Goal: Task Accomplishment & Management: Complete application form

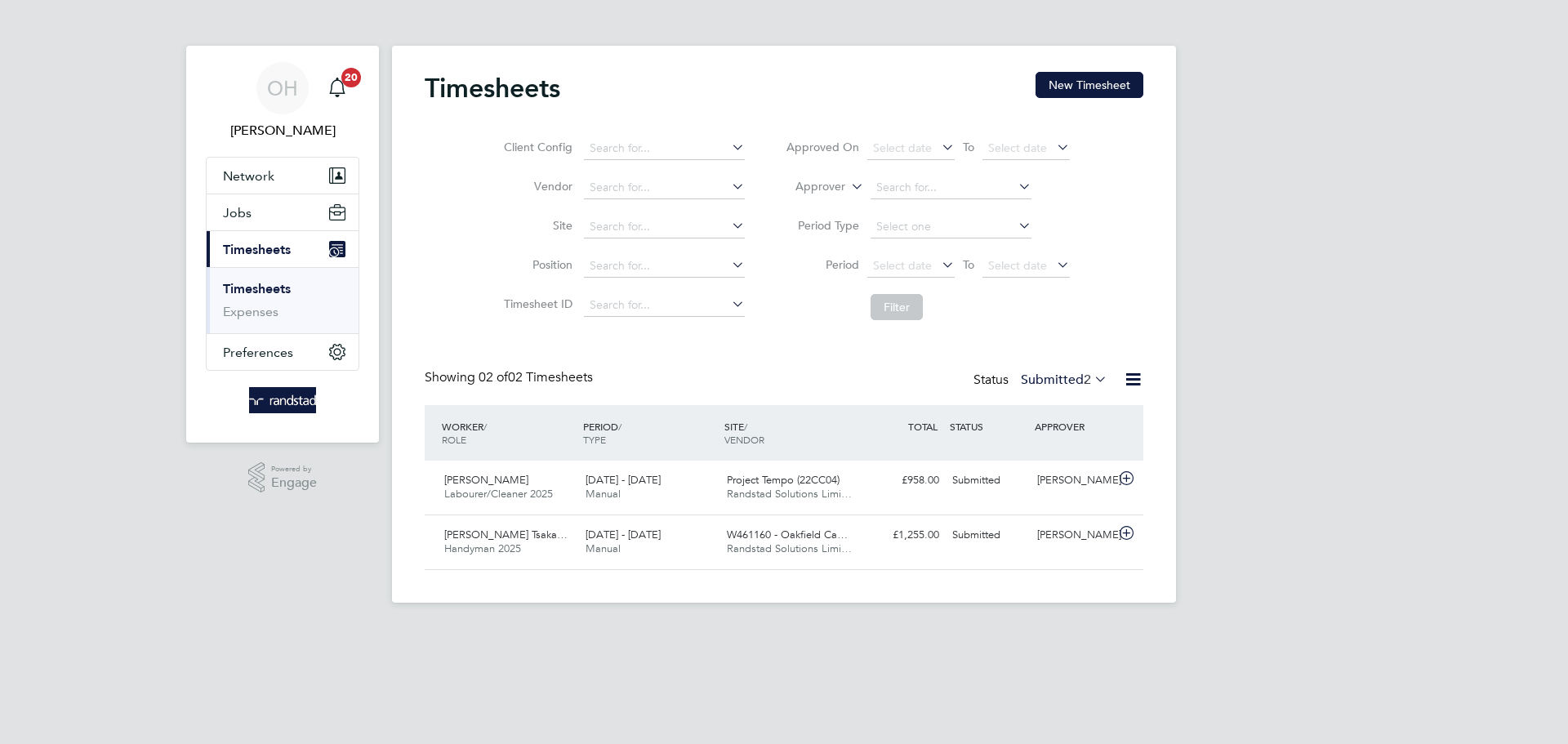
scroll to position [41, 142]
click at [261, 207] on button "Jobs" at bounding box center [283, 212] width 152 height 36
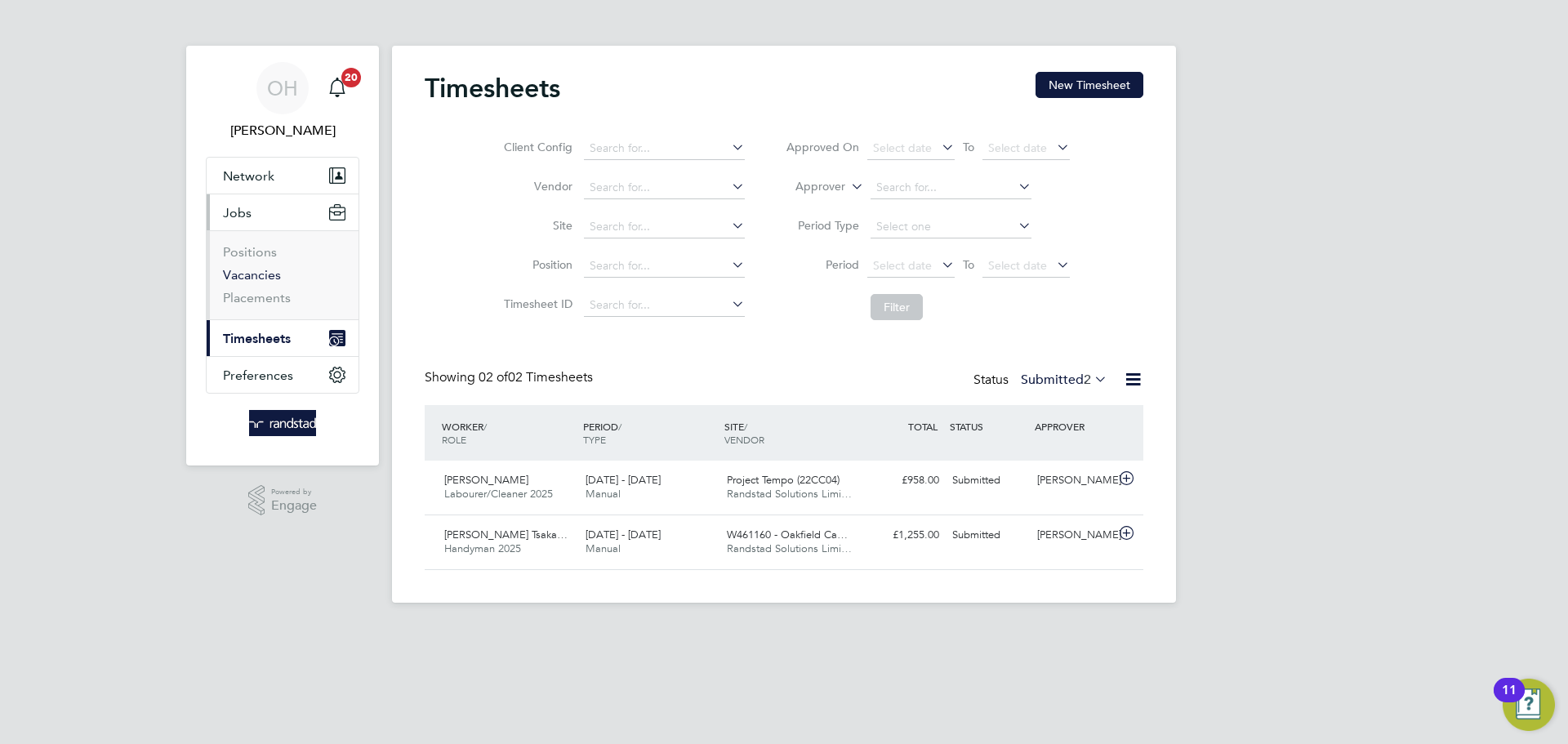
click at [249, 278] on link "Vacancies" at bounding box center [252, 275] width 58 height 16
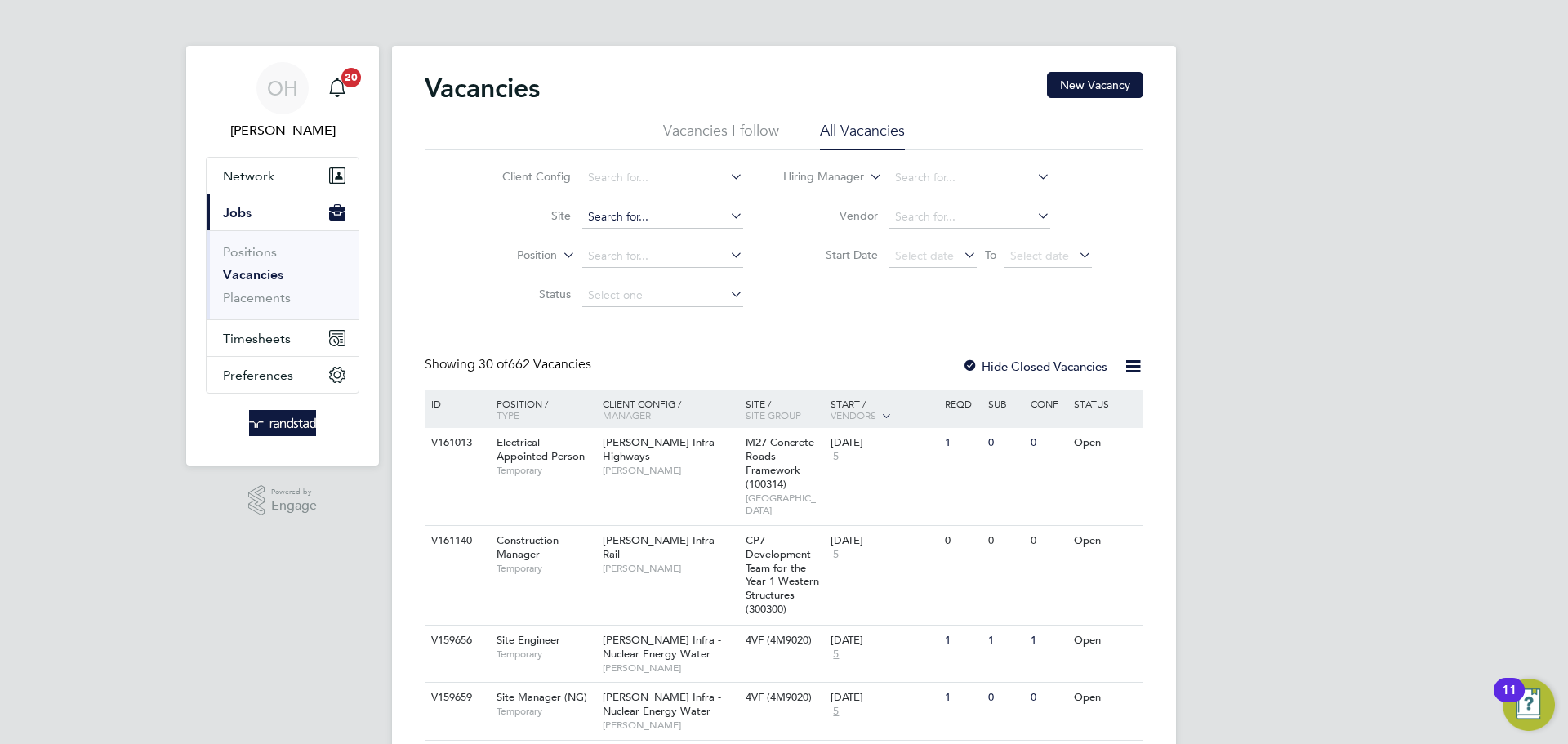
click at [638, 220] on input at bounding box center [663, 218] width 161 height 23
click at [621, 237] on b "Alderwood" at bounding box center [617, 238] width 60 height 14
type input "Alderwood Senior School Enabling Works (75CC02)"
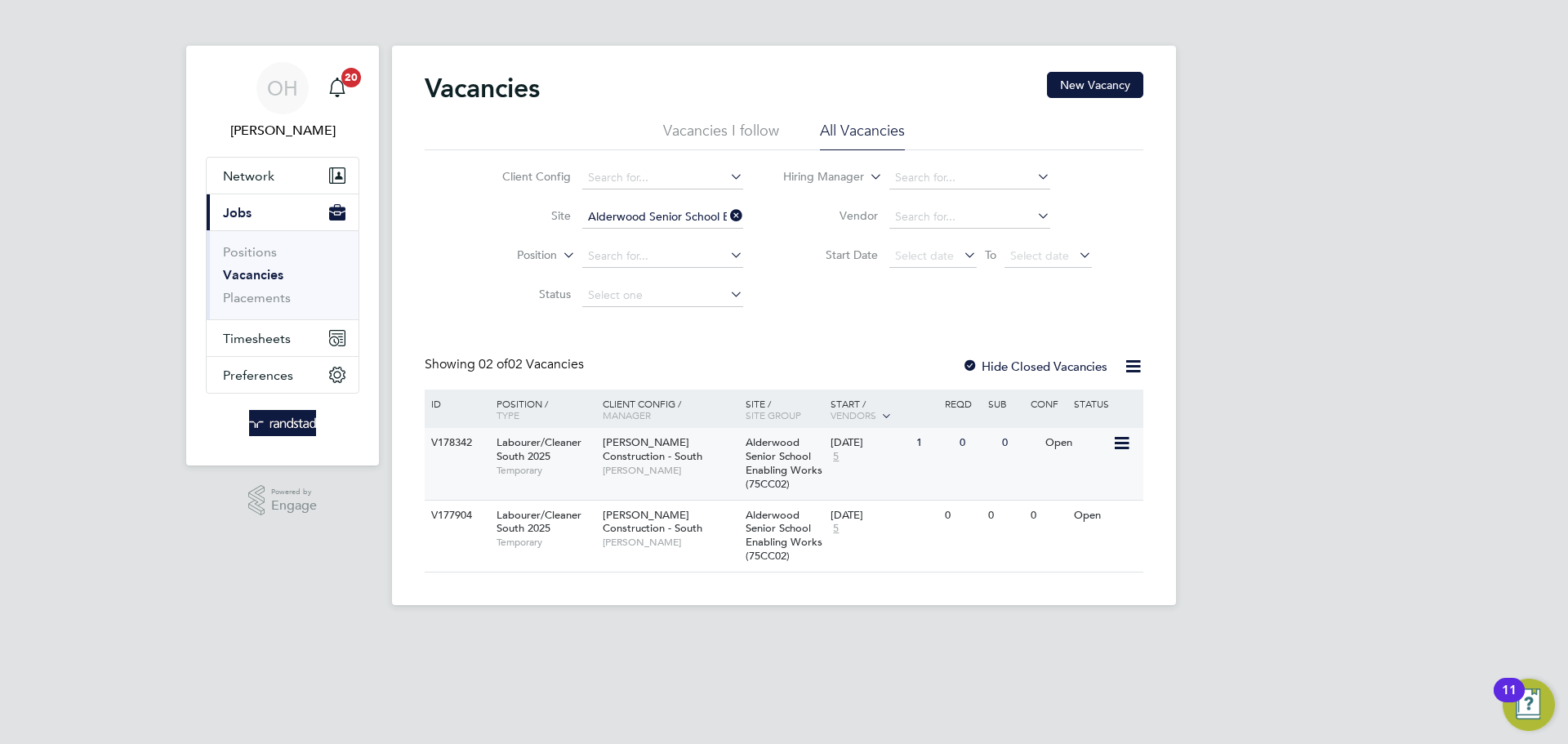
click at [967, 464] on div "V178342 Labourer/Cleaner South 2025 Temporary Morgan Sindall Construction - Sou…" at bounding box center [784, 463] width 719 height 72
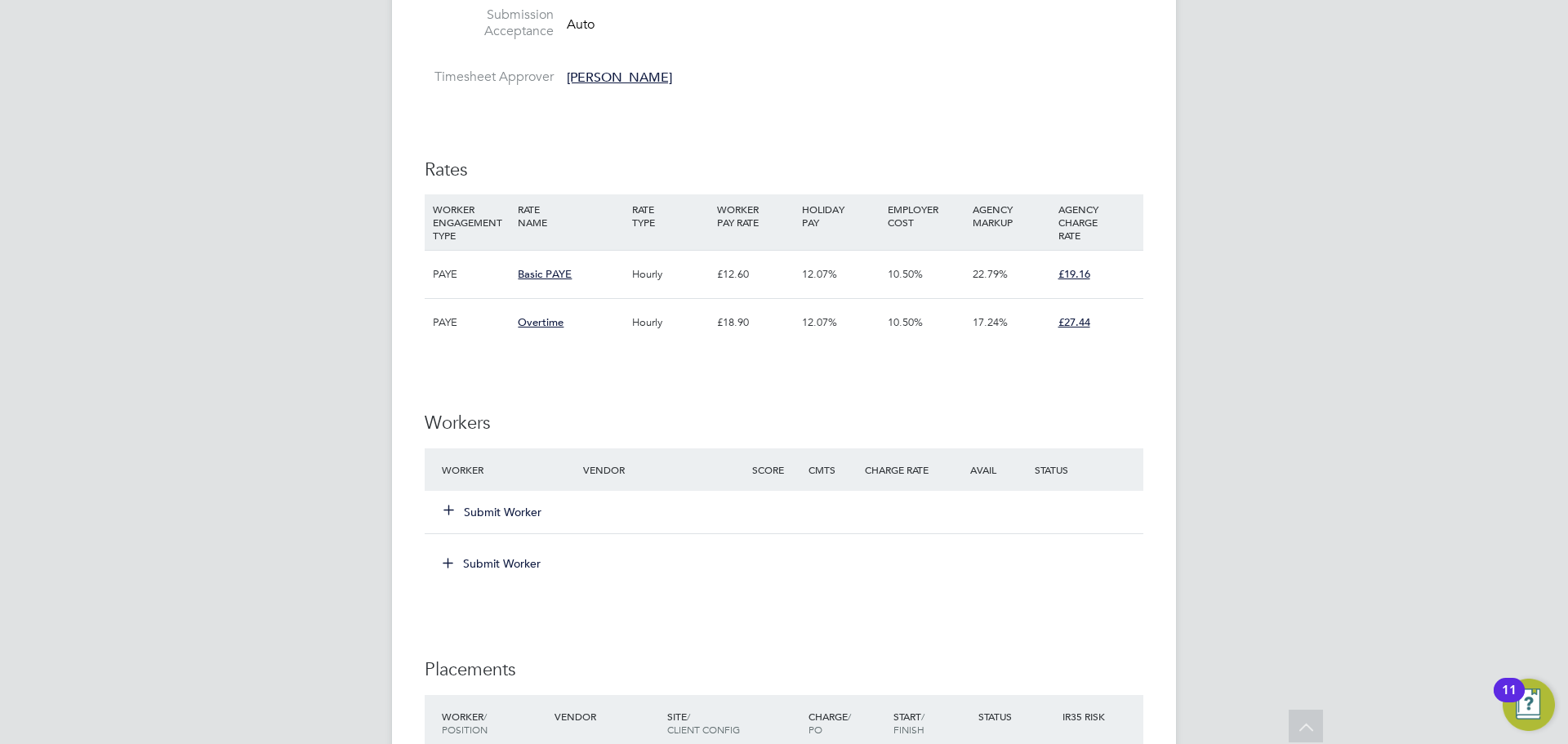
scroll to position [760, 0]
click at [501, 506] on button "Submit Worker" at bounding box center [493, 511] width 98 height 17
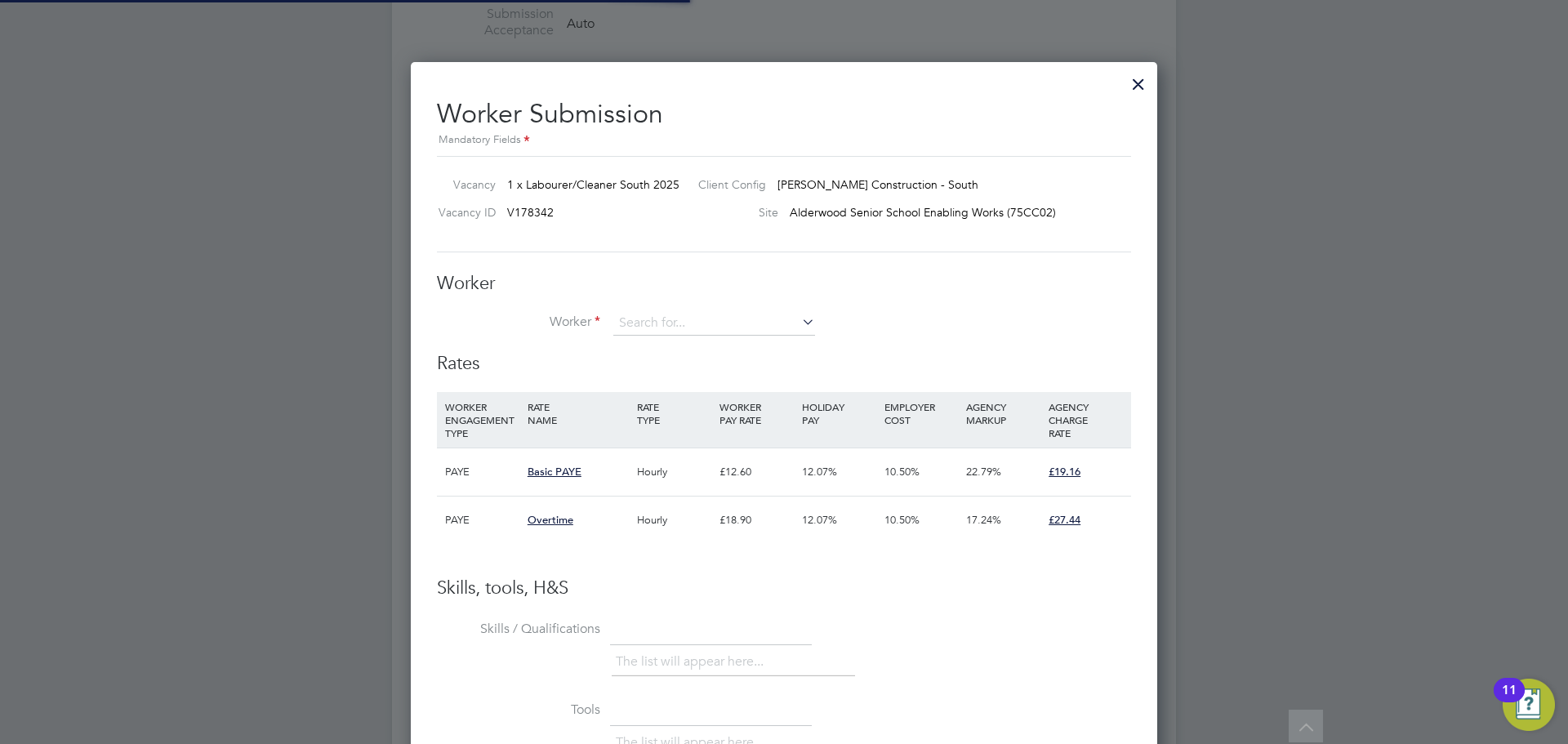
scroll to position [48, 111]
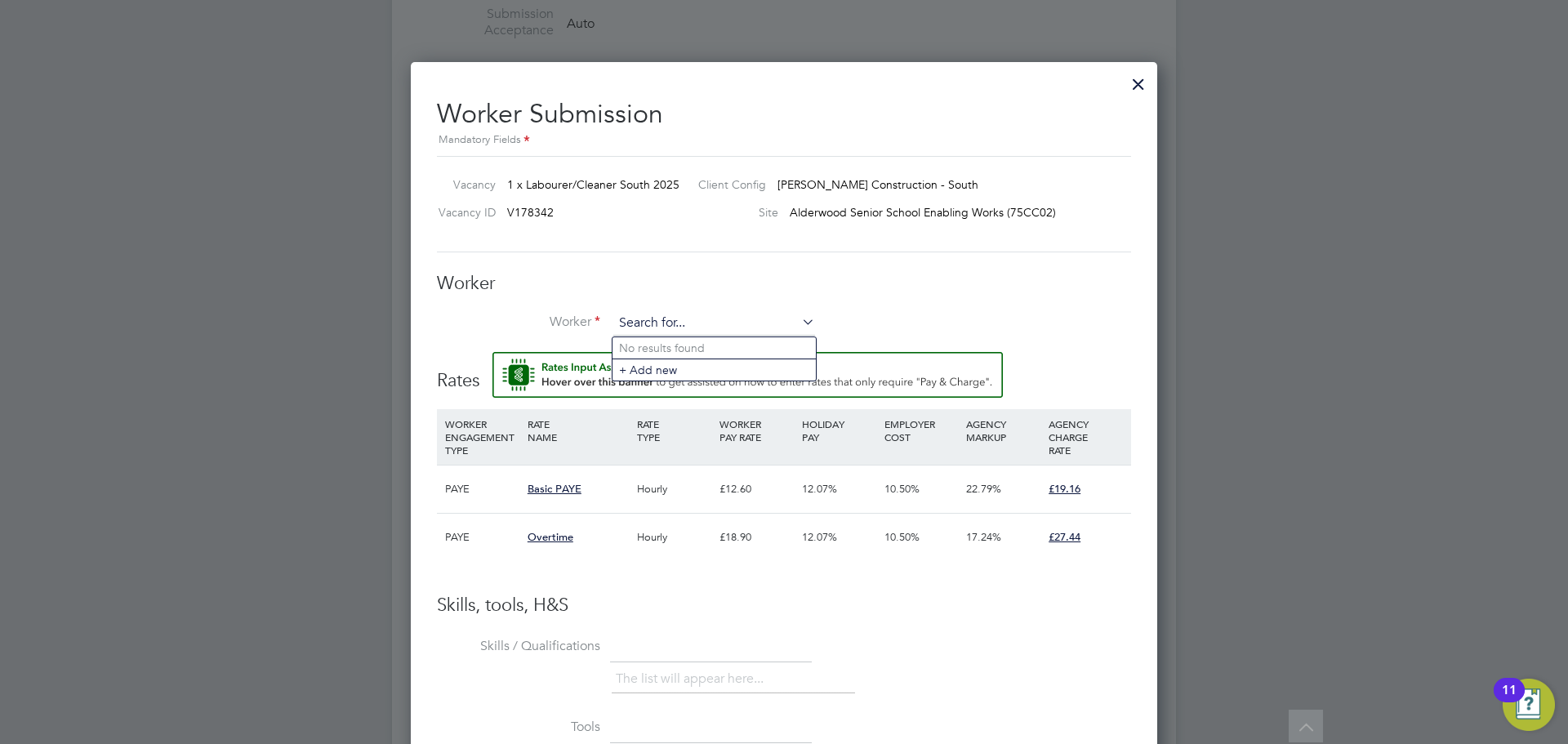
click at [652, 318] on input at bounding box center [714, 324] width 202 height 25
type input "s"
click at [712, 364] on li "+ Add new" at bounding box center [714, 369] width 204 height 22
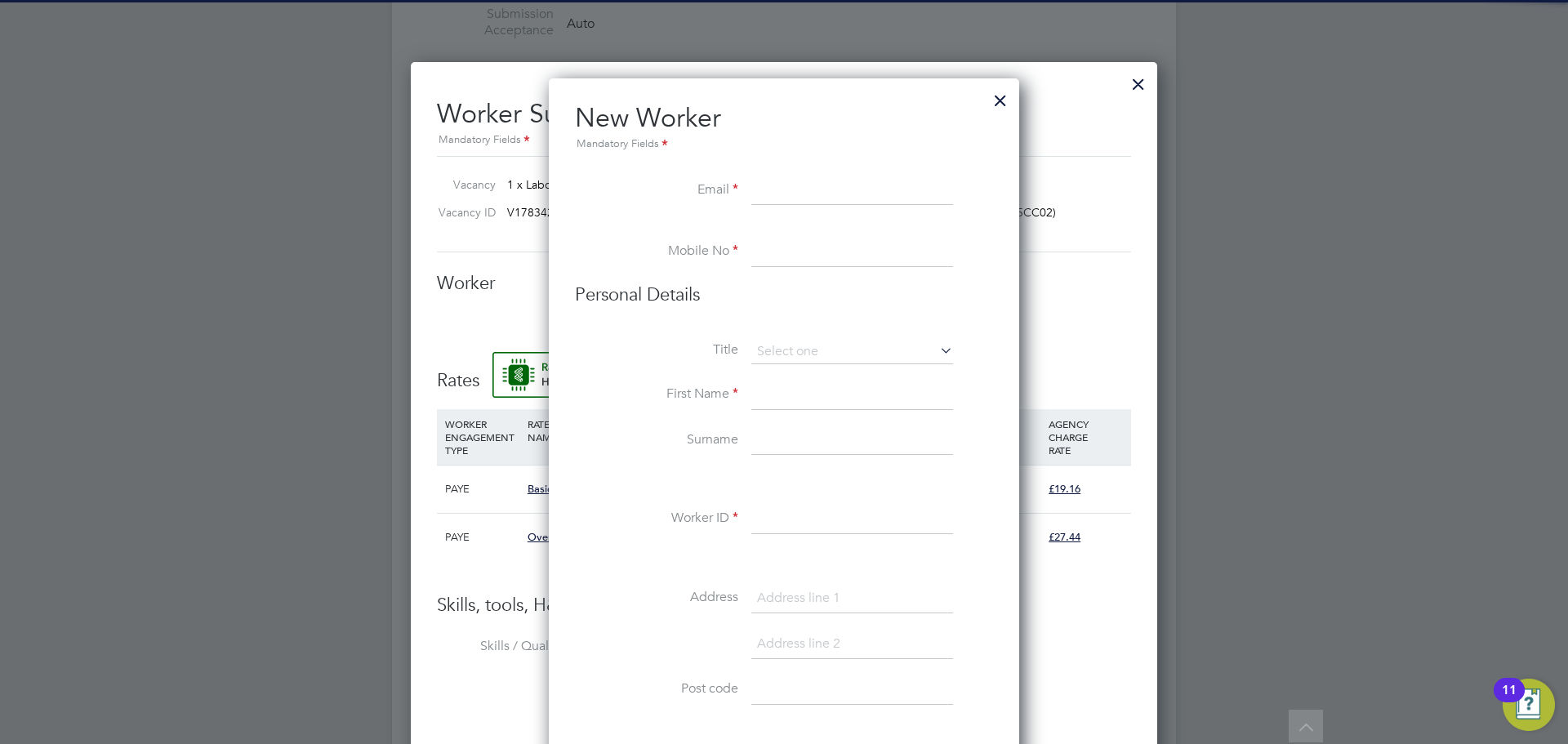
scroll to position [1466, 472]
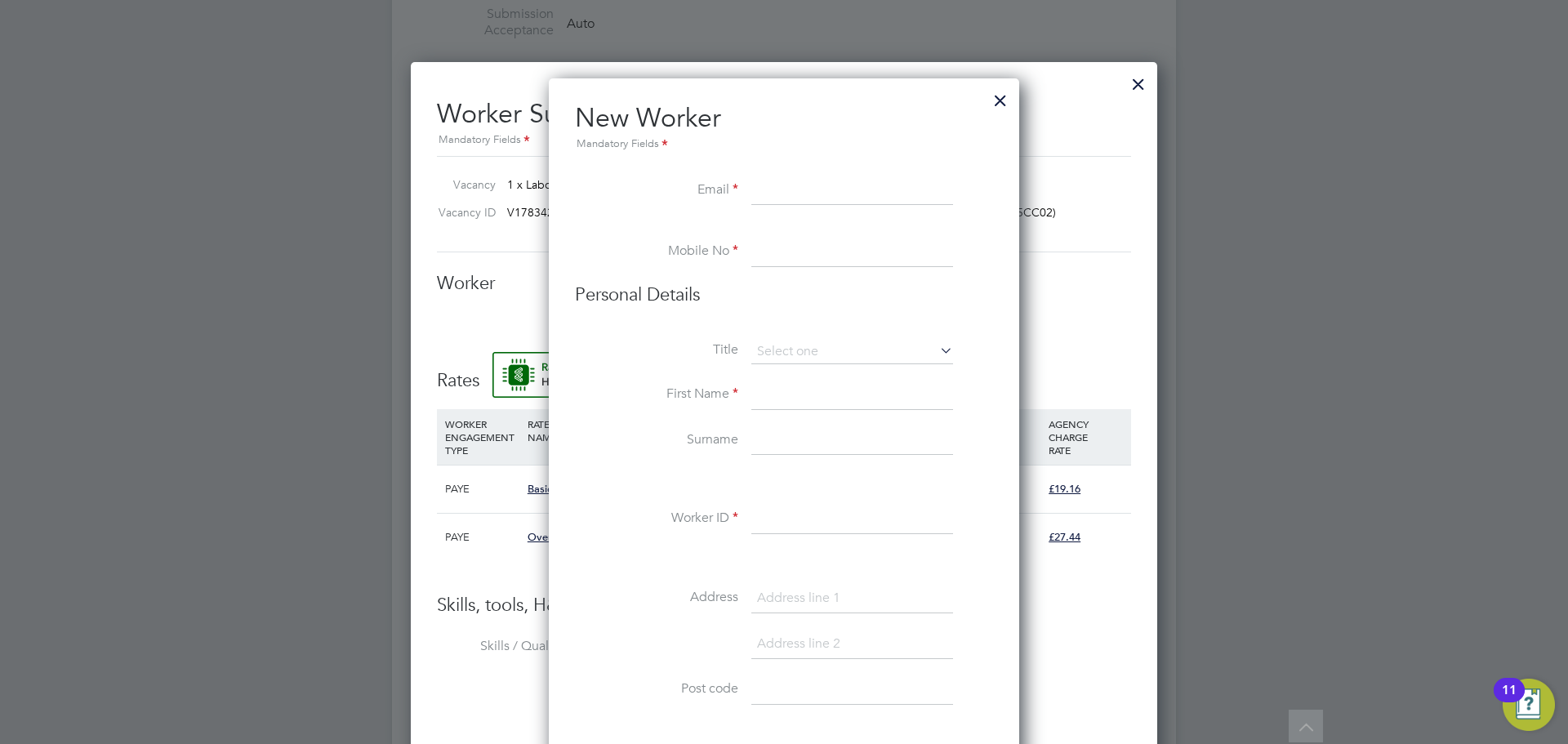
click at [788, 185] on input at bounding box center [852, 191] width 202 height 30
click at [788, 188] on input at bounding box center [852, 191] width 202 height 30
type input "pearmans@icloud.com"
click at [875, 257] on input at bounding box center [852, 252] width 202 height 30
type input "07884140750"
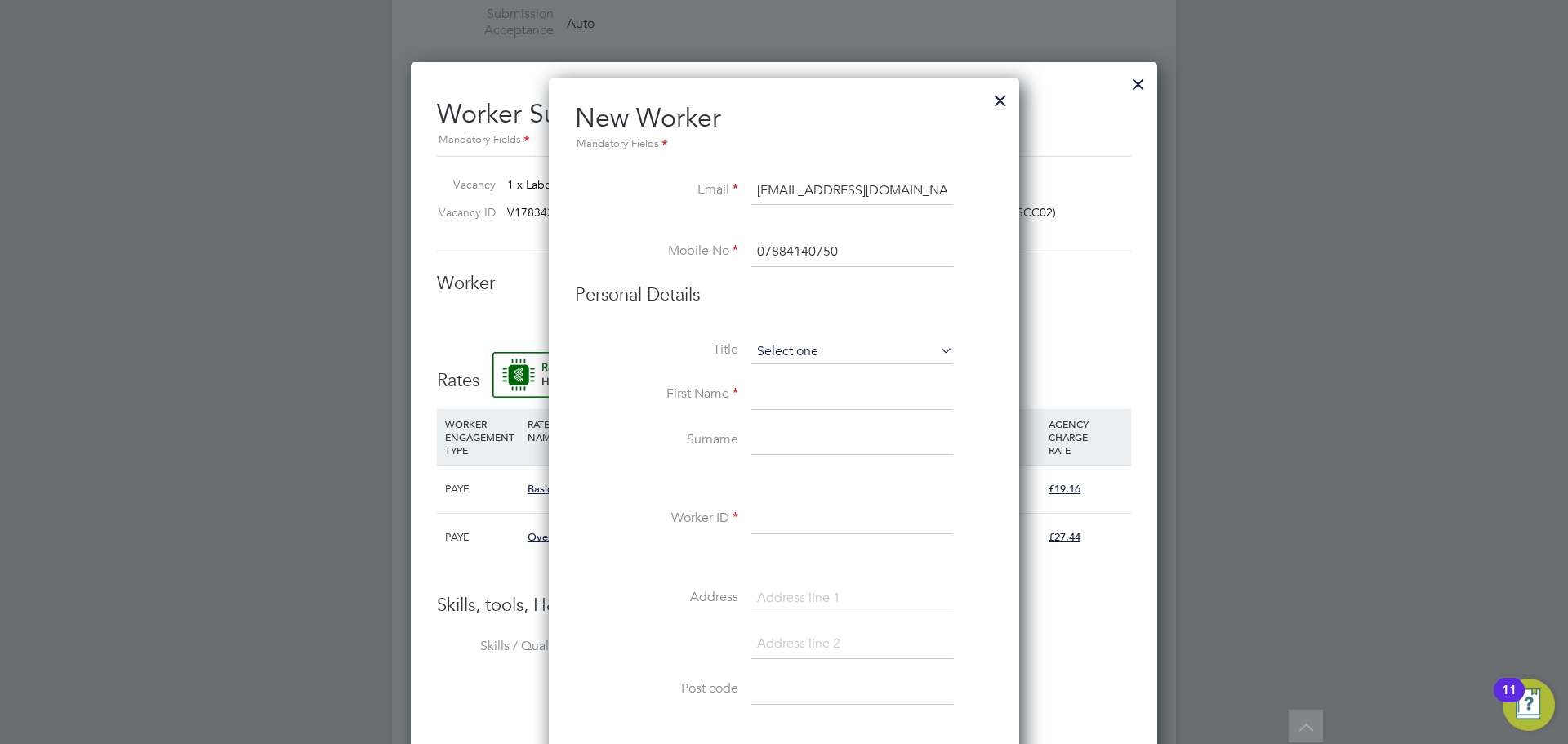
click at [841, 357] on input at bounding box center [852, 353] width 202 height 25
click at [821, 383] on li "Mr" at bounding box center [852, 375] width 204 height 22
type input "Mr"
click at [805, 400] on input at bounding box center [852, 396] width 202 height 30
type input "Spencer"
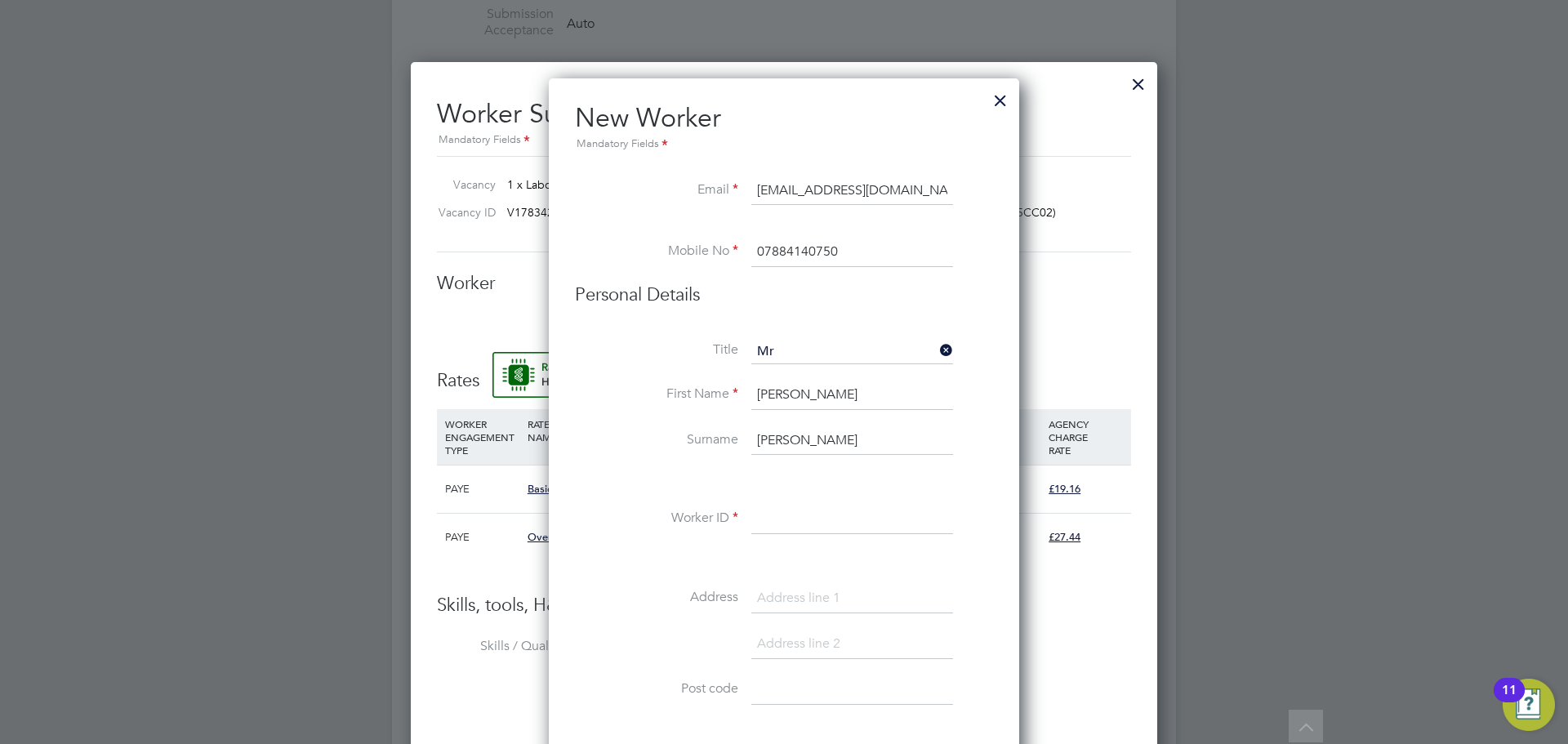
type input "Pearman"
click at [799, 505] on input at bounding box center [852, 520] width 202 height 30
click at [803, 518] on input at bounding box center [852, 520] width 202 height 30
paste input "C-004462452"
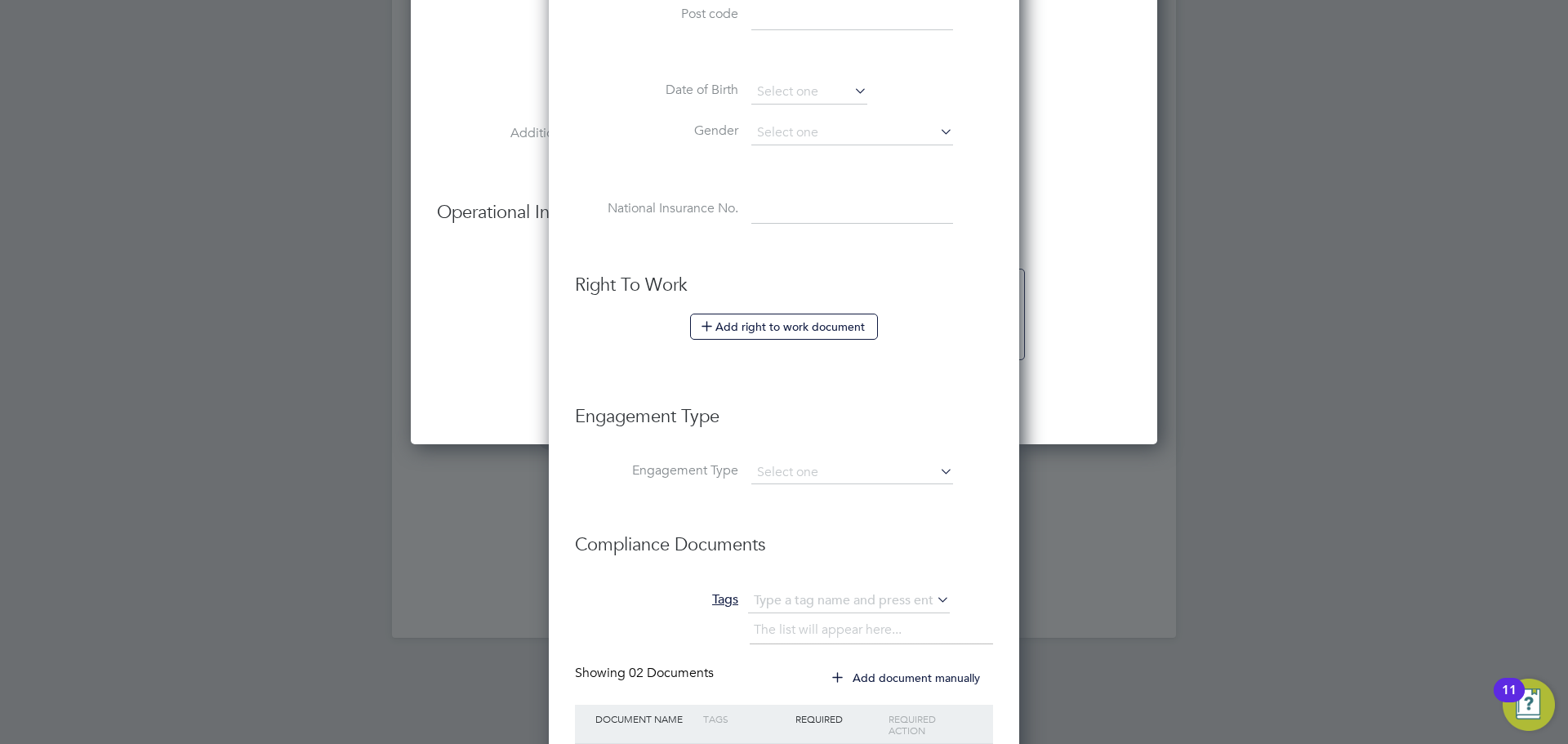
scroll to position [1559, 0]
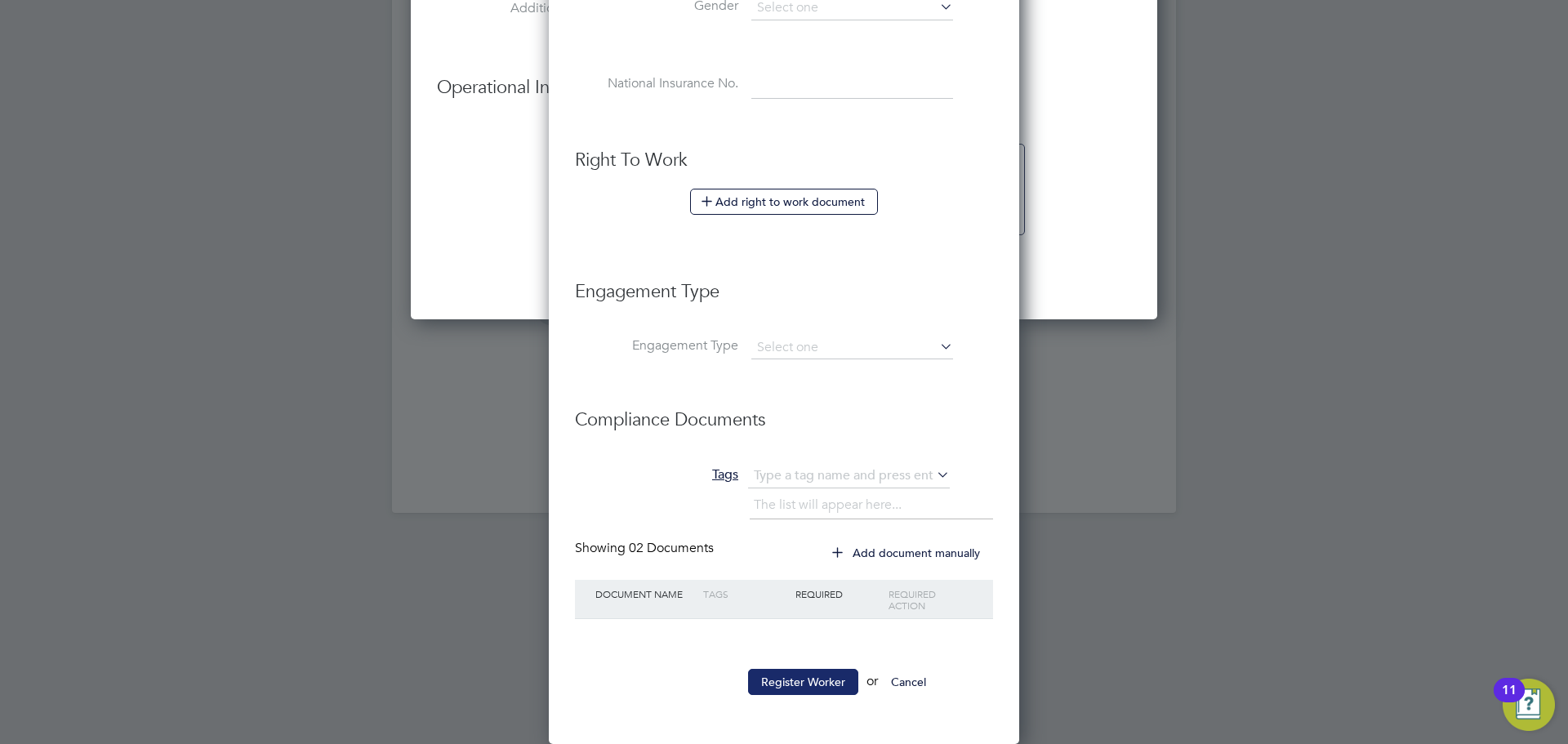
type input "C-004462452"
click at [774, 674] on button "Register Worker" at bounding box center [803, 682] width 110 height 26
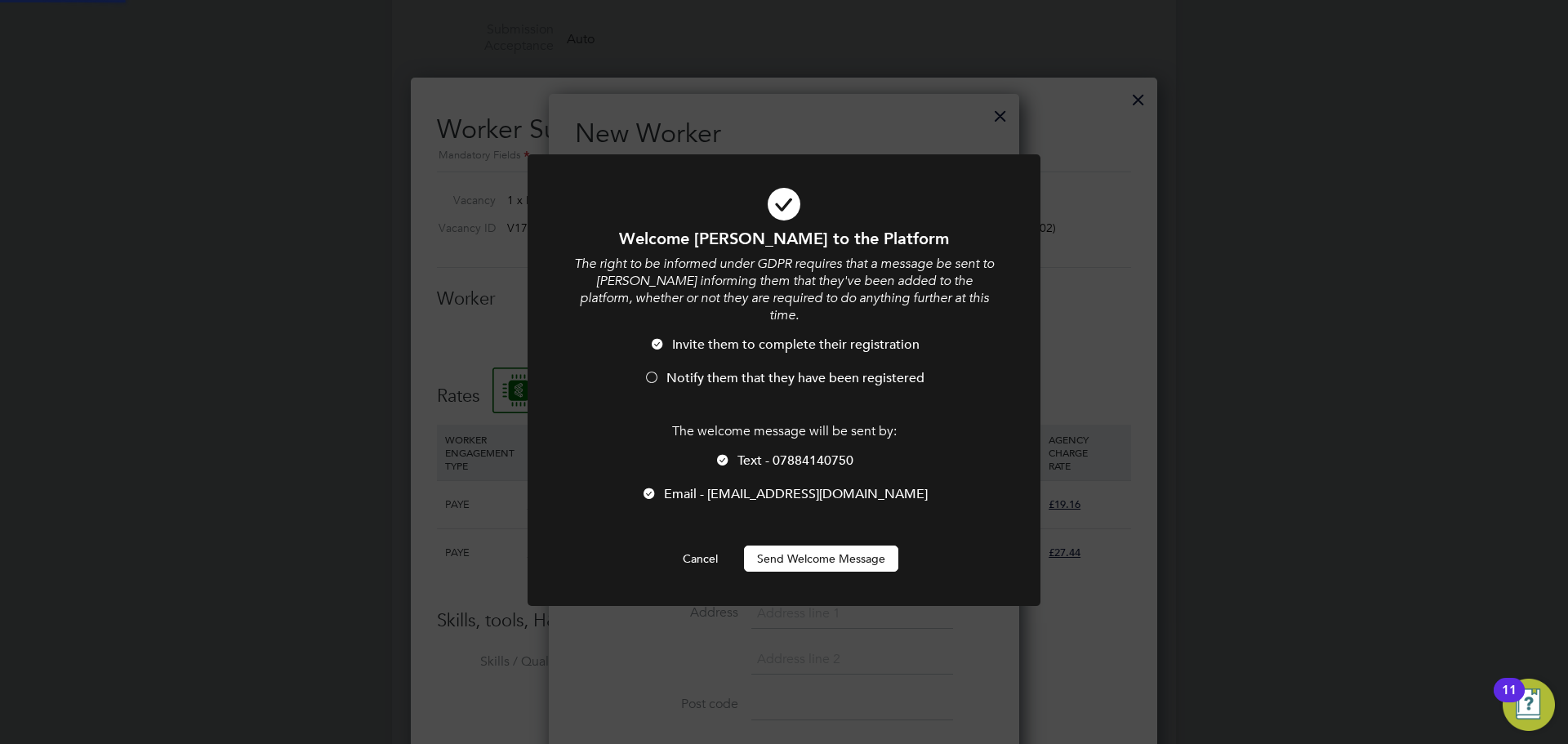
scroll to position [0, 0]
click at [780, 545] on button "Send Welcome Message" at bounding box center [821, 559] width 155 height 26
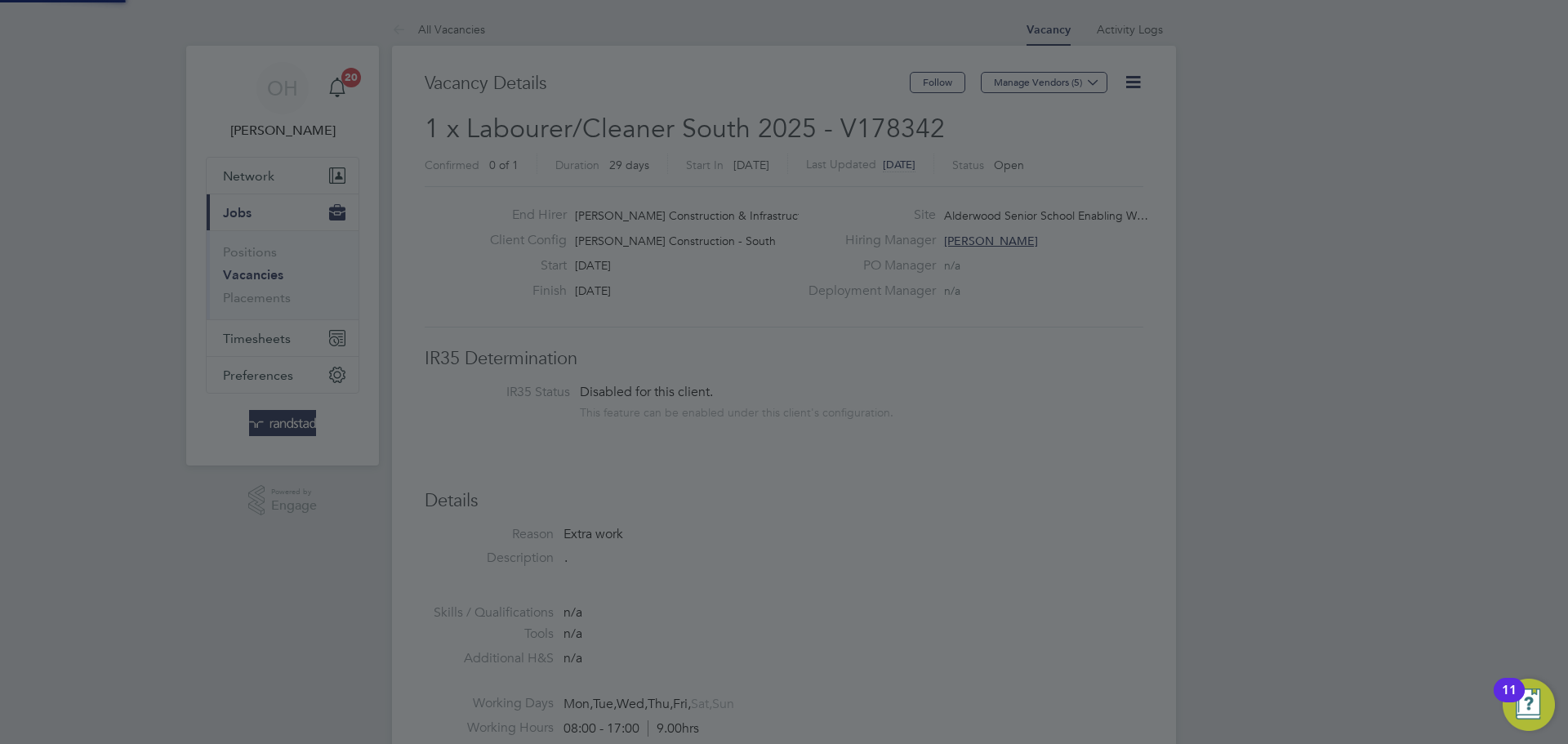
scroll to position [744, 0]
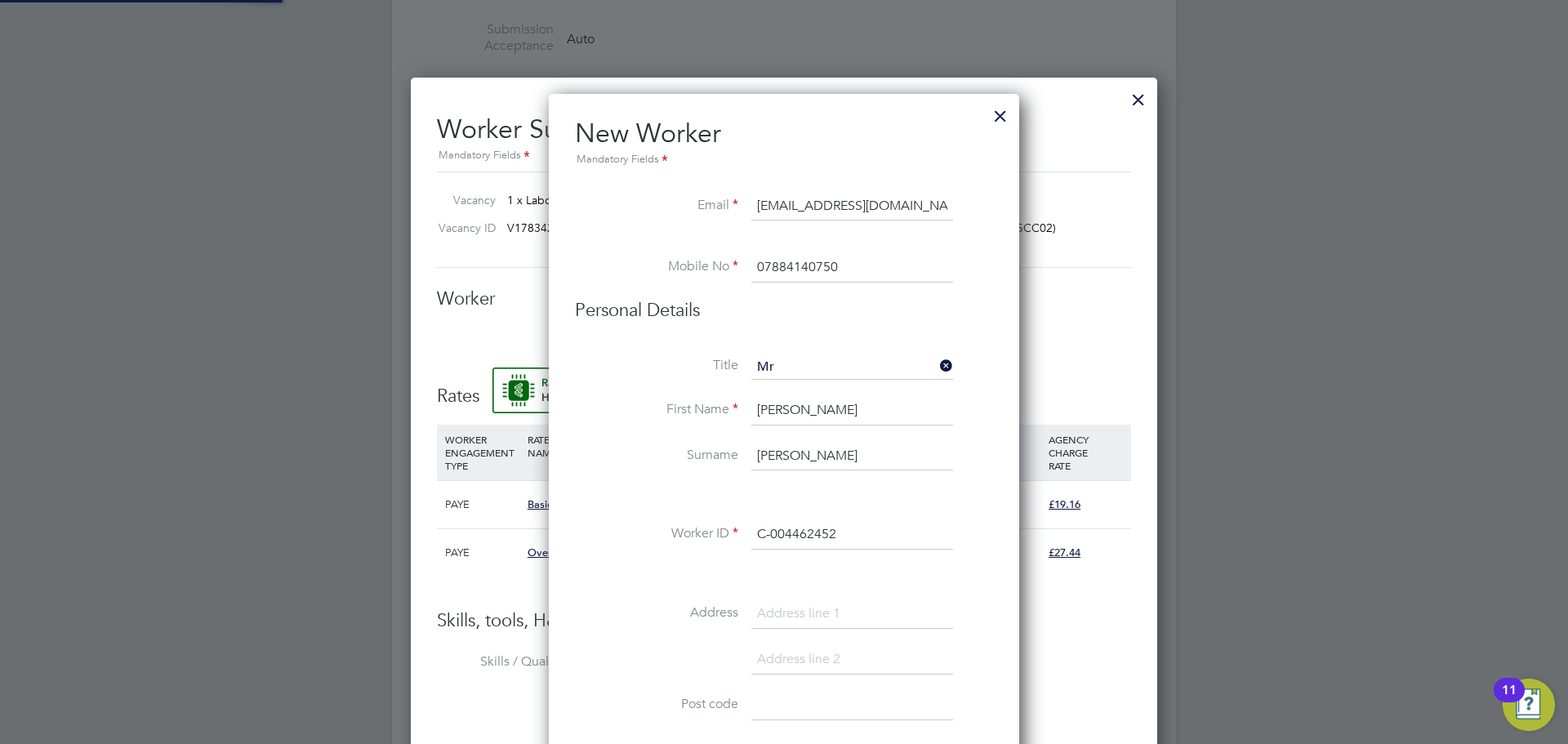
type input "Spencer Pearman (C-004462452)"
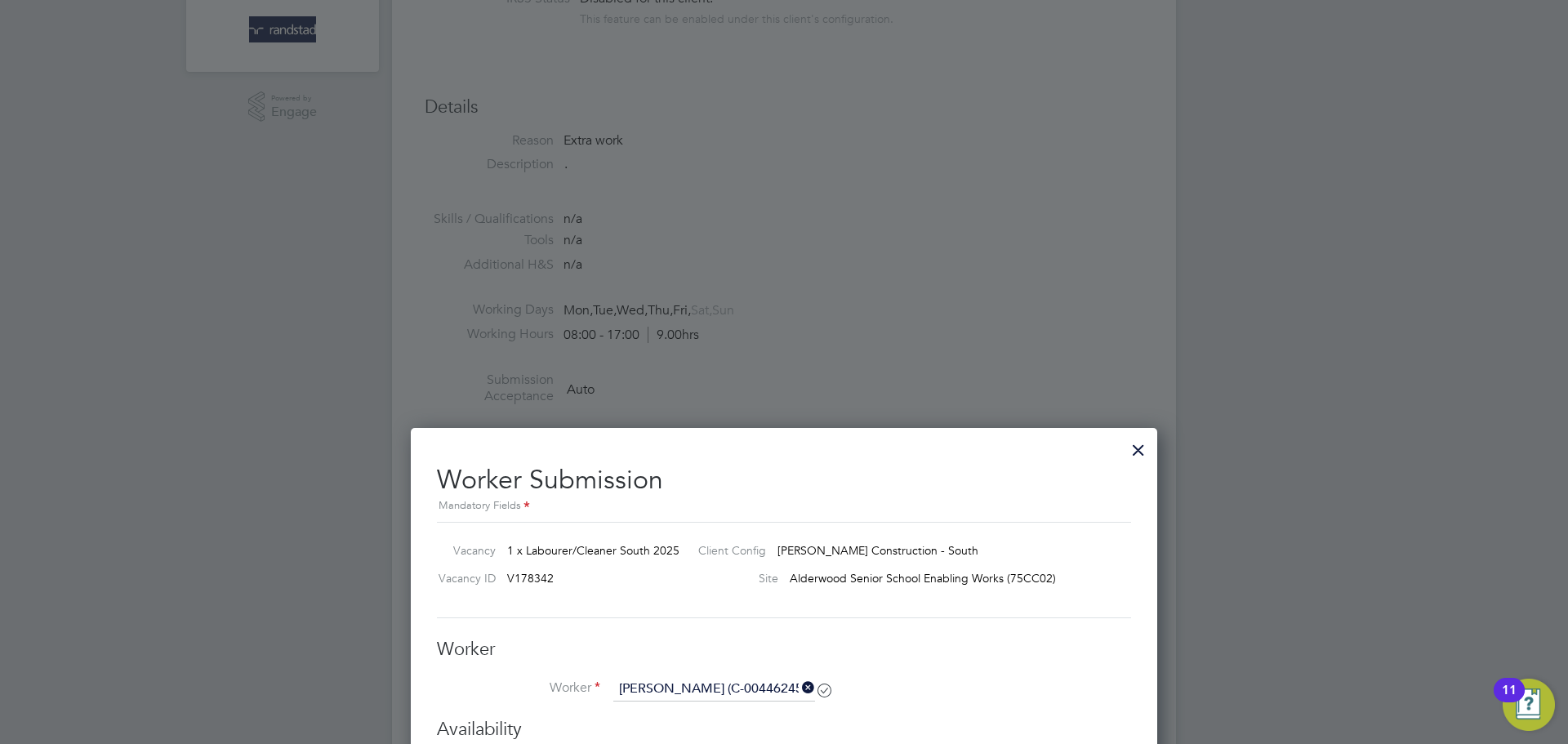
scroll to position [308, 0]
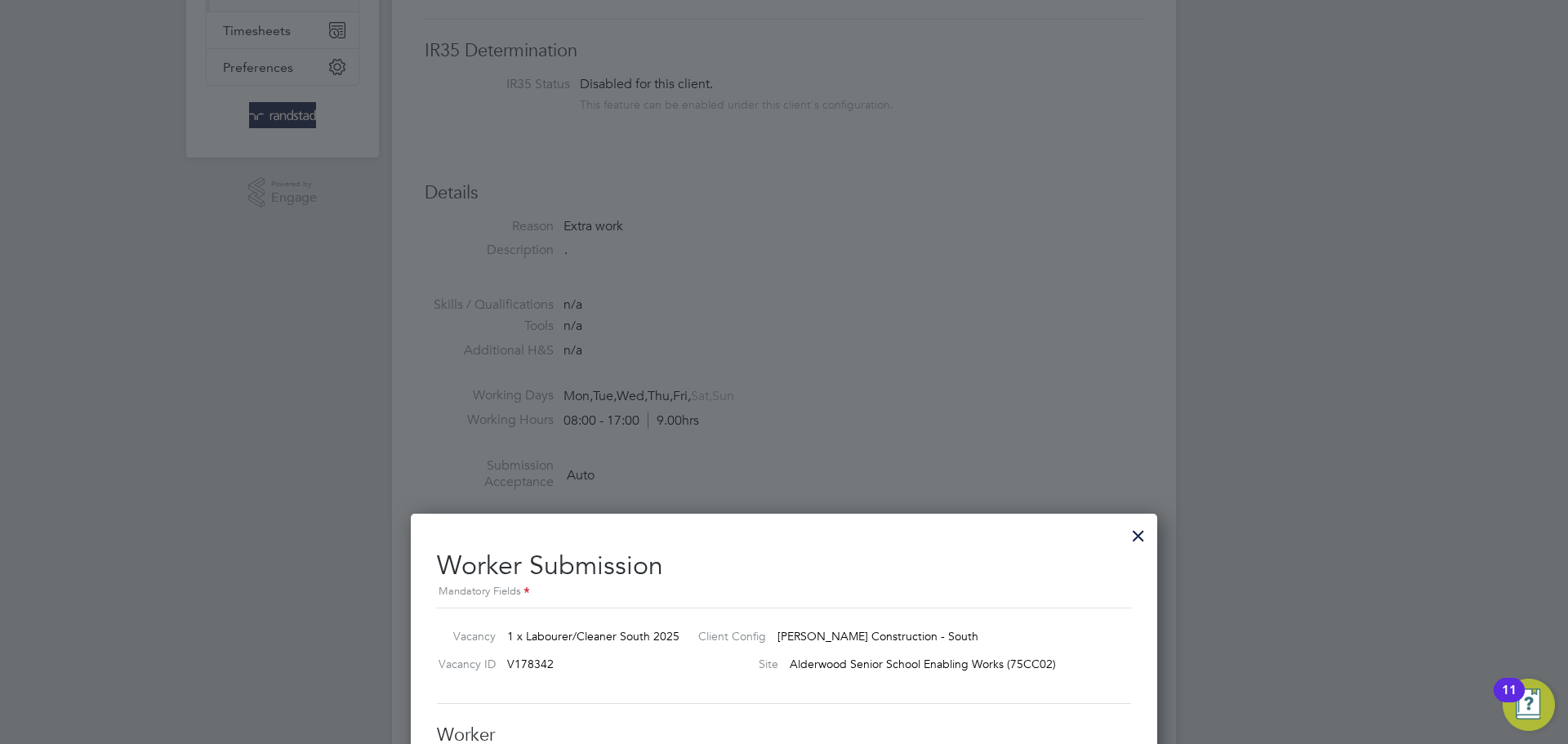
click at [1138, 530] on div at bounding box center [1139, 532] width 30 height 30
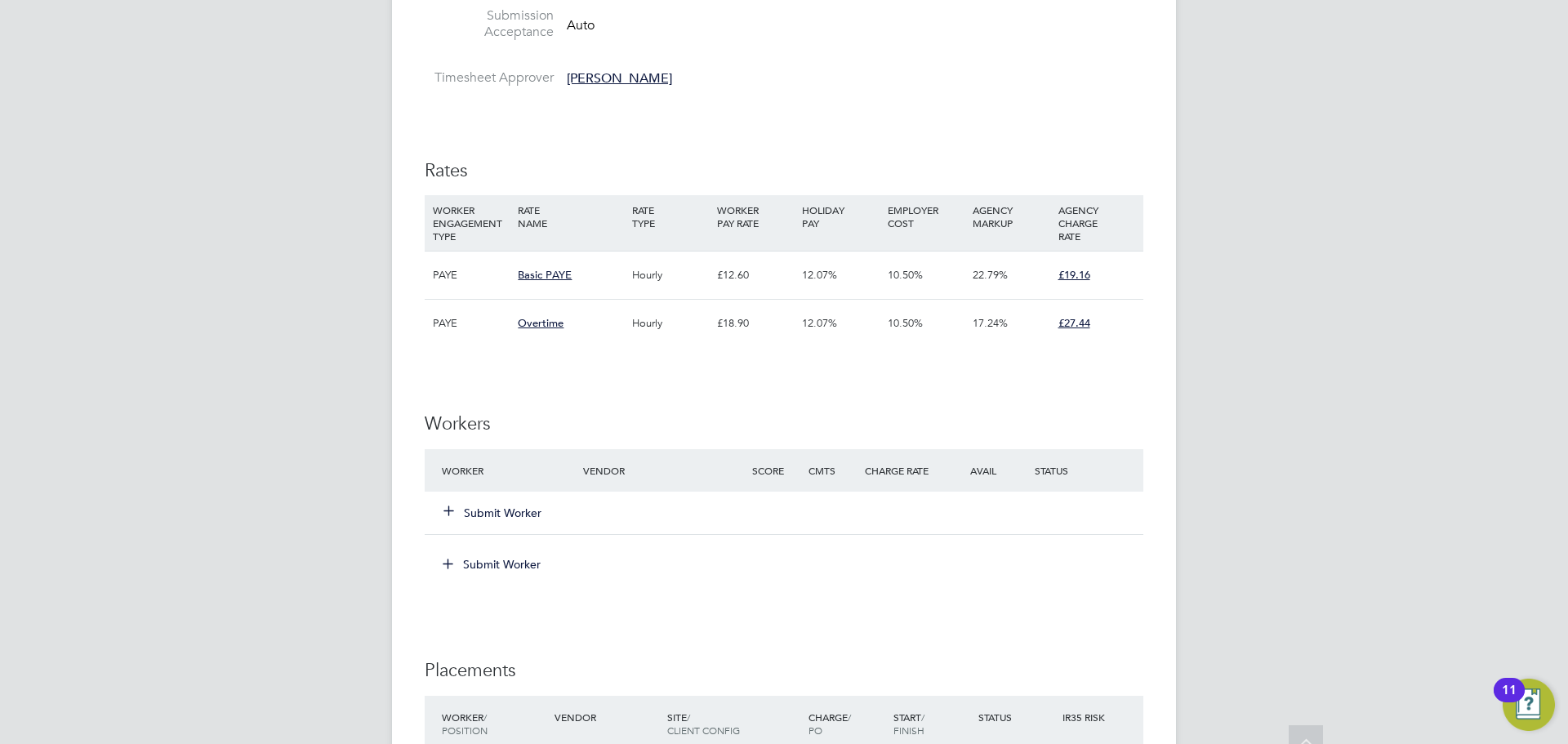
scroll to position [760, 0]
click at [502, 512] on button "Submit Worker" at bounding box center [493, 511] width 98 height 17
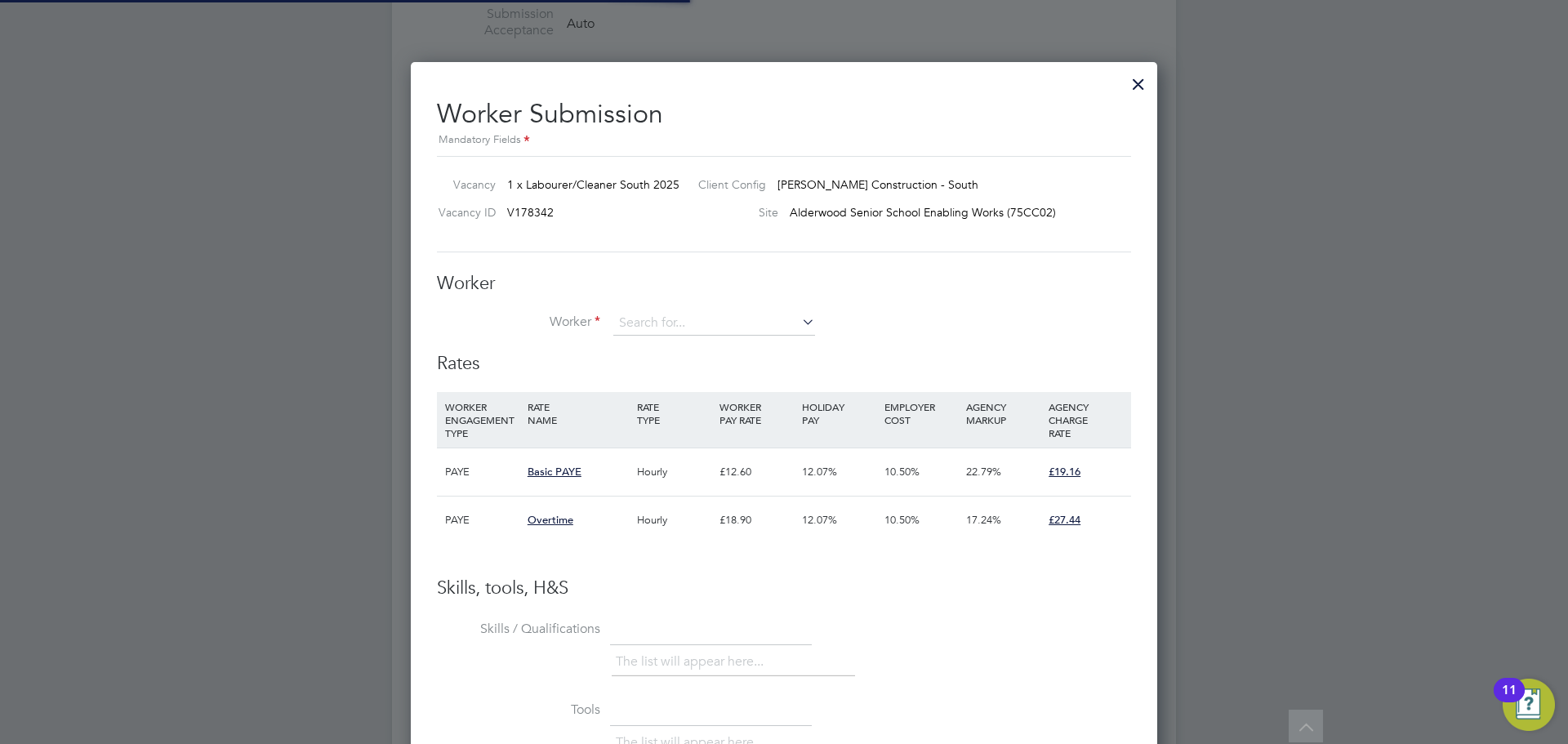
scroll to position [48, 111]
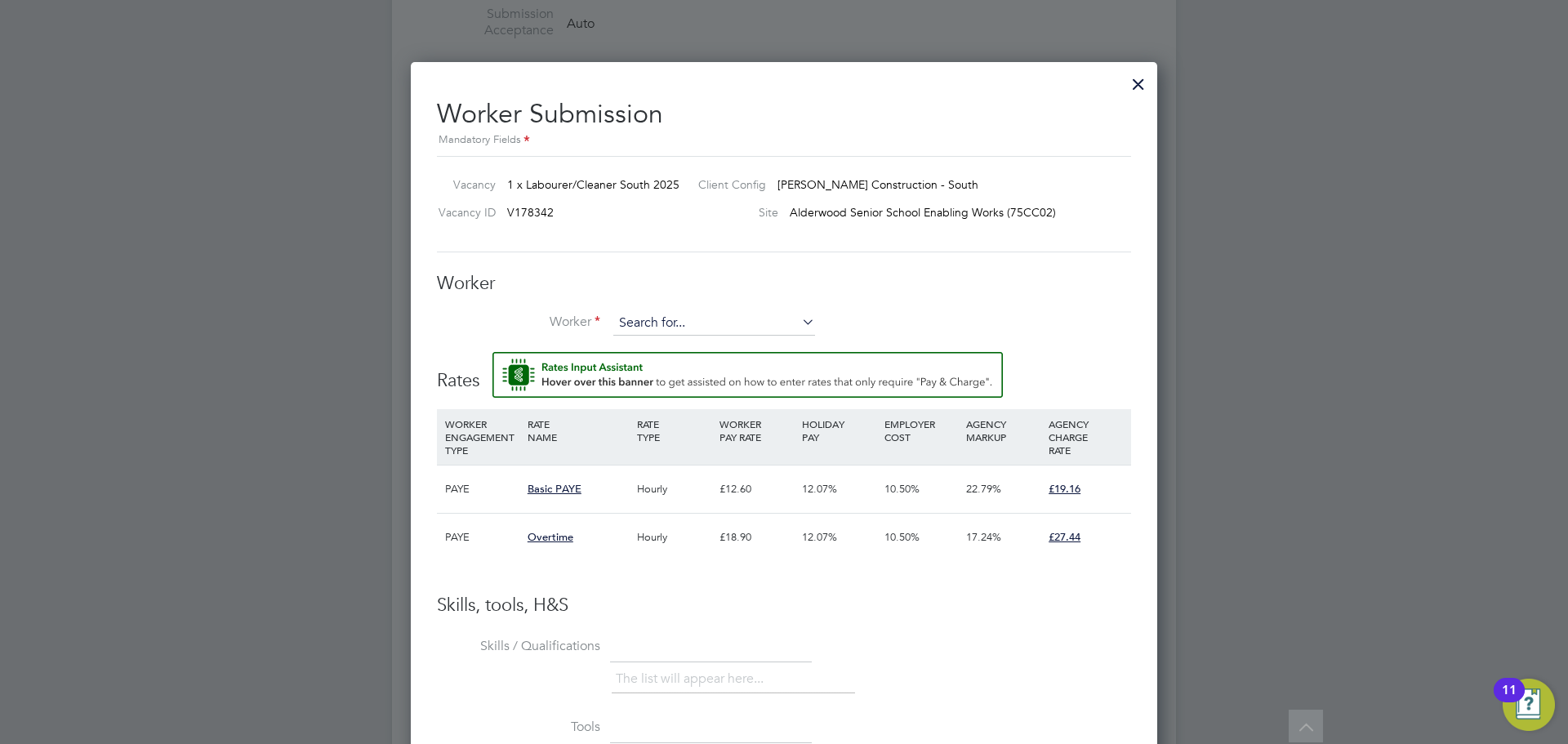
click at [644, 324] on input at bounding box center [714, 324] width 202 height 25
click at [666, 346] on li "S pe ncer Pearman (C-004462452)" at bounding box center [727, 348] width 230 height 22
type input "Spencer Pearman (C-004462452)"
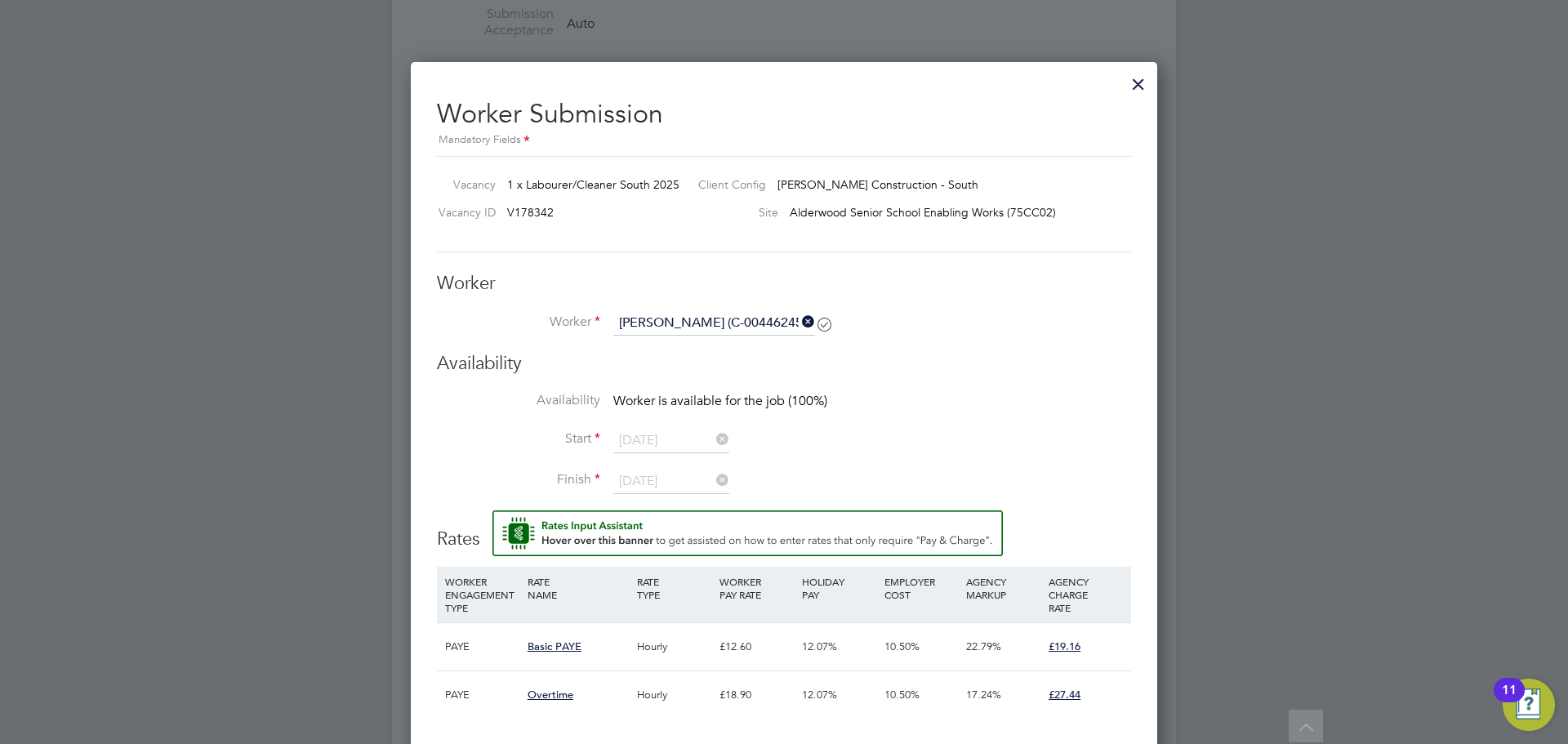
scroll to position [1408, 747]
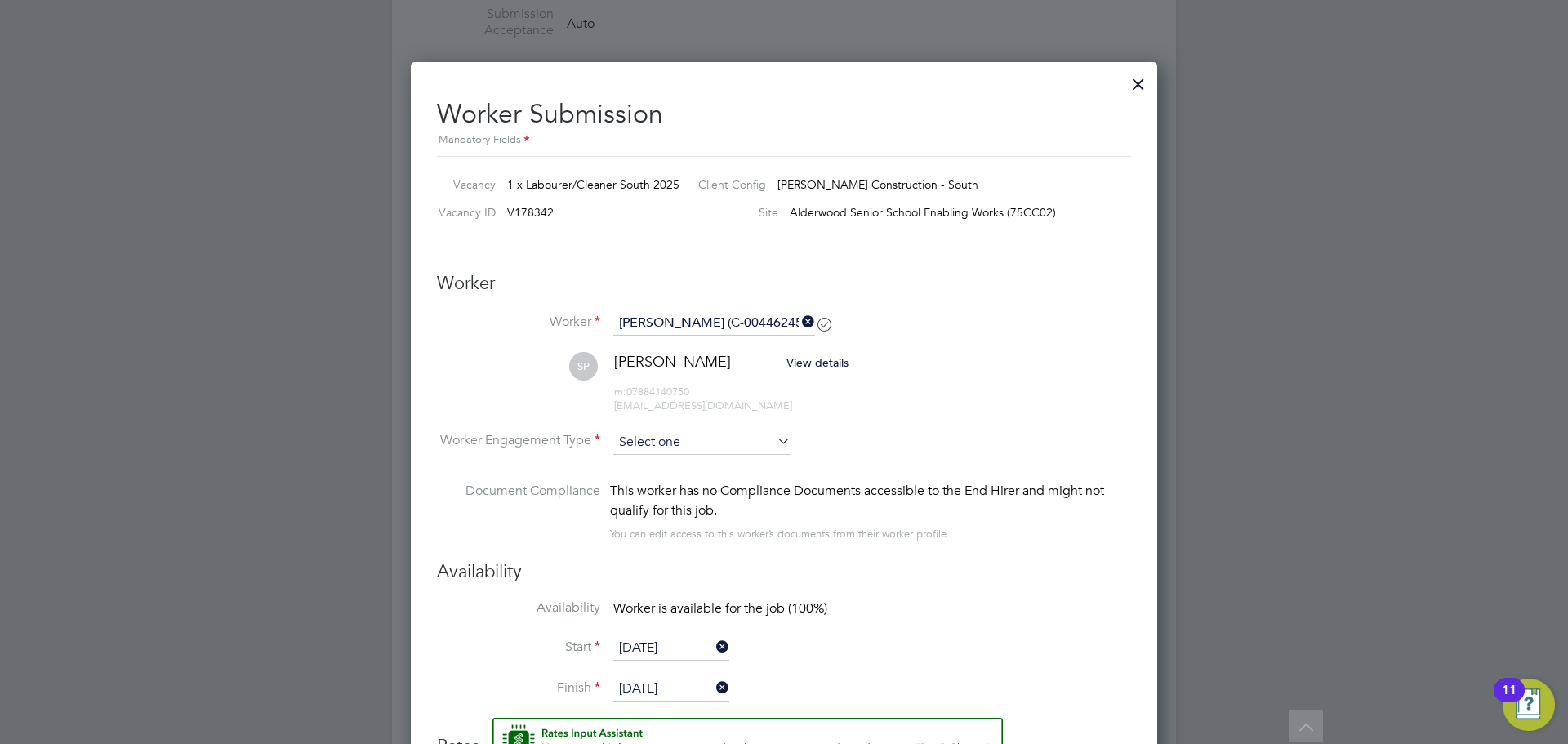
click at [698, 430] on input at bounding box center [702, 443] width 177 height 25
click at [698, 468] on li "Contract" at bounding box center [702, 467] width 179 height 22
type input "Contract"
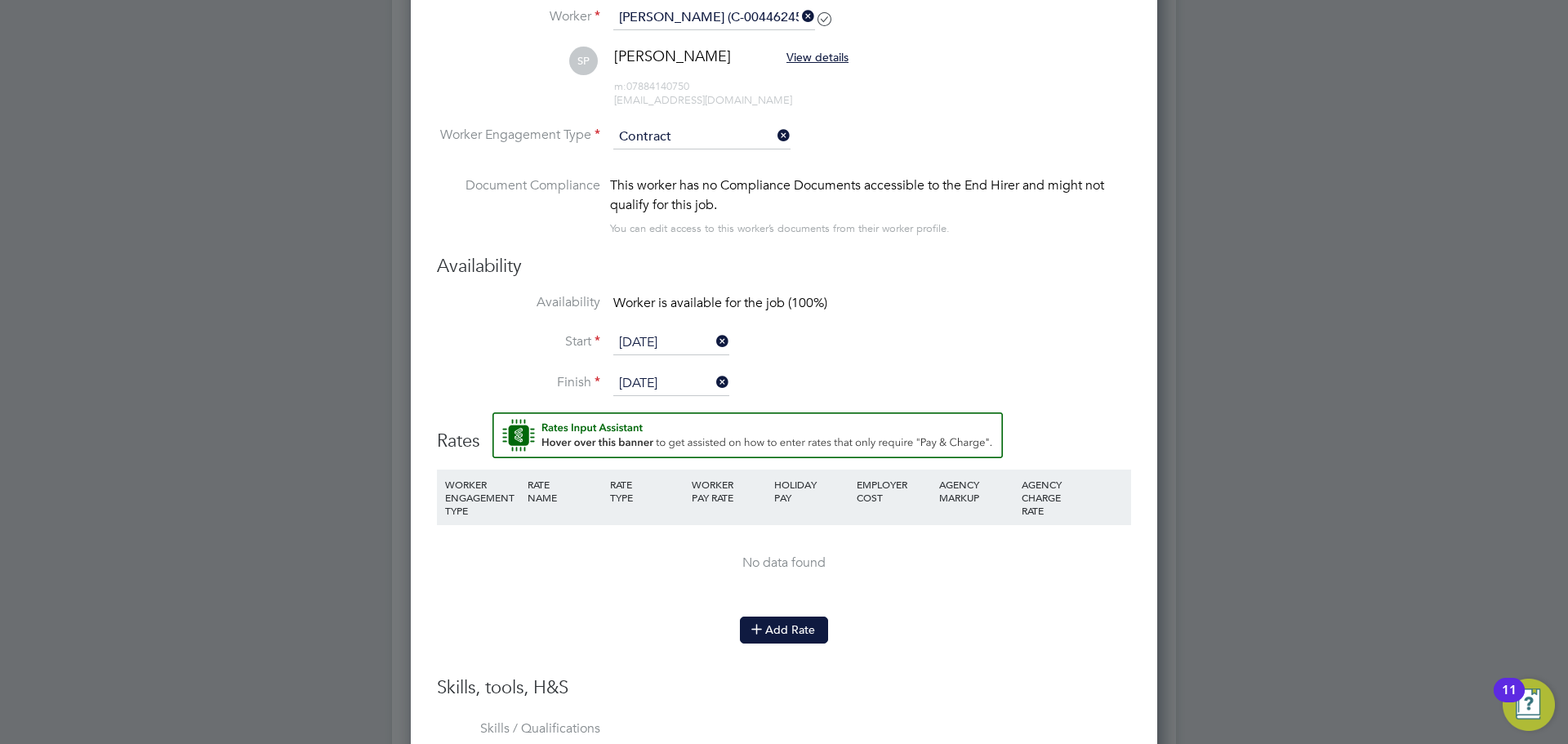
click at [783, 622] on button "Add Rate" at bounding box center [784, 630] width 89 height 26
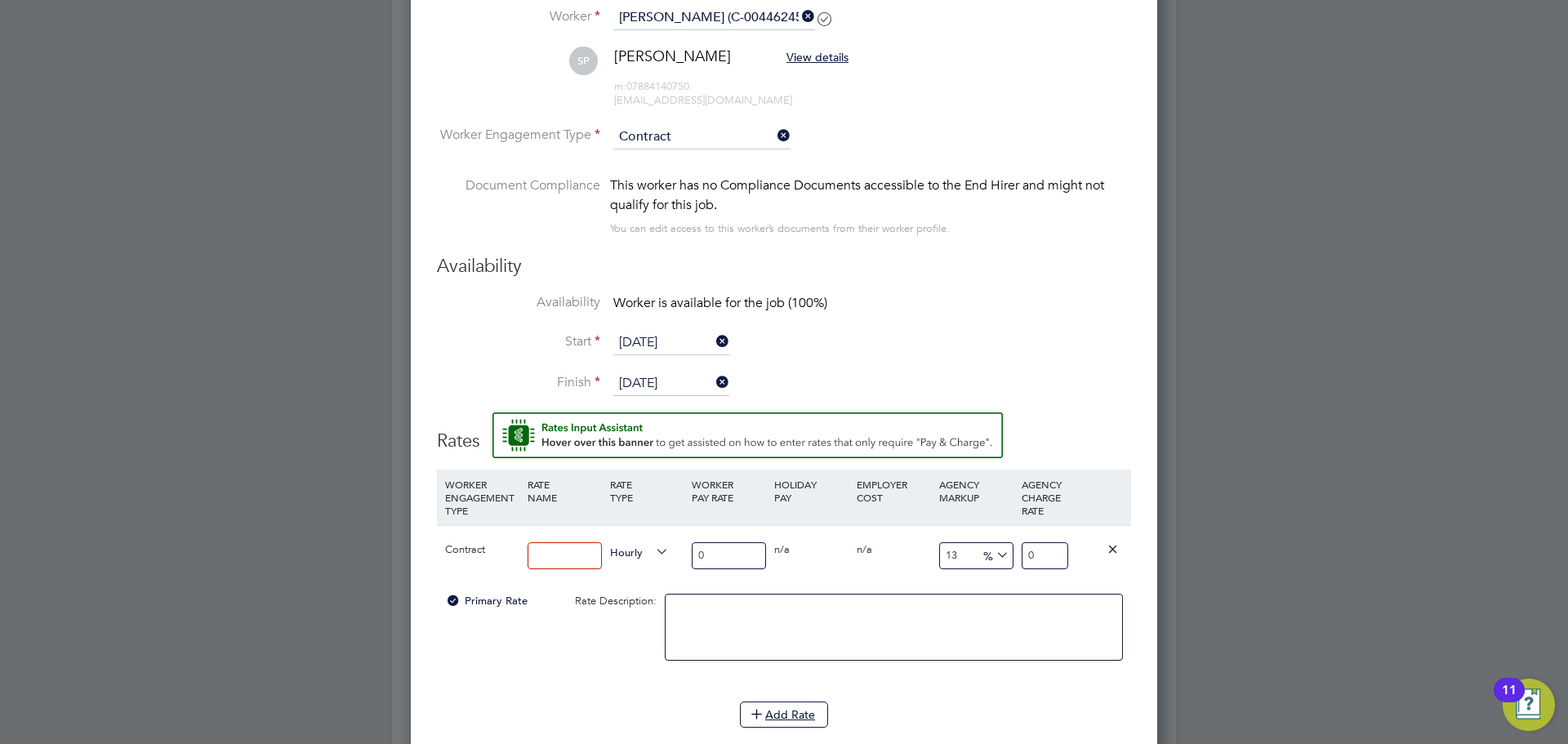
click at [599, 552] on input at bounding box center [565, 555] width 74 height 27
type input "primary"
click at [717, 547] on input "0" at bounding box center [729, 555] width 74 height 27
type input "1"
type input "1.13"
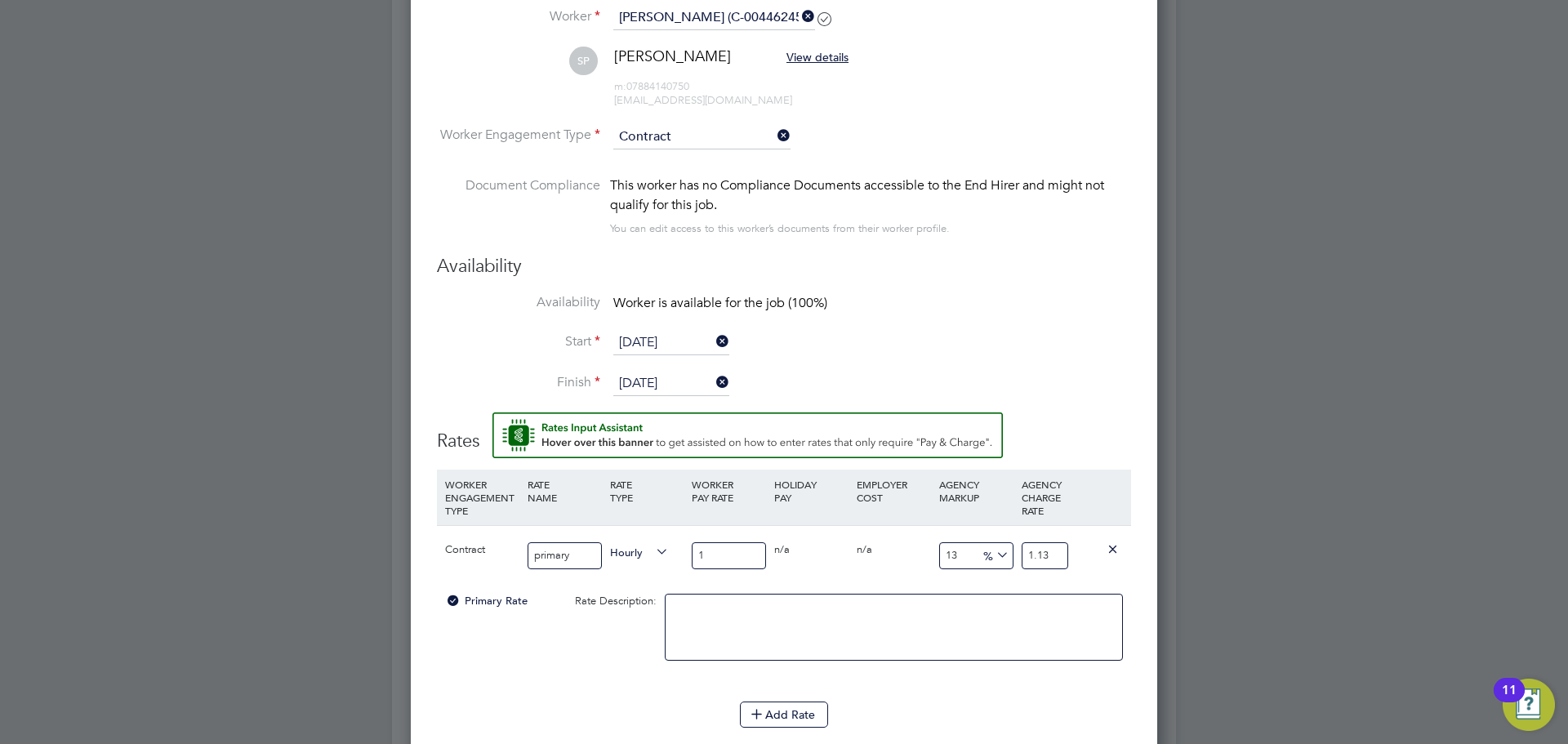
type input "15"
type input "16.95"
type input "1"
type input "1.13"
type input "16"
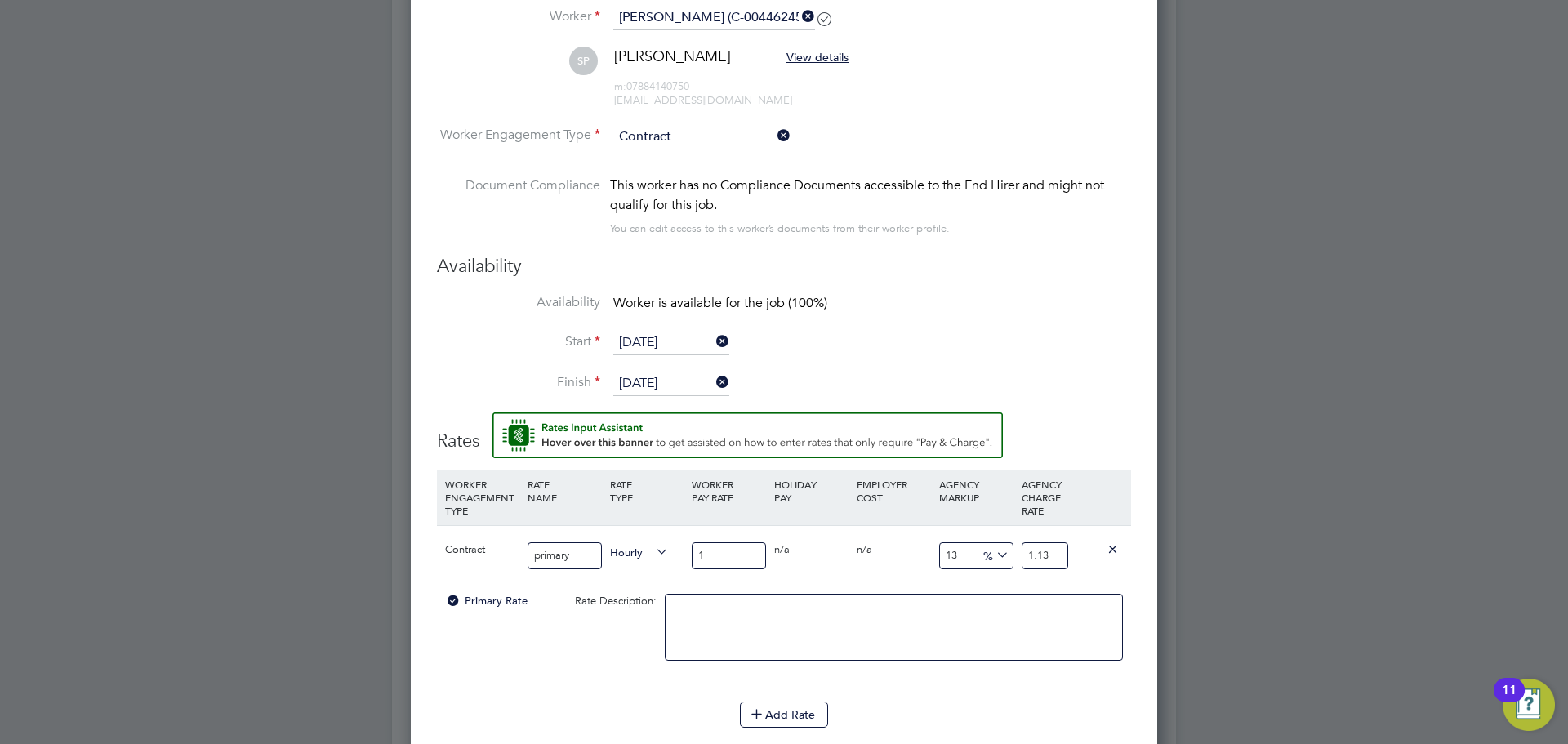
type input "18.08"
type input "16.6"
type input "18.758"
type input "16"
type input "18.08"
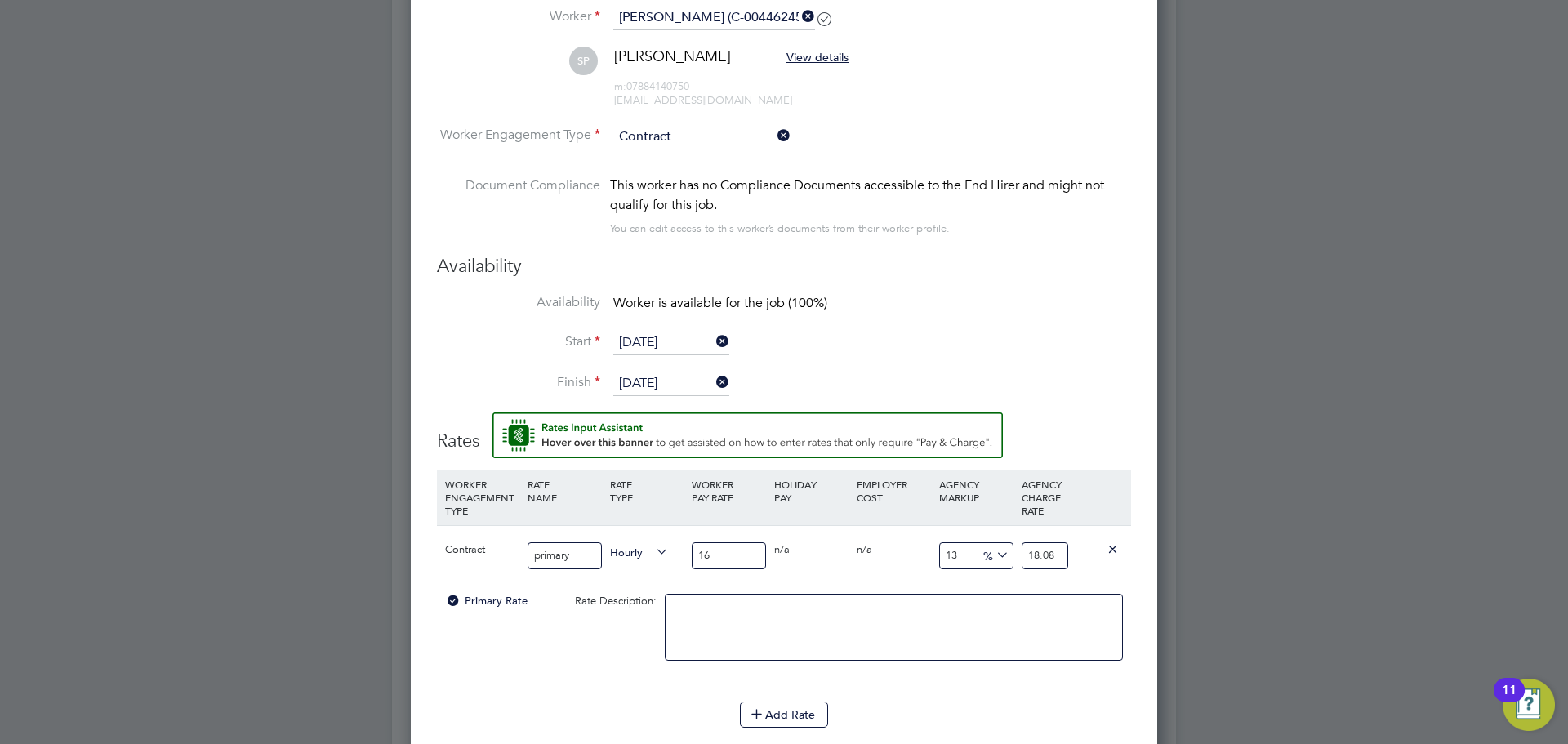
type input "16.5"
type input "18.645"
type input "16.56"
type input "18.7128"
type input "16.56"
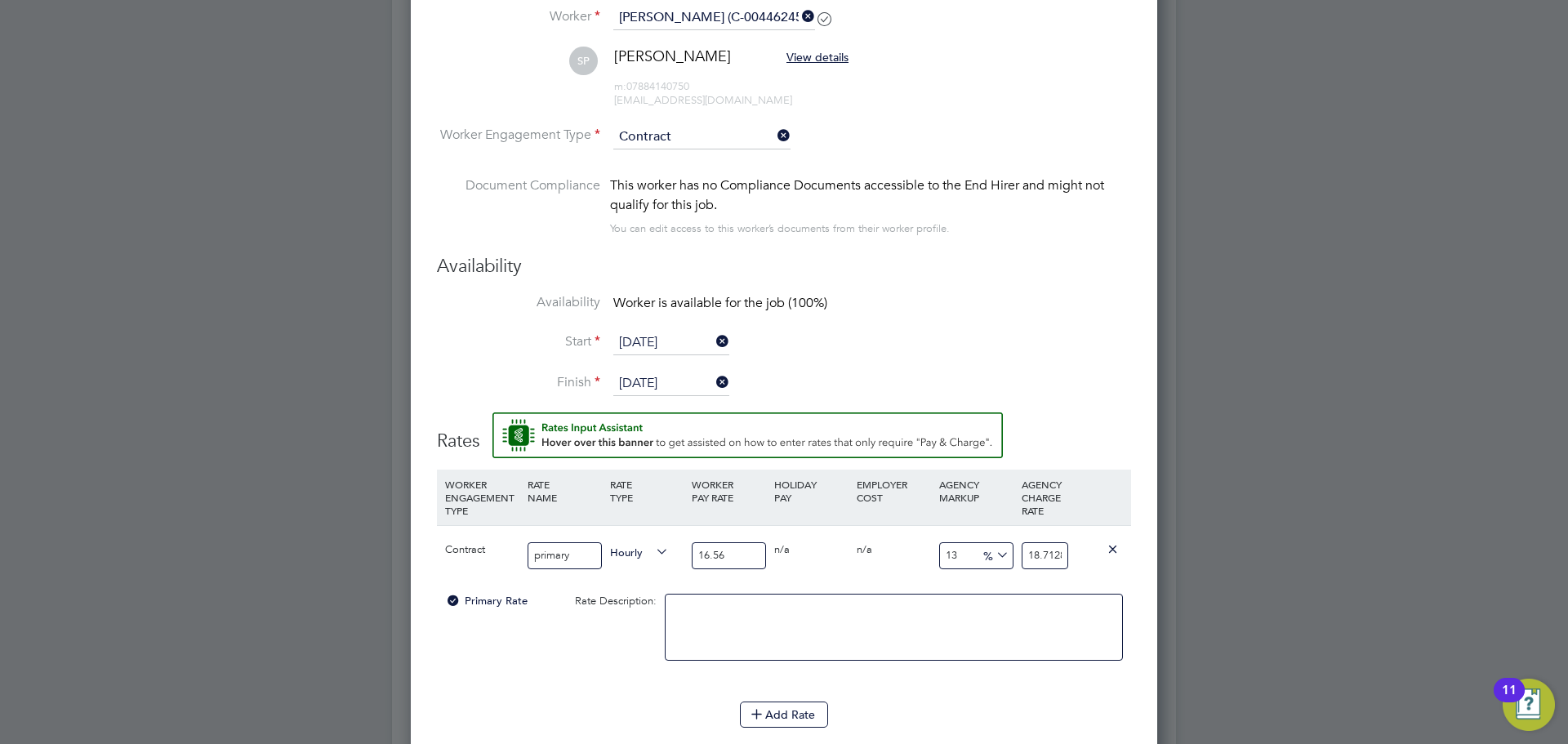
click at [1038, 556] on input "18.7128" at bounding box center [1045, 555] width 46 height 27
drag, startPoint x: 1029, startPoint y: 555, endPoint x: 1138, endPoint y: 553, distance: 109.0
click at [1138, 553] on div "Worker Submission Mandatory Fields Vacancy 1 x Labourer/Cleaner South 2025 Clie…" at bounding box center [784, 521] width 746 height 1529
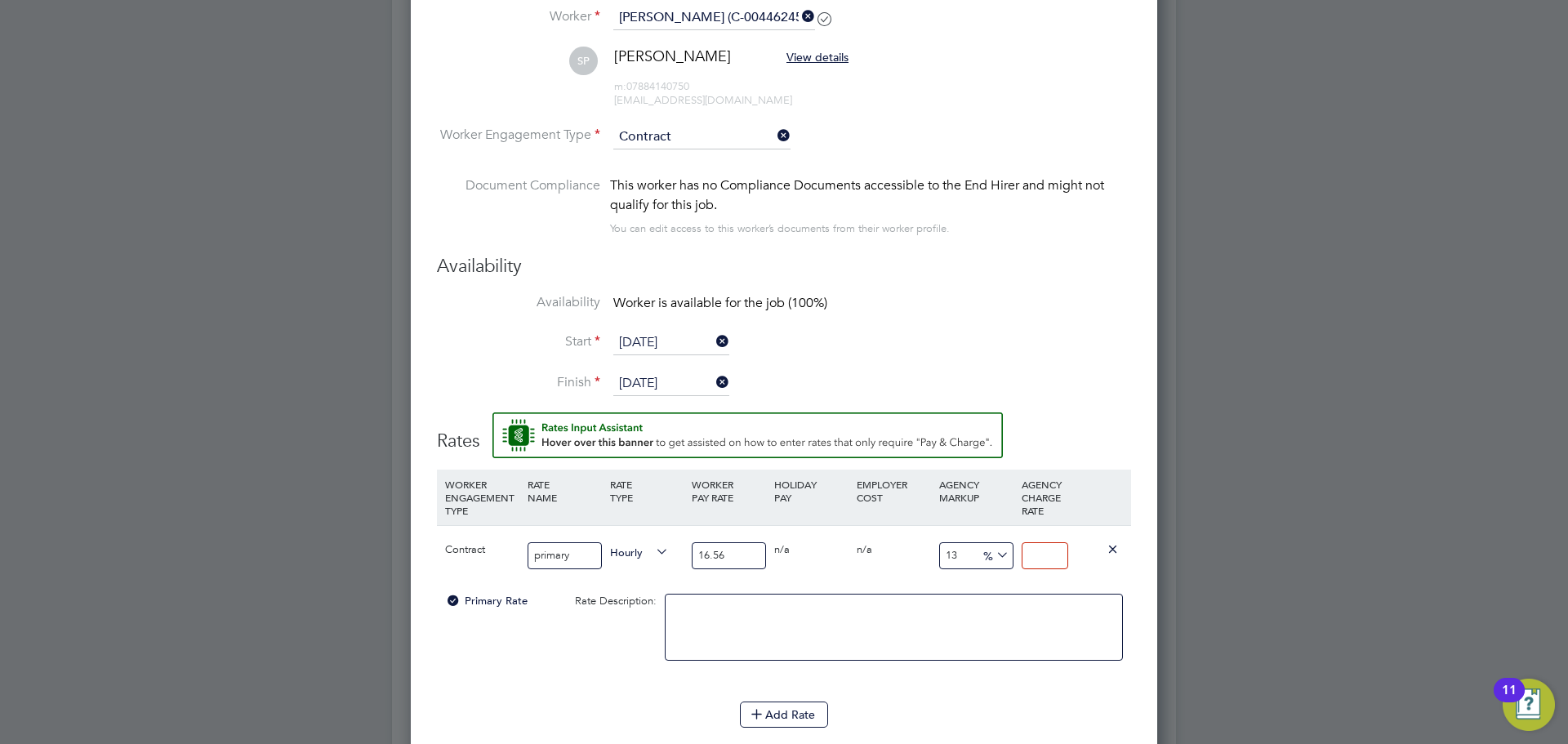
type input "-93.96135265700484"
type input "1"
type input "14.734299516908212"
type input "19"
type input "15.33816425120773"
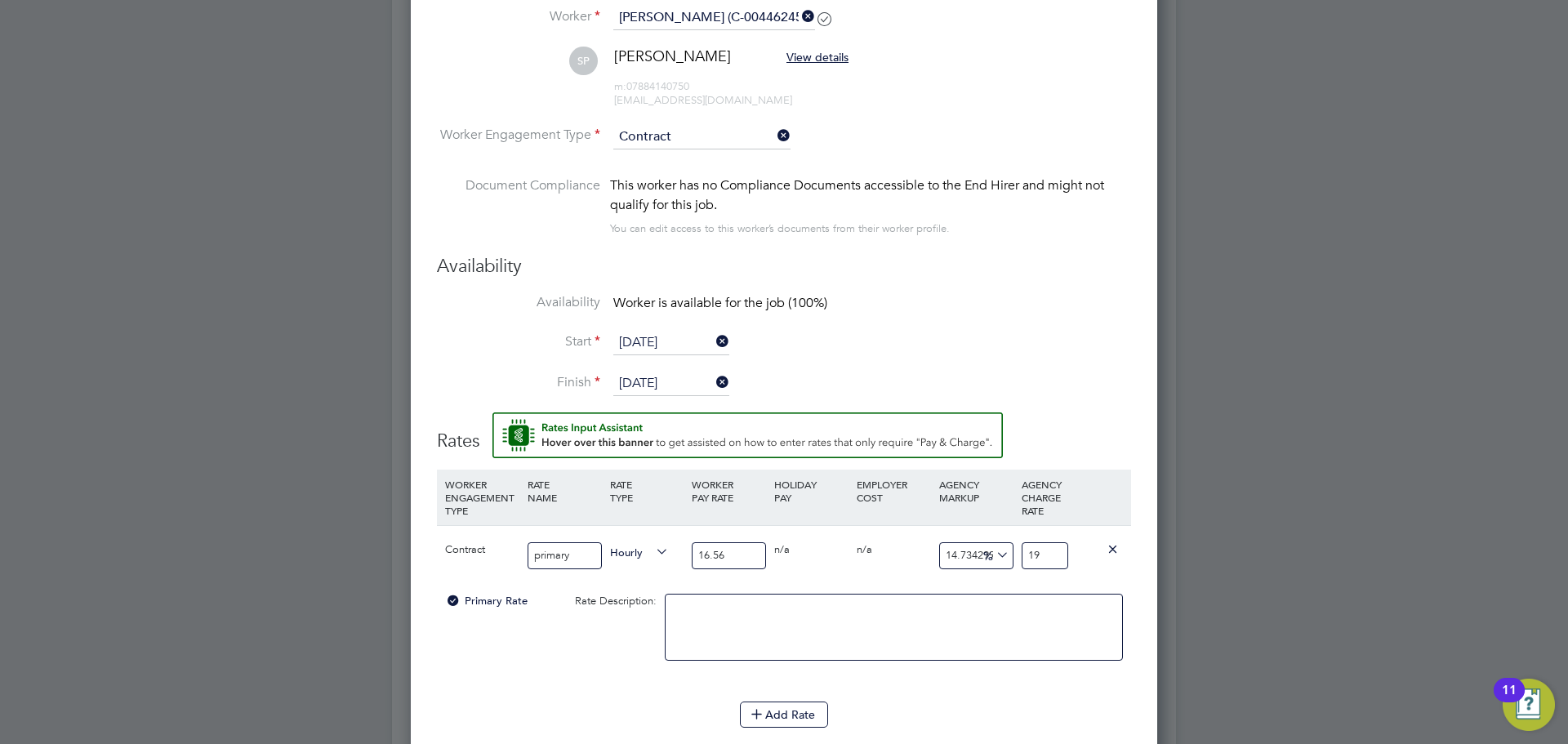
type input "19.1"
type input "15.70048309178744"
type input "19.16"
click at [1121, 583] on div "Contract primary Hourly 16.56 0 n/a 0 n/a 15.70048309178744 2.6 % 19.16" at bounding box center [784, 555] width 694 height 60
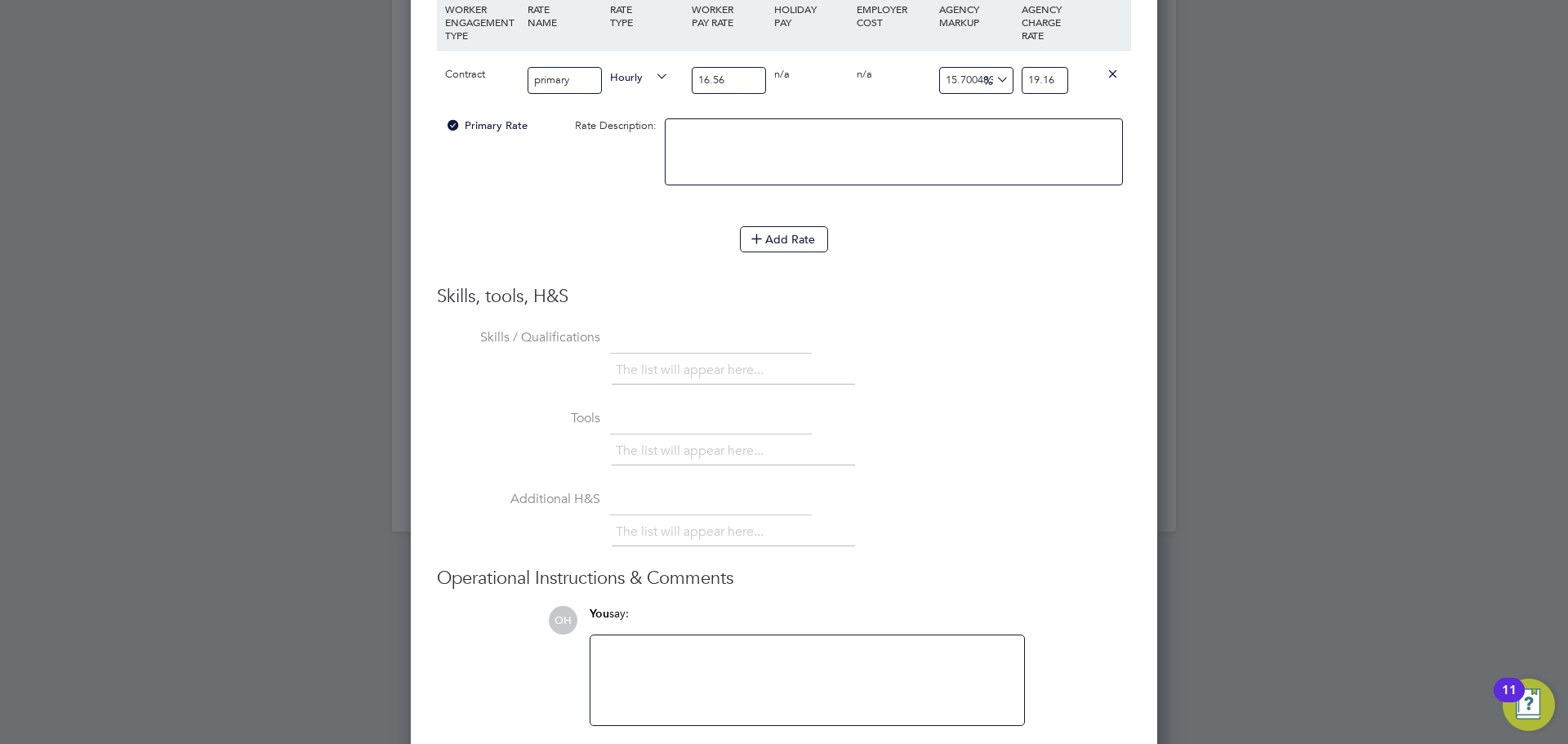
scroll to position [1608, 0]
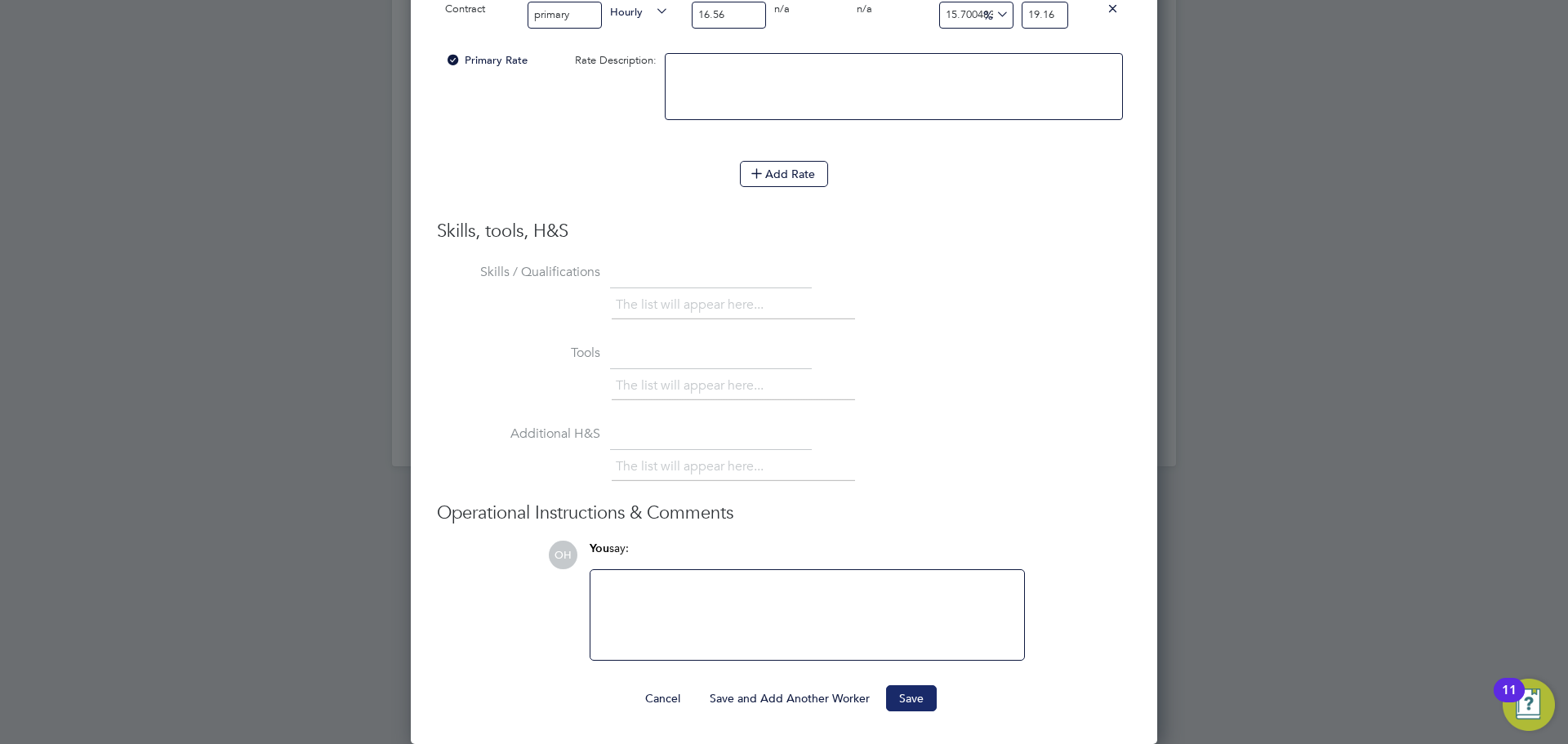
click at [908, 690] on button "Save" at bounding box center [911, 698] width 50 height 26
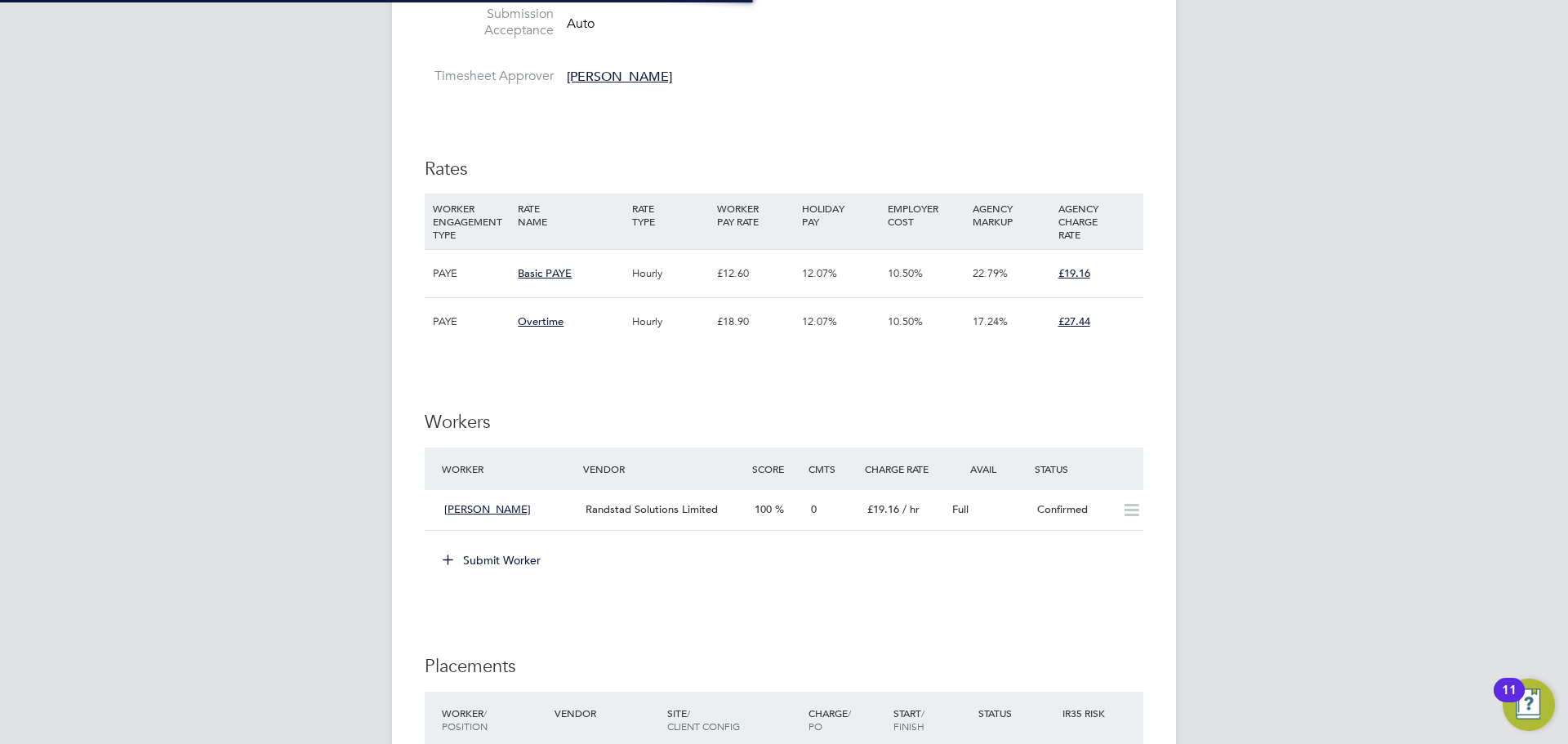
scroll to position [48, 114]
click at [1124, 511] on icon at bounding box center [1131, 511] width 21 height 13
click at [1070, 498] on div "Confirmed" at bounding box center [1073, 510] width 85 height 27
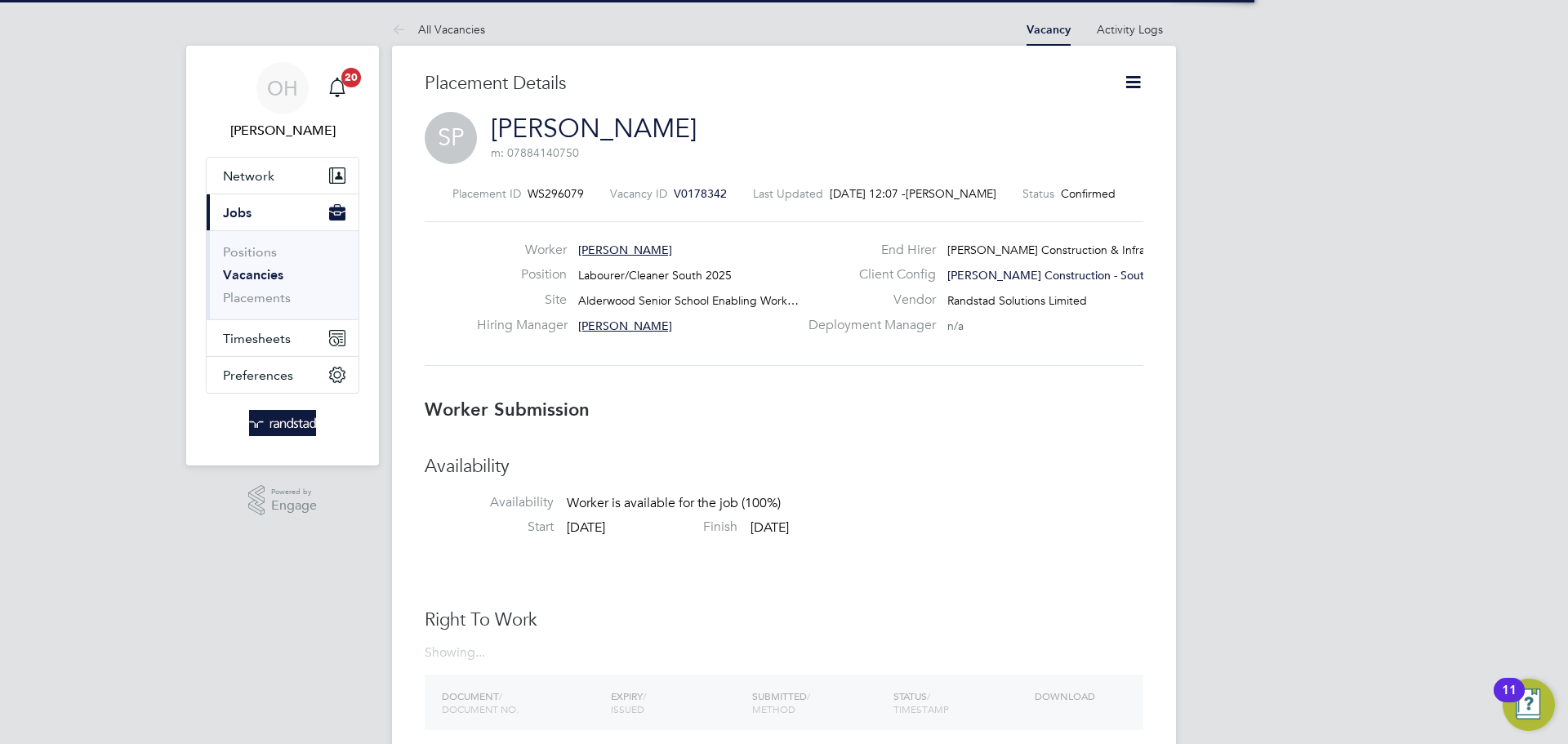
scroll to position [8, 8]
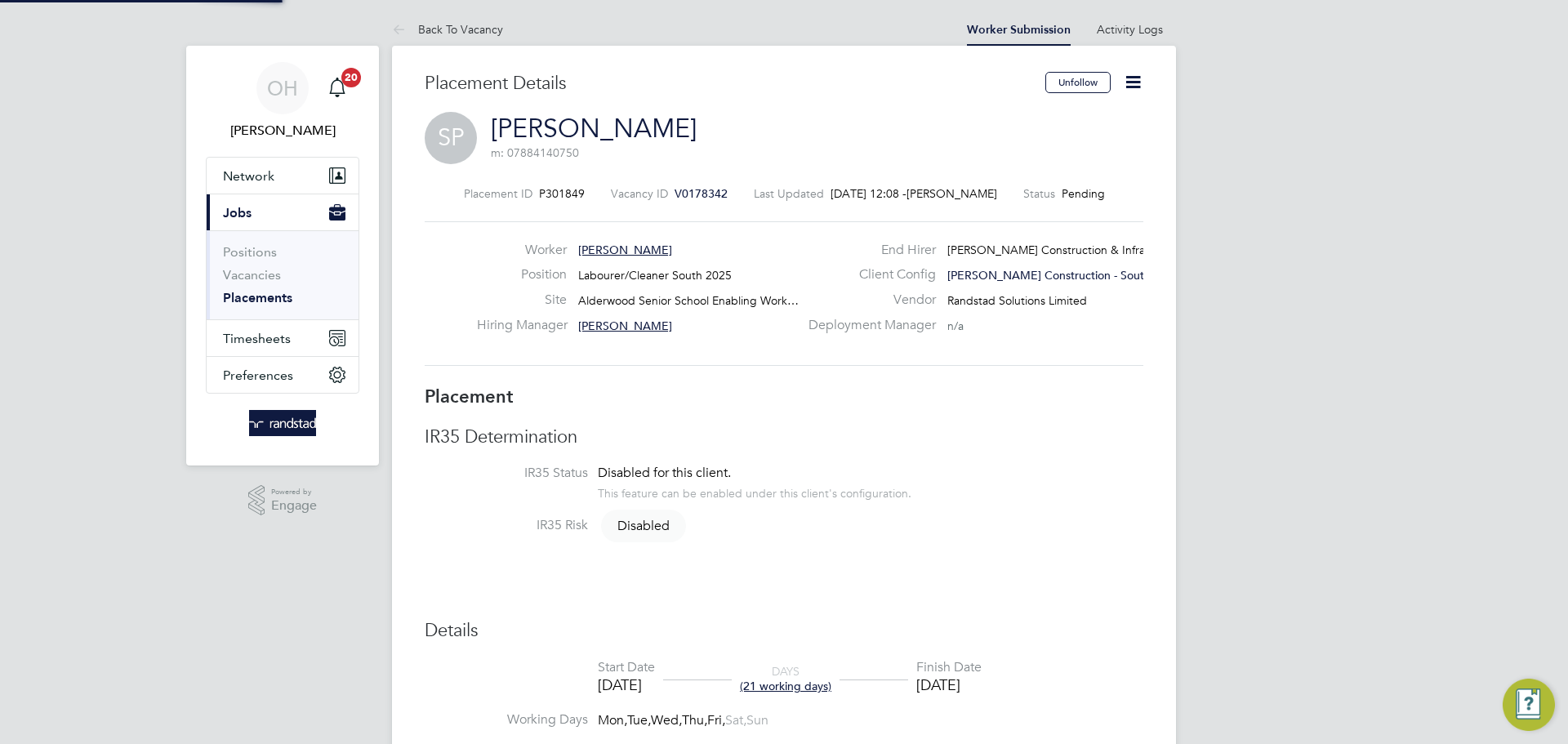
click at [1129, 82] on icon at bounding box center [1133, 82] width 21 height 21
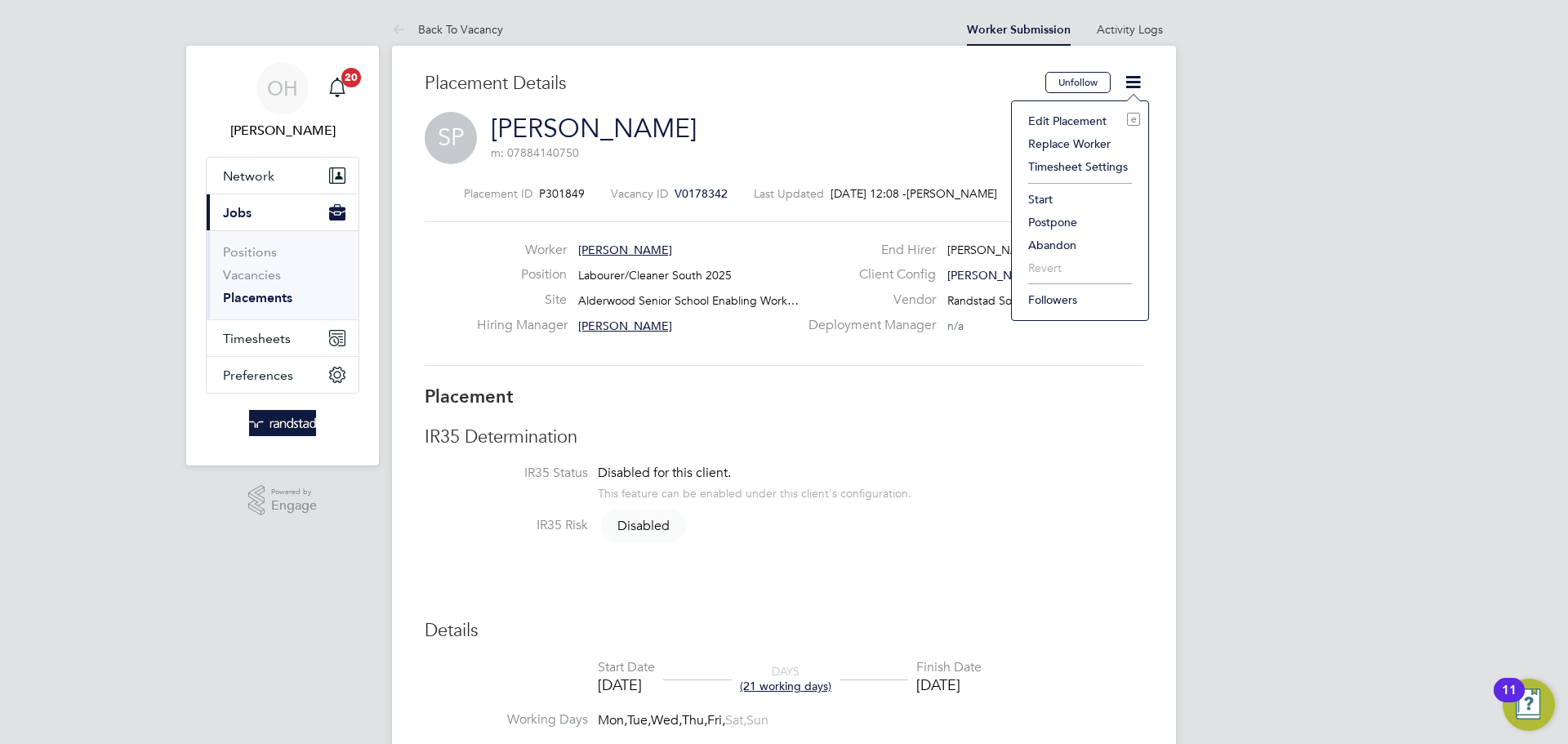
click at [1048, 194] on li "Start" at bounding box center [1080, 199] width 120 height 23
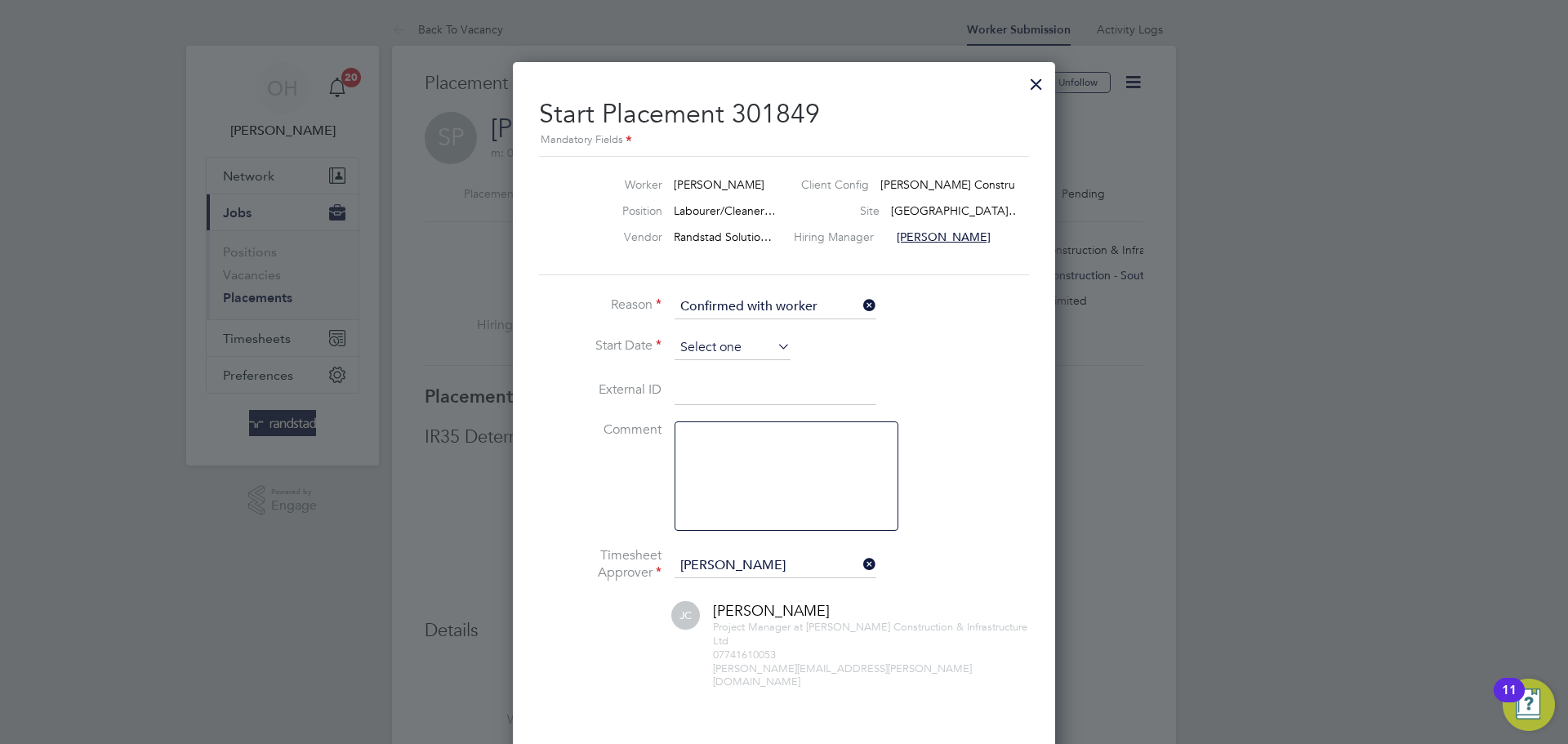
click at [702, 347] on input at bounding box center [732, 348] width 116 height 25
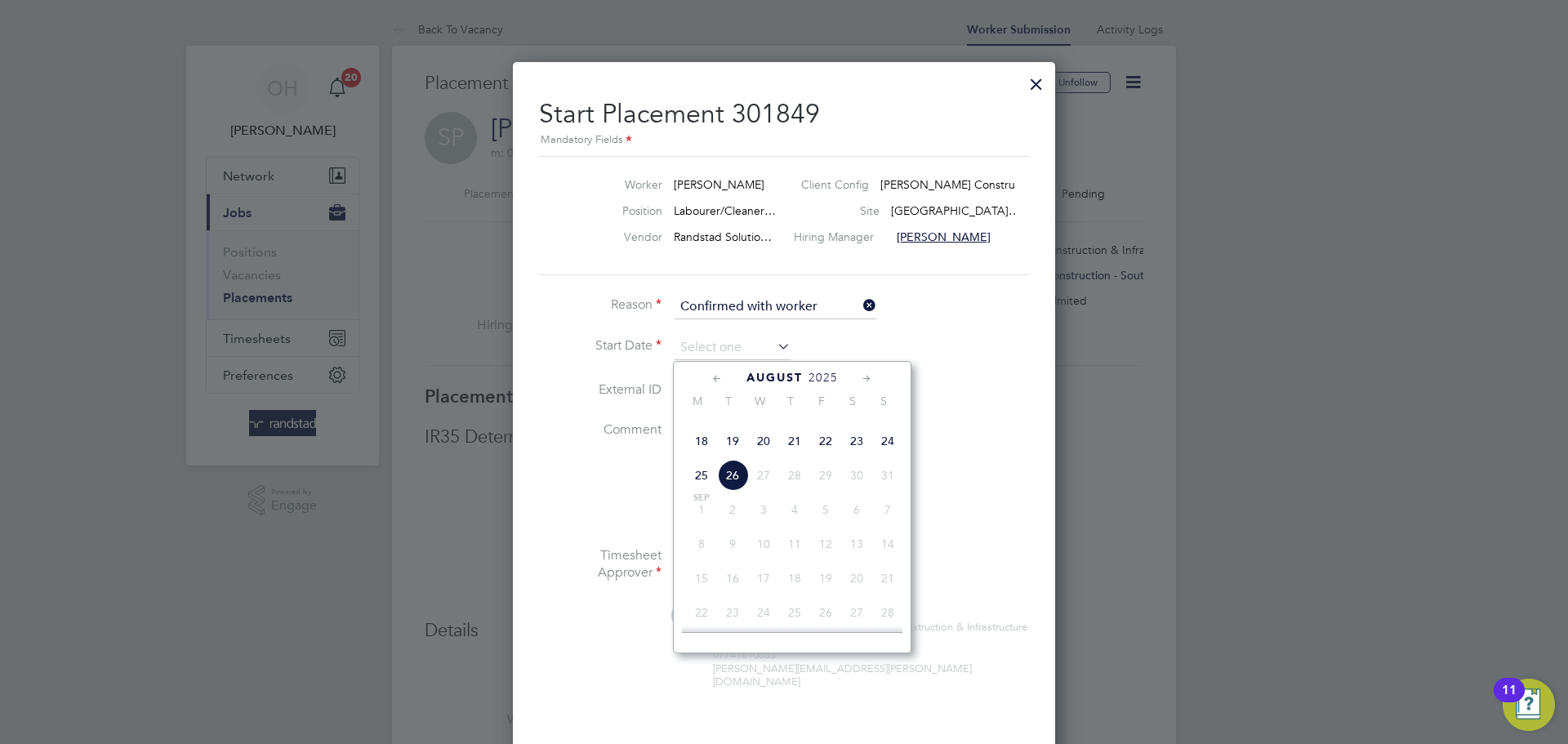
click at [707, 421] on span "11" at bounding box center [702, 406] width 31 height 31
type input "[DATE]"
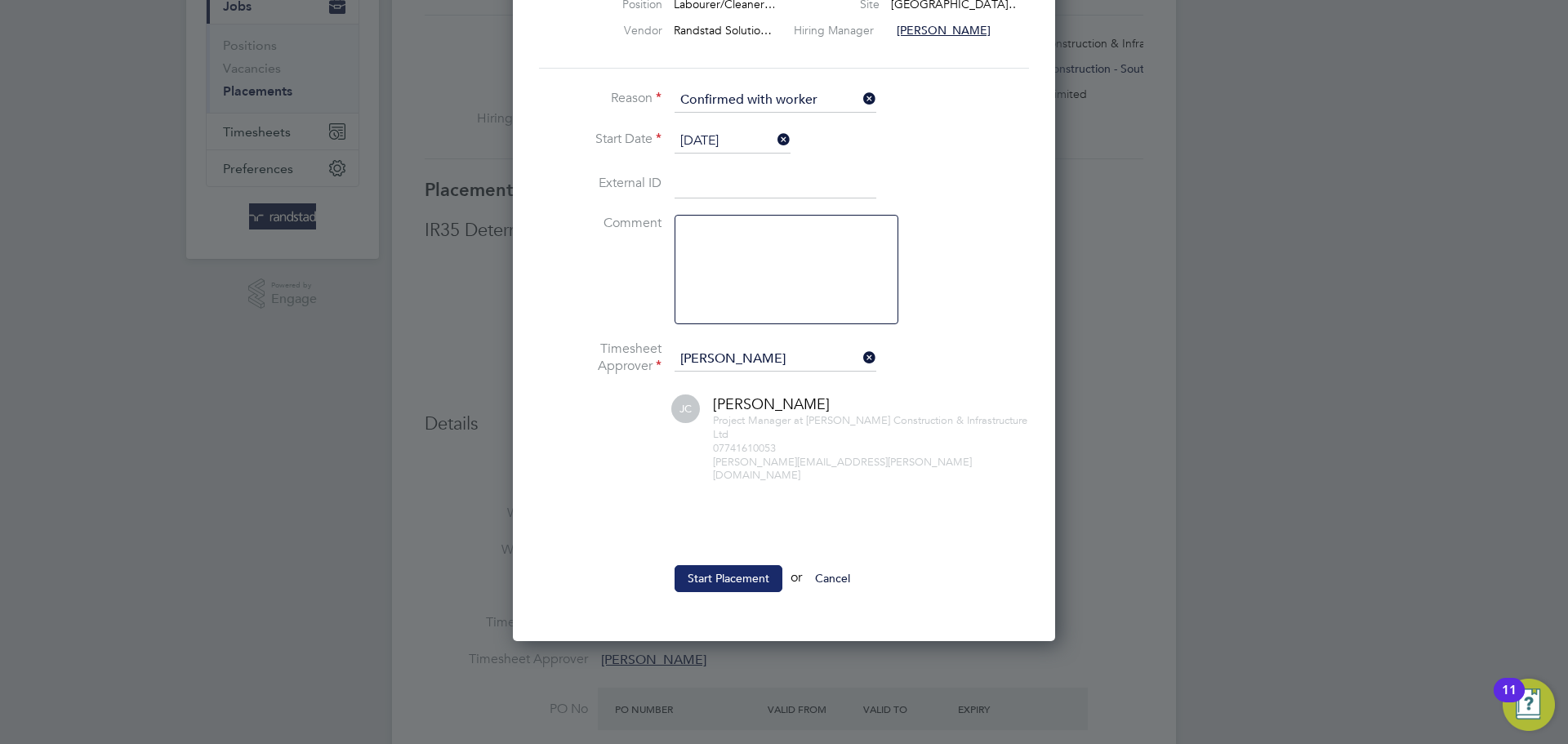
click at [697, 576] on button "Start Placement" at bounding box center [728, 578] width 108 height 26
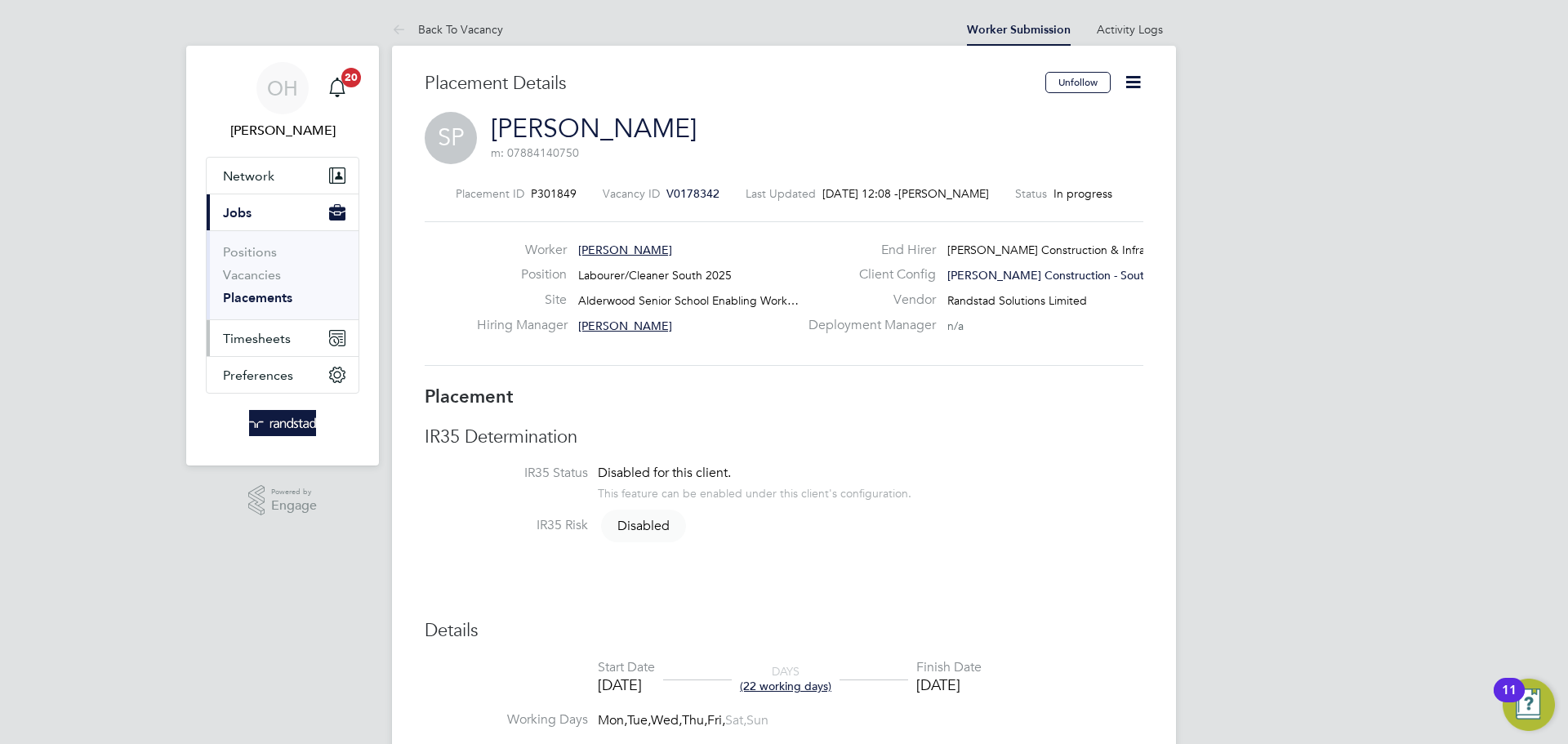
click at [231, 334] on span "Timesheets" at bounding box center [257, 338] width 68 height 16
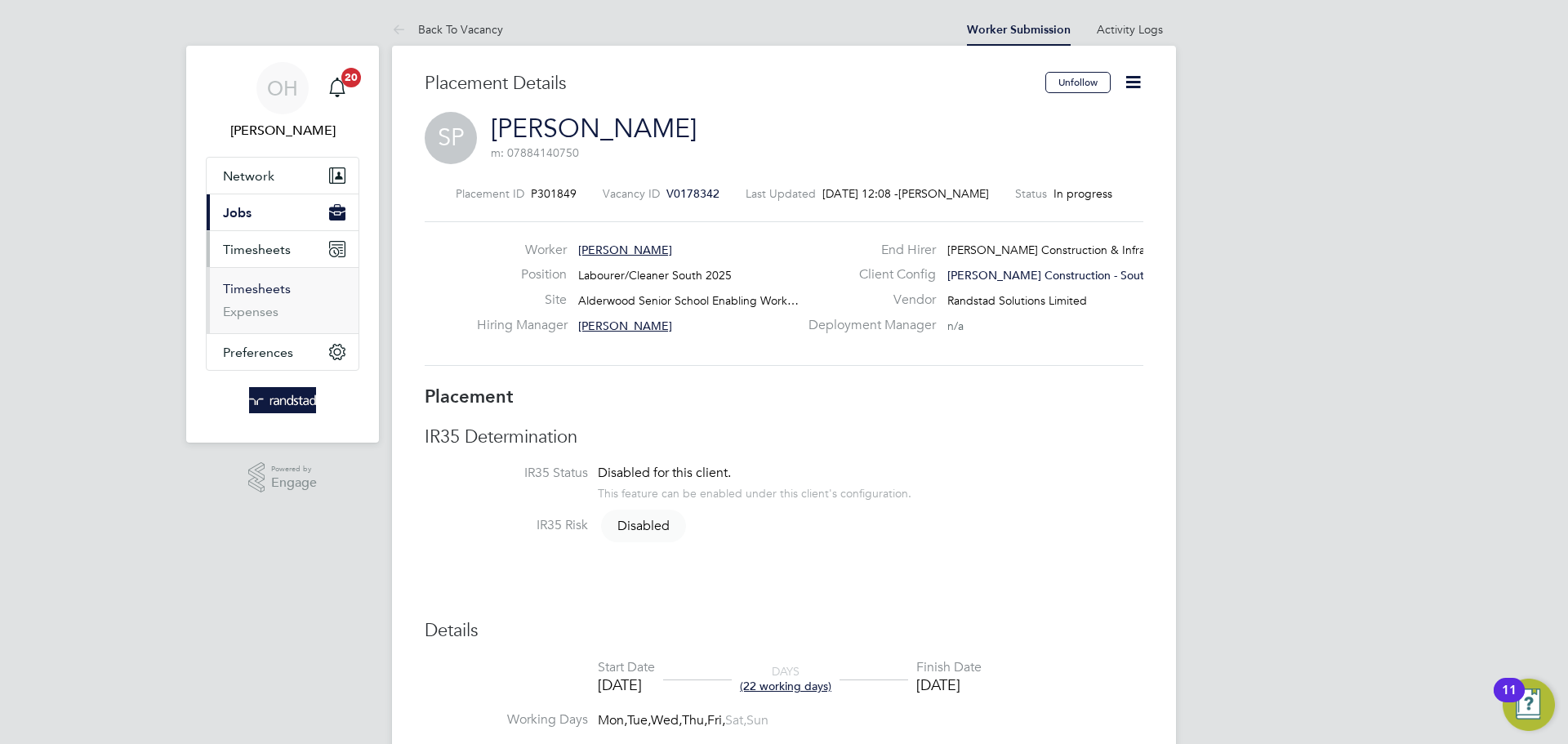
click at [269, 290] on link "Timesheets" at bounding box center [257, 289] width 68 height 16
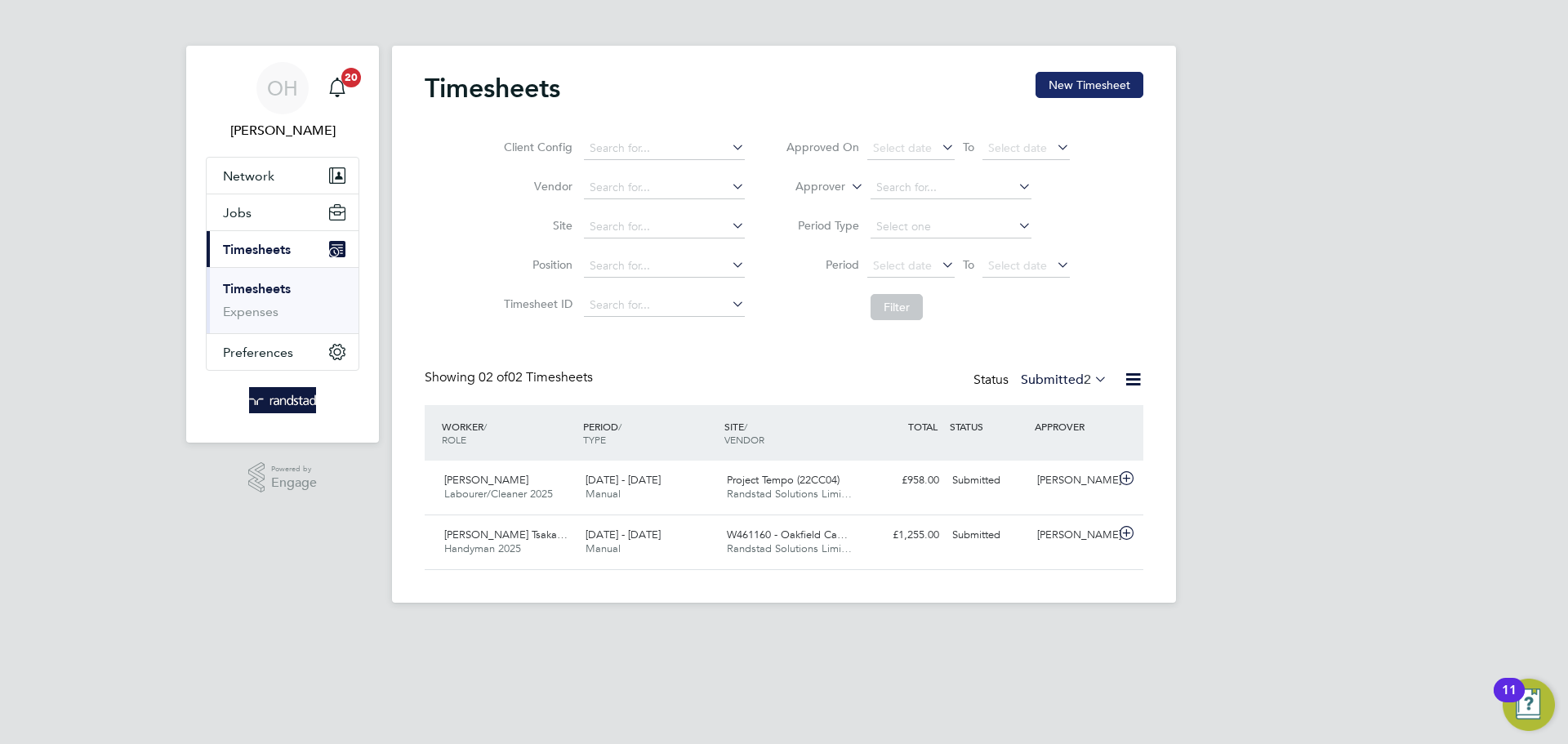
click at [1082, 79] on button "New Timesheet" at bounding box center [1090, 85] width 108 height 26
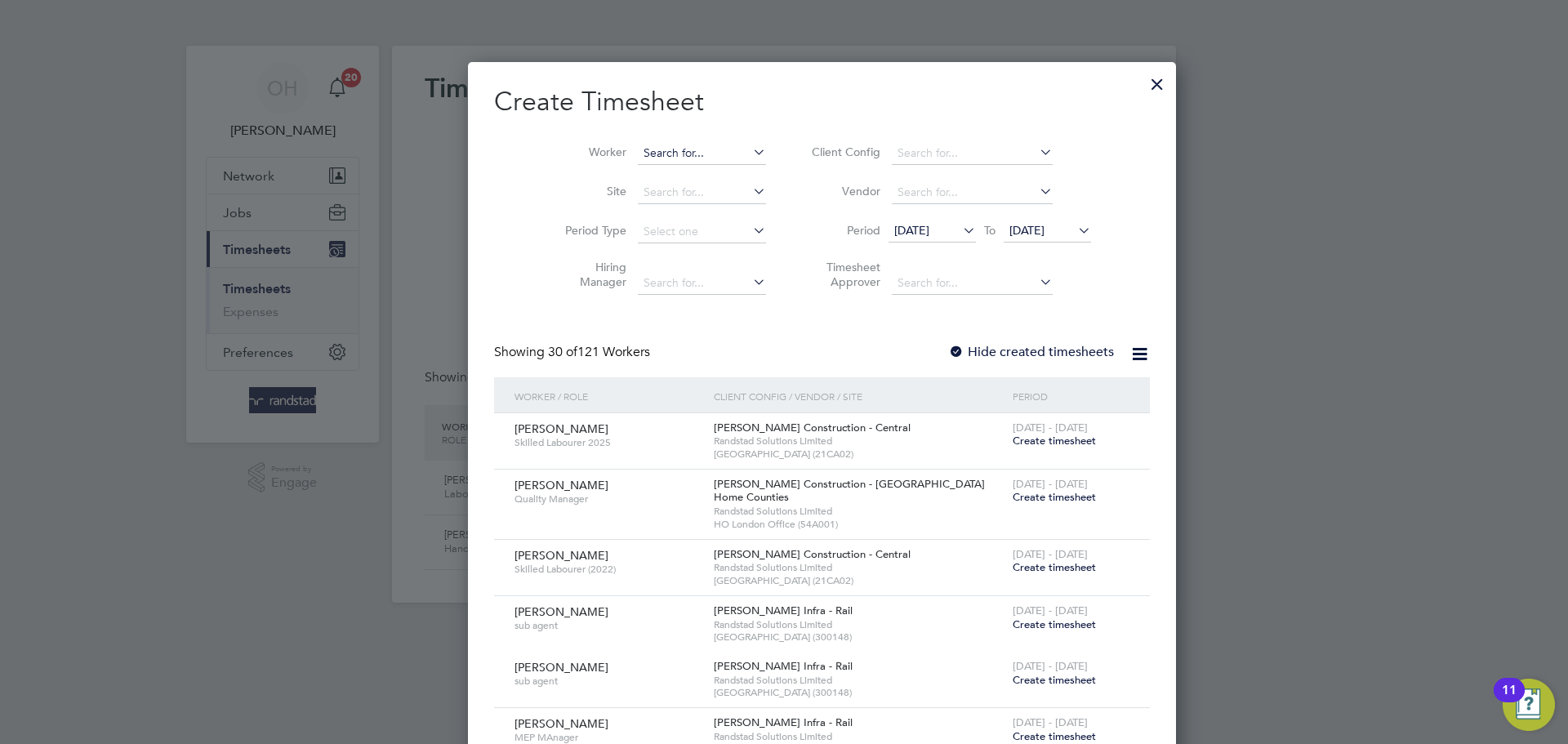
click at [638, 153] on input at bounding box center [702, 154] width 128 height 23
click at [620, 168] on b "pe" at bounding box center [618, 175] width 14 height 14
type input "[PERSON_NAME]"
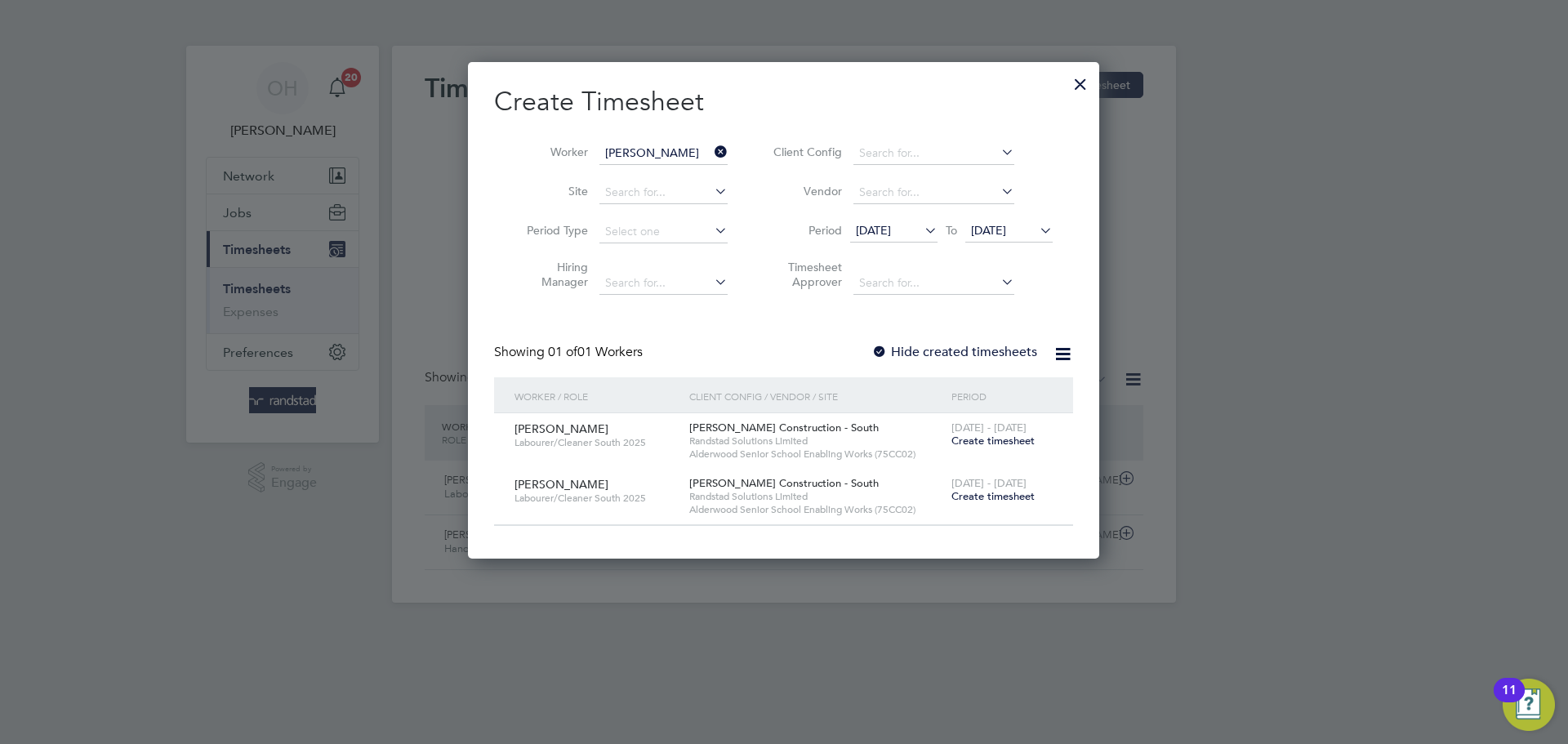
click at [971, 500] on span "Create timesheet" at bounding box center [993, 496] width 84 height 14
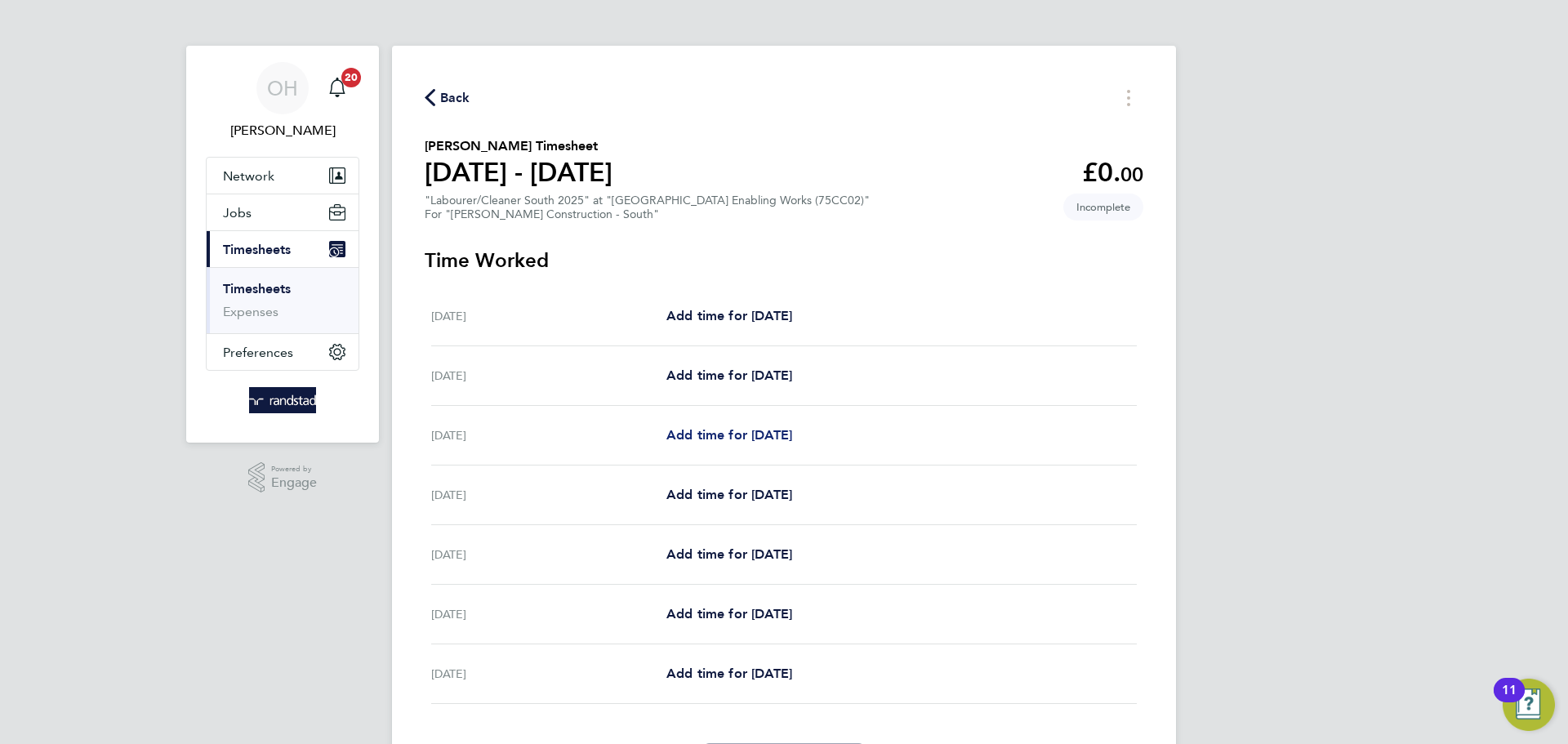
click at [762, 434] on span "Add time for [DATE]" at bounding box center [729, 434] width 126 height 16
select select "60"
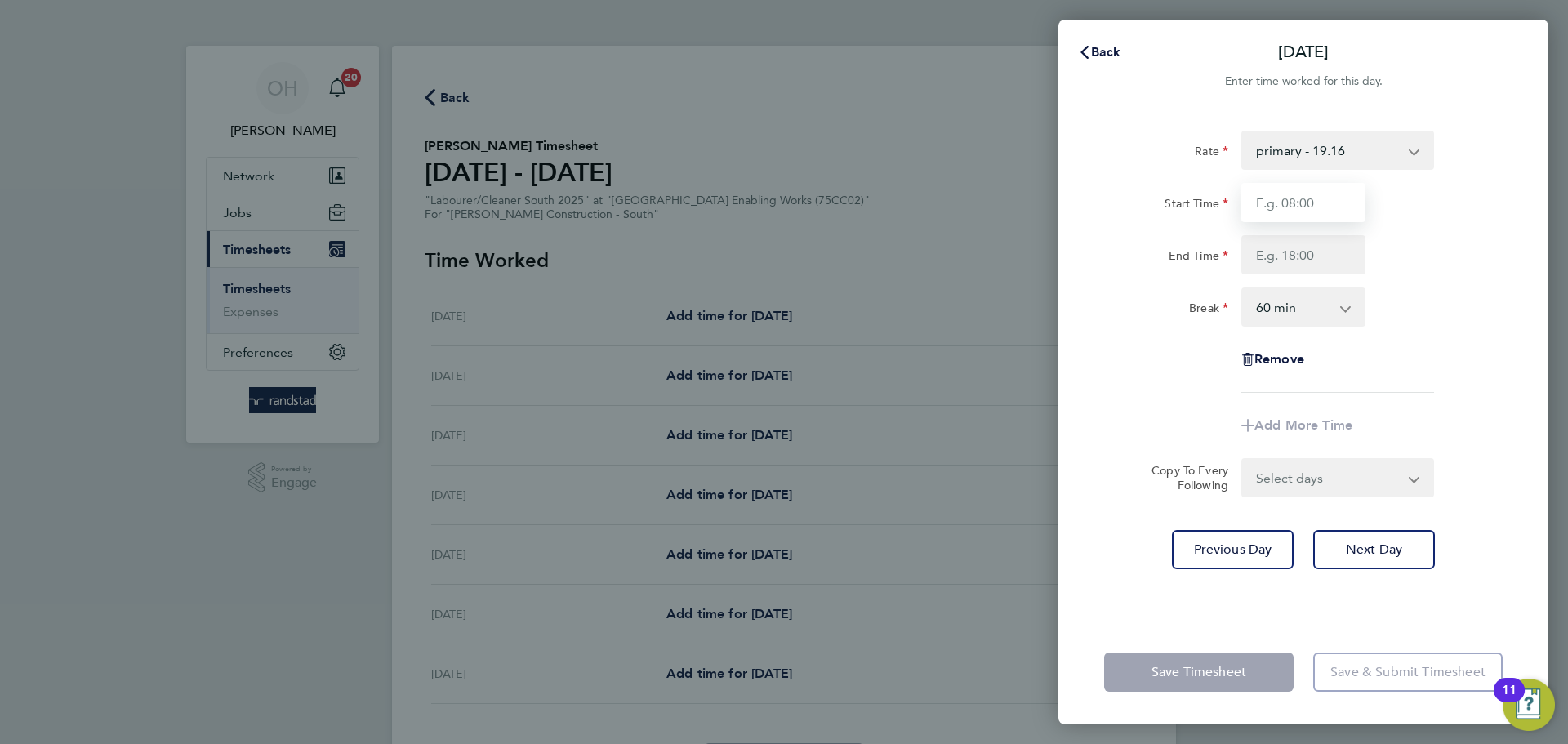
click at [1293, 204] on input "Start Time" at bounding box center [1303, 202] width 124 height 39
type input "0"
type input "07:30"
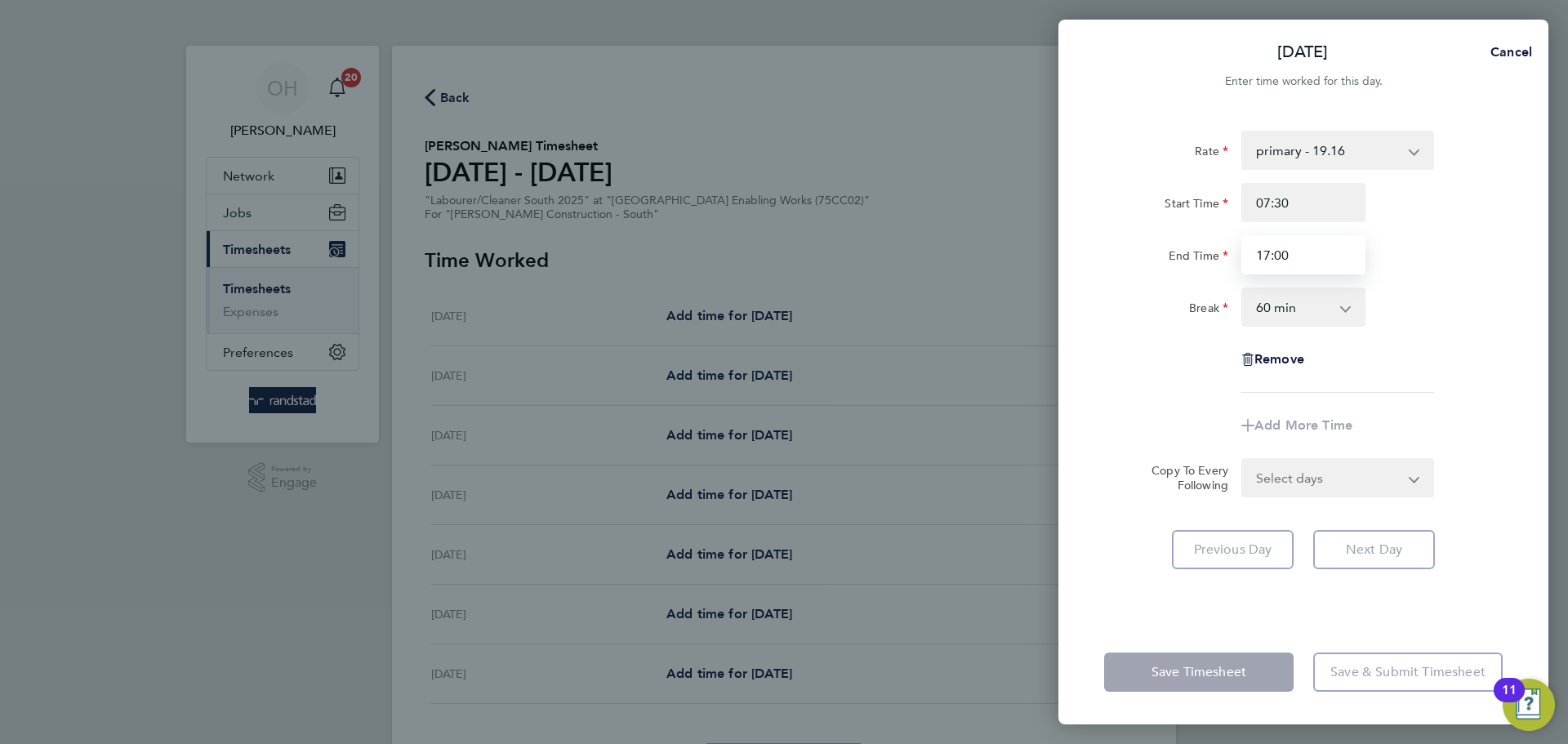
type input "17:00"
click at [1446, 252] on div "End Time 17:00" at bounding box center [1303, 254] width 411 height 39
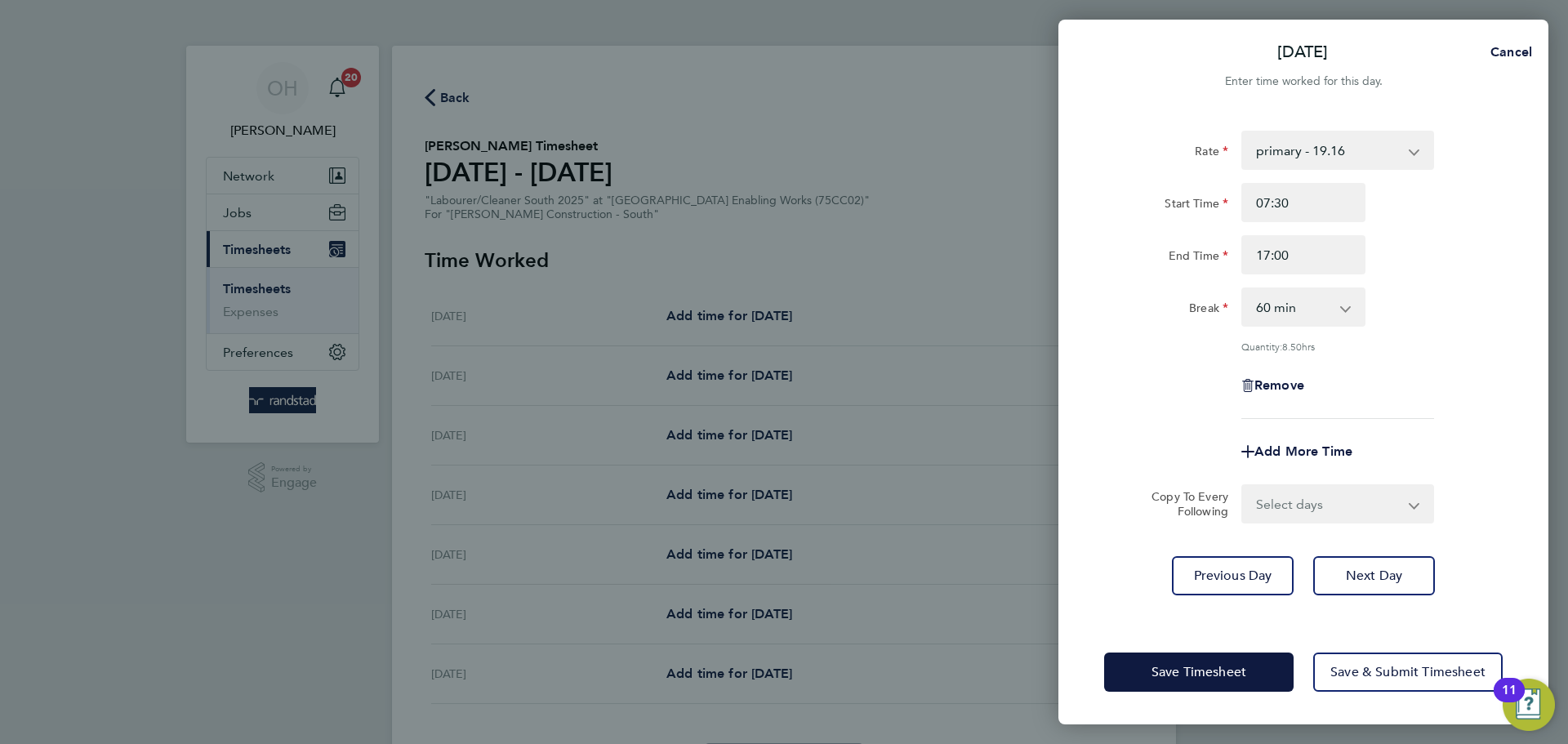
click at [1339, 293] on select "0 min 15 min 30 min 45 min 60 min 75 min 90 min" at bounding box center [1293, 306] width 101 height 36
click at [1482, 232] on div "Start Time 07:30 End Time 17:00" at bounding box center [1303, 228] width 411 height 92
click at [1359, 307] on app-icon-cross-button at bounding box center [1355, 306] width 20 height 36
click at [1321, 315] on select "0 min 15 min 30 min 45 min 60 min 75 min 90 min" at bounding box center [1293, 306] width 101 height 36
select select "30"
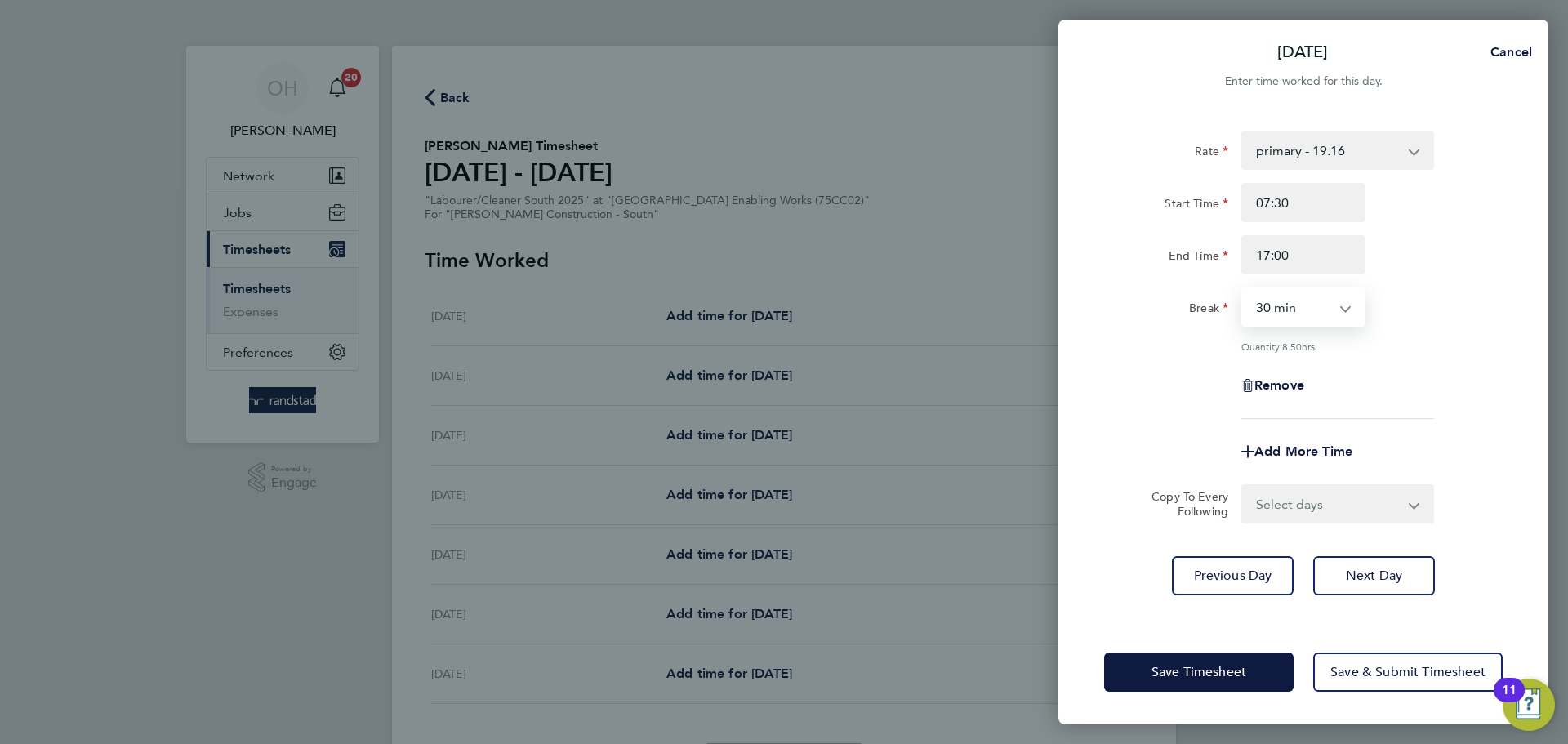
click at [1243, 289] on select "0 min 15 min 30 min 45 min 60 min 75 min 90 min" at bounding box center [1293, 306] width 101 height 36
click at [1327, 497] on select "Select days Day [DATE] [DATE] [DATE] [DATE]" at bounding box center [1328, 503] width 171 height 36
select select "DAY"
click at [1243, 486] on select "Select days Day [DATE] [DATE] [DATE] [DATE]" at bounding box center [1328, 503] width 171 height 36
select select "[DATE]"
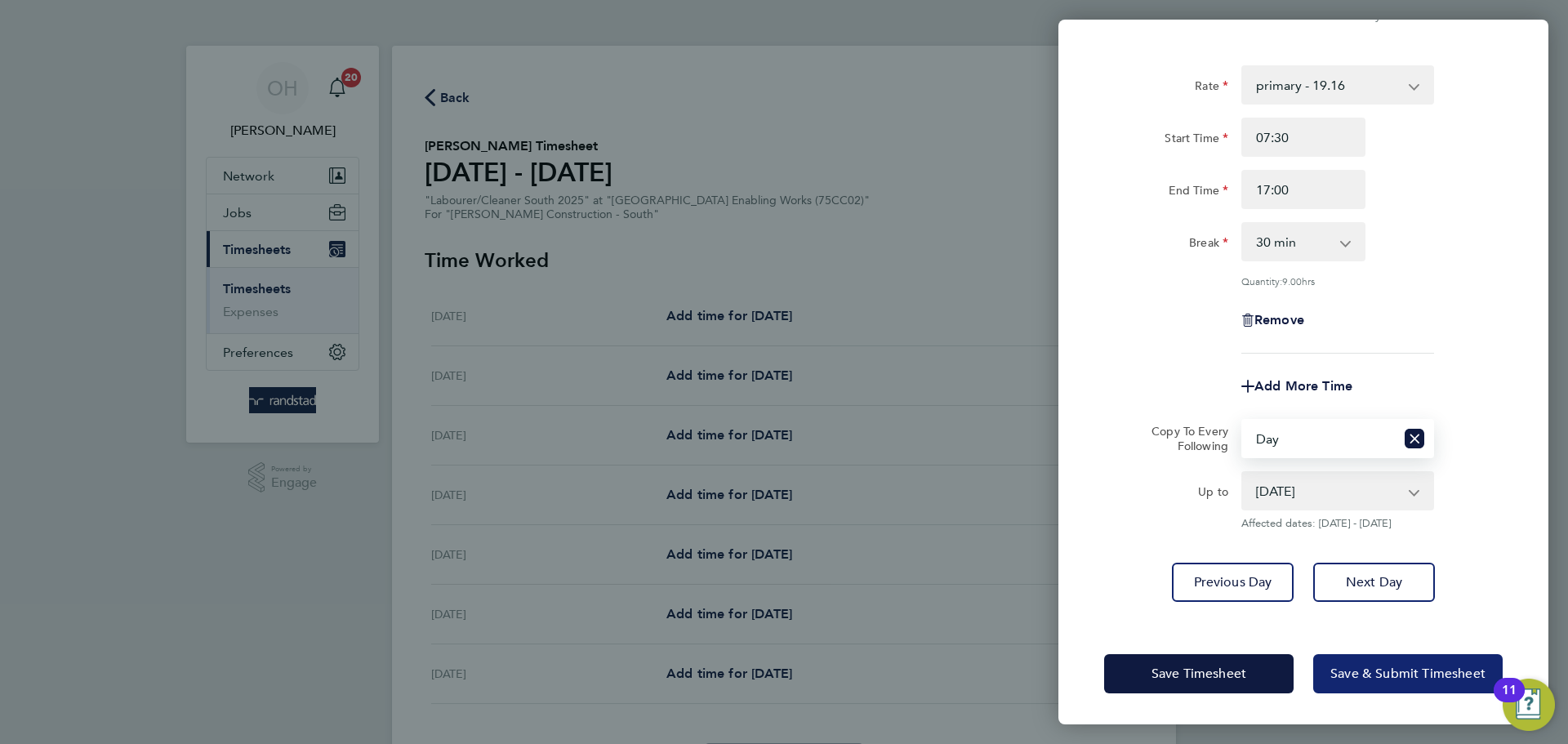
click at [1342, 665] on span "Save & Submit Timesheet" at bounding box center [1408, 674] width 156 height 17
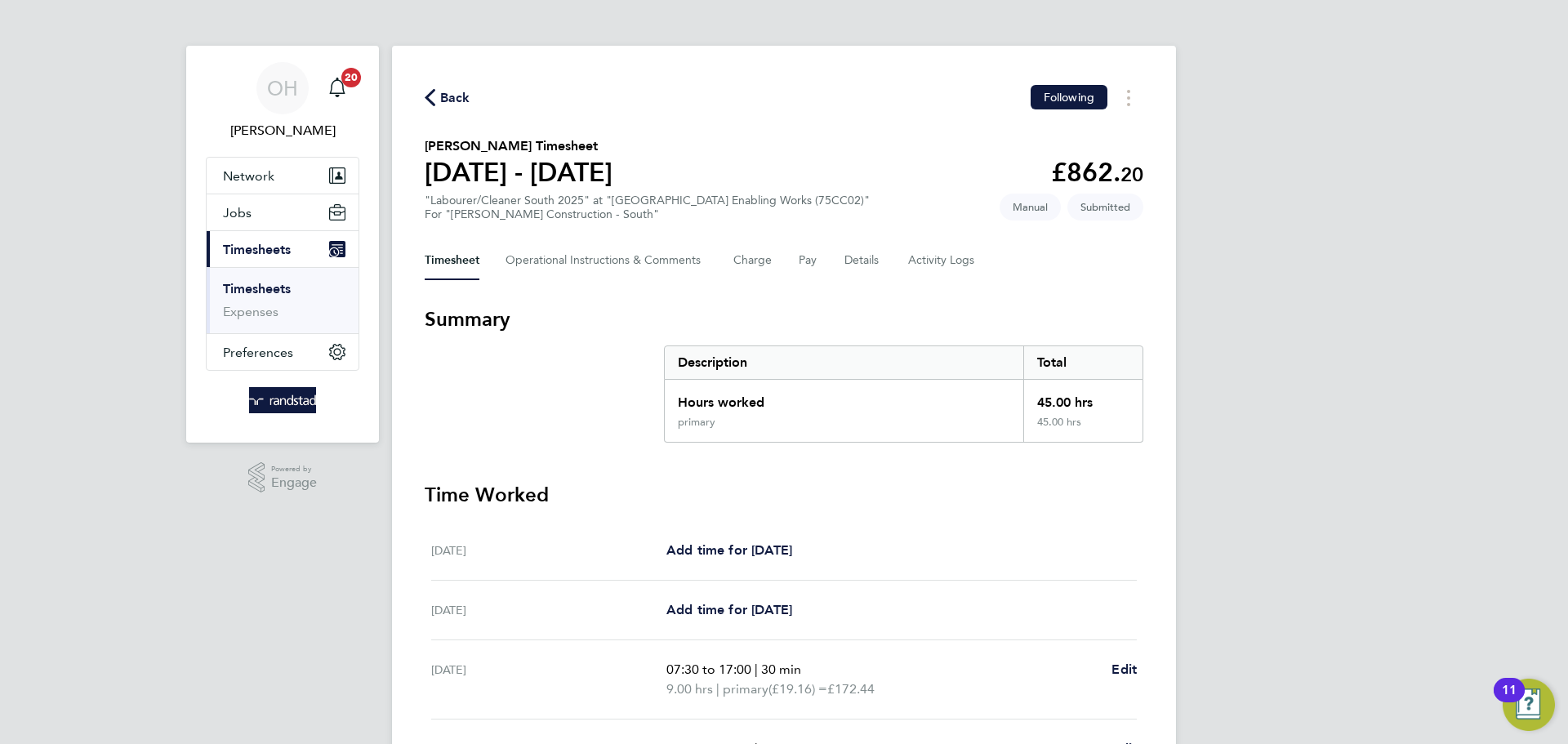
click at [448, 96] on span "Back" at bounding box center [455, 98] width 31 height 20
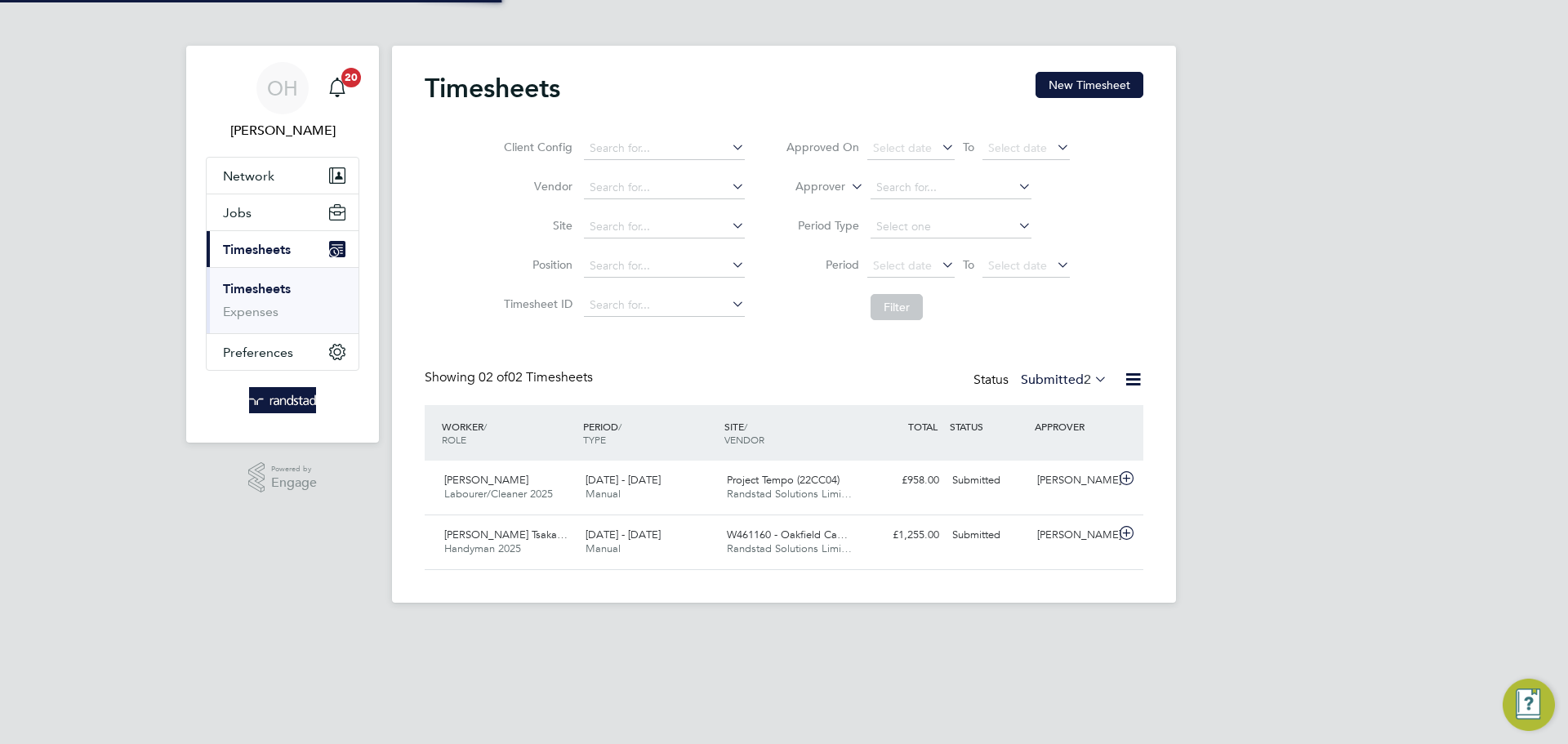
scroll to position [8, 8]
click at [246, 208] on span "Jobs" at bounding box center [237, 213] width 29 height 16
click at [270, 204] on button "Jobs" at bounding box center [283, 212] width 152 height 36
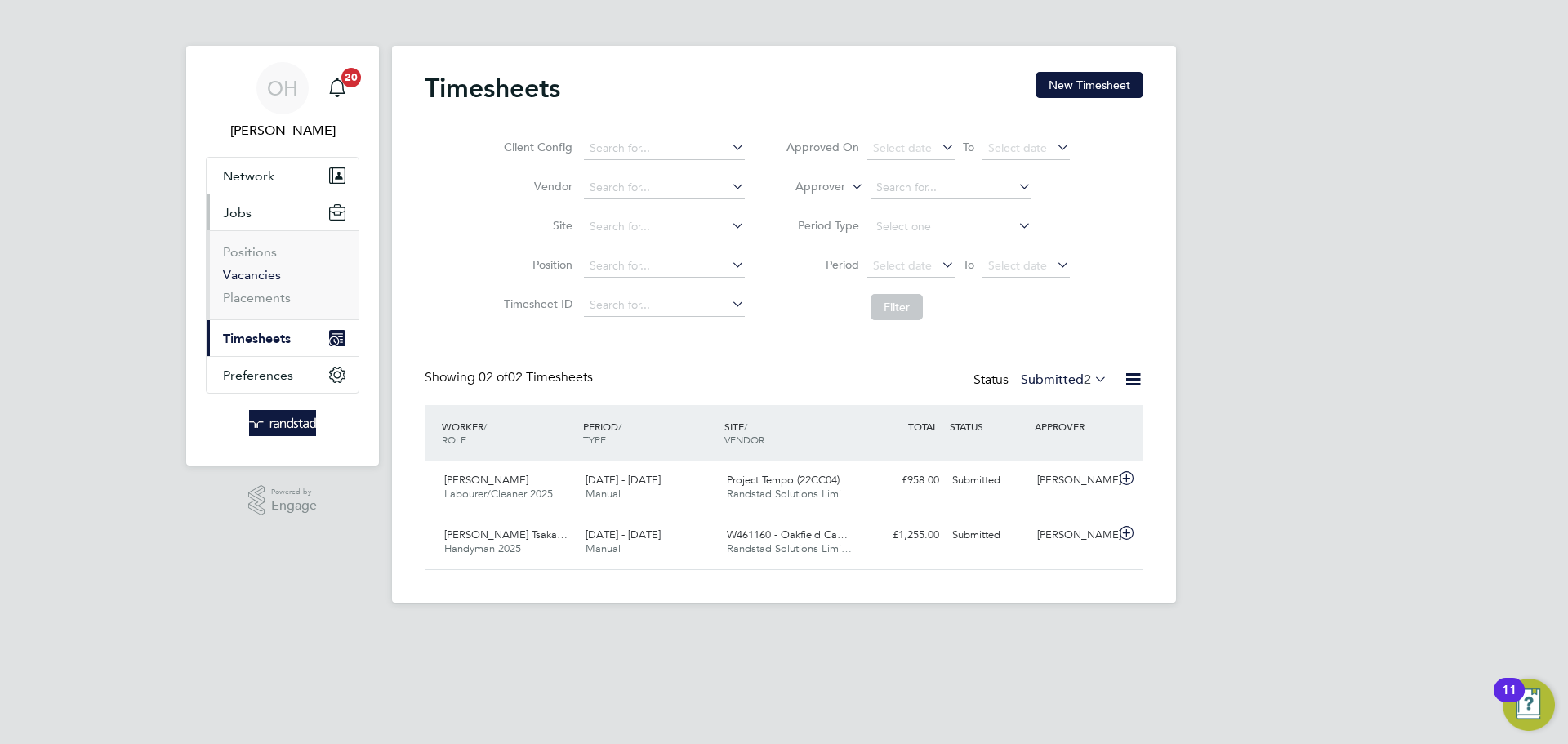
click at [244, 275] on link "Vacancies" at bounding box center [252, 275] width 58 height 16
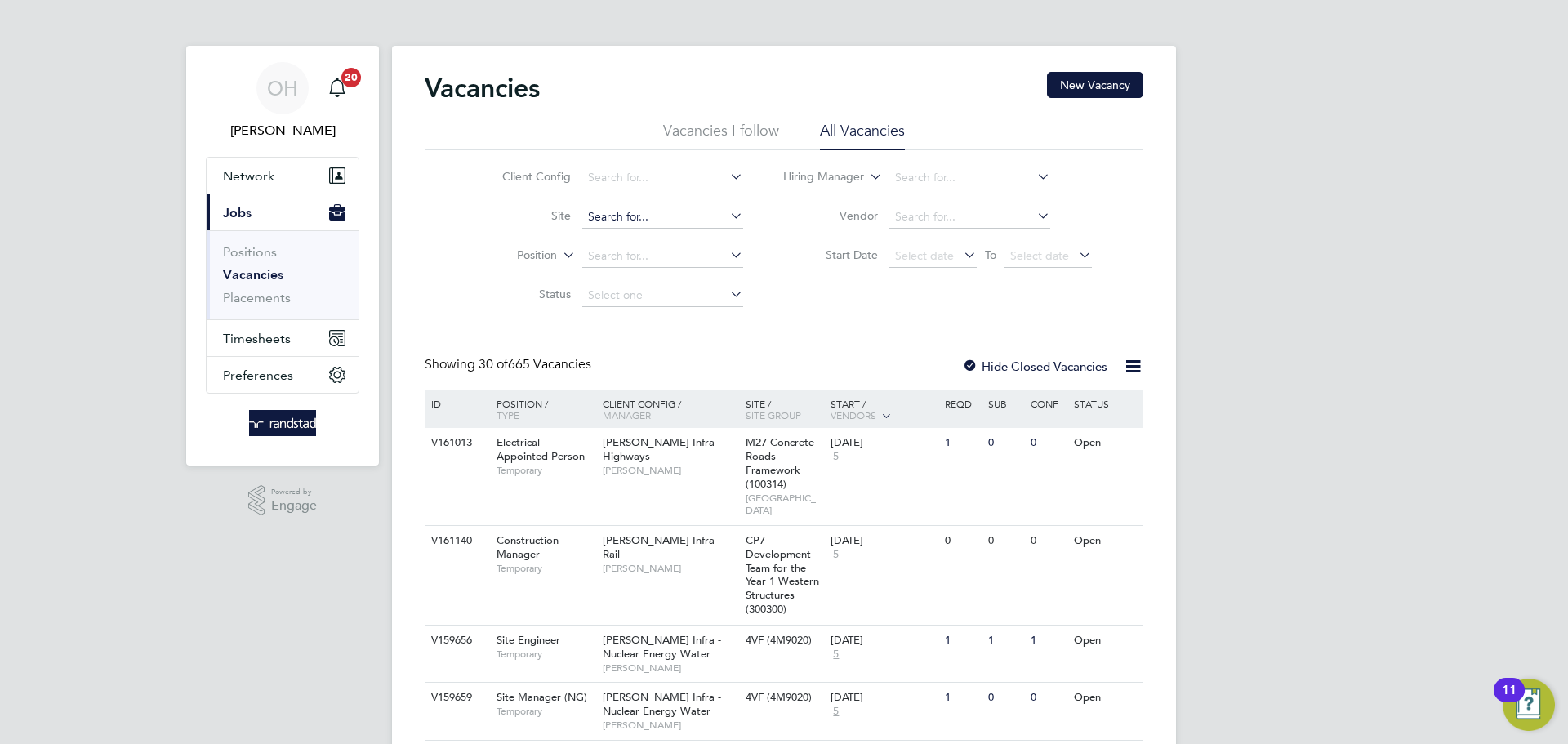
click at [645, 218] on input at bounding box center [663, 218] width 161 height 23
type input "Alderwood Senior School Enabling Works (75CC02)"
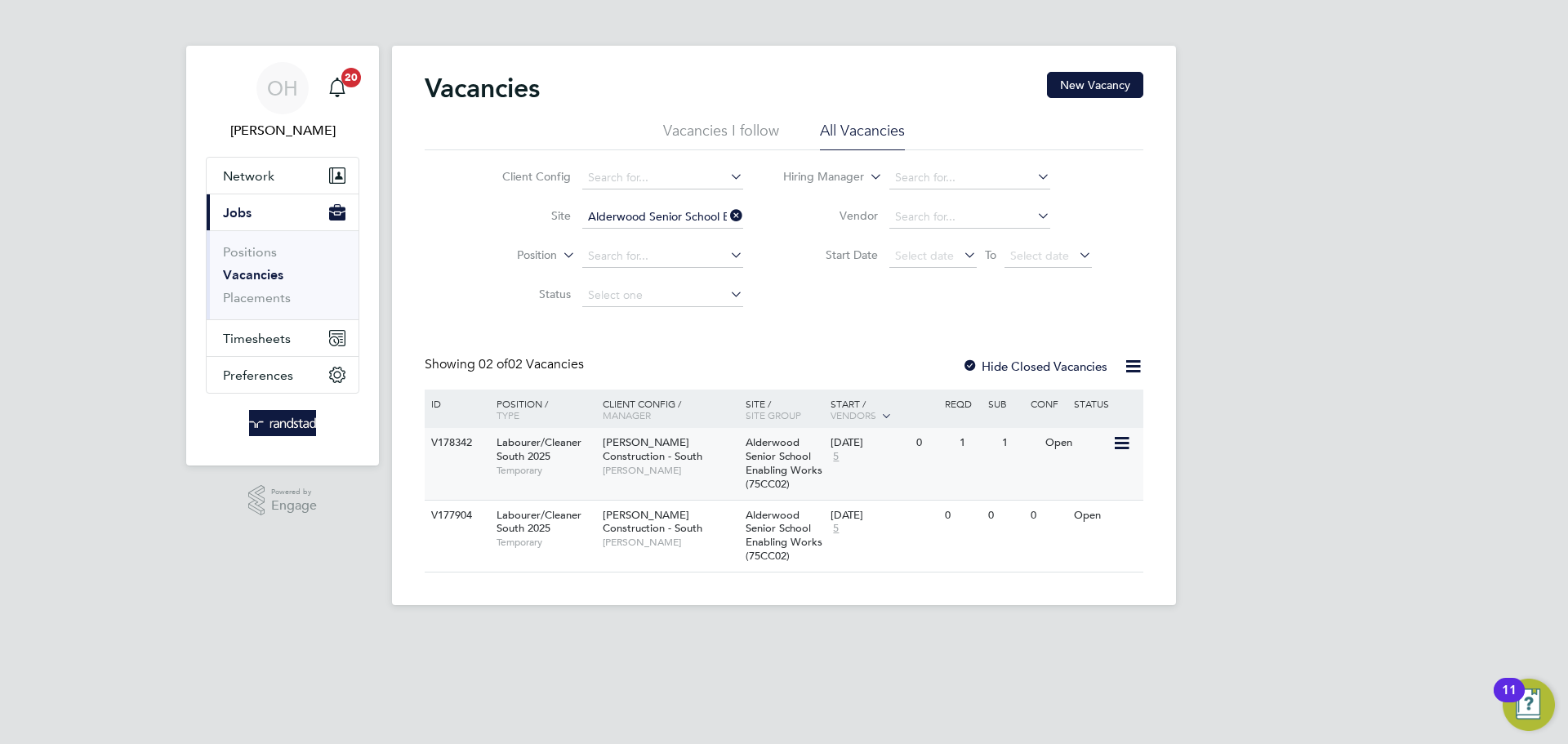
click at [946, 478] on div "V178342 Labourer/Cleaner South 2025 Temporary Morgan Sindall Construction - Sou…" at bounding box center [784, 463] width 719 height 72
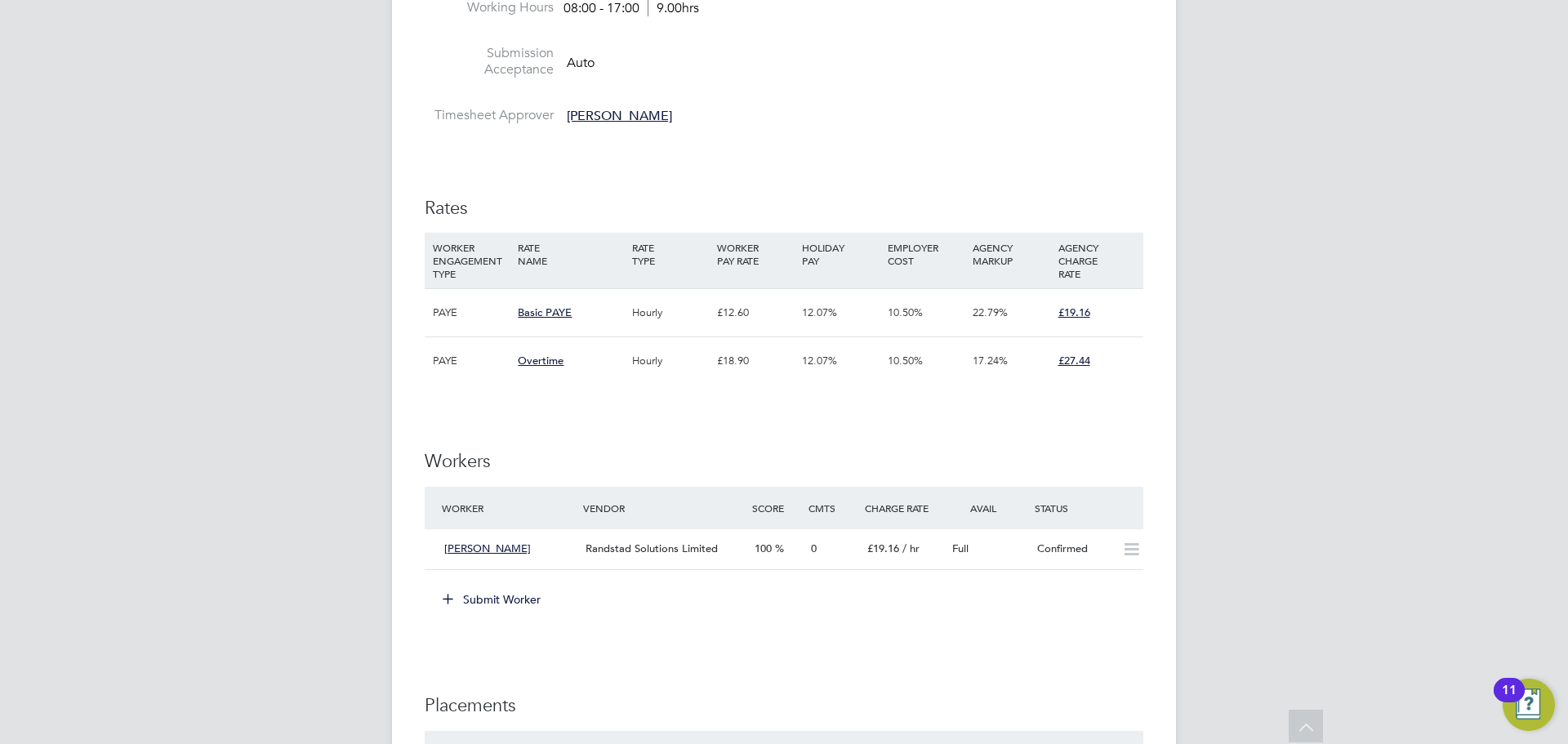
scroll to position [727, 0]
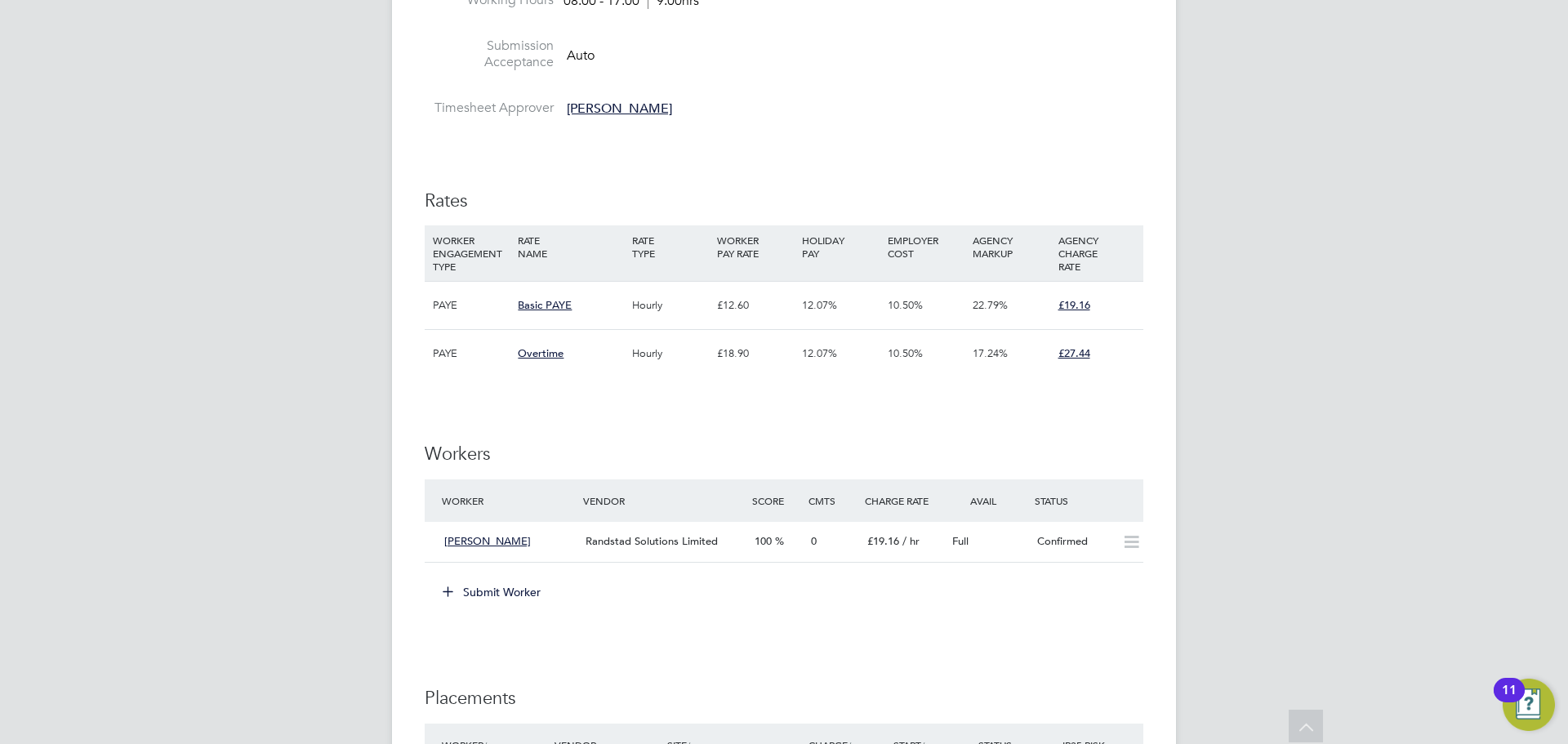
click at [463, 596] on button "Submit Worker" at bounding box center [492, 593] width 122 height 26
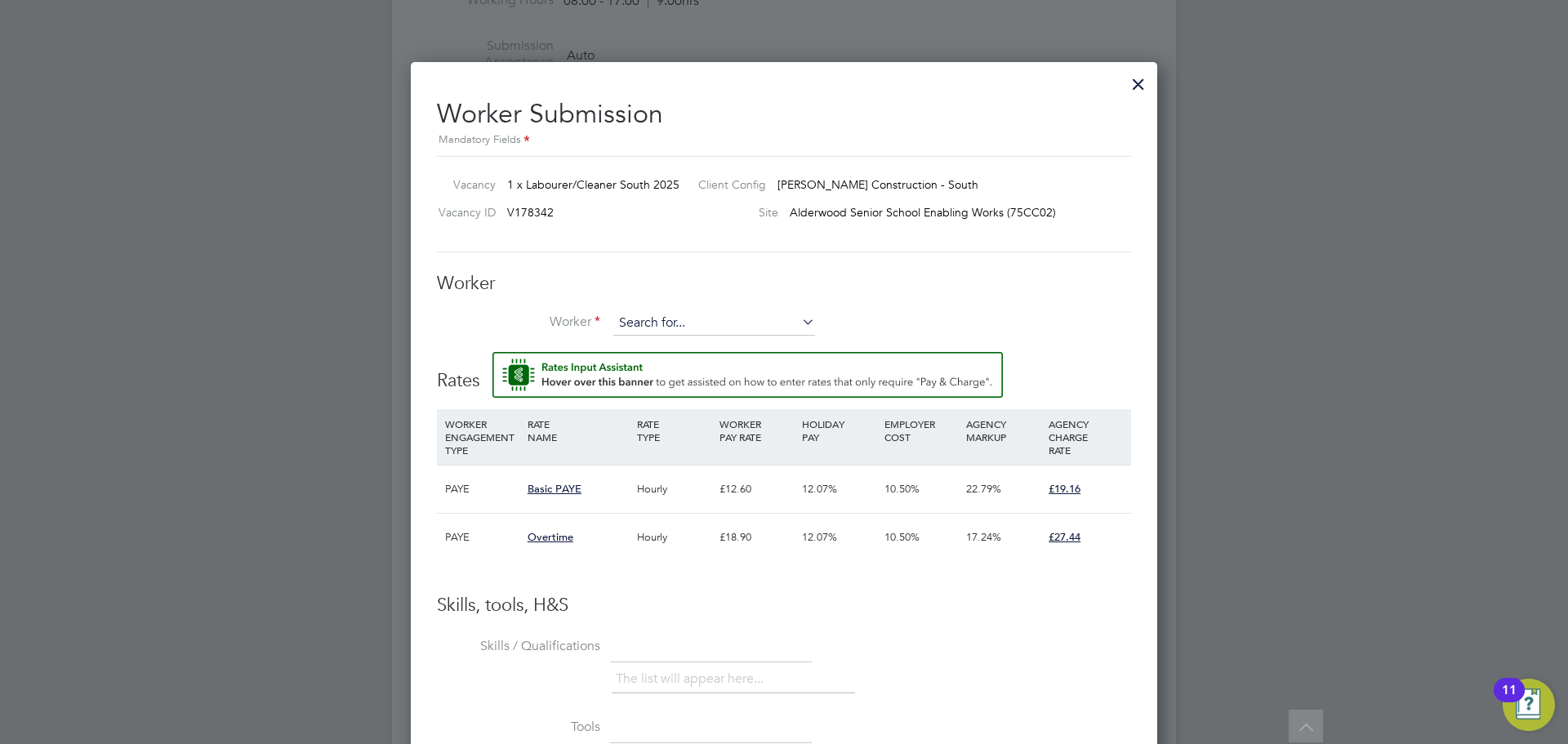
click at [708, 327] on input at bounding box center [714, 324] width 202 height 25
click at [689, 367] on li "+ Add new" at bounding box center [714, 369] width 204 height 22
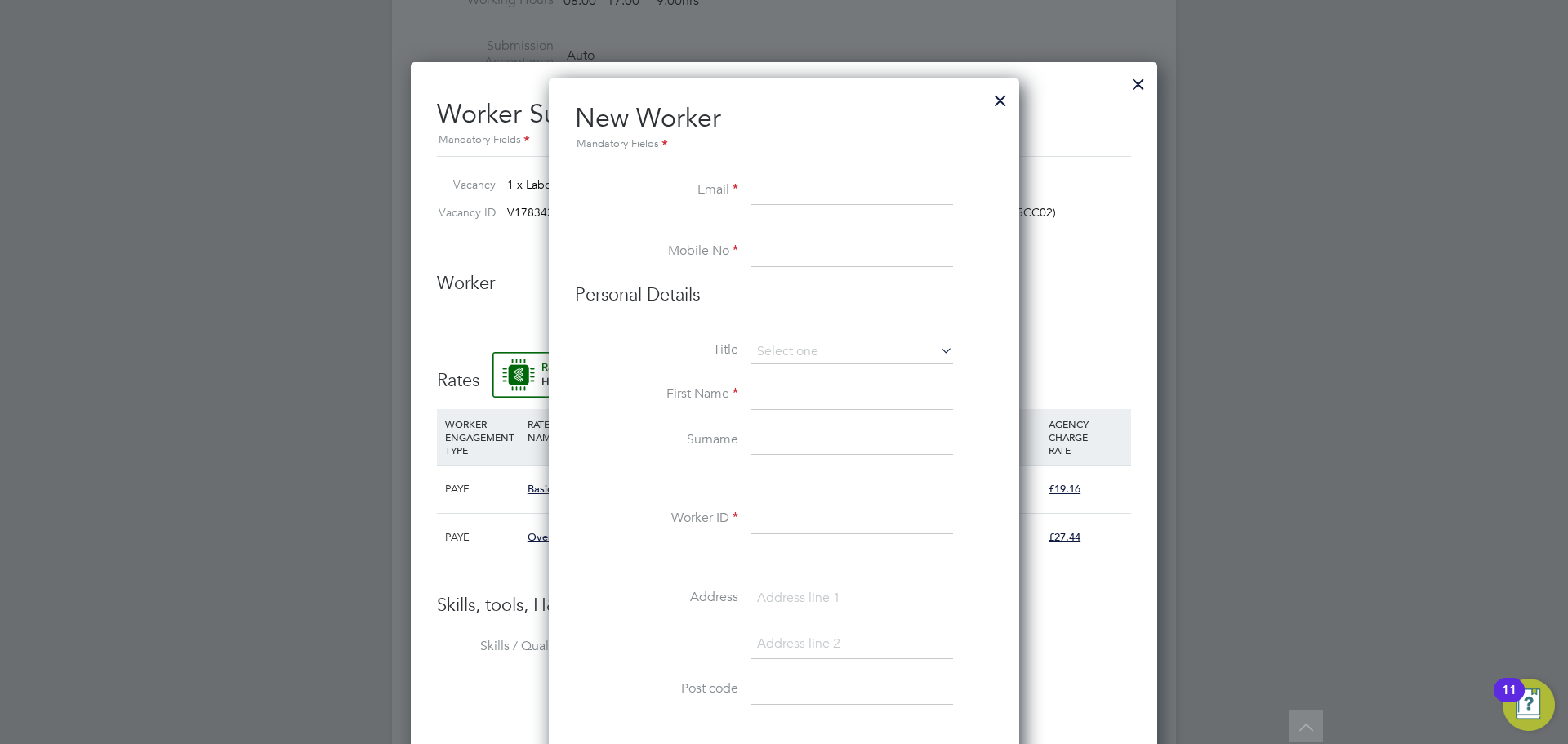
click at [783, 192] on input at bounding box center [852, 191] width 202 height 30
click at [782, 192] on input at bounding box center [852, 191] width 202 height 30
type input "[EMAIL_ADDRESS][DOMAIN_NAME]"
click at [767, 244] on input at bounding box center [852, 252] width 202 height 30
type input "07551447306"
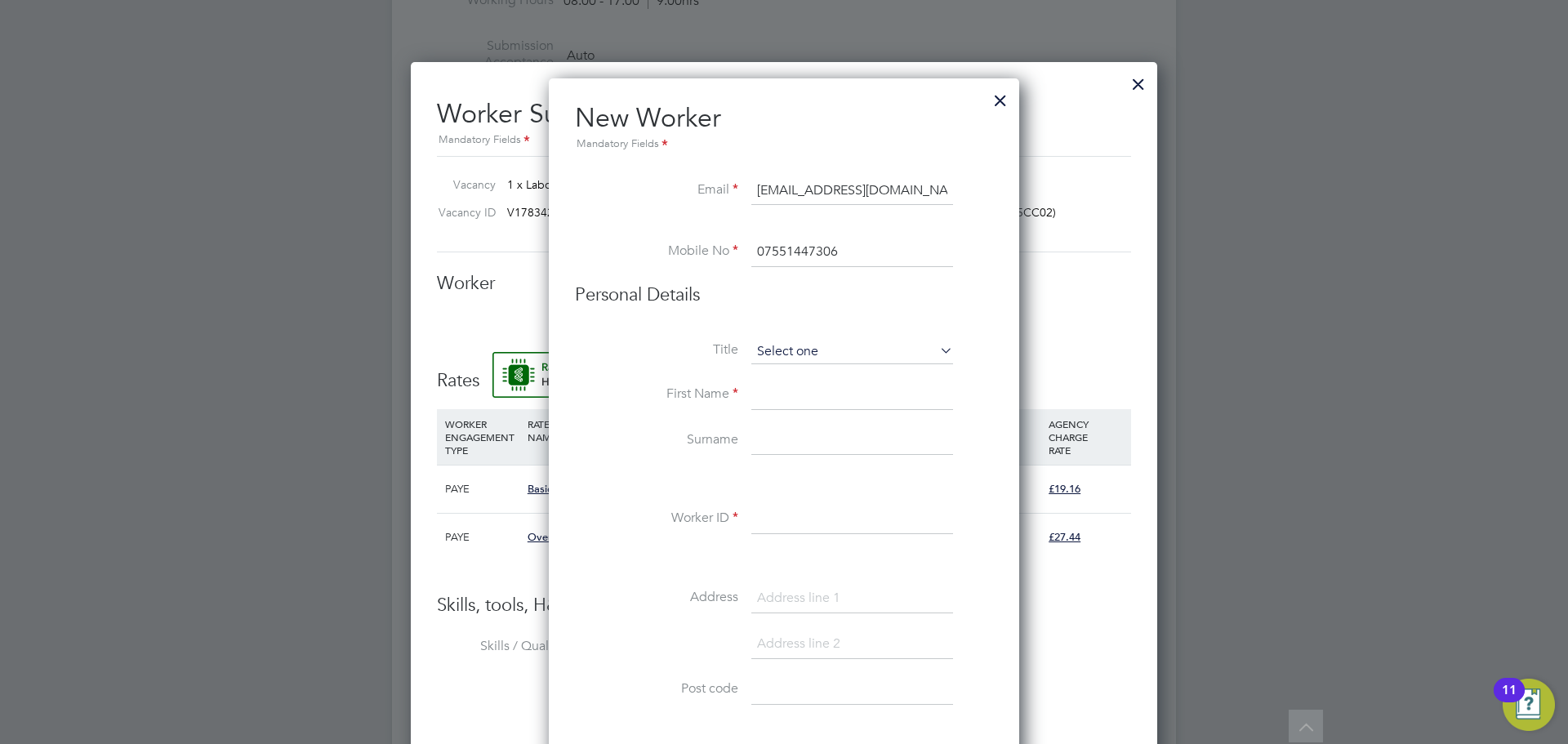
click at [803, 360] on input at bounding box center [852, 353] width 202 height 25
click at [800, 381] on li "Mr" at bounding box center [852, 375] width 204 height 22
type input "Mr"
click at [786, 395] on input at bounding box center [852, 396] width 202 height 30
type input "j"
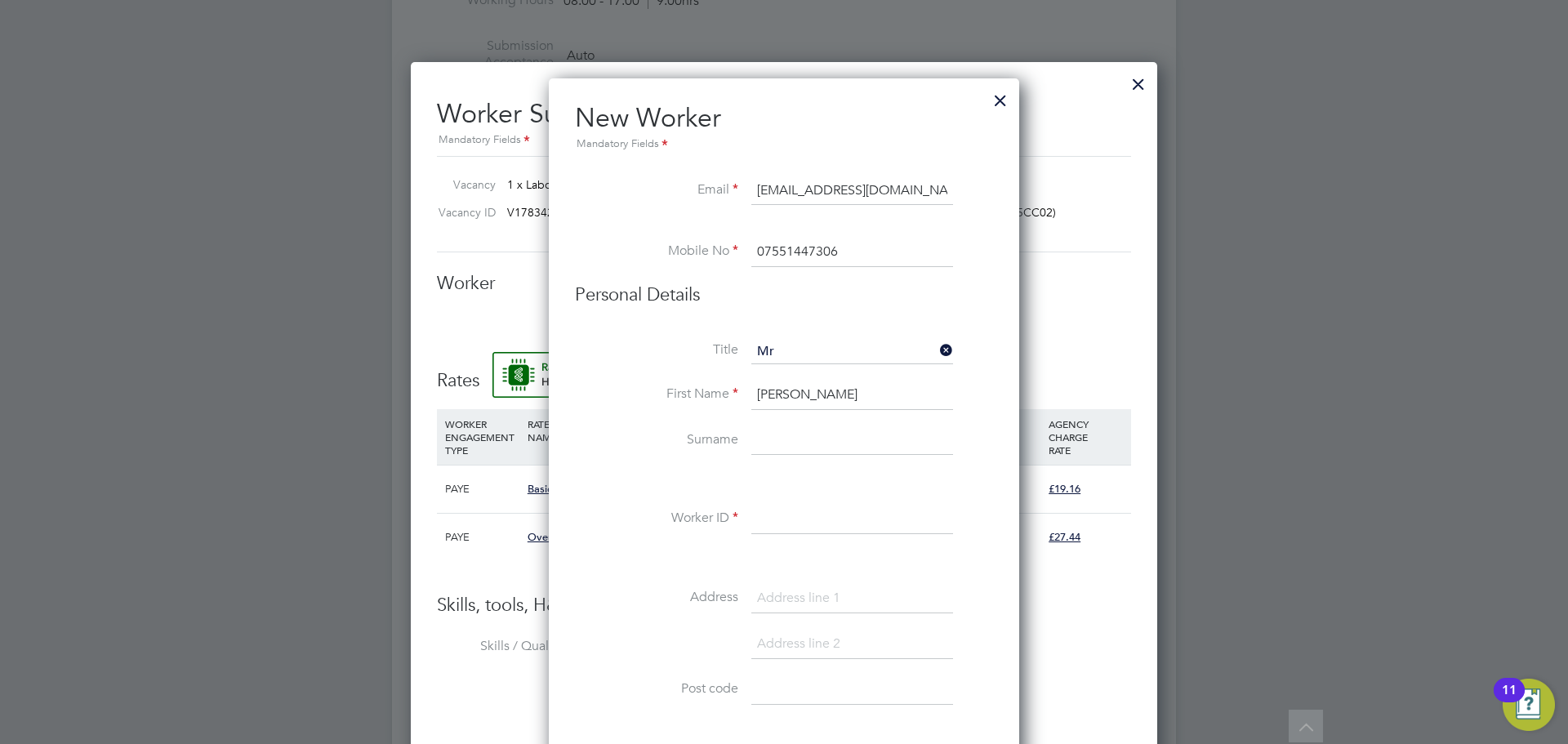
type input "[PERSON_NAME]"
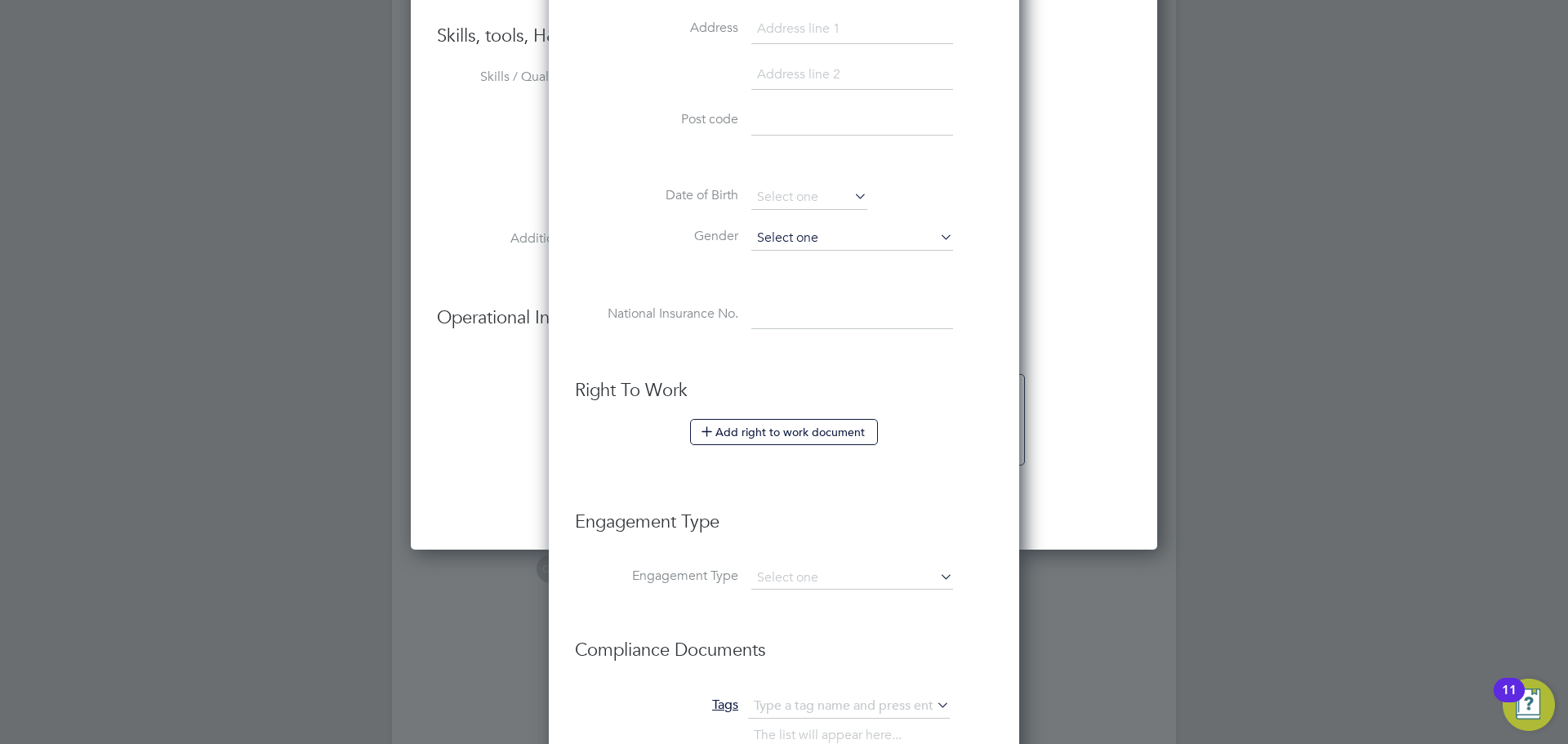
scroll to position [1366, 0]
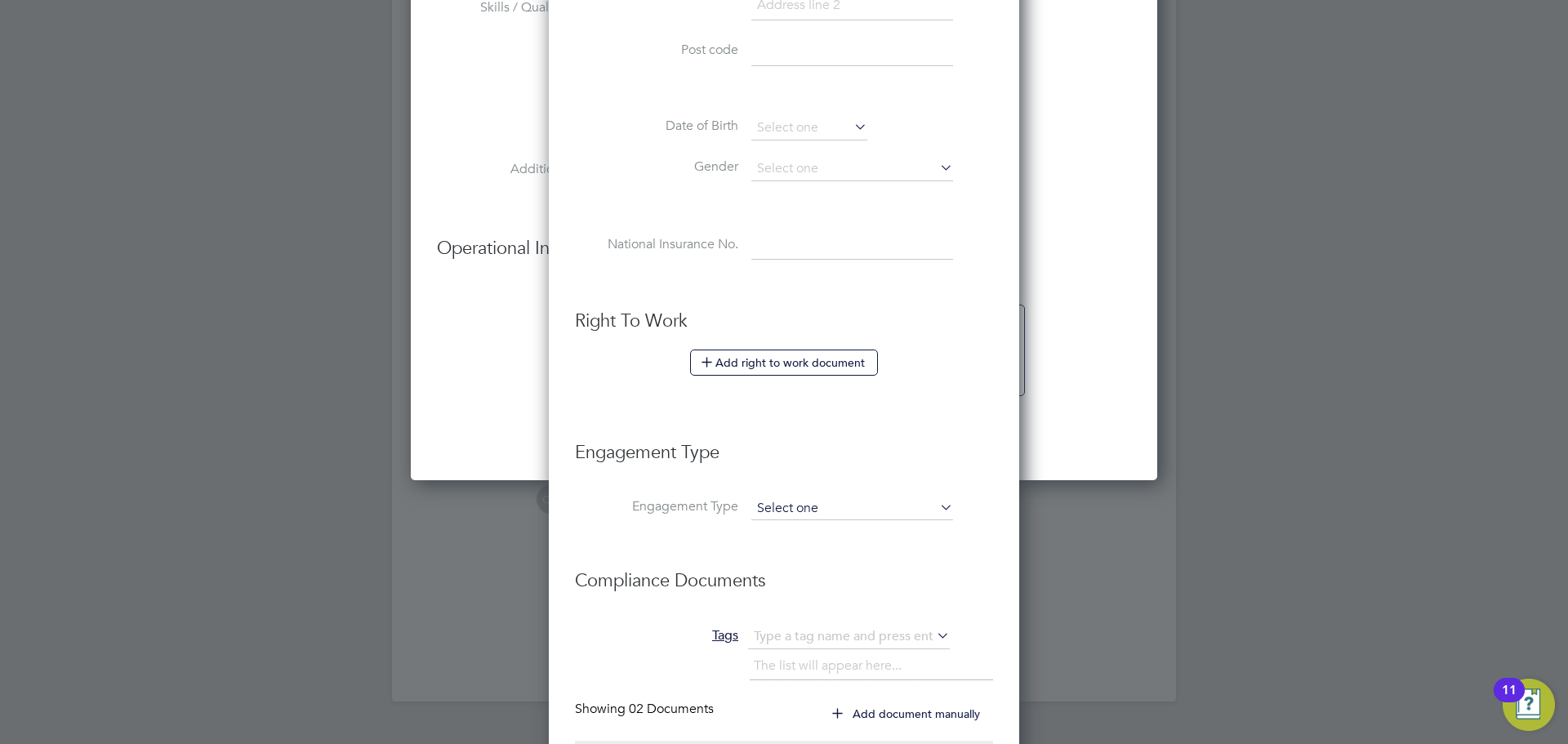
type input "c-004622111"
click at [789, 507] on input at bounding box center [852, 509] width 202 height 23
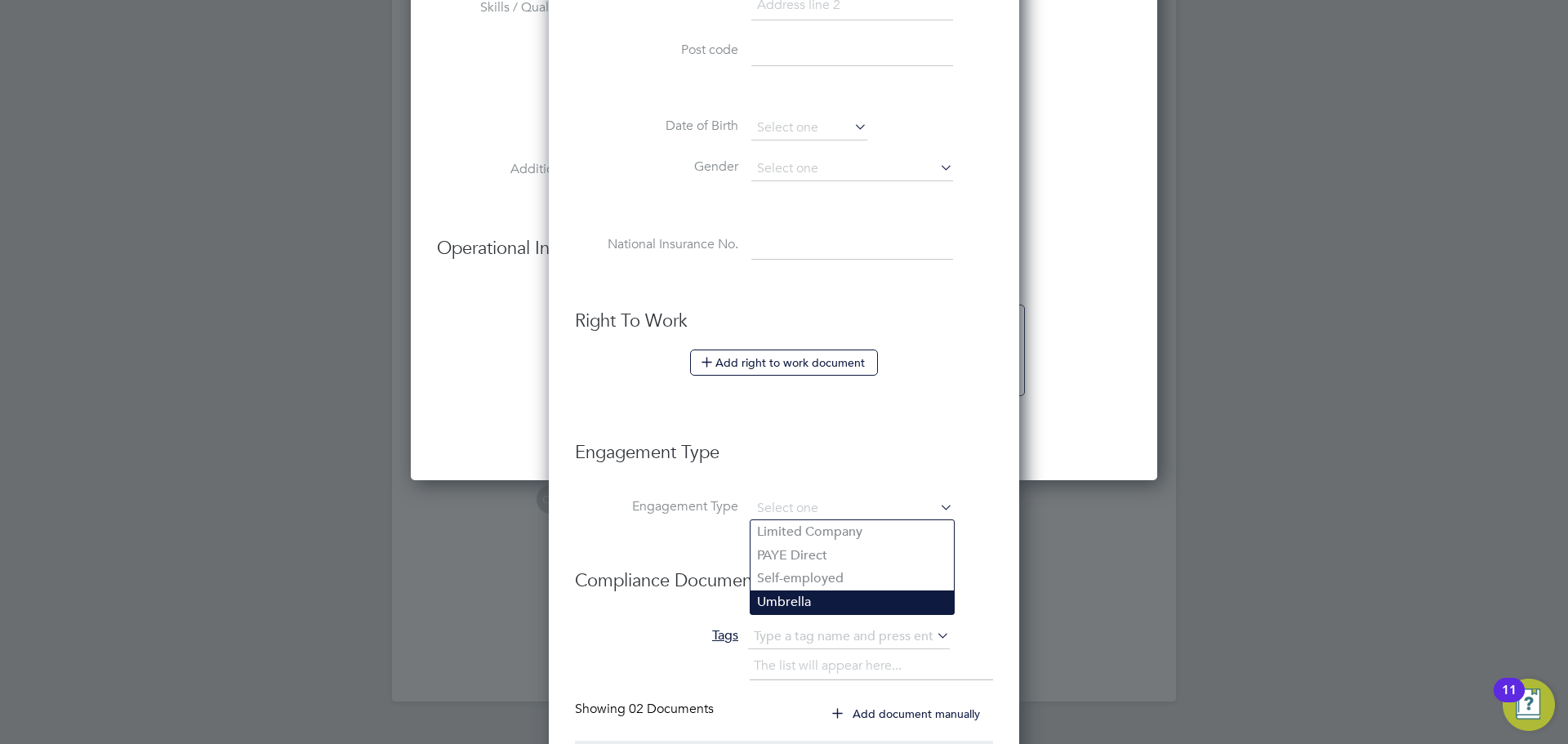
click at [784, 599] on li "Umbrella" at bounding box center [852, 602] width 204 height 24
type input "Umbrella"
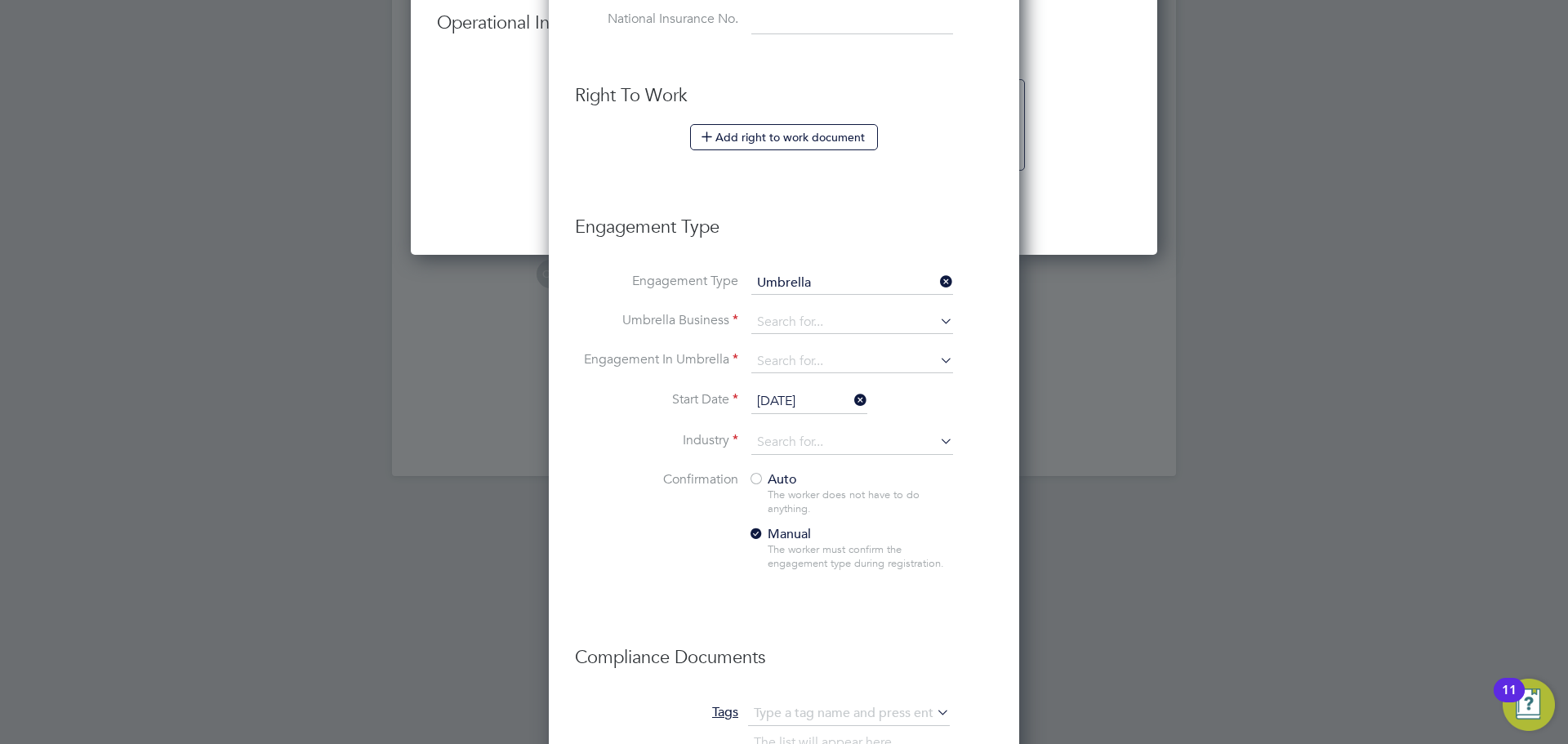
scroll to position [1600, 0]
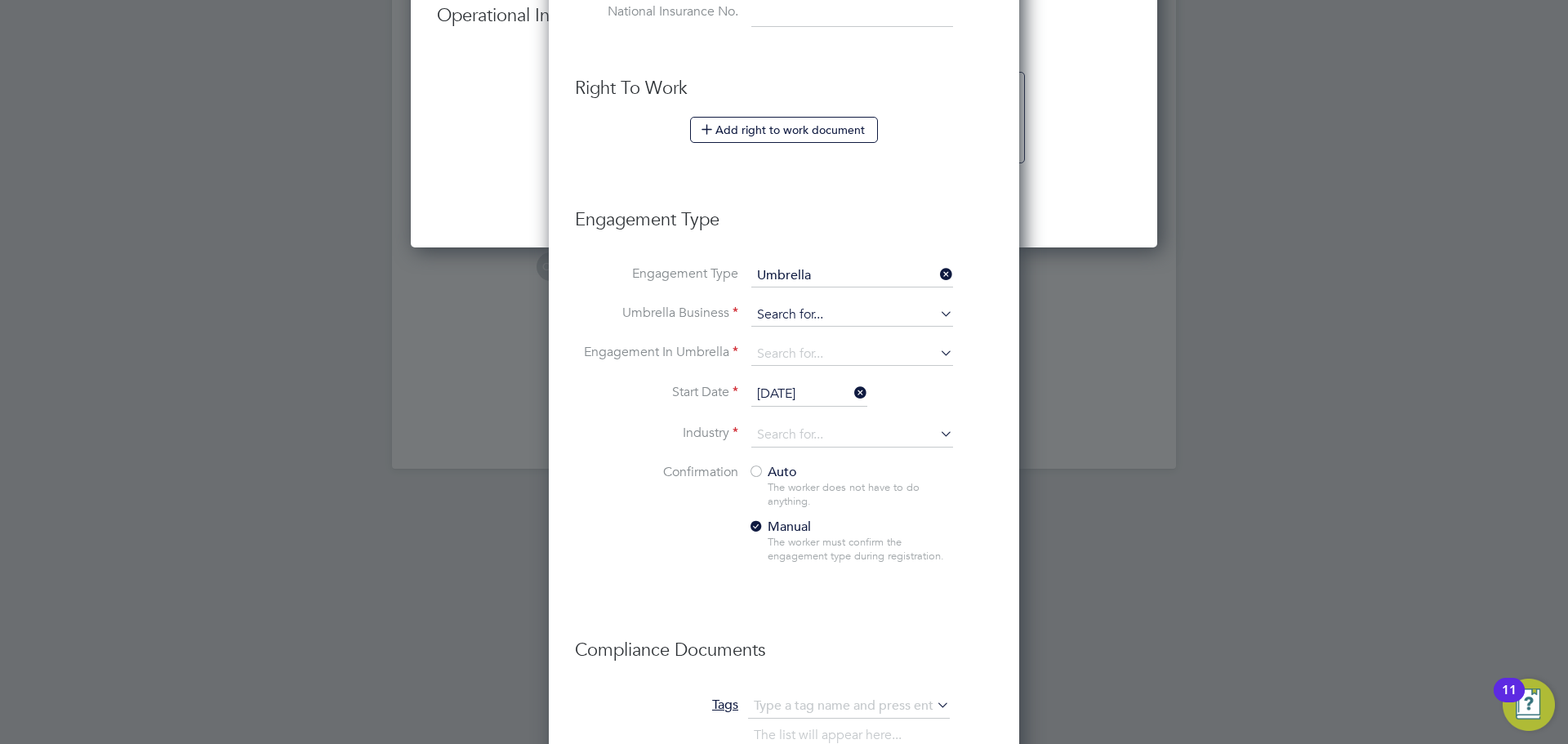
click at [858, 312] on input at bounding box center [852, 315] width 202 height 23
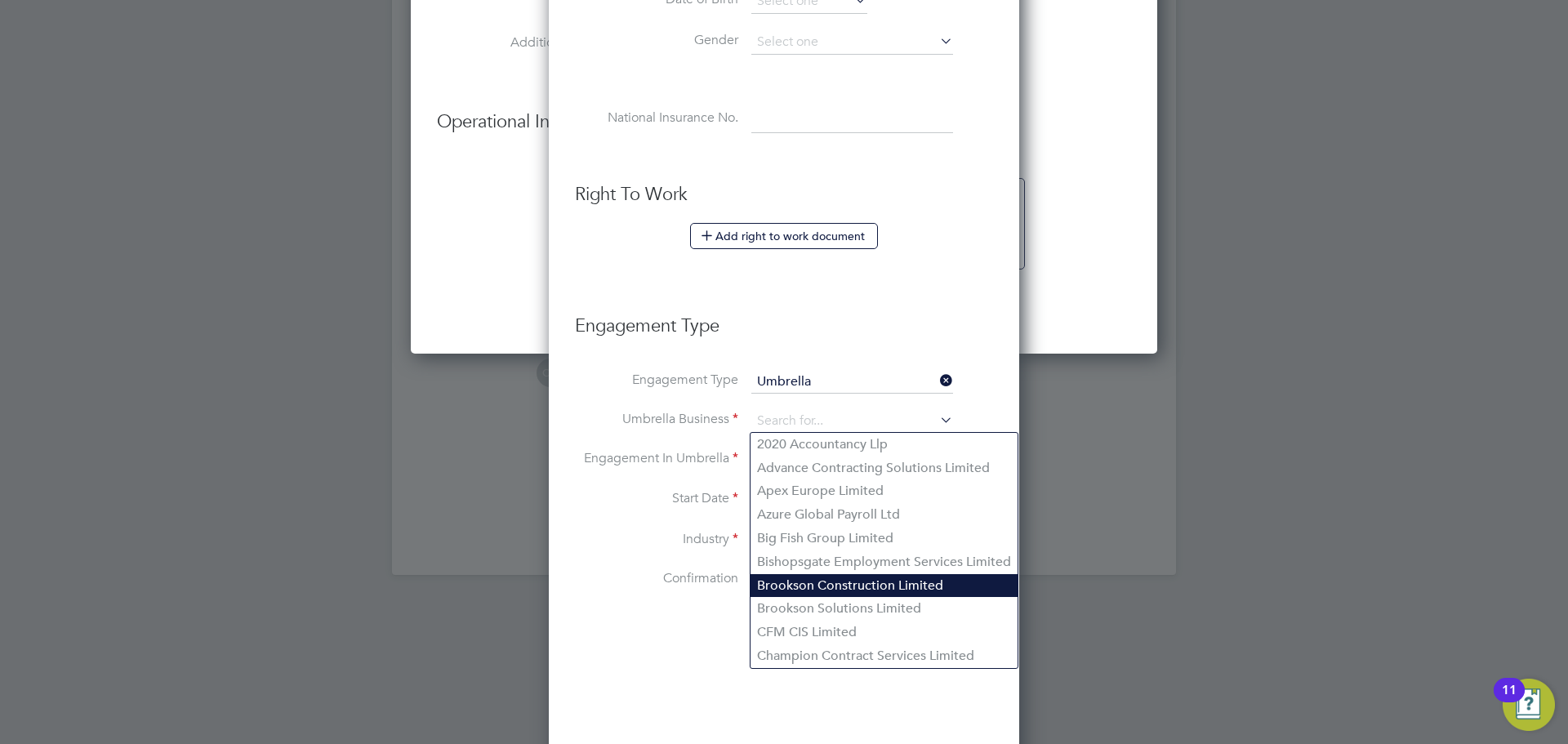
scroll to position [1507, 0]
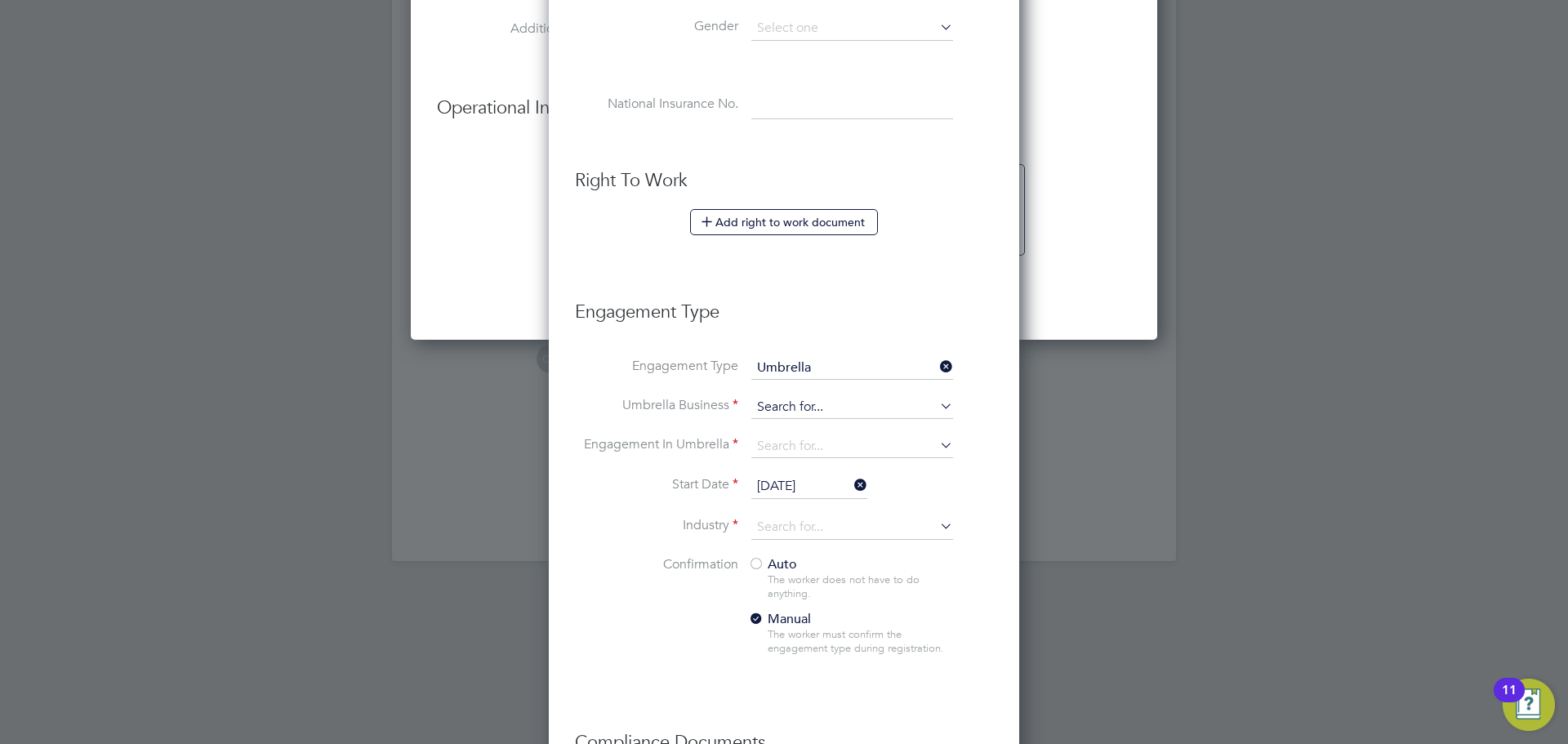
click at [822, 398] on input at bounding box center [852, 408] width 202 height 23
click at [798, 425] on li "[PERSON_NAME] hire DNP Limited" at bounding box center [861, 430] width 222 height 24
type input "Sapphire DNP Limited"
click at [789, 444] on input at bounding box center [852, 447] width 202 height 23
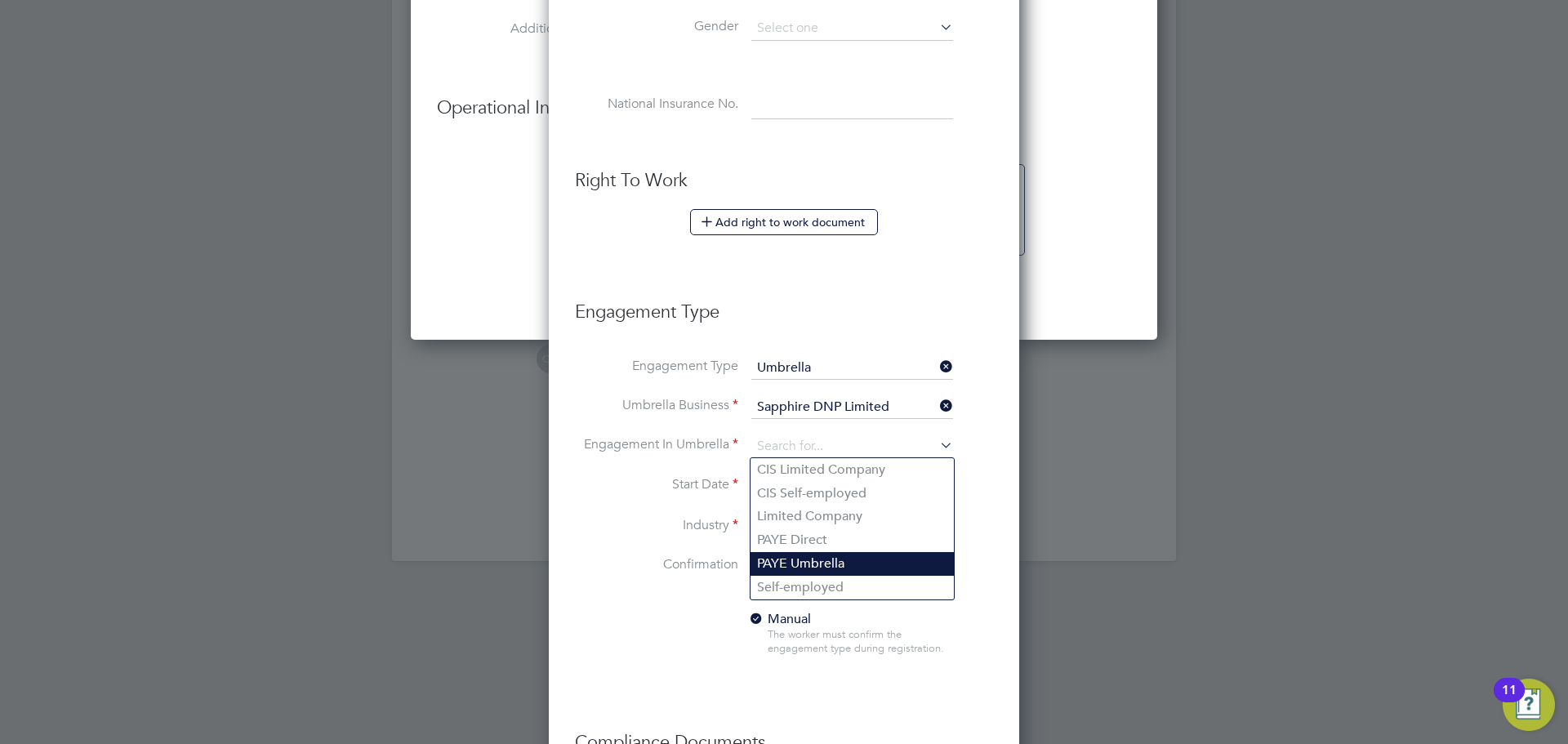
click at [803, 558] on li "PAYE Umbrella" at bounding box center [852, 564] width 204 height 24
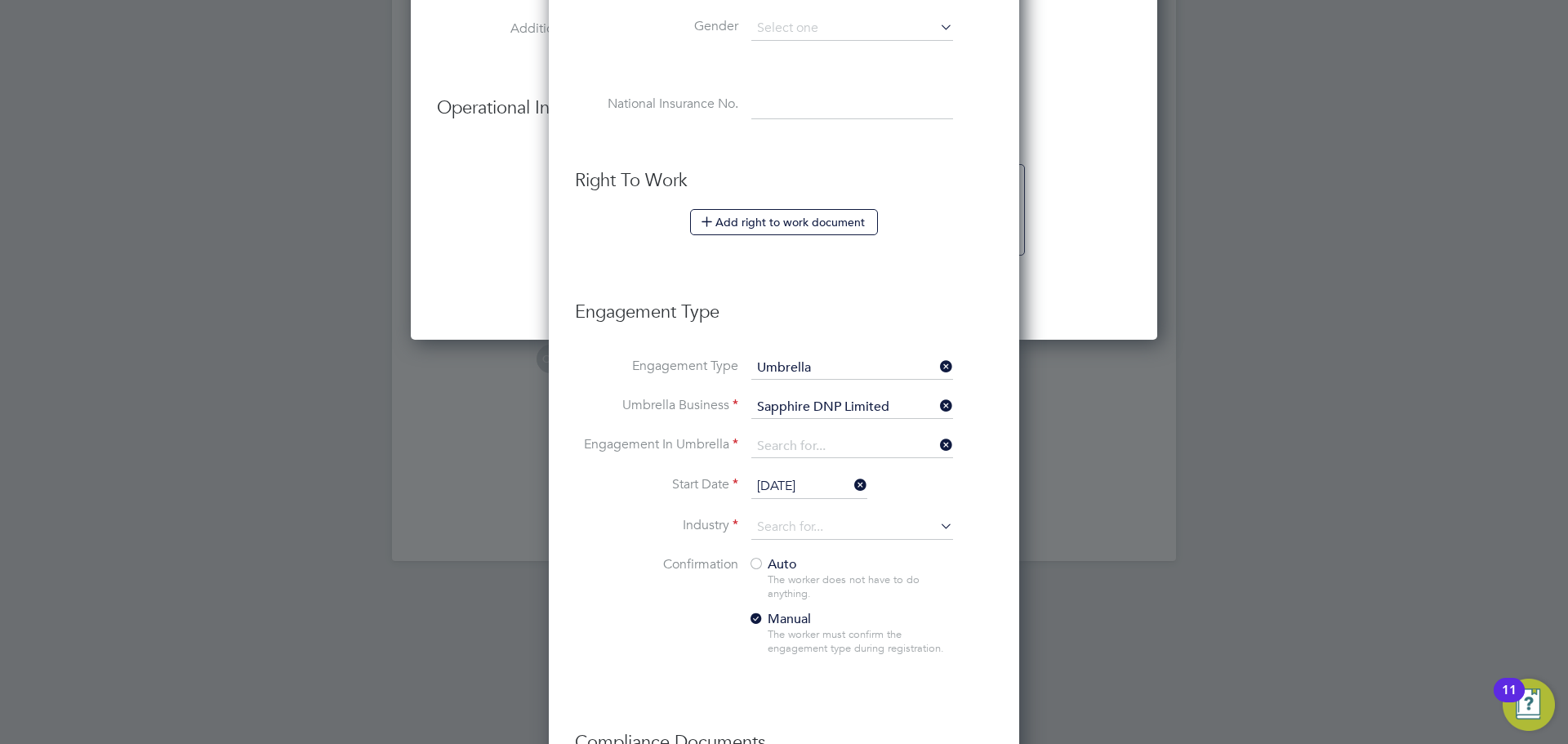
type input "PAYE Umbrella"
click at [805, 530] on input at bounding box center [852, 528] width 202 height 25
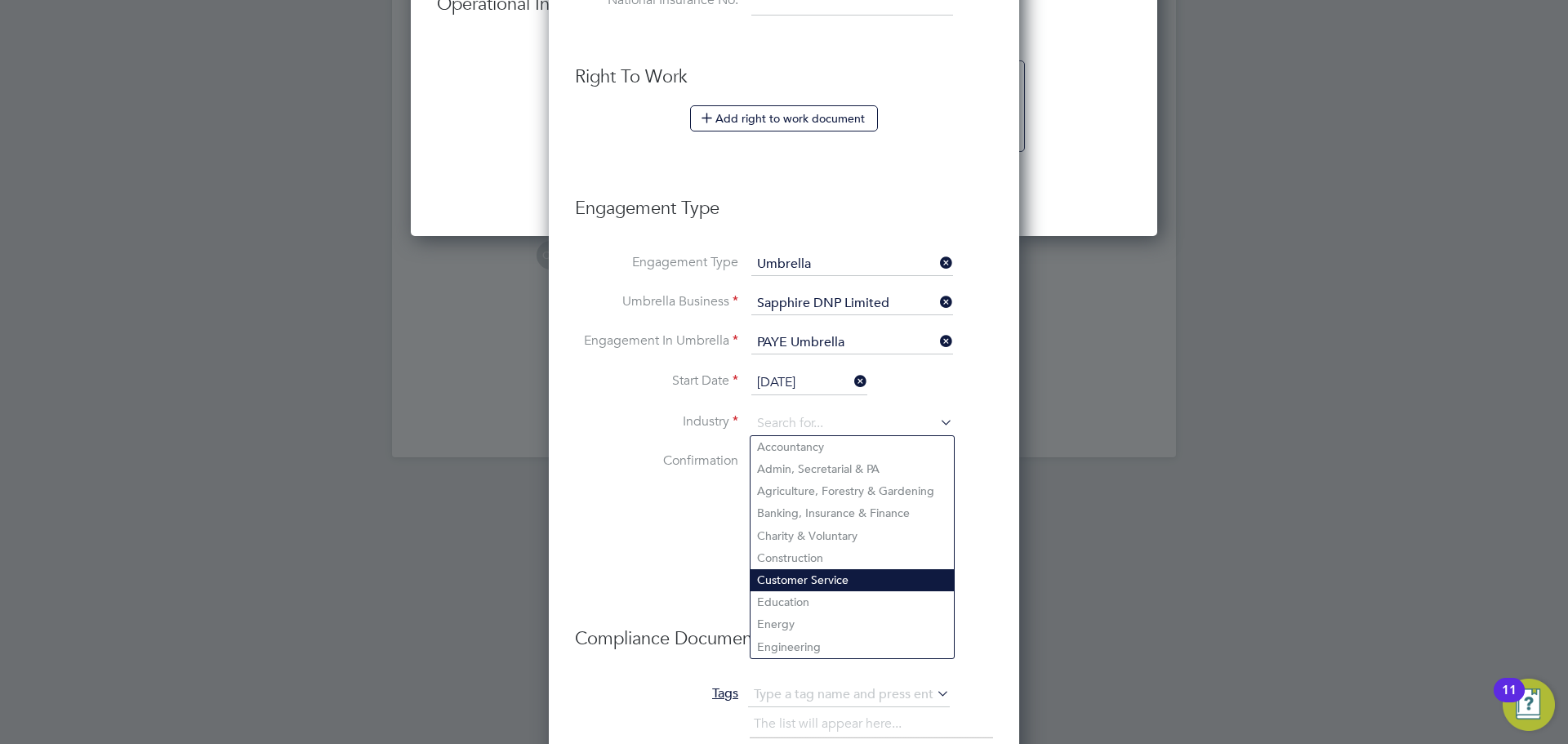
scroll to position [1613, 0]
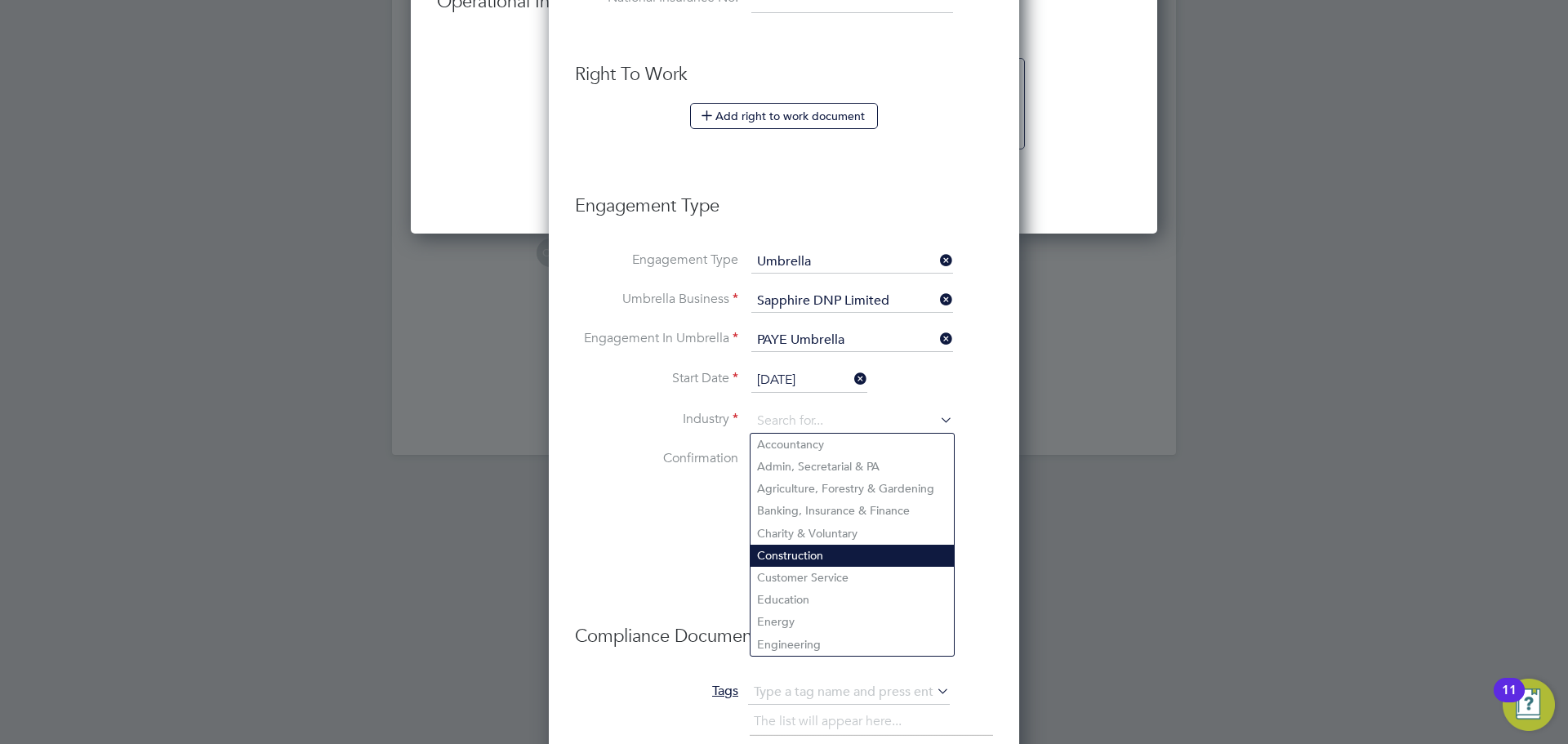
click at [797, 545] on li "Construction" at bounding box center [852, 555] width 204 height 22
type input "Construction"
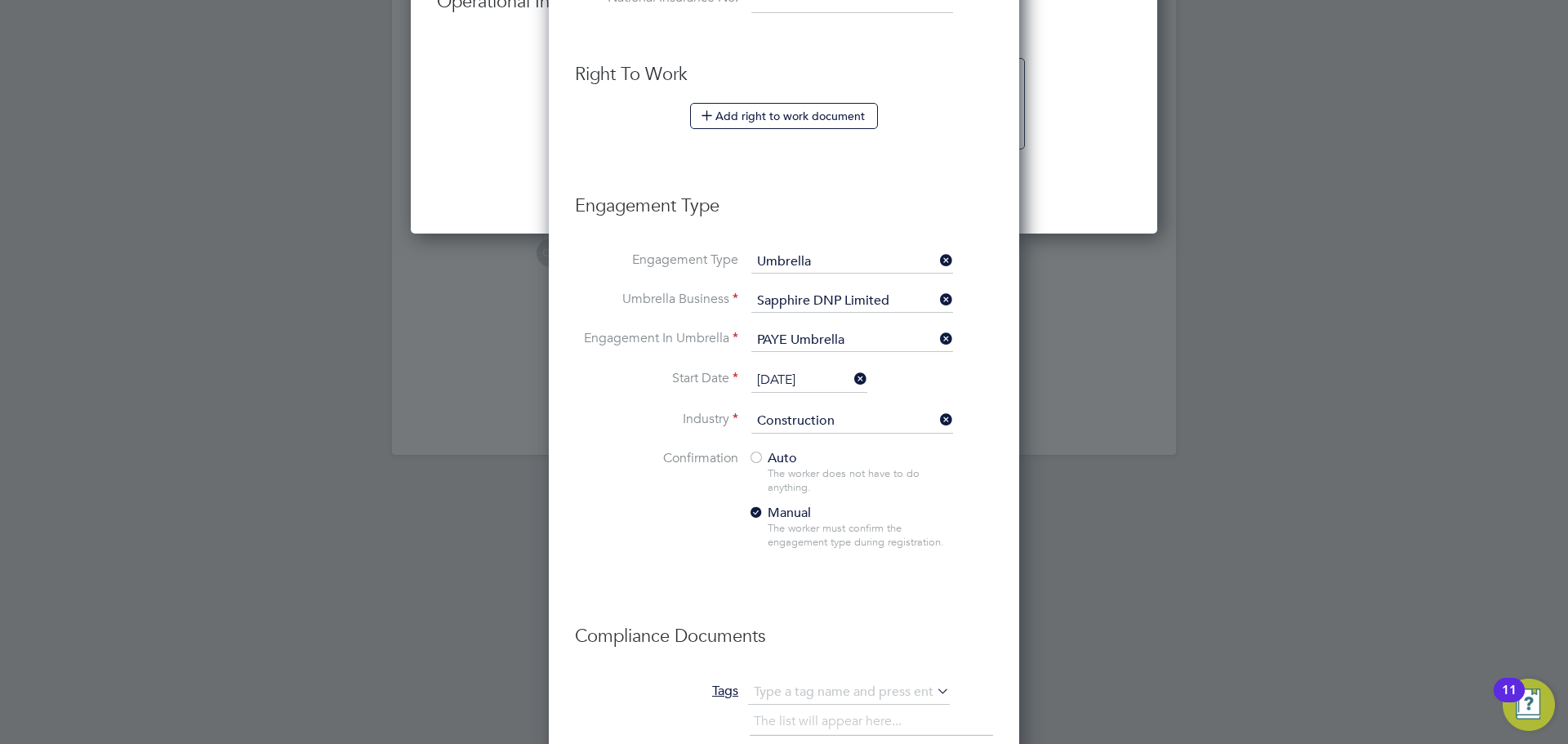
scroll to position [1830, 0]
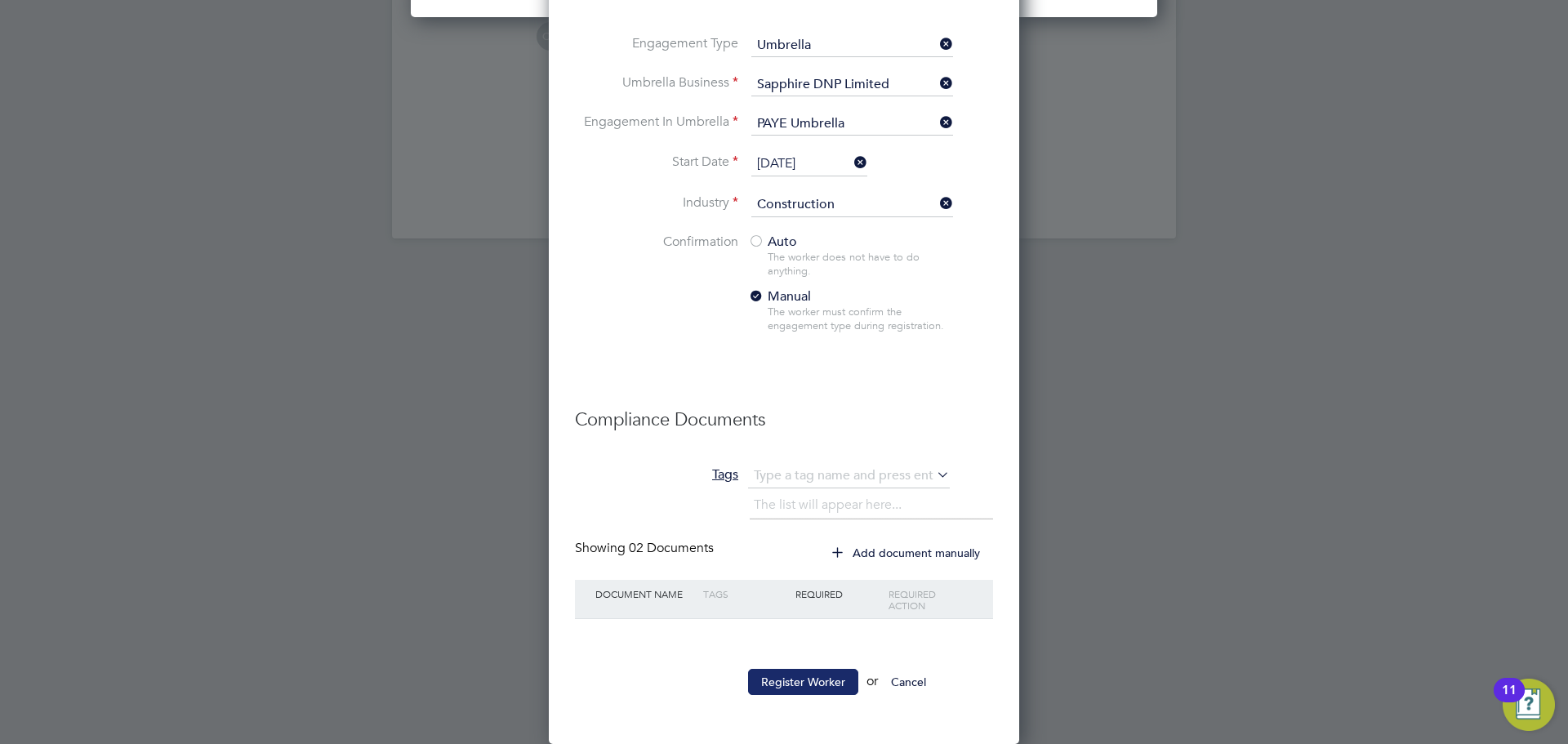
click at [797, 672] on button "Register Worker" at bounding box center [803, 682] width 110 height 26
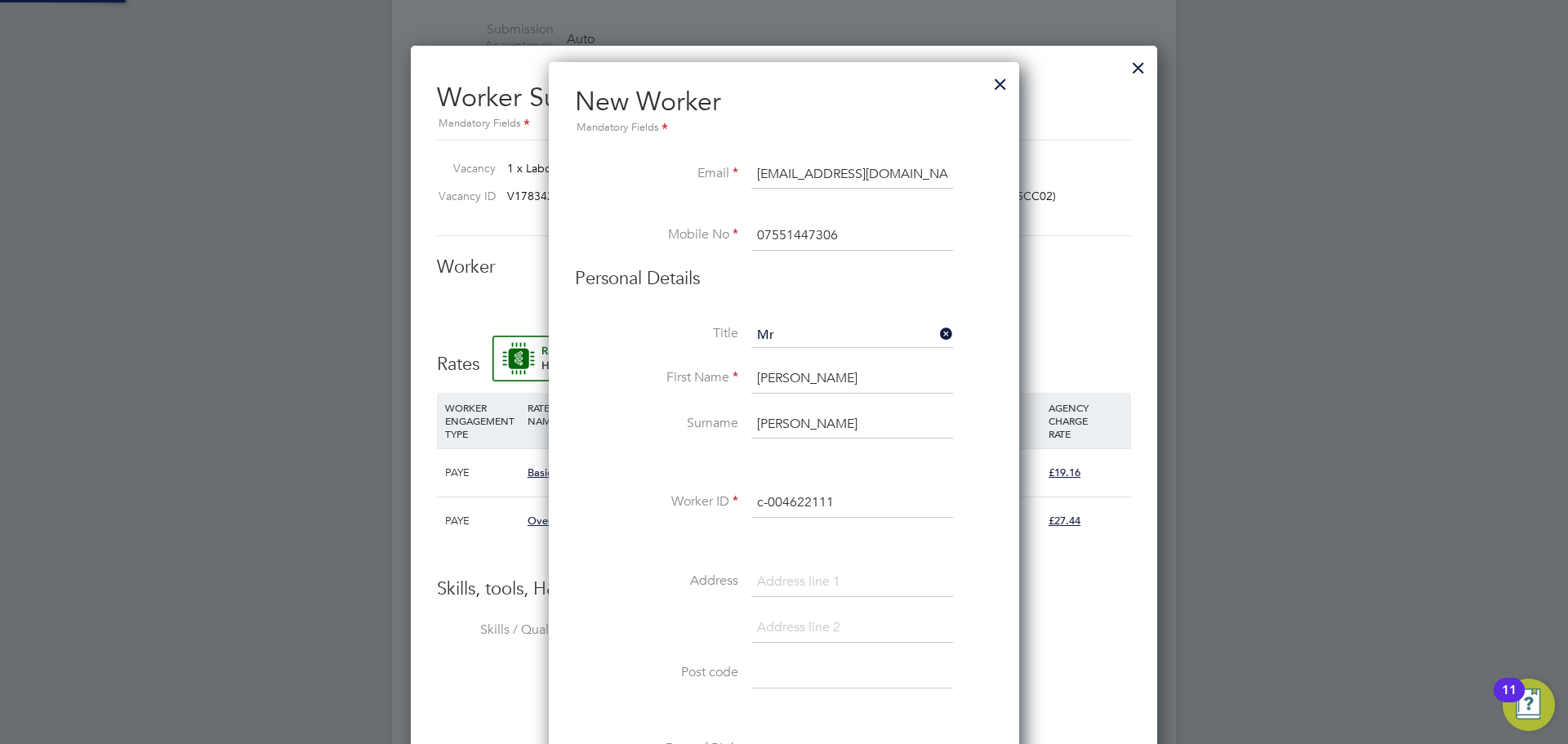
scroll to position [0, 0]
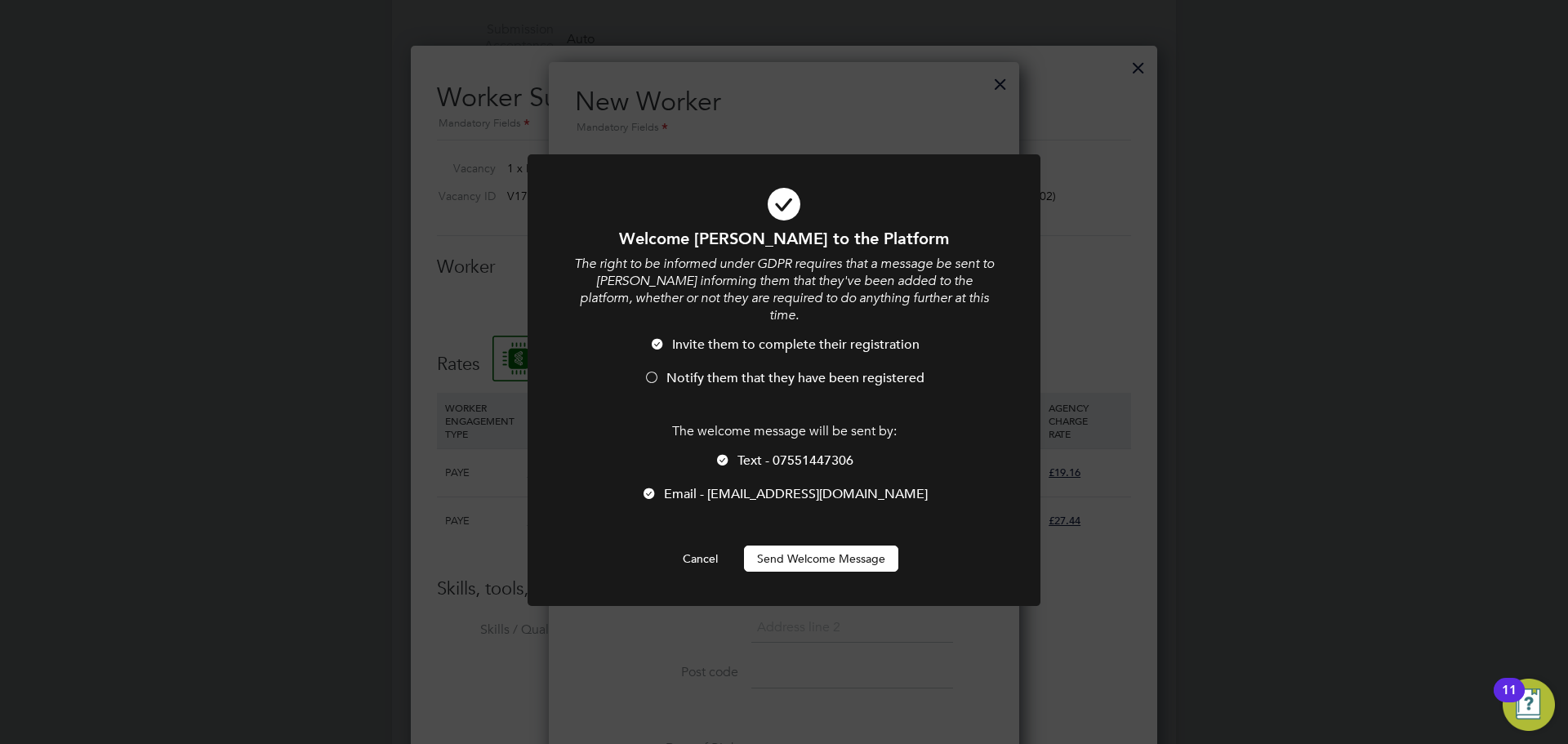
click at [811, 545] on button "Send Welcome Message" at bounding box center [821, 559] width 155 height 26
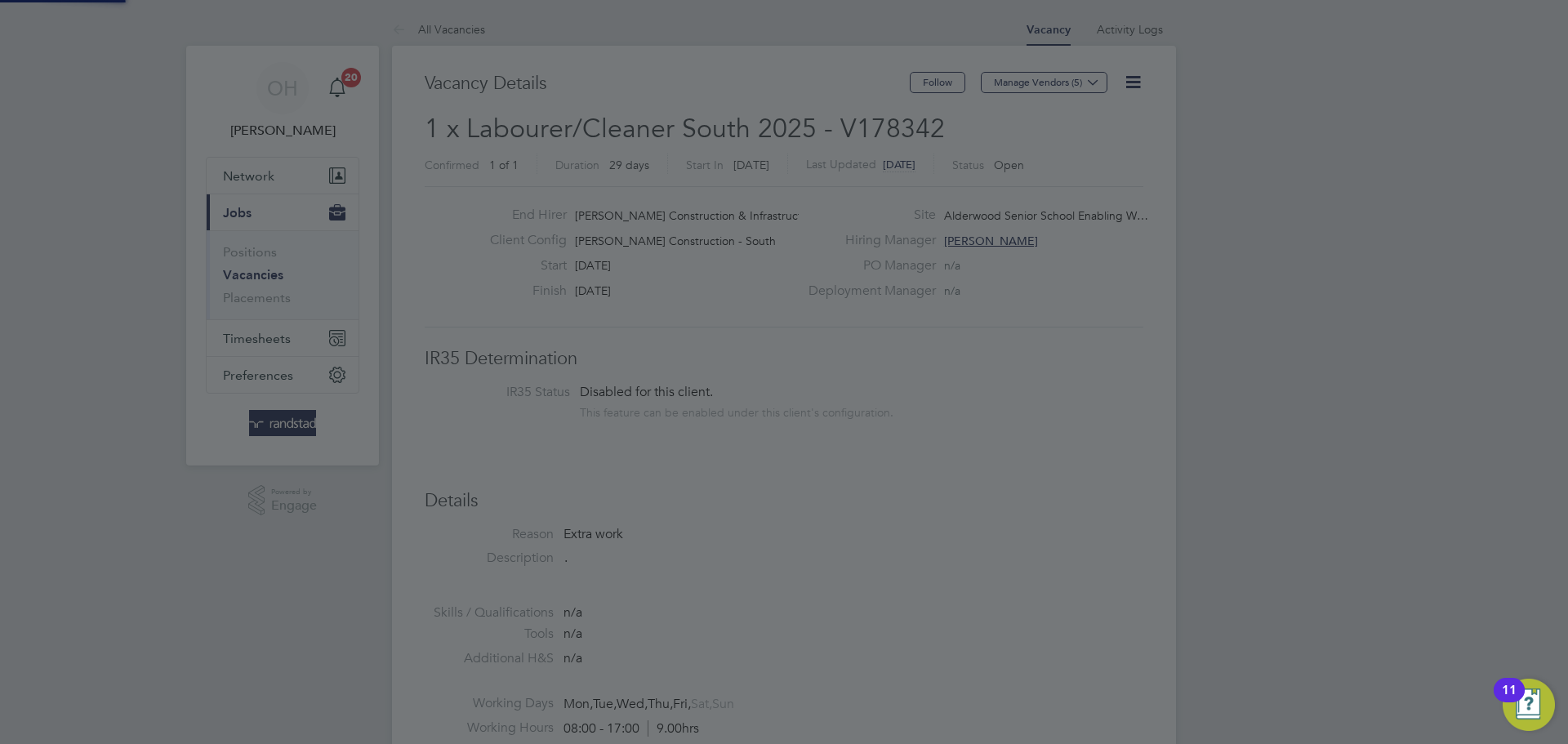
scroll to position [744, 0]
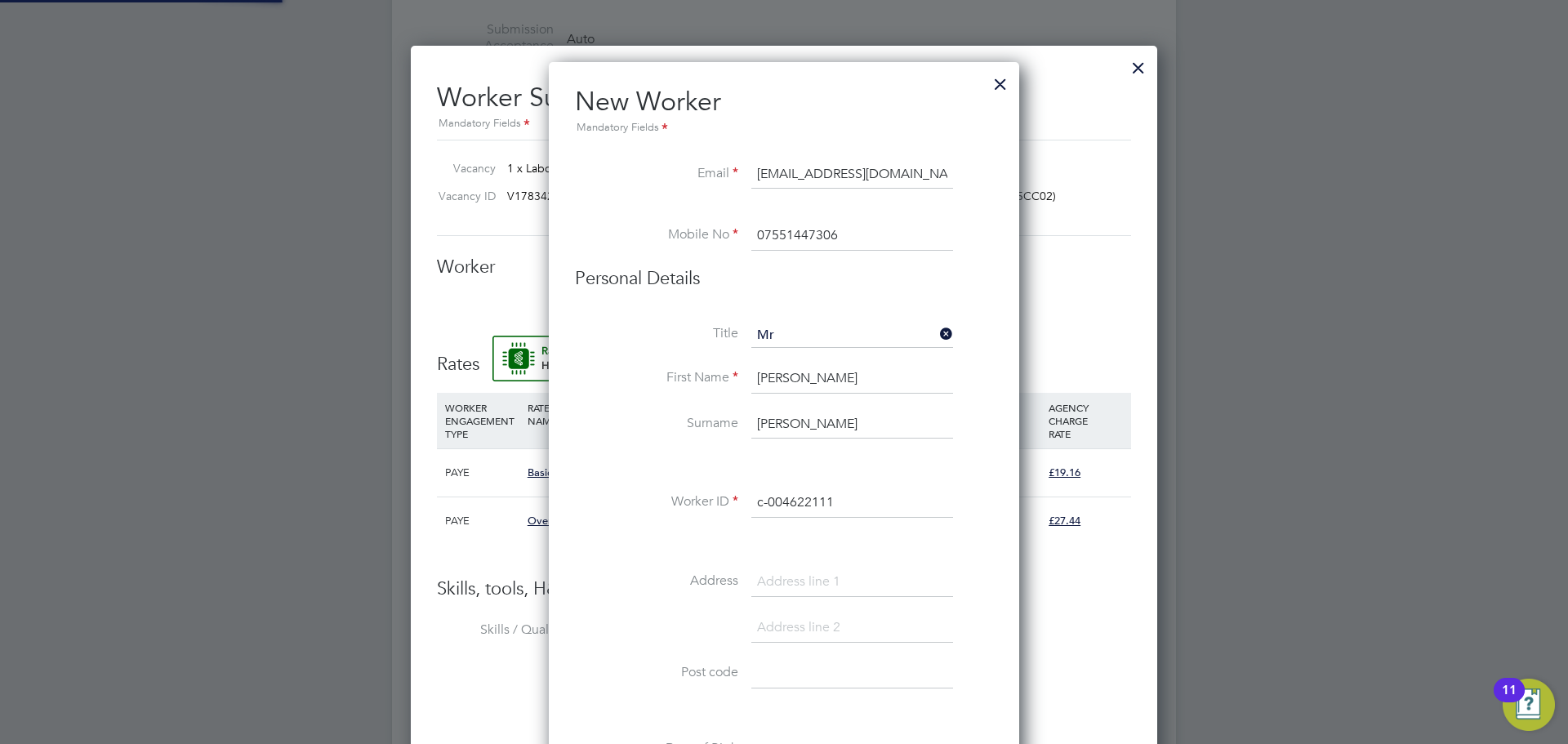
type input "[PERSON_NAME] (c-004622111)"
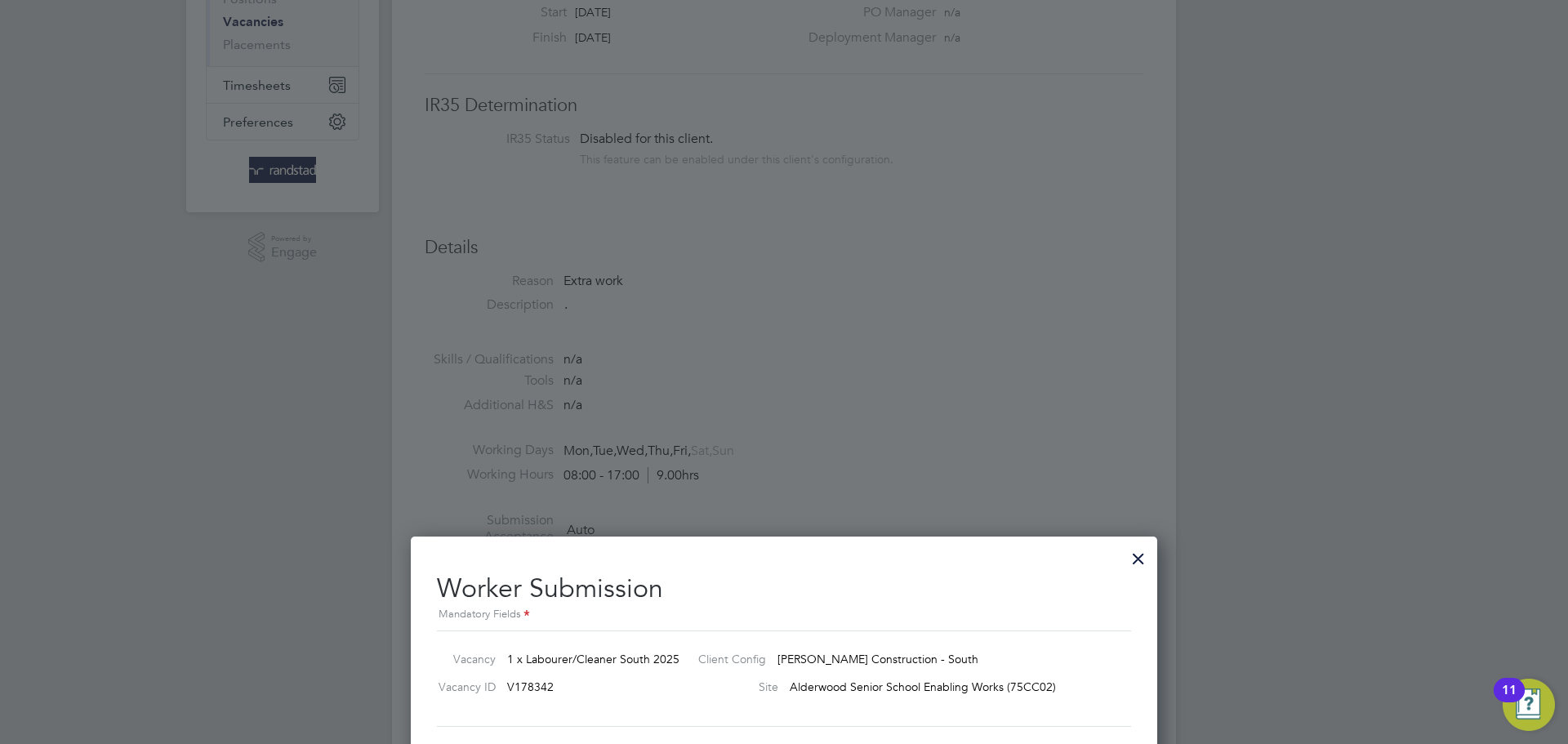
scroll to position [0, 0]
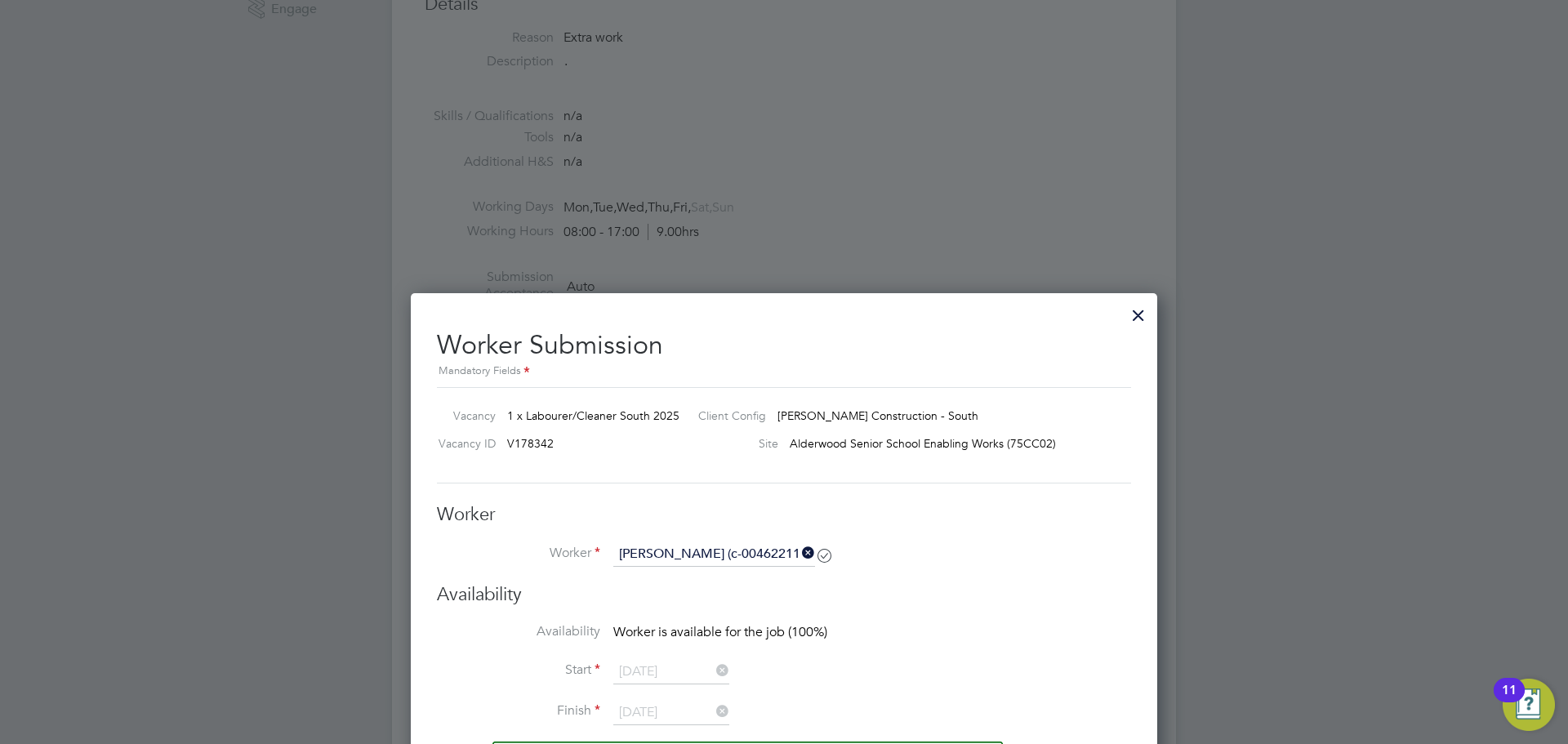
click at [1136, 318] on div at bounding box center [1139, 311] width 30 height 30
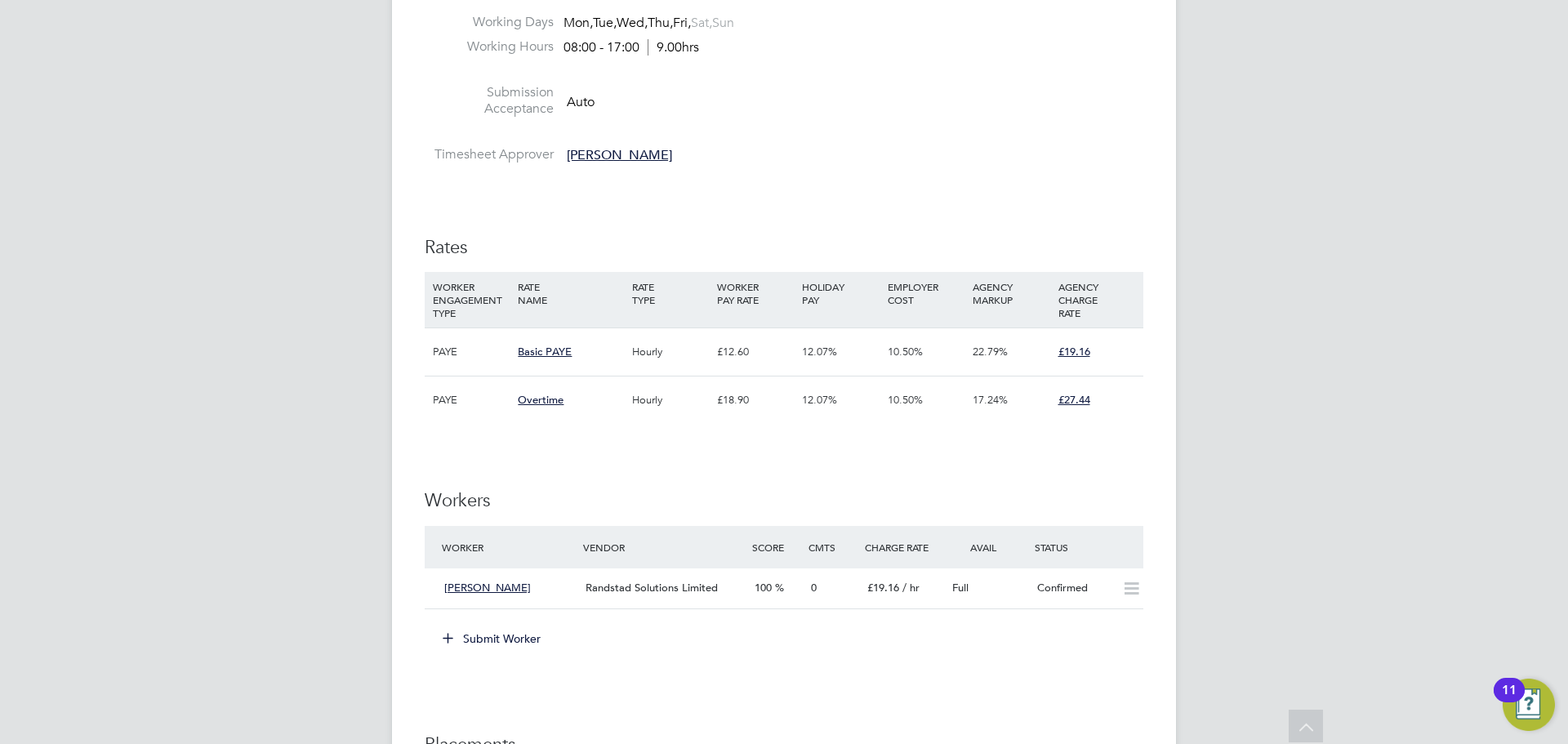
scroll to position [684, 0]
click at [499, 636] on button "Submit Worker" at bounding box center [492, 636] width 122 height 26
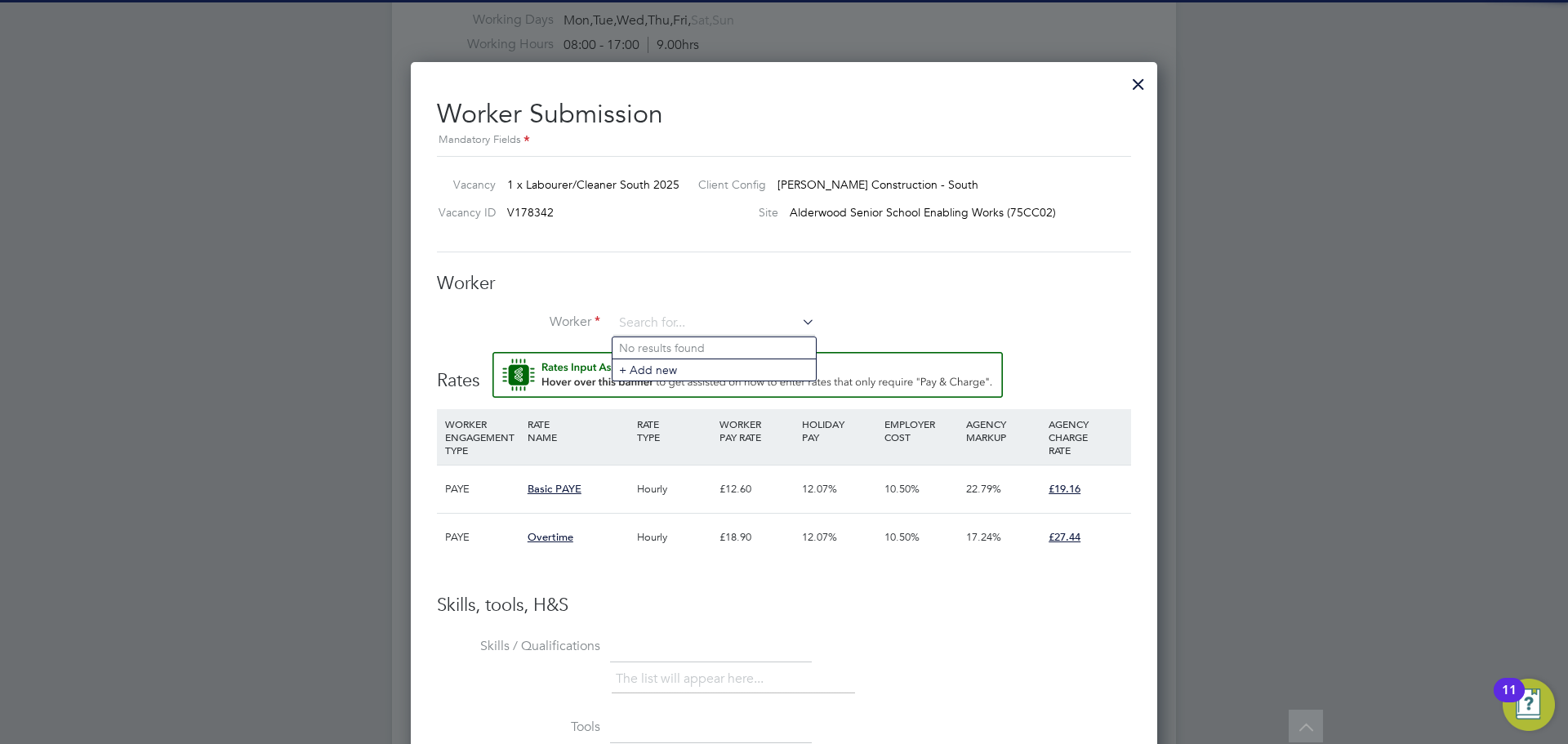
scroll to position [48, 111]
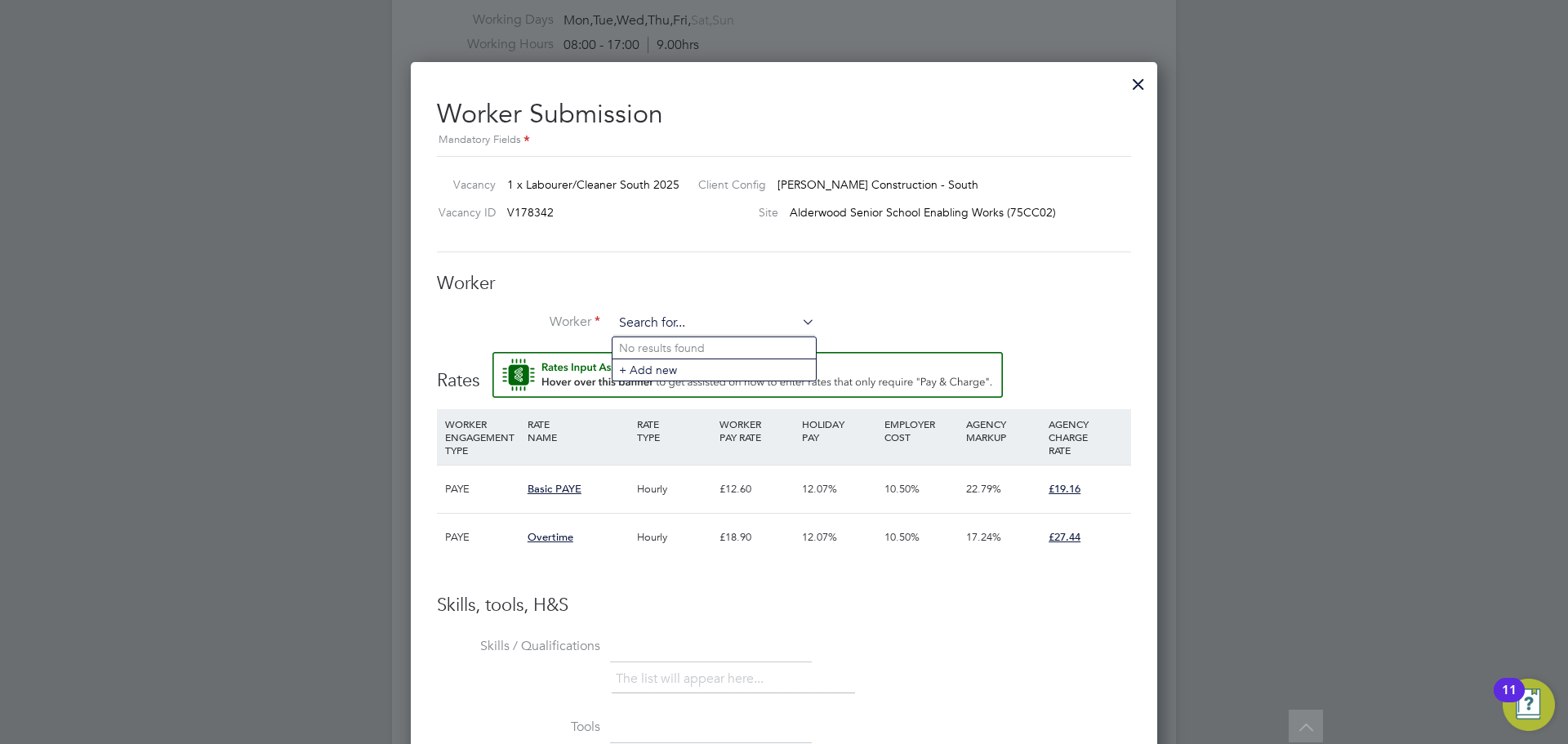
click at [652, 318] on input at bounding box center [714, 324] width 202 height 25
type input "k"
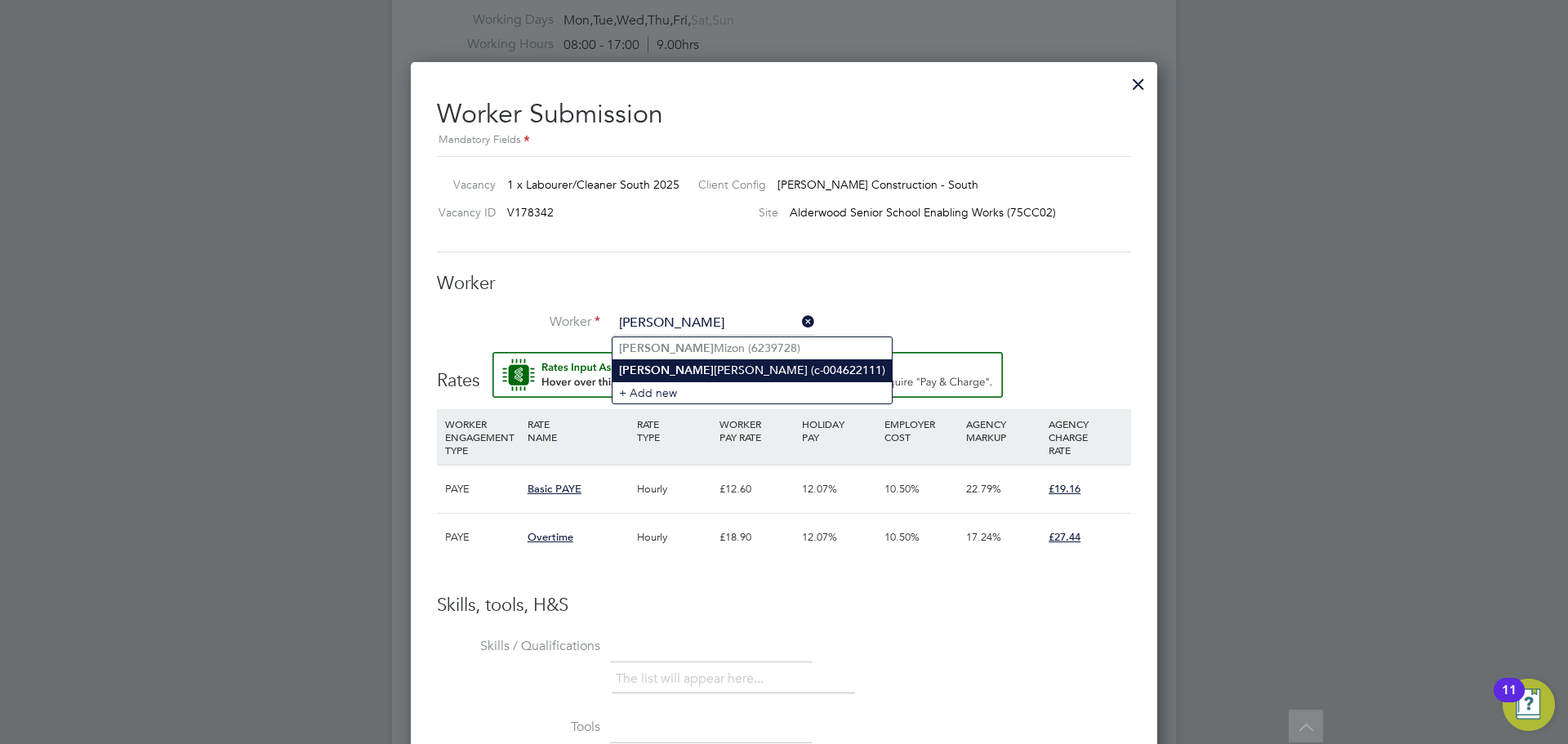
click at [659, 371] on li "[PERSON_NAME] (c-004622111)" at bounding box center [752, 370] width 280 height 22
type input "[PERSON_NAME] (c-004622111)"
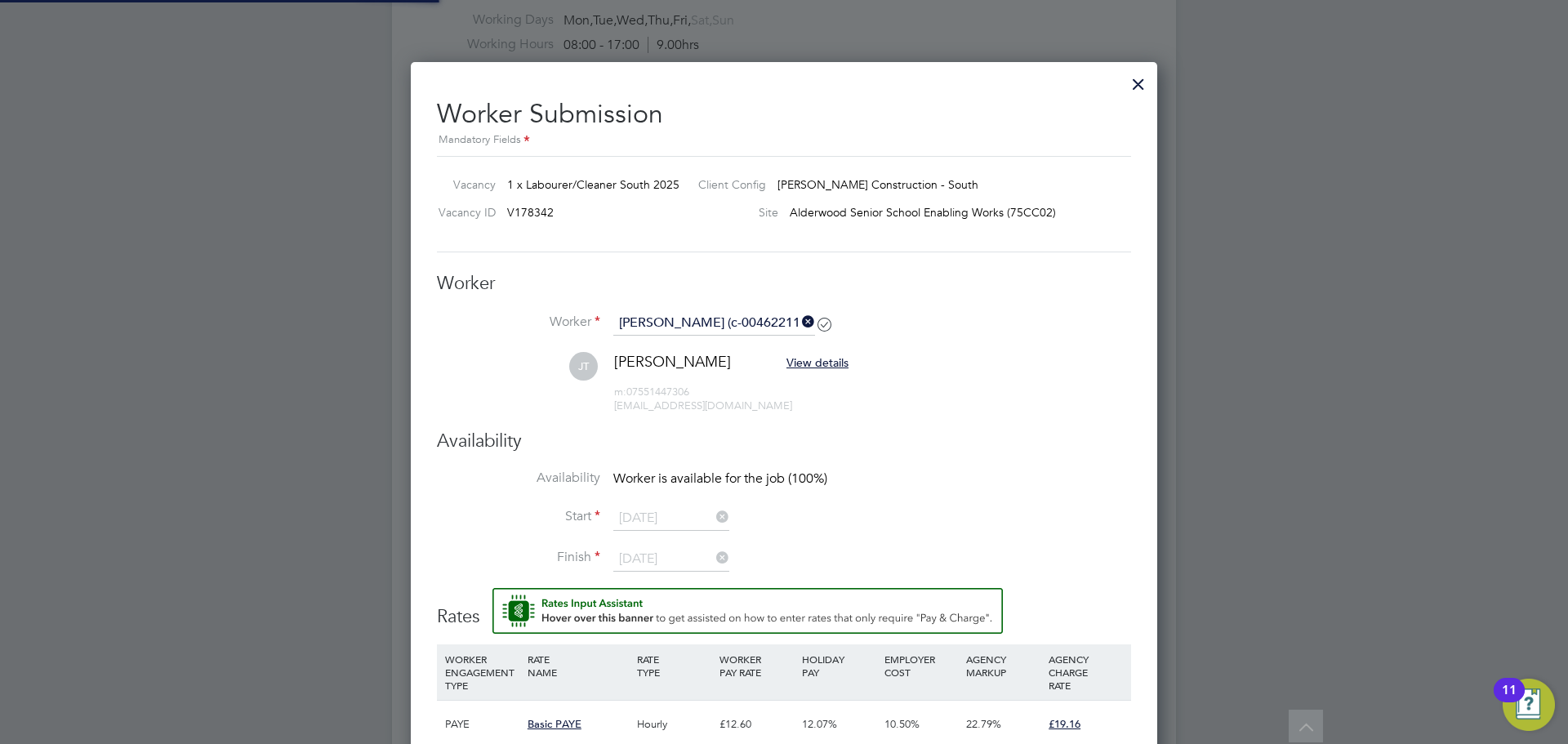
scroll to position [1420, 747]
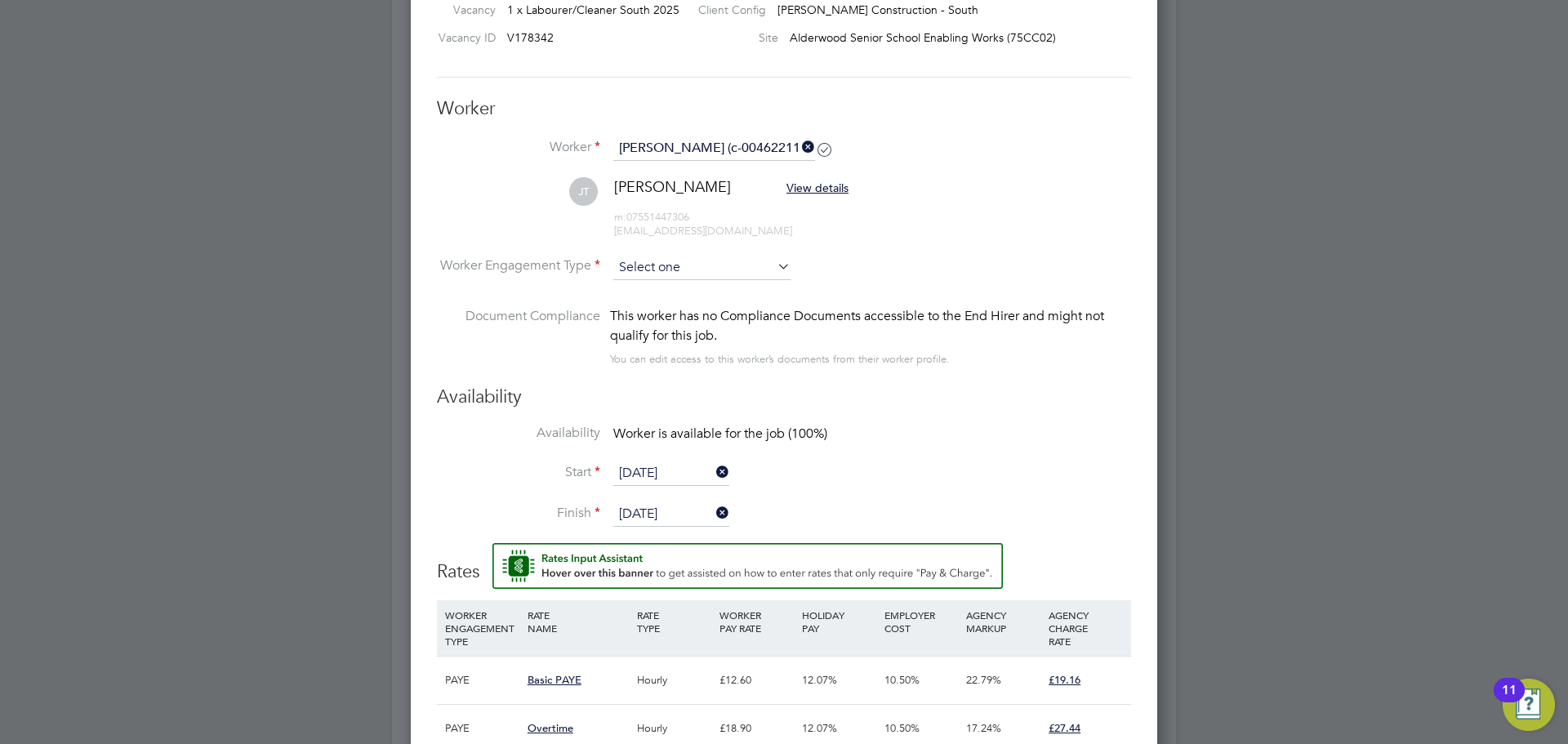
click at [776, 276] on input at bounding box center [702, 268] width 177 height 25
click at [757, 285] on li "Contract" at bounding box center [702, 292] width 179 height 22
type input "Contract"
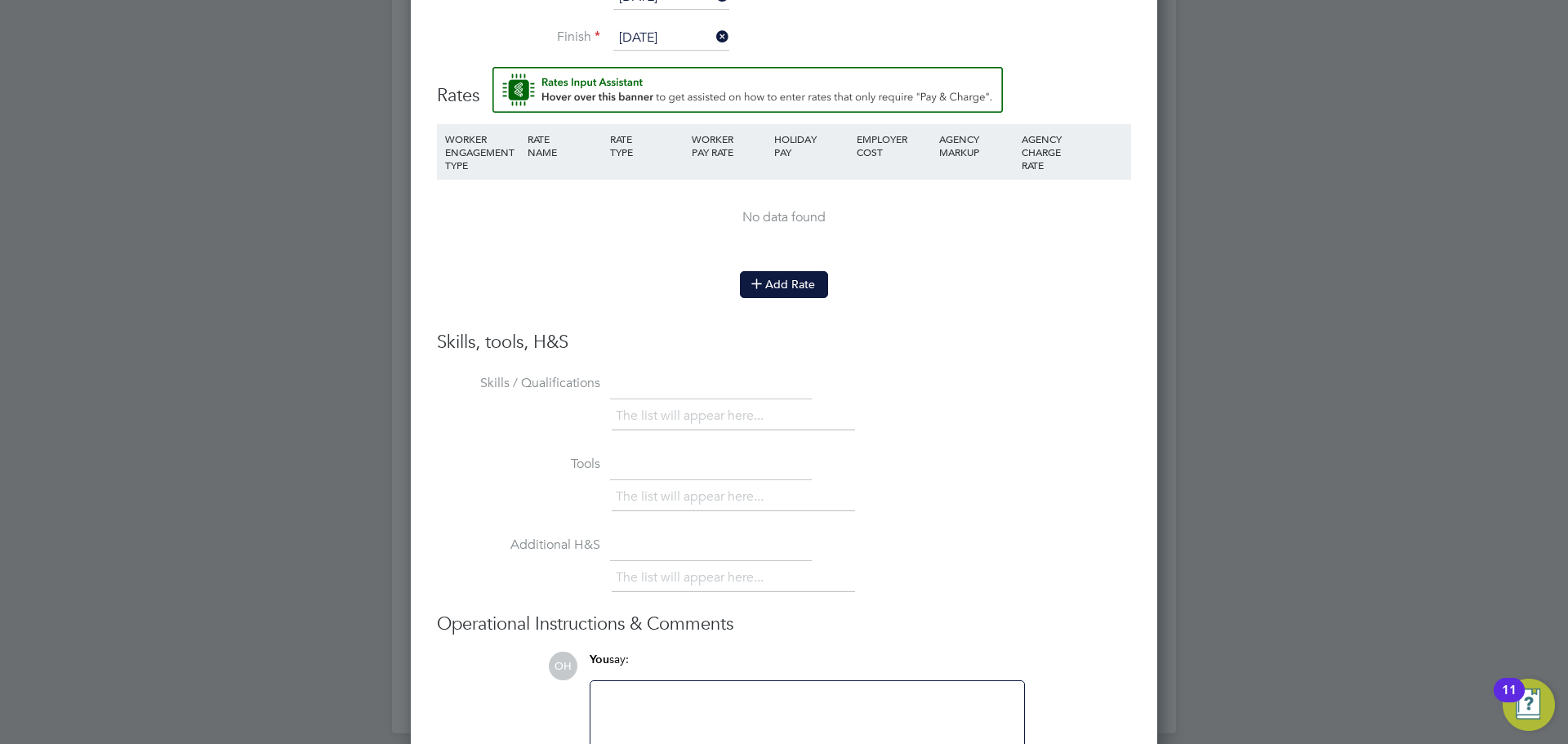
click at [774, 292] on button "Add Rate" at bounding box center [784, 285] width 89 height 26
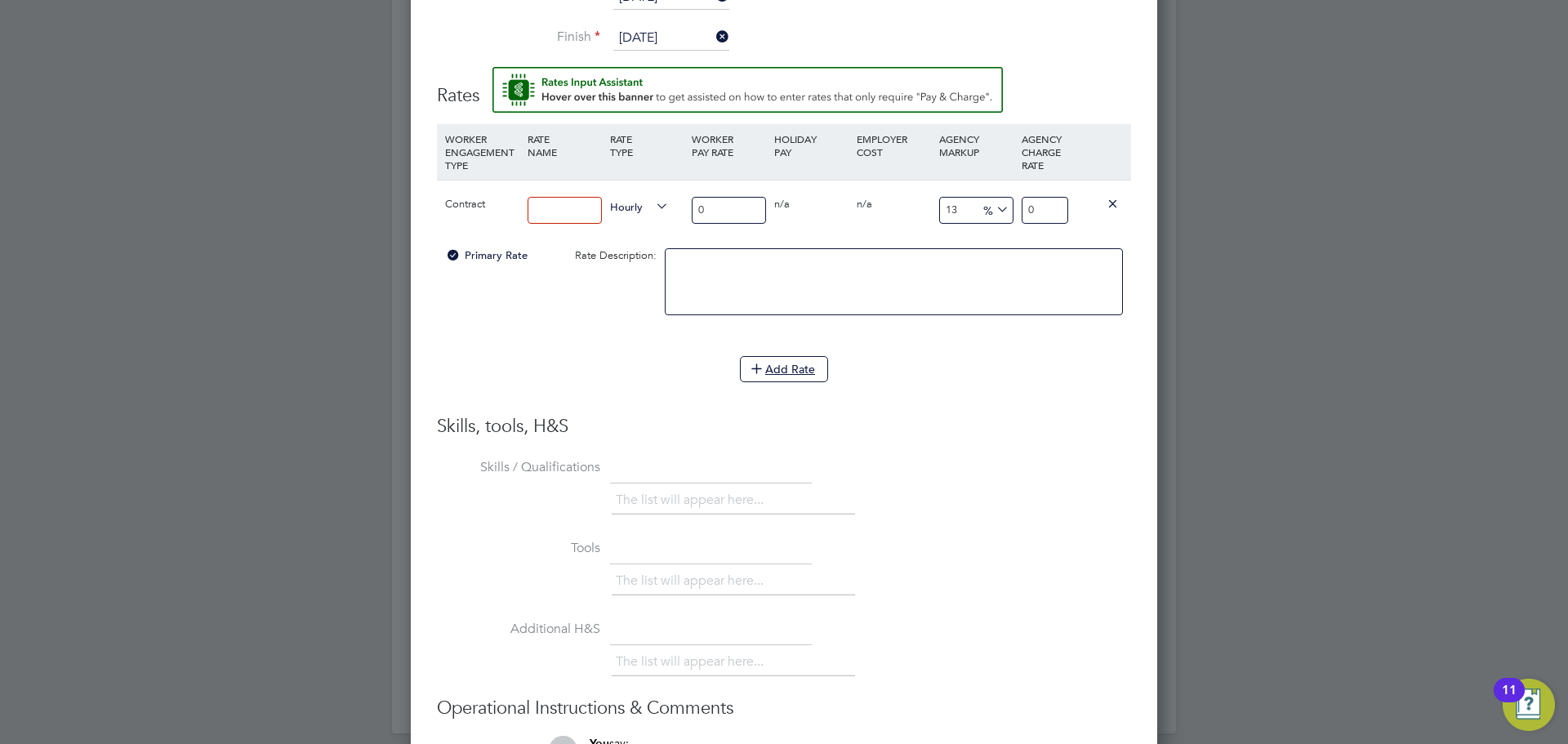
click at [565, 214] on input at bounding box center [565, 210] width 74 height 27
type input "primary"
click at [709, 213] on input "0" at bounding box center [729, 210] width 74 height 27
type input "1"
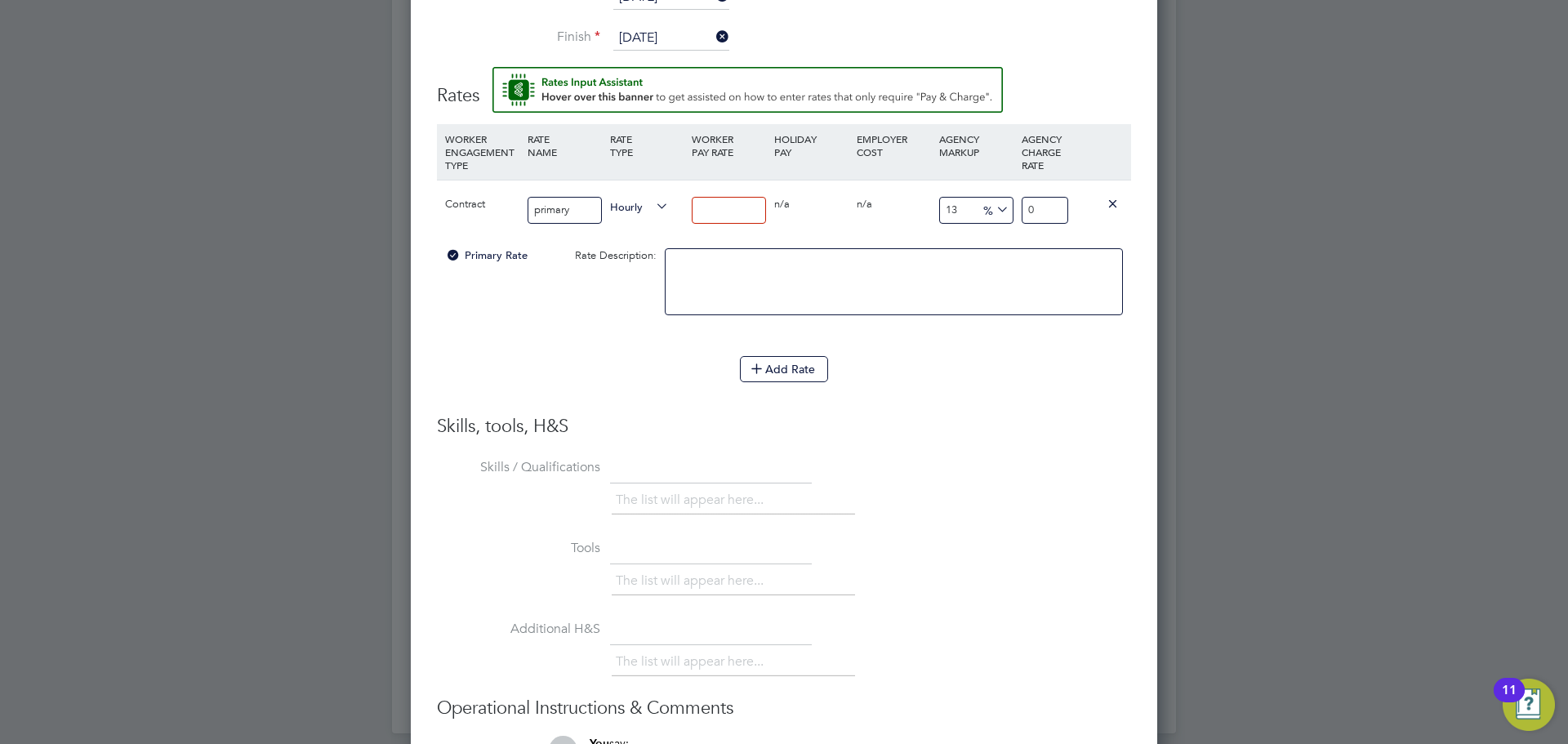
type input "1.13"
type input "16"
type input "18.08"
type input "16.5"
type input "18.645"
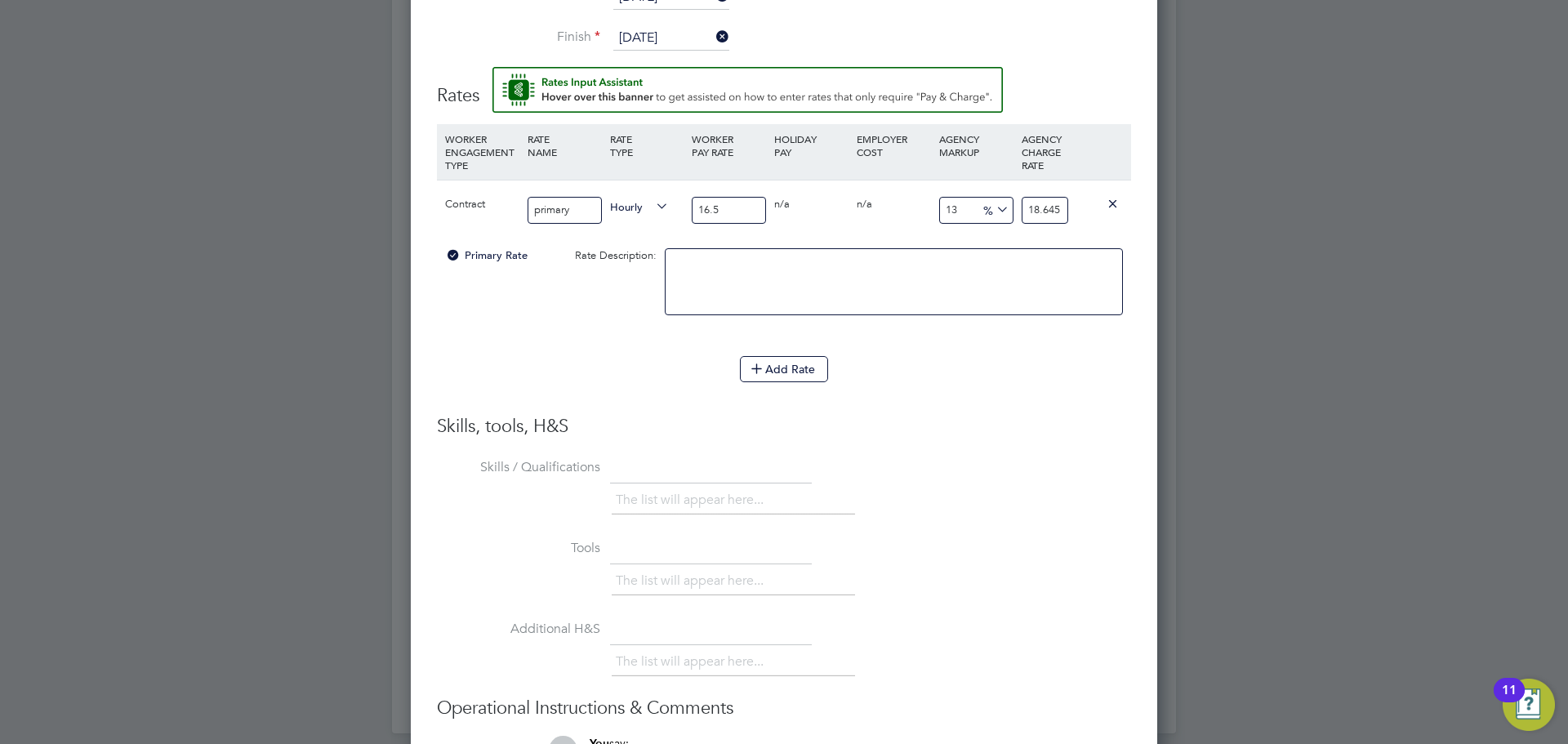
type input "16.56"
type input "18.7128"
type input "16.56"
click at [1033, 208] on input "18.7128" at bounding box center [1045, 210] width 46 height 27
drag, startPoint x: 1030, startPoint y: 208, endPoint x: 1115, endPoint y: 213, distance: 85.1
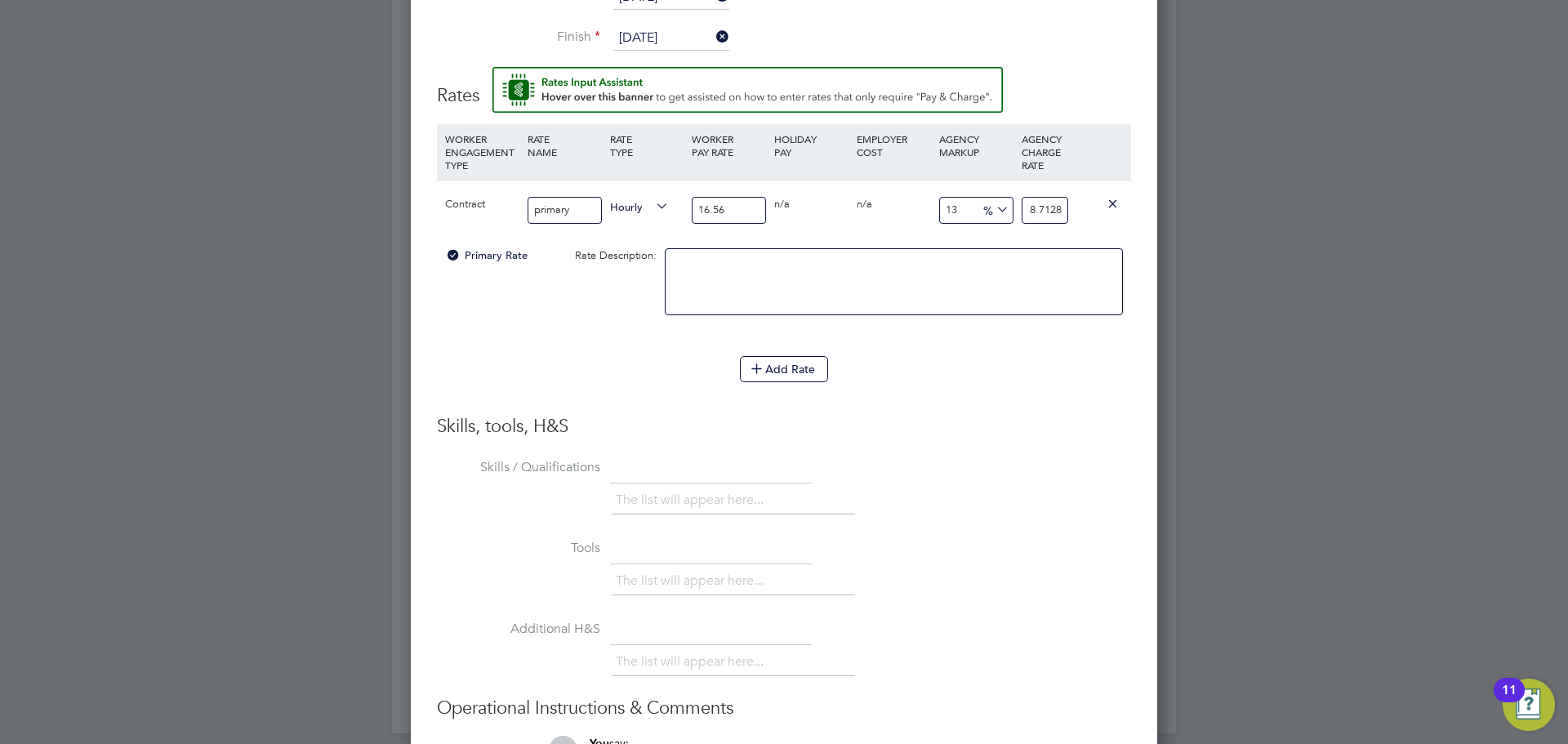
click at [1115, 213] on div "Contract primary Hourly 16.56 0 n/a 0 n/a 13 2.1528 % 18.7128" at bounding box center [784, 209] width 694 height 60
type input "-93.96135265700484"
type input "1"
type input "14.734299516908212"
type input "19"
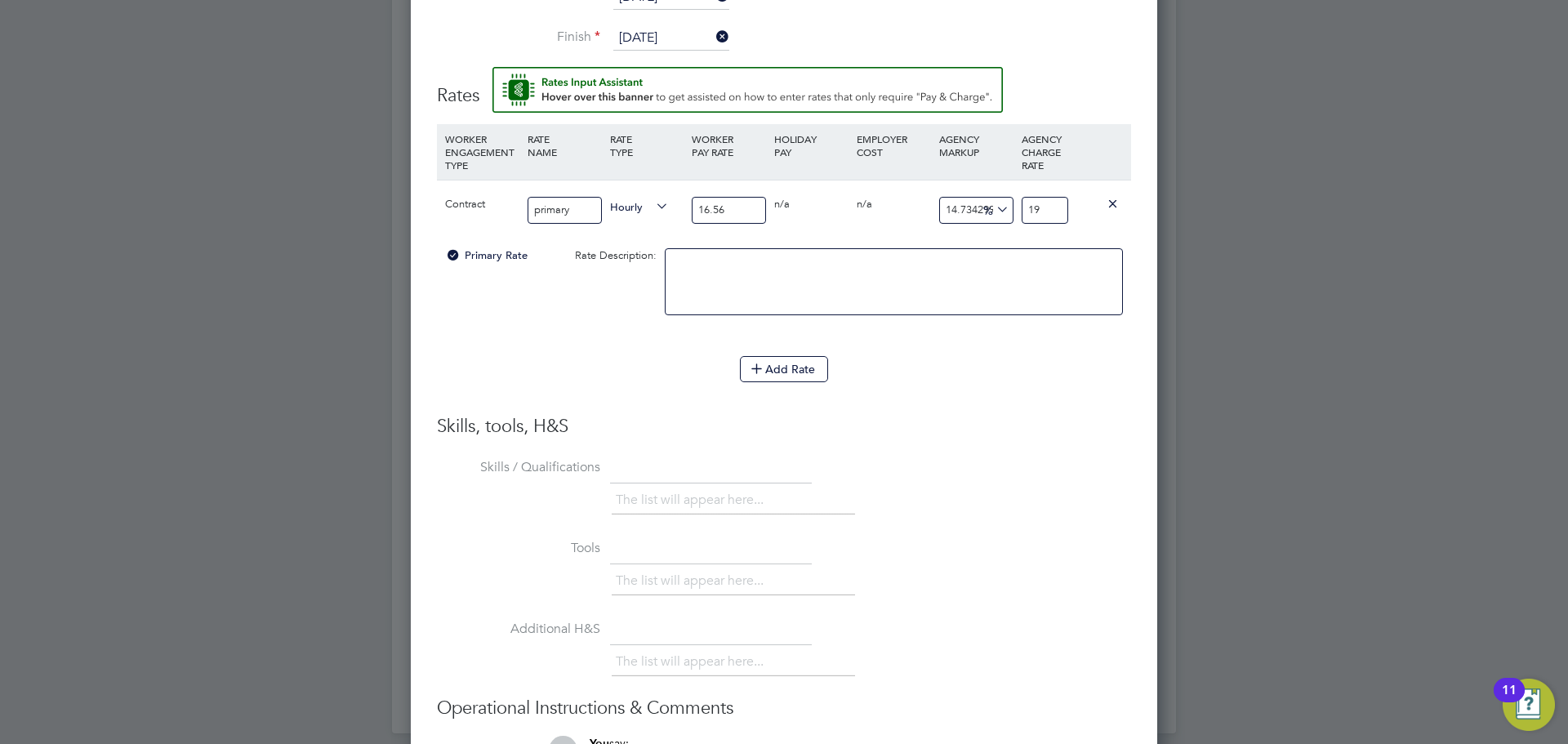
type input "15.33816425120773"
type input "19.1"
type input "15.70048309178744"
type input "19.16"
click at [1104, 332] on li at bounding box center [894, 290] width 458 height 84
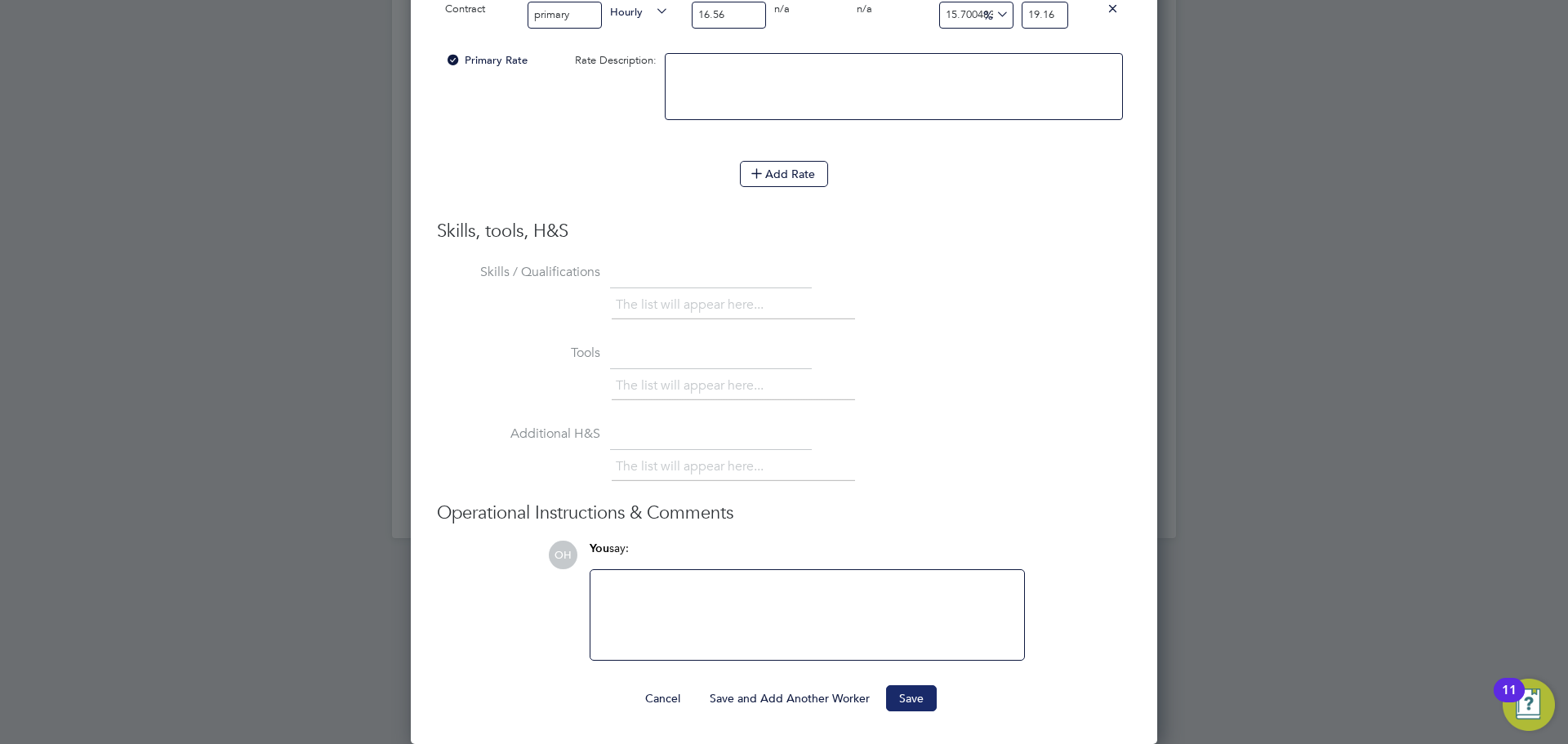
click at [895, 700] on button "Save" at bounding box center [911, 698] width 50 height 26
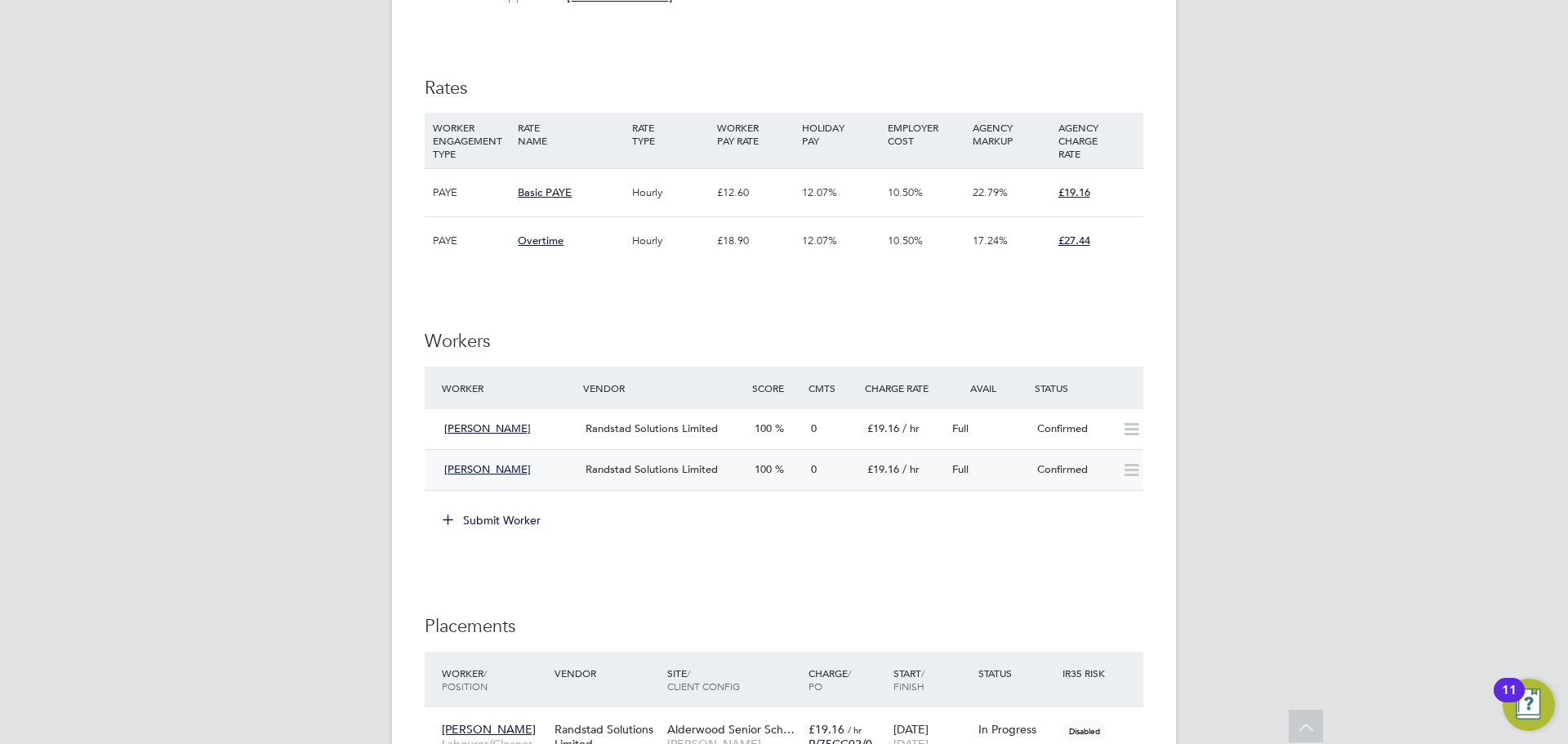
click at [1048, 460] on div "Confirmed" at bounding box center [1073, 470] width 85 height 27
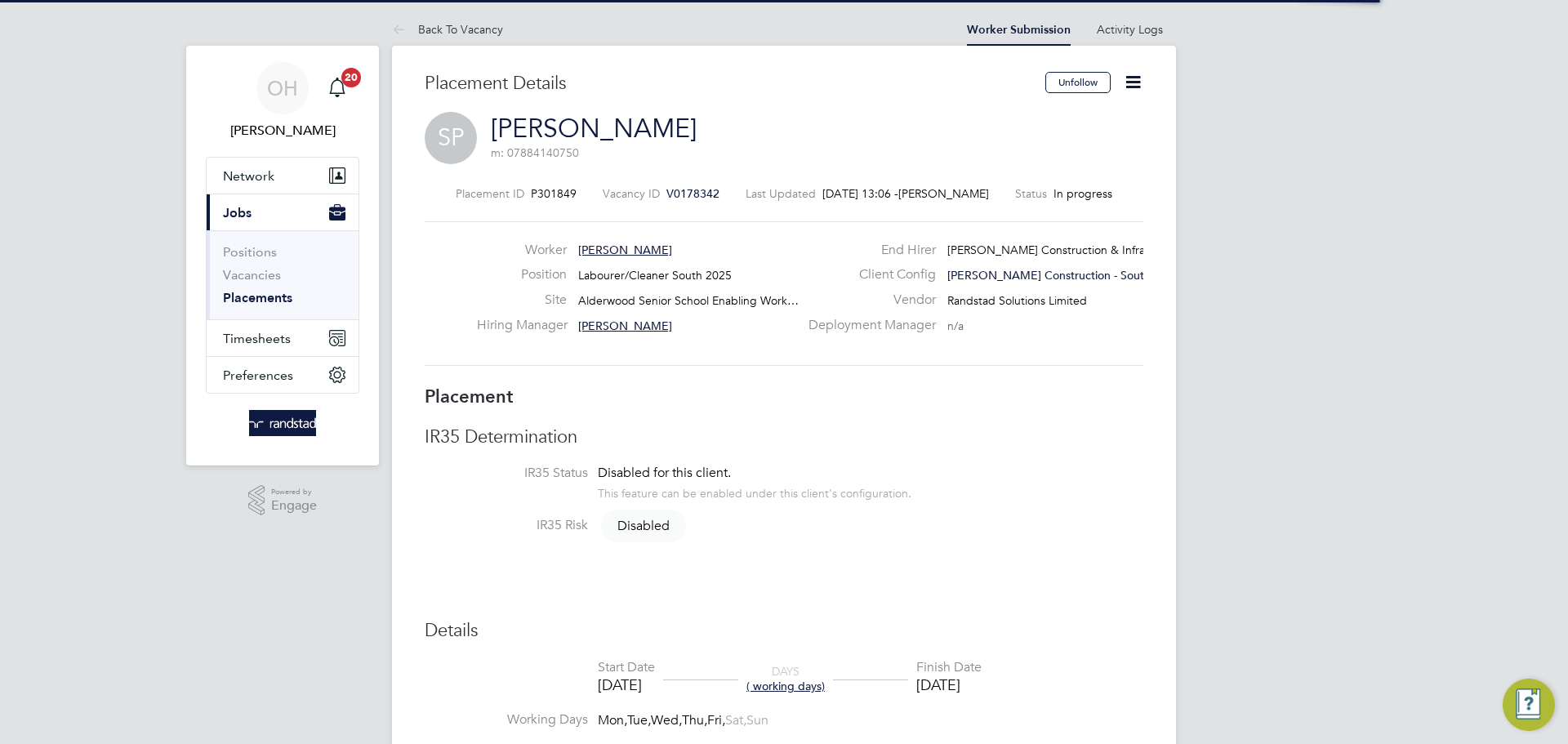
click at [1133, 79] on icon at bounding box center [1133, 82] width 21 height 21
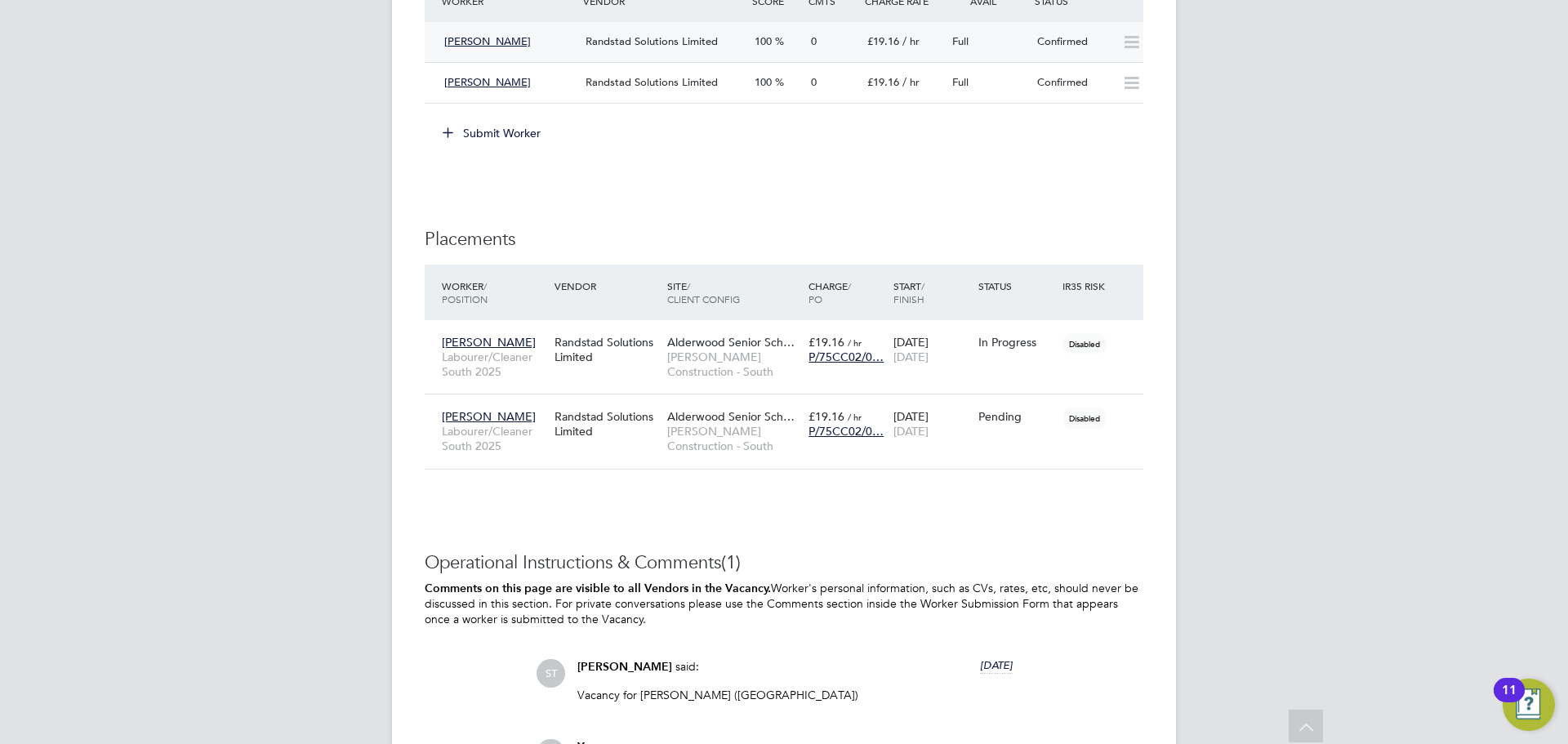
click at [626, 46] on span "Randstad Solutions Limited" at bounding box center [652, 41] width 132 height 14
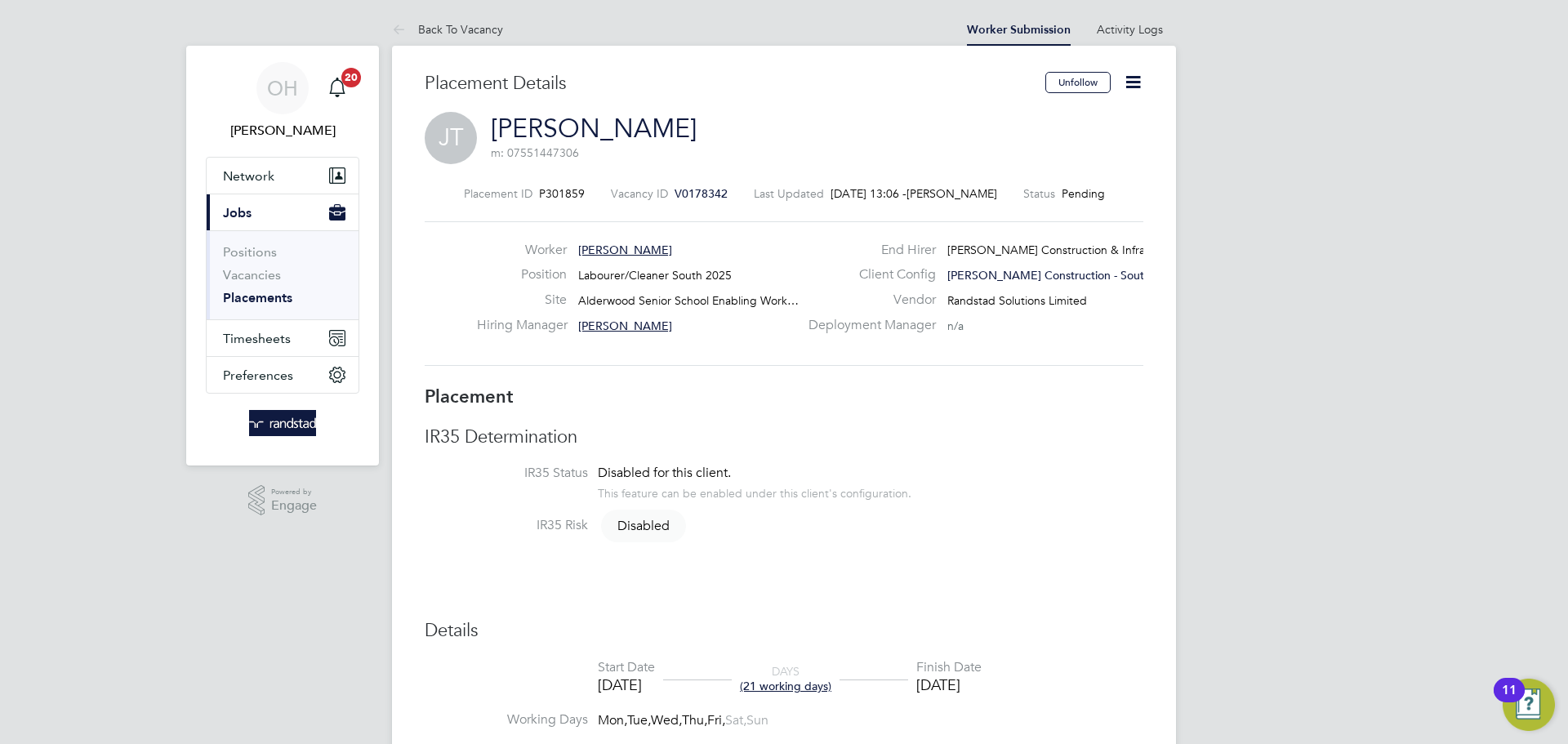
click at [1138, 84] on icon at bounding box center [1133, 82] width 21 height 21
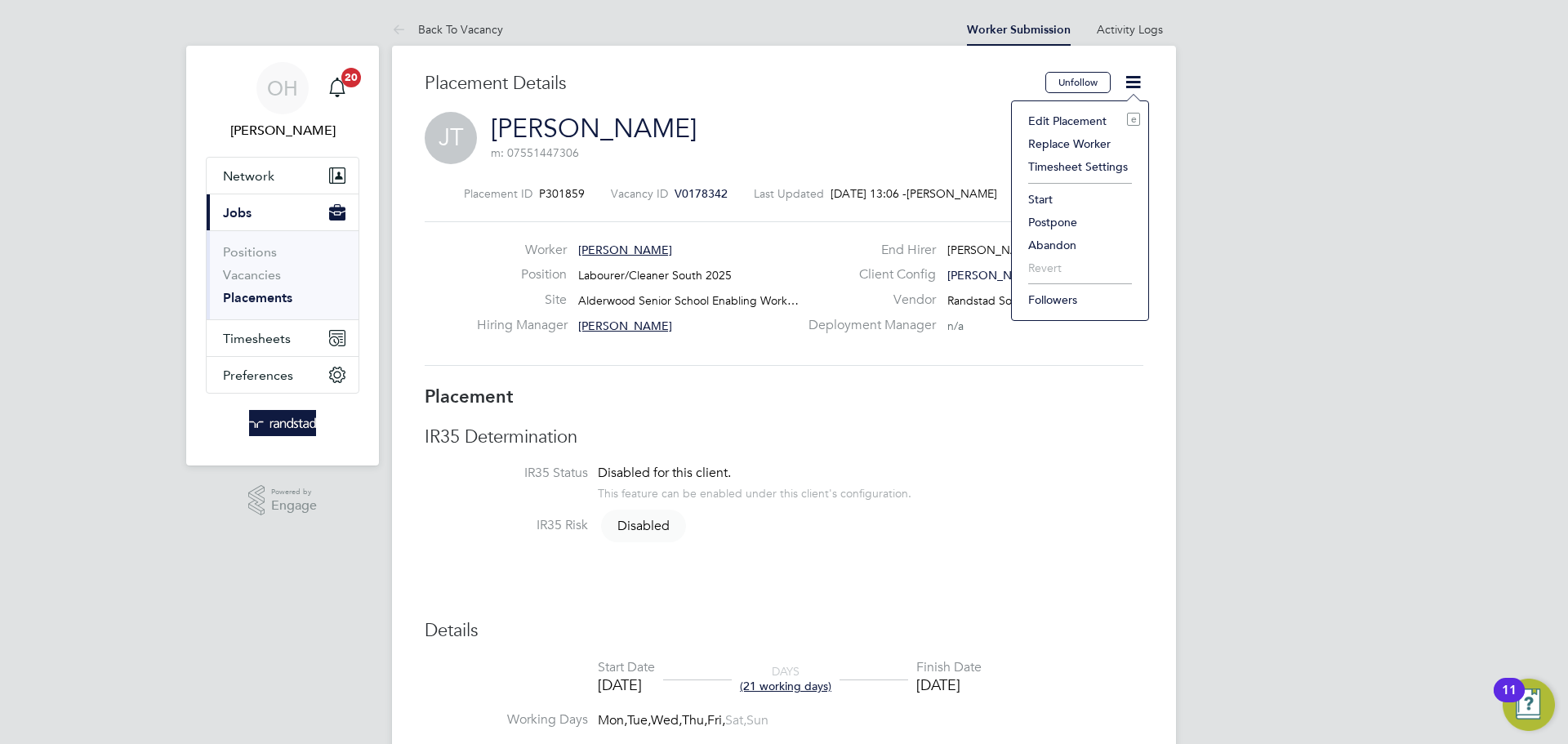
click at [1051, 195] on li "Start" at bounding box center [1080, 199] width 120 height 23
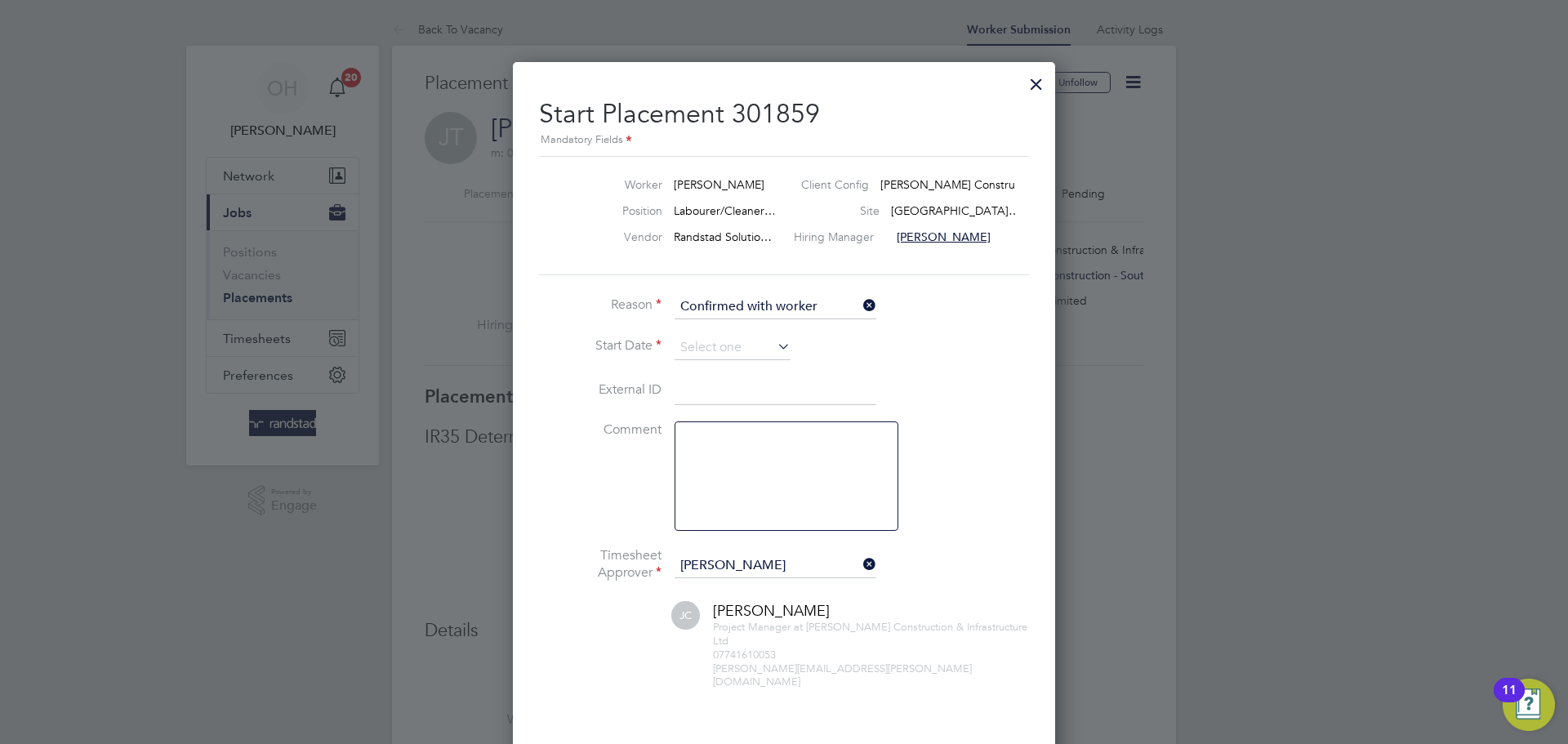
click at [774, 347] on icon at bounding box center [774, 347] width 0 height 23
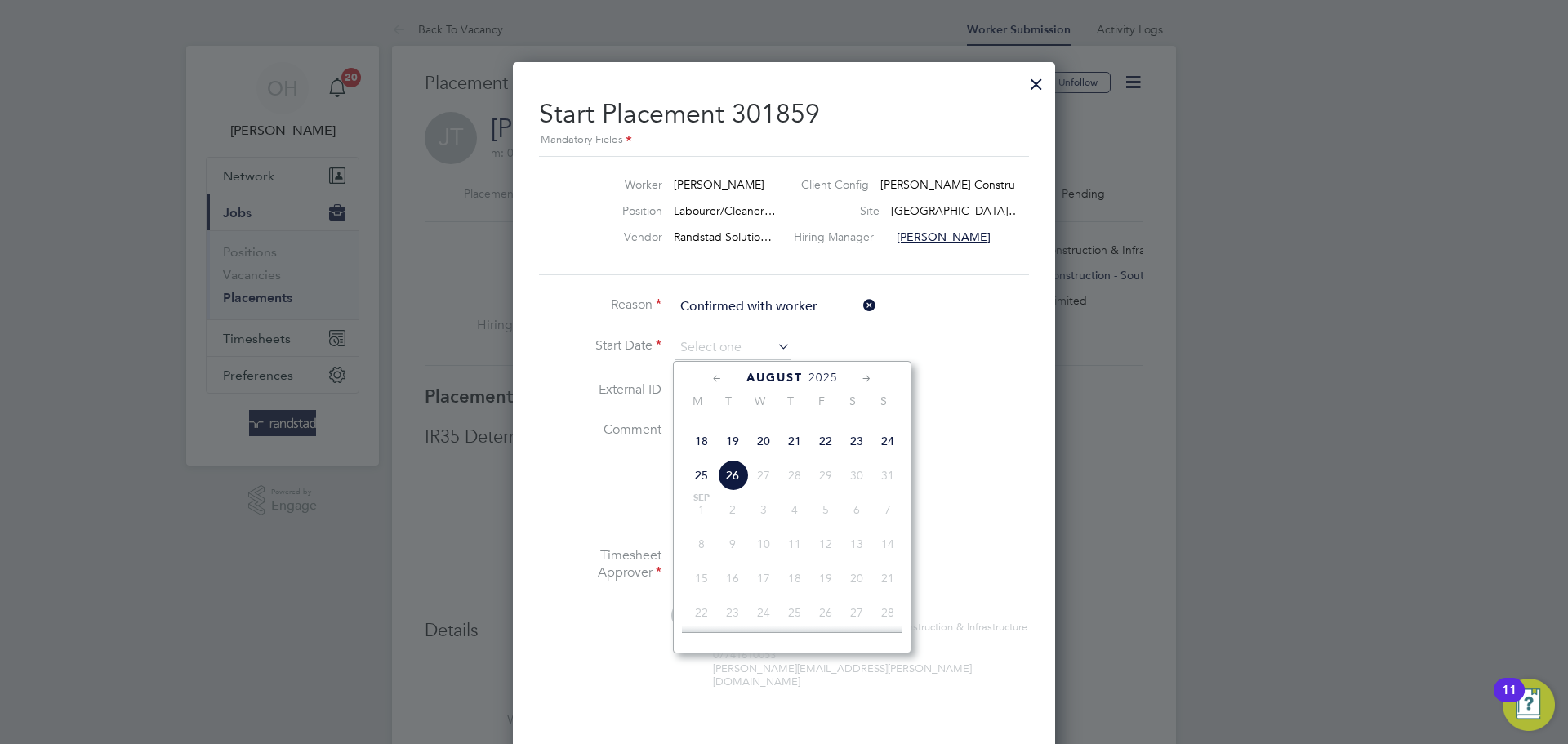
click at [695, 421] on span "11" at bounding box center [702, 406] width 31 height 31
type input "[DATE]"
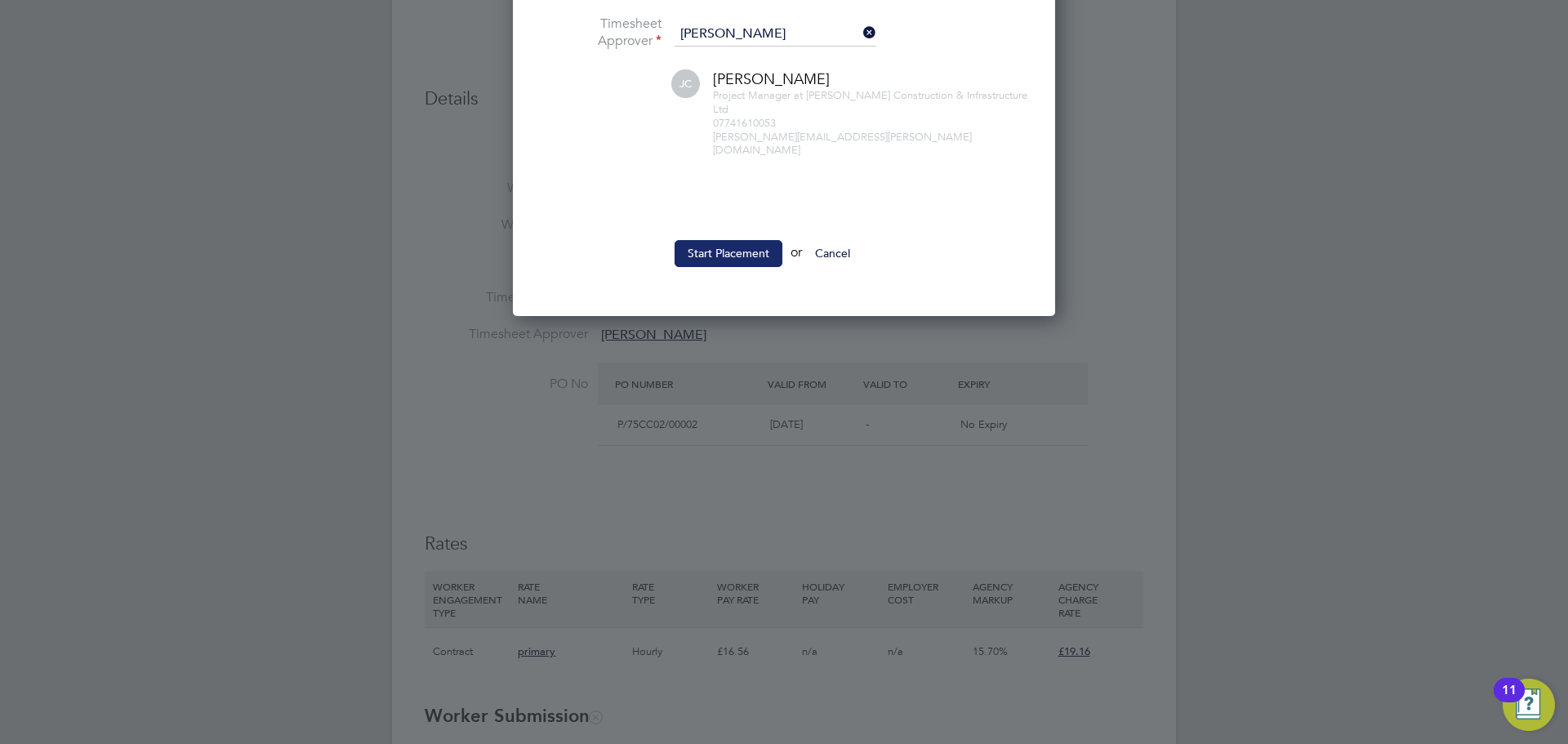
click at [723, 249] on button "Start Placement" at bounding box center [728, 253] width 108 height 26
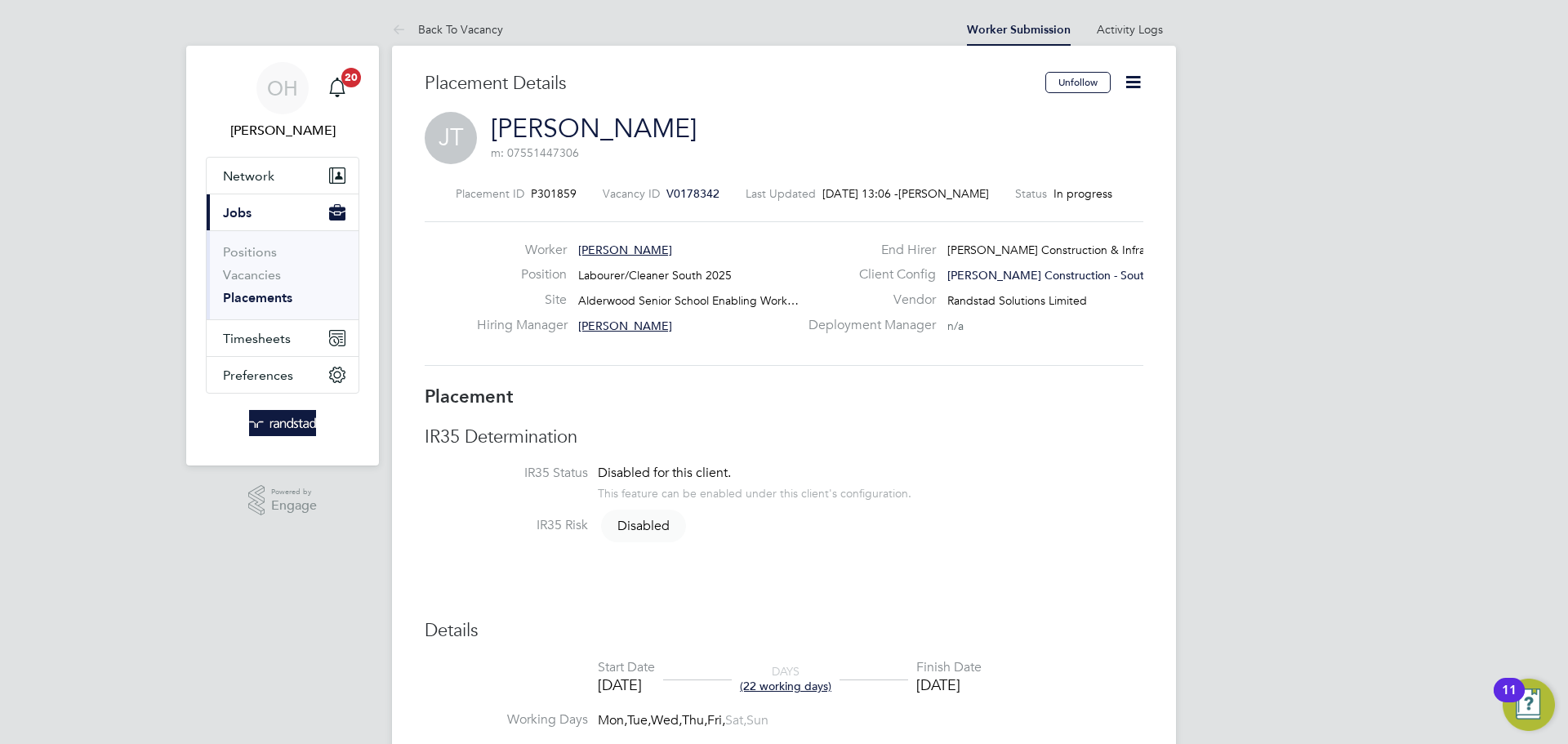
click at [1129, 81] on icon at bounding box center [1133, 82] width 21 height 21
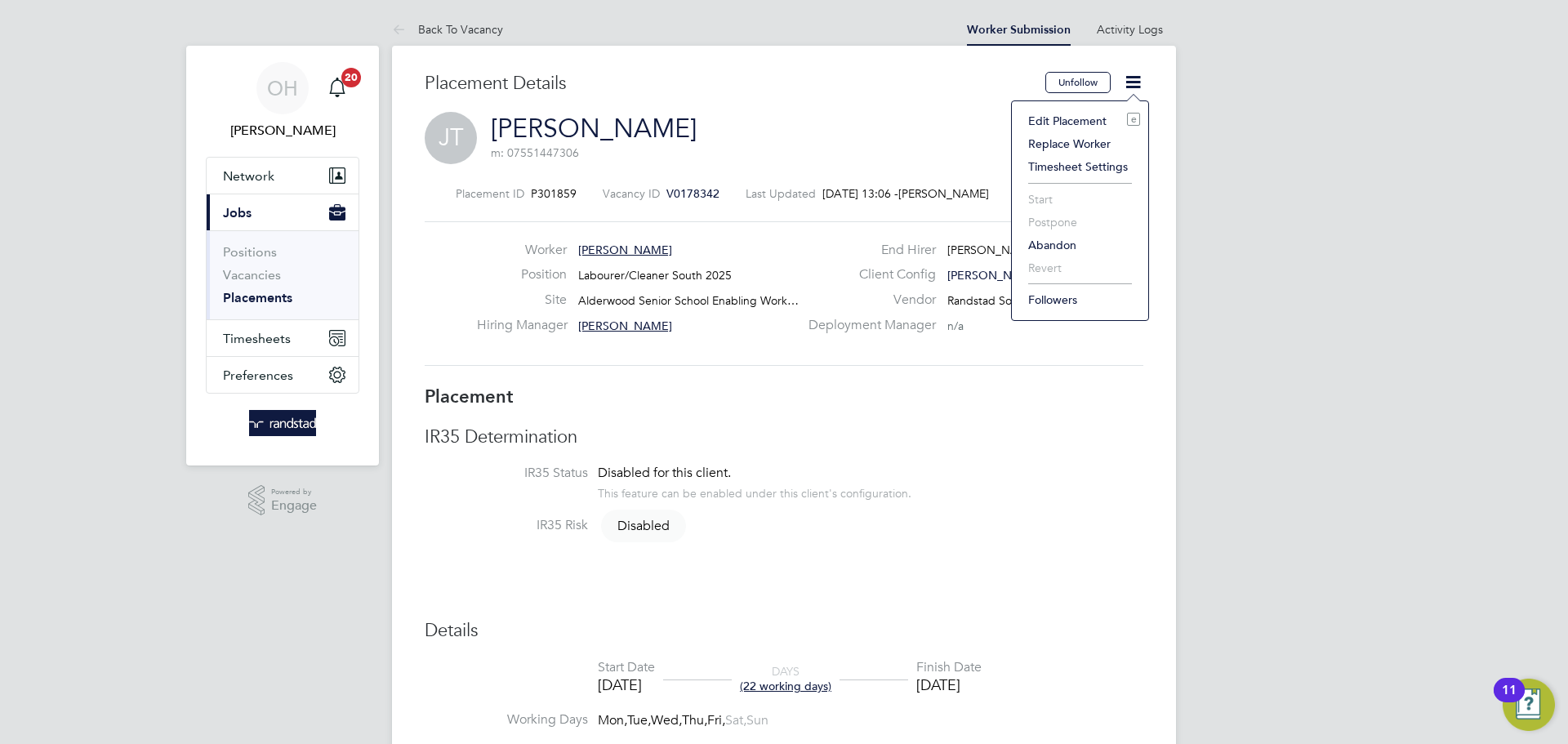
click at [814, 129] on div "[PERSON_NAME] m: 07551447306" at bounding box center [784, 139] width 719 height 55
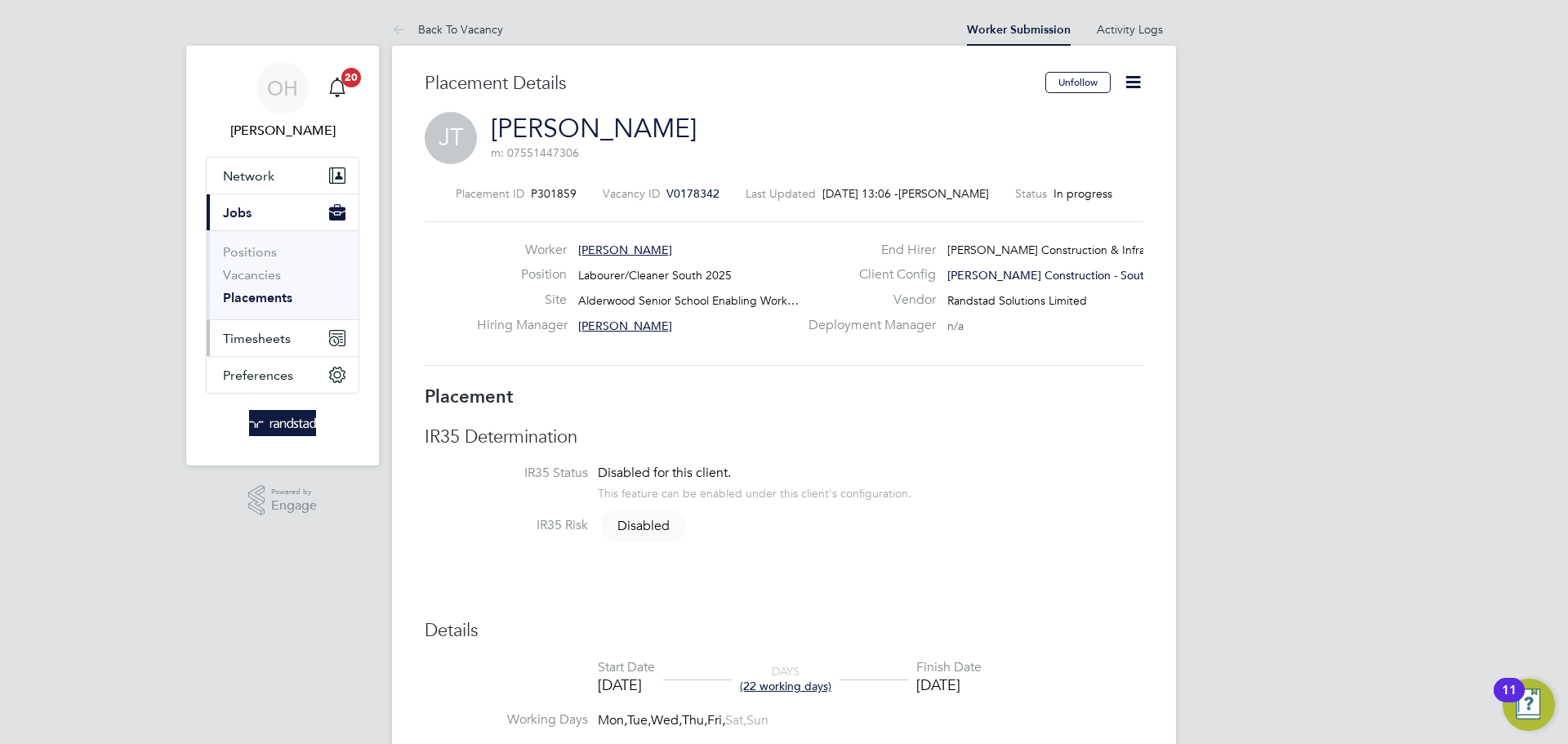
click at [259, 334] on span "Timesheets" at bounding box center [257, 338] width 68 height 16
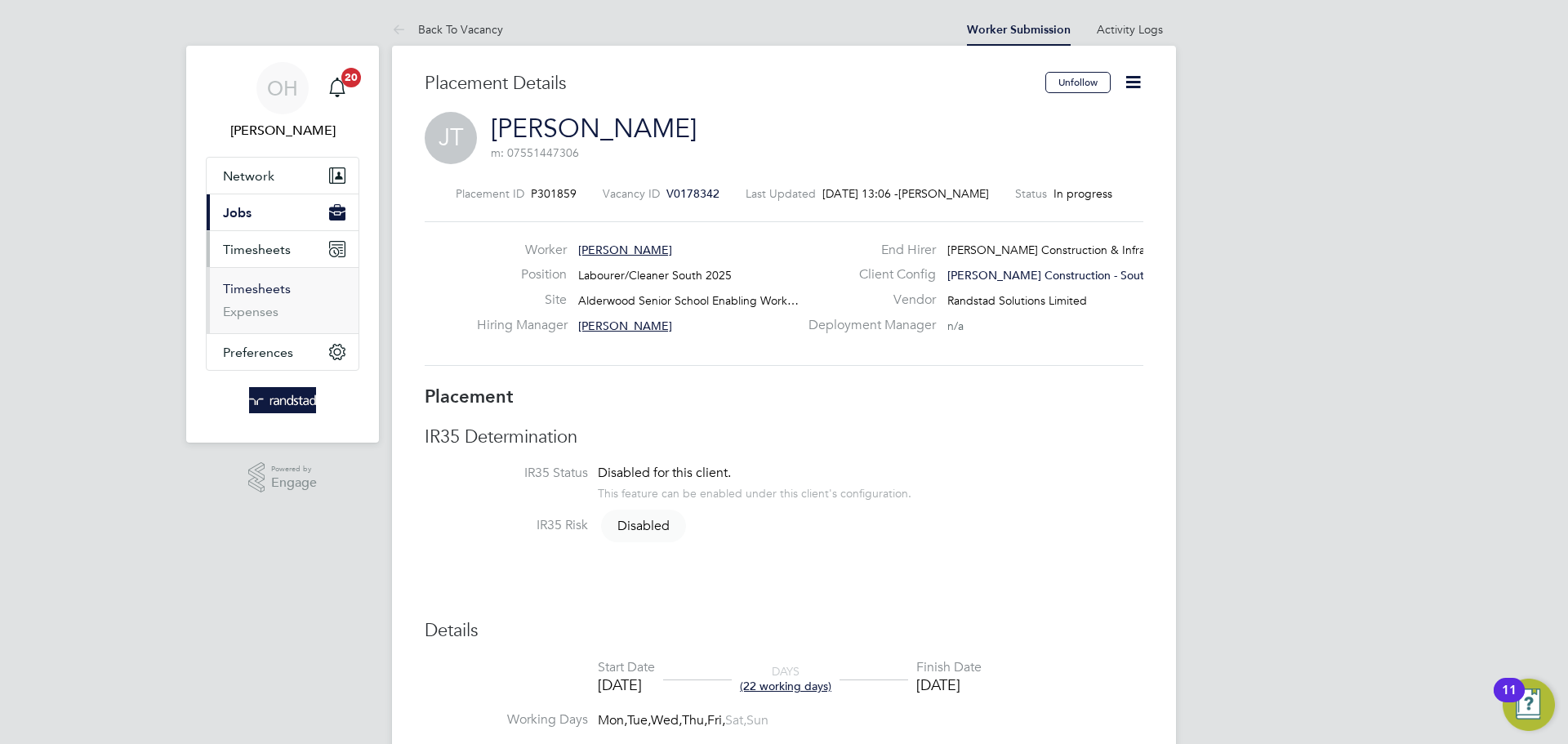
click at [242, 291] on link "Timesheets" at bounding box center [257, 289] width 68 height 16
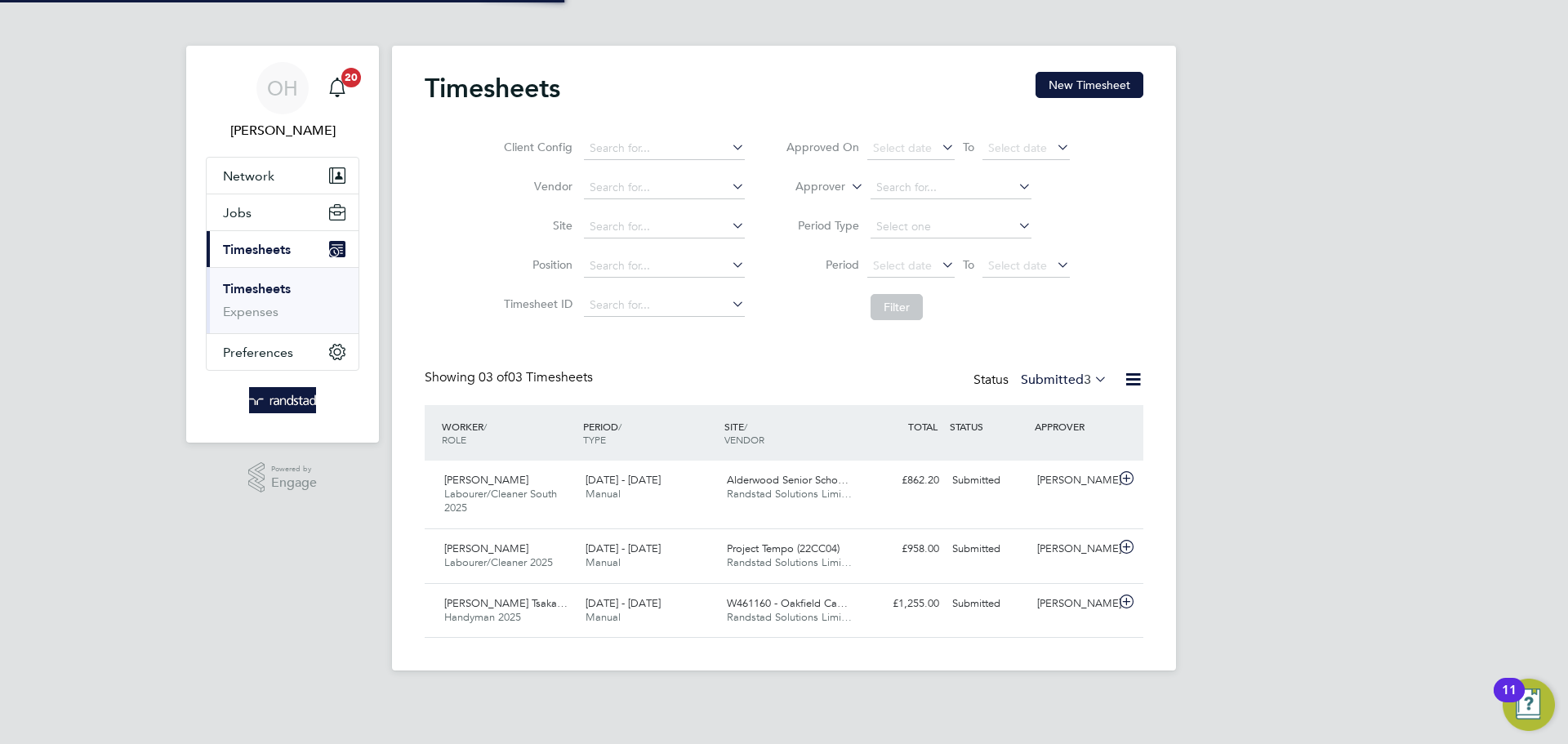
scroll to position [41, 142]
click at [1084, 87] on button "New Timesheet" at bounding box center [1090, 85] width 108 height 26
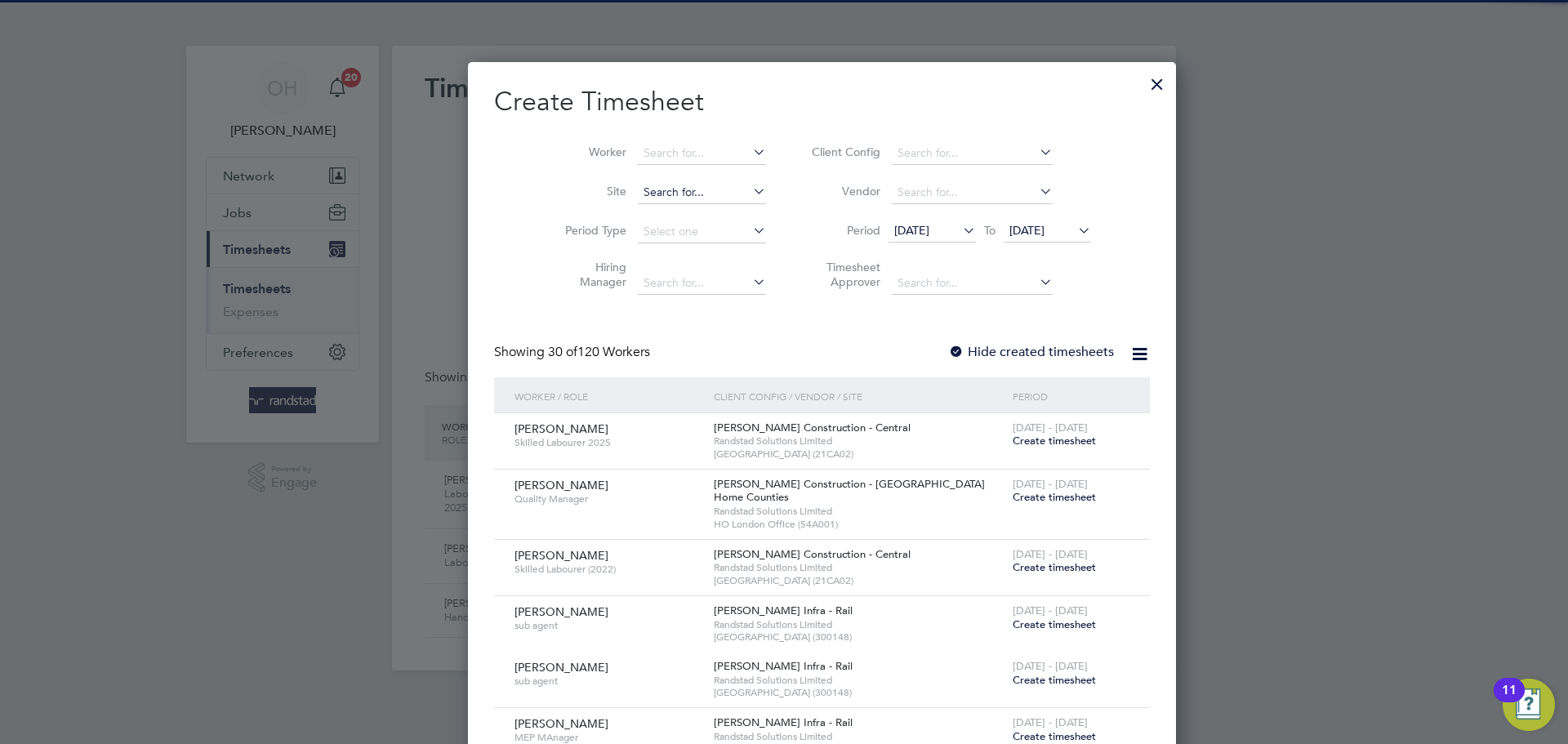
scroll to position [3029, 632]
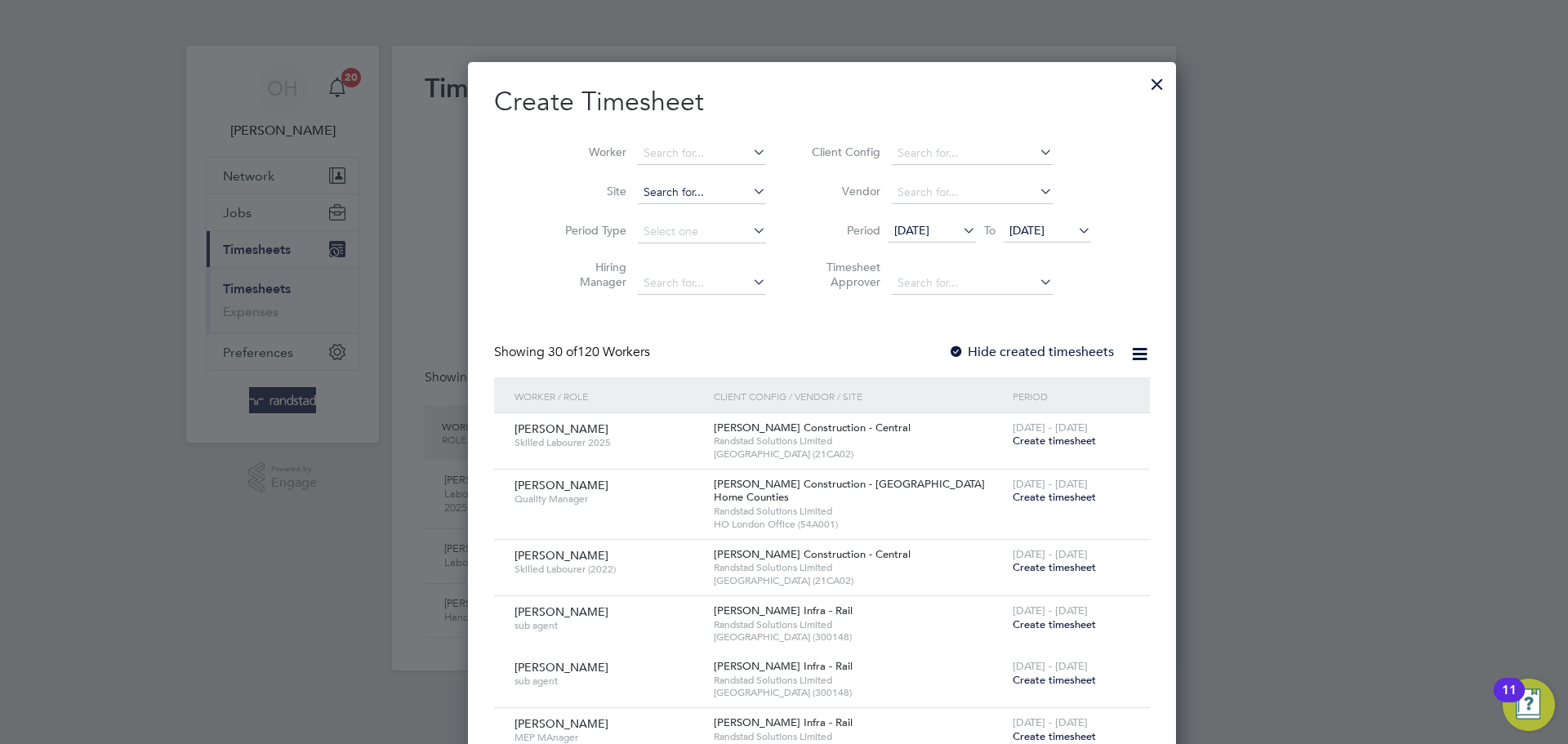
click at [650, 187] on input at bounding box center [702, 193] width 128 height 23
type input "j"
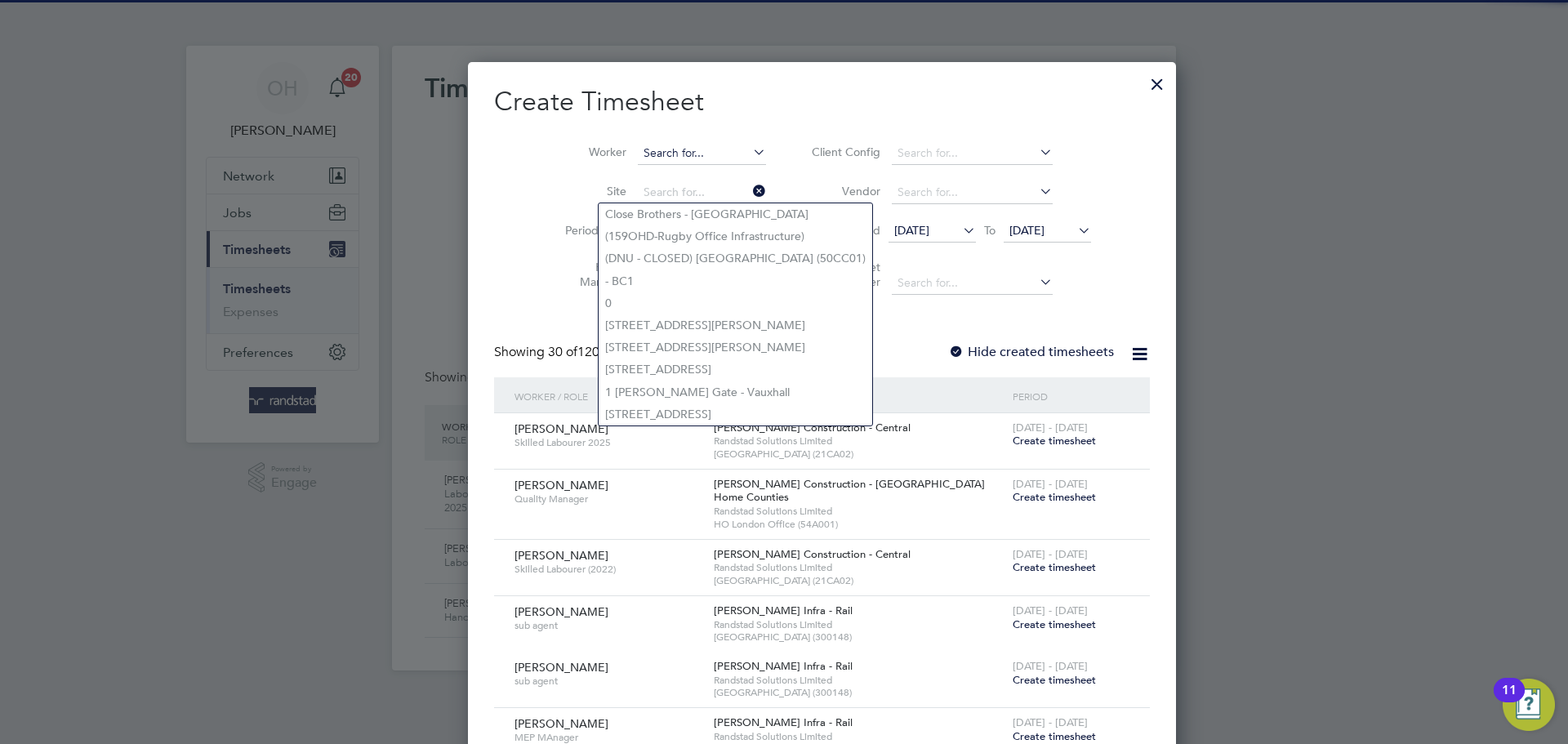
click at [644, 149] on input at bounding box center [702, 154] width 128 height 23
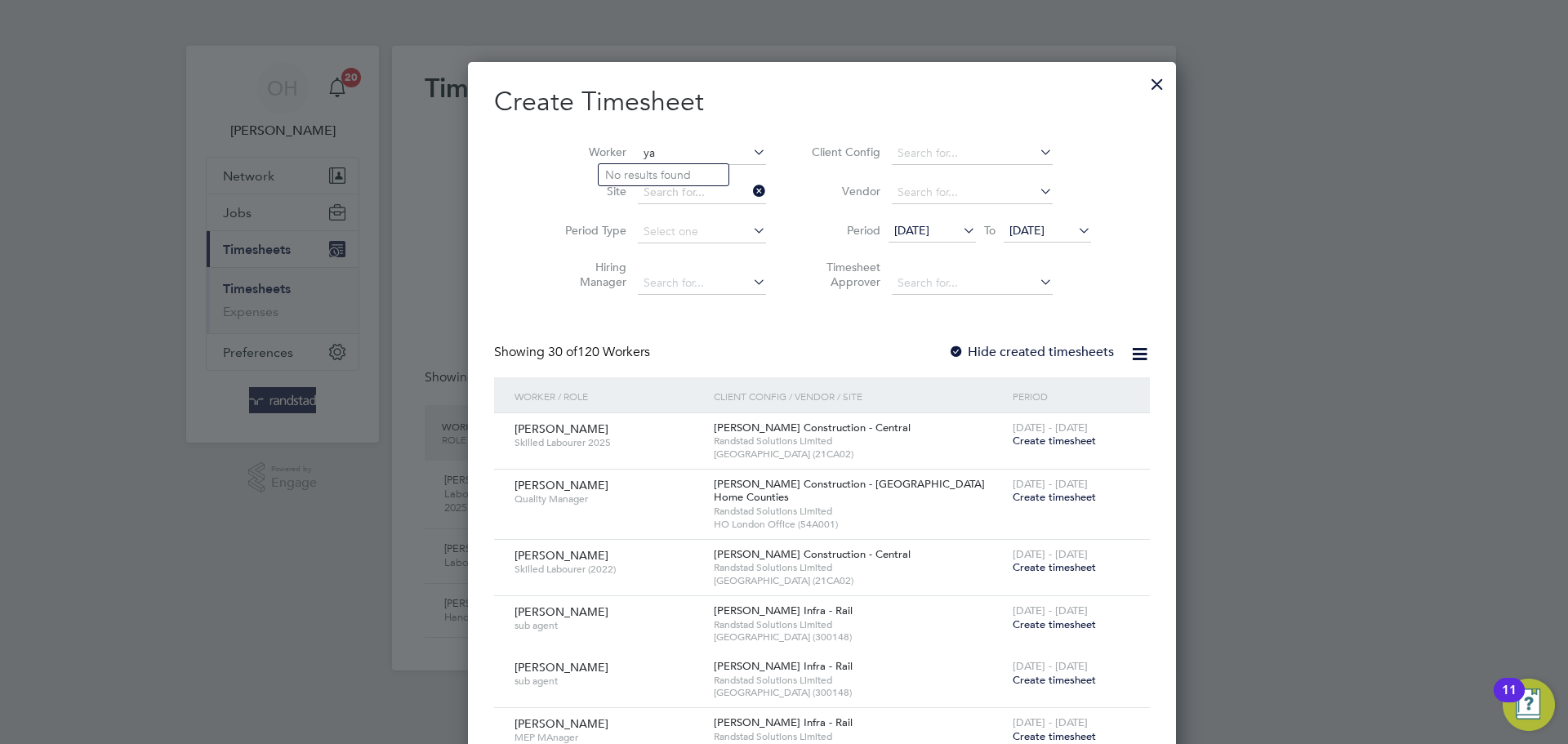
scroll to position [461, 632]
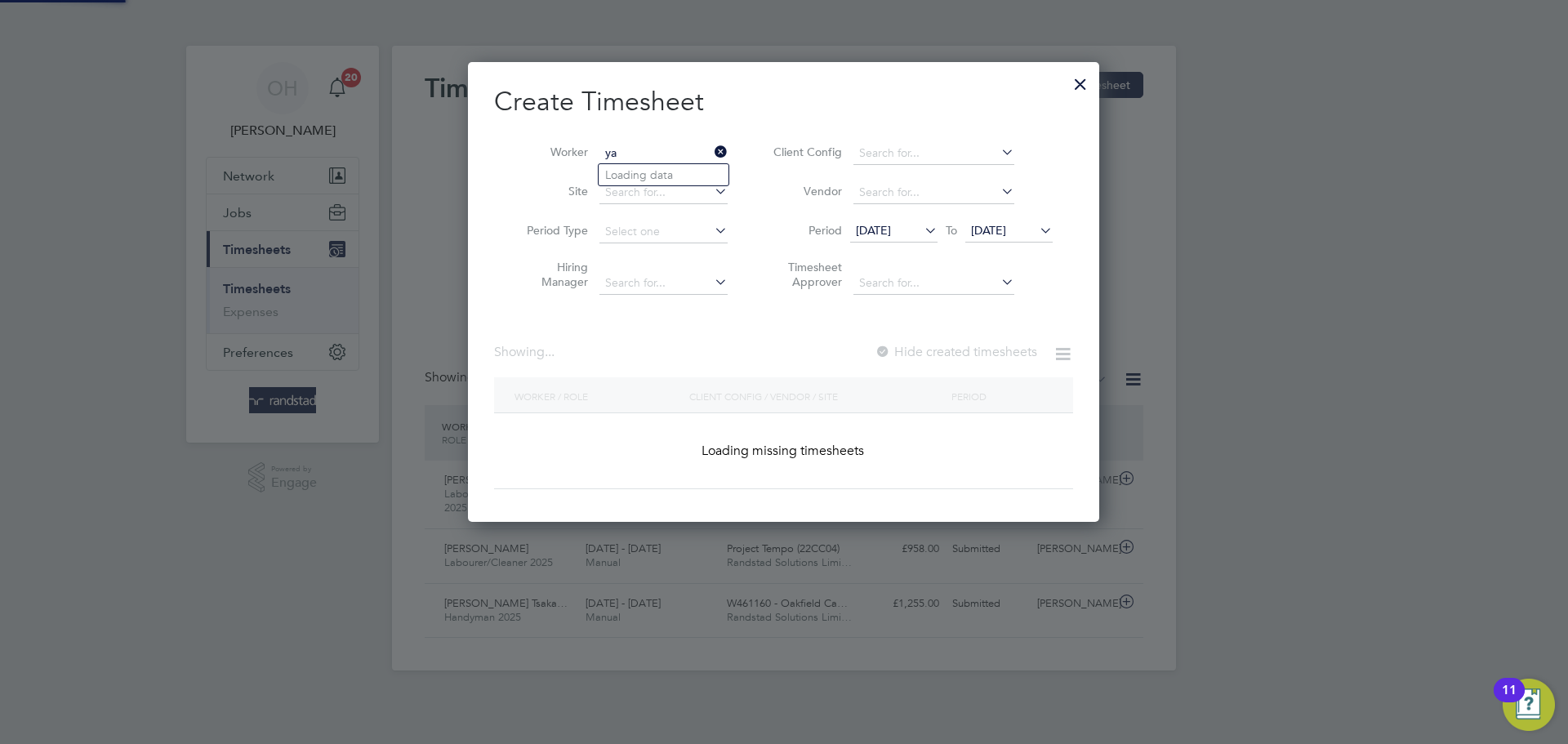
type input "y"
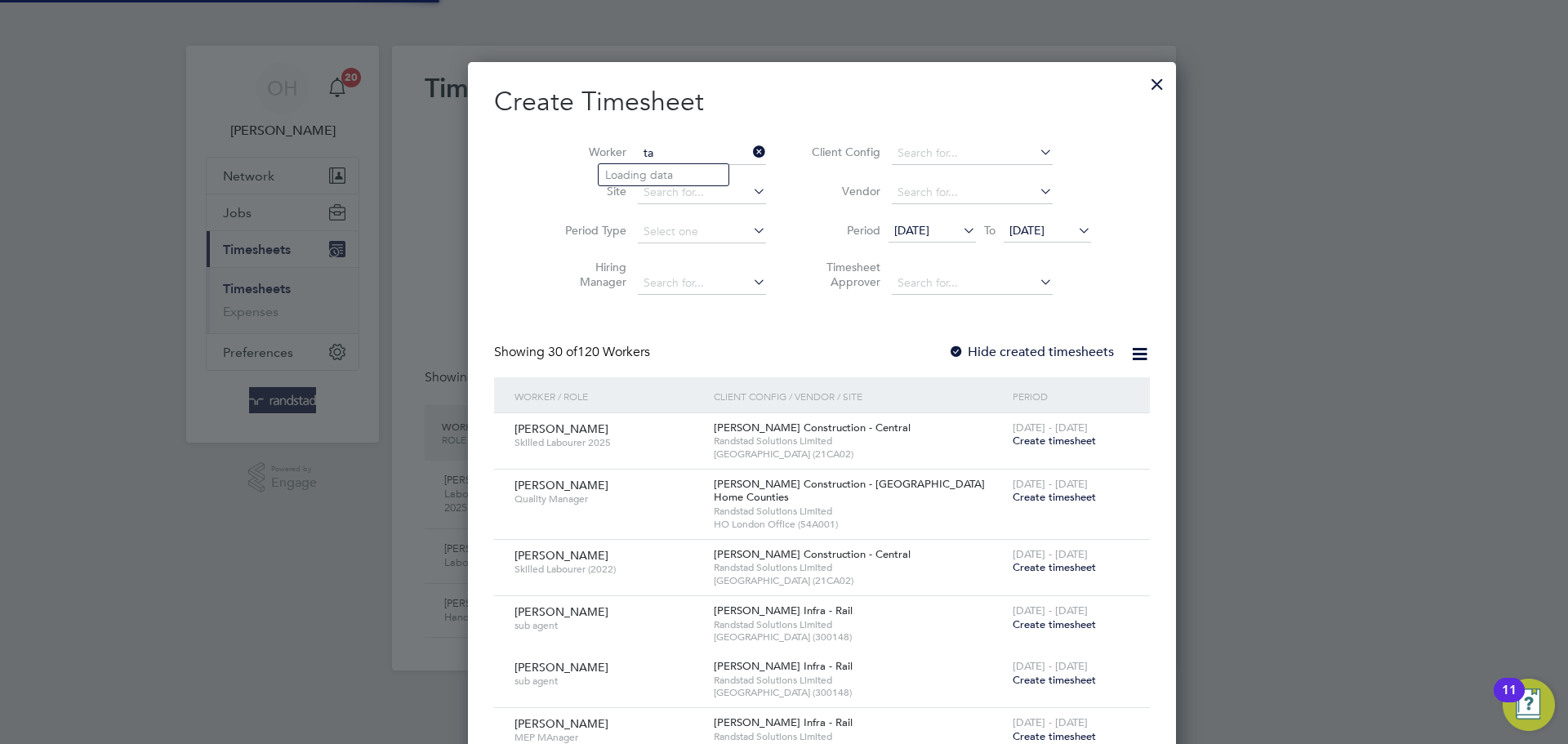
scroll to position [3029, 632]
type input "t"
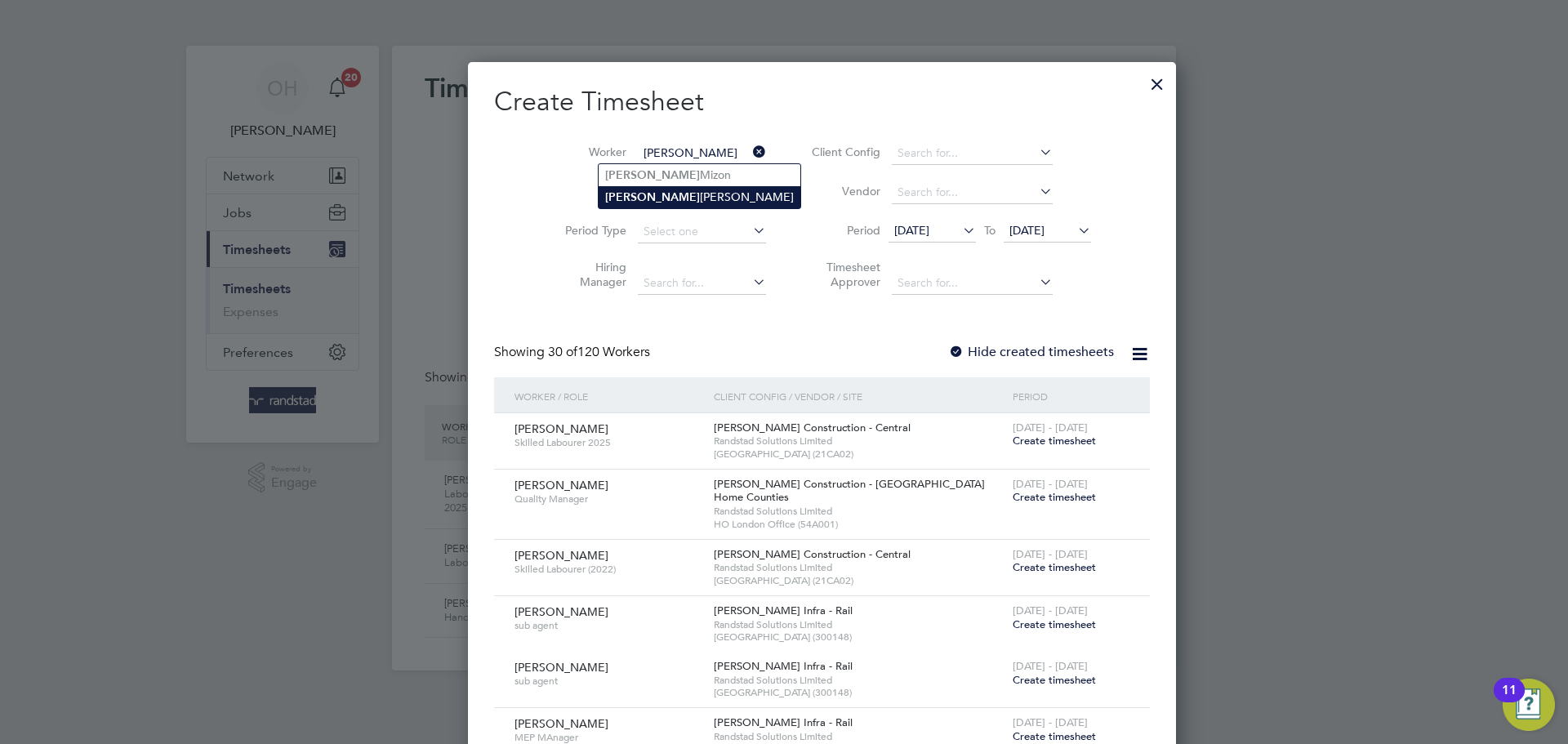
click at [651, 197] on li "[PERSON_NAME]" at bounding box center [700, 197] width 202 height 22
type input "[PERSON_NAME]"
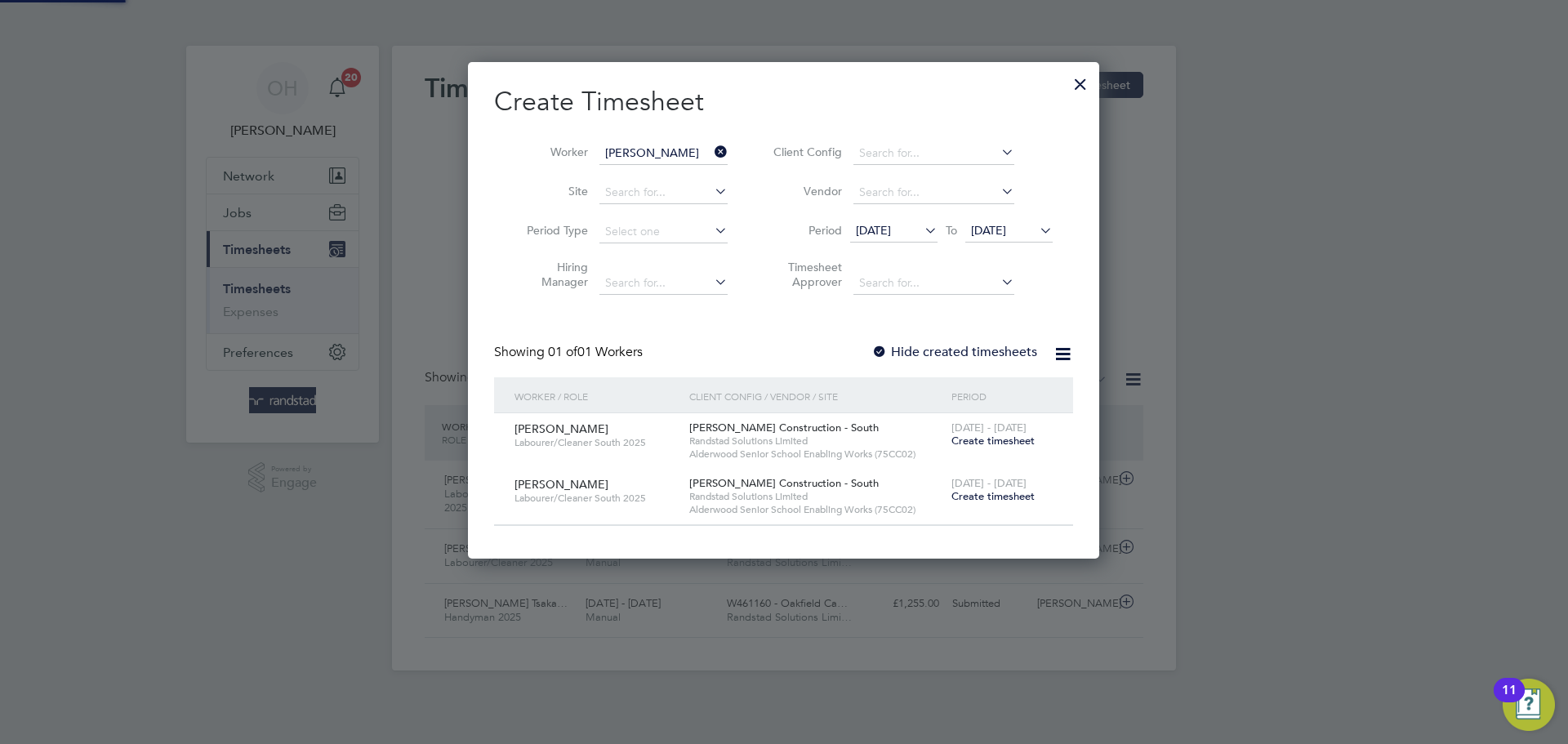
scroll to position [496, 632]
click at [976, 497] on span "Create timesheet" at bounding box center [993, 496] width 84 height 14
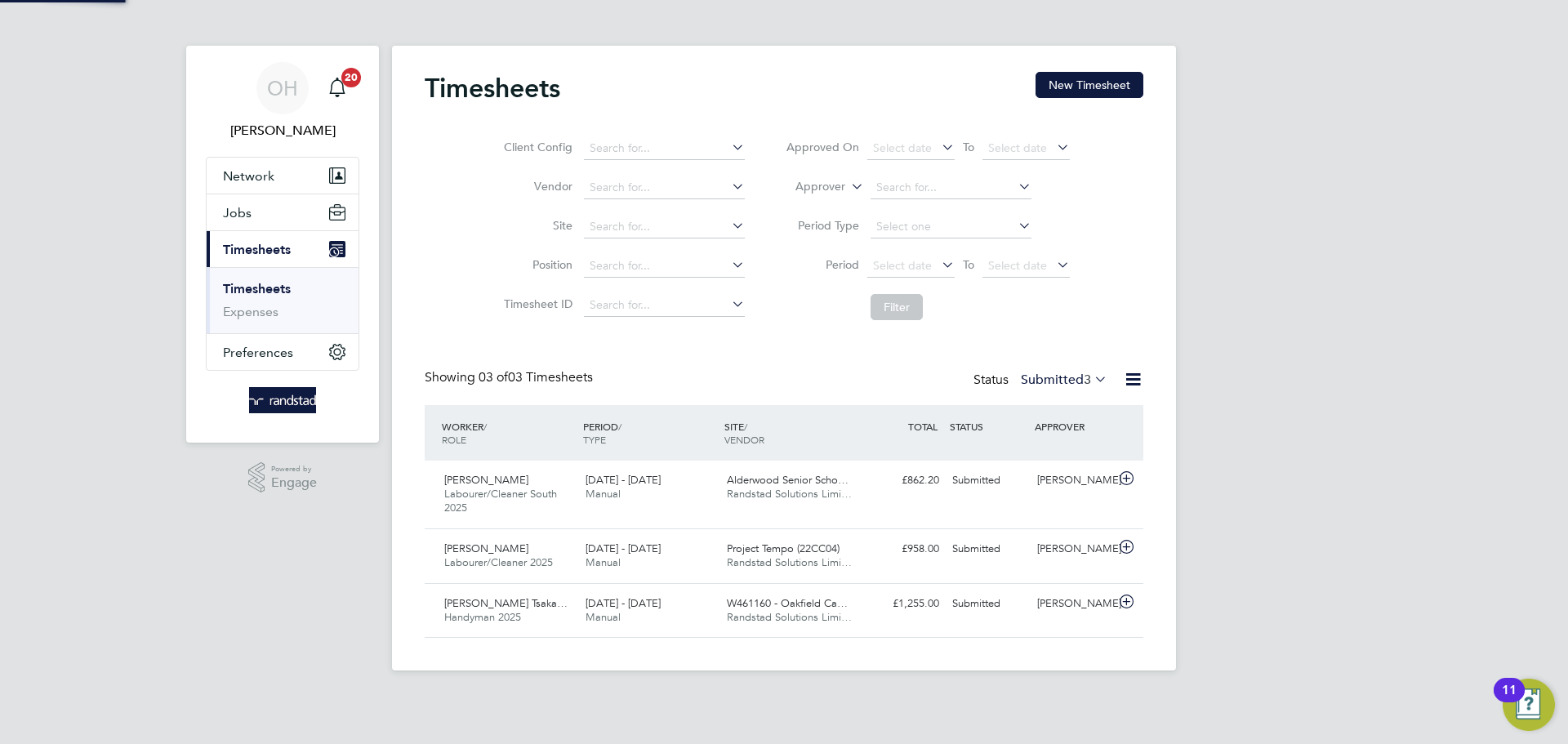
scroll to position [41, 142]
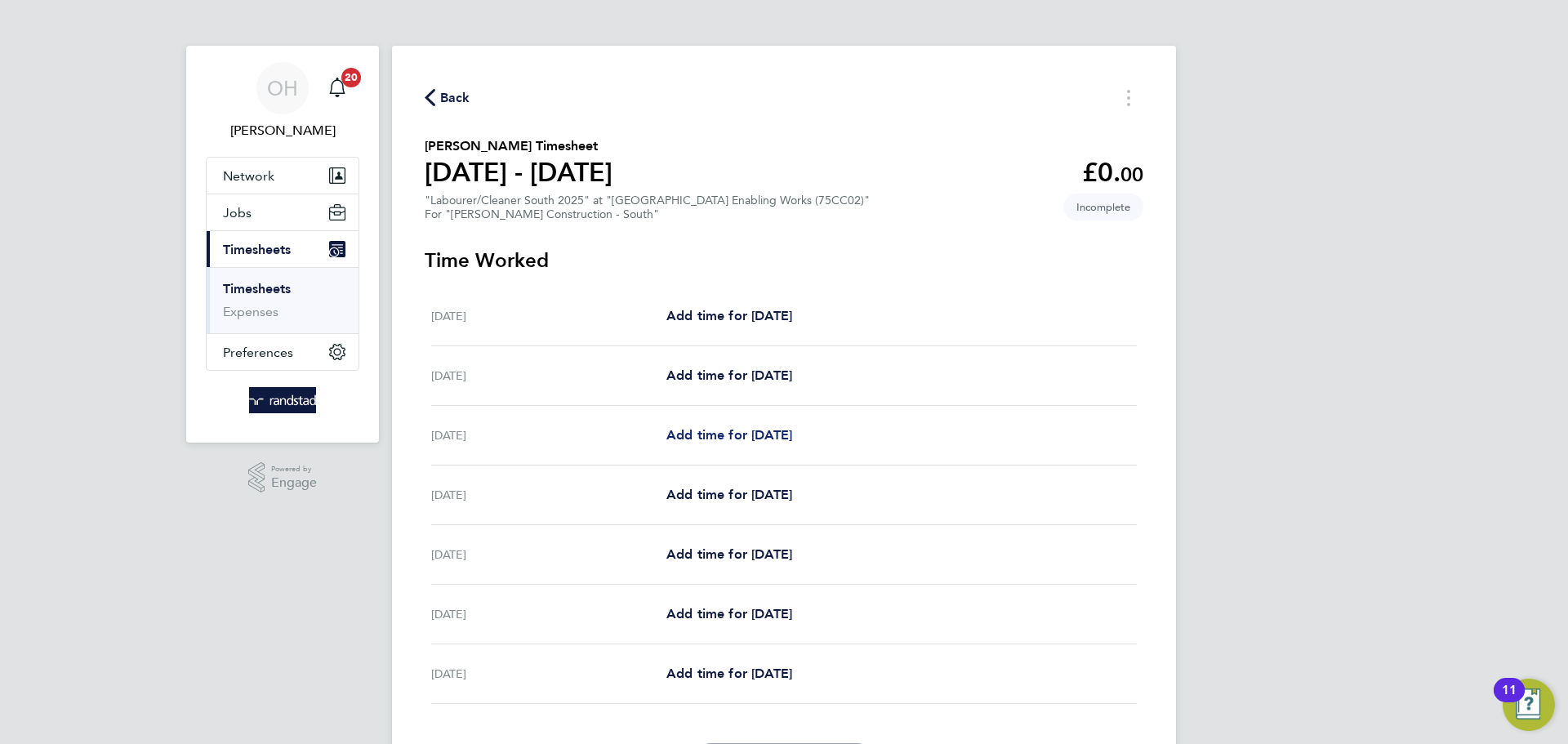
click at [777, 430] on span "Add time for [DATE]" at bounding box center [729, 434] width 126 height 16
select select "60"
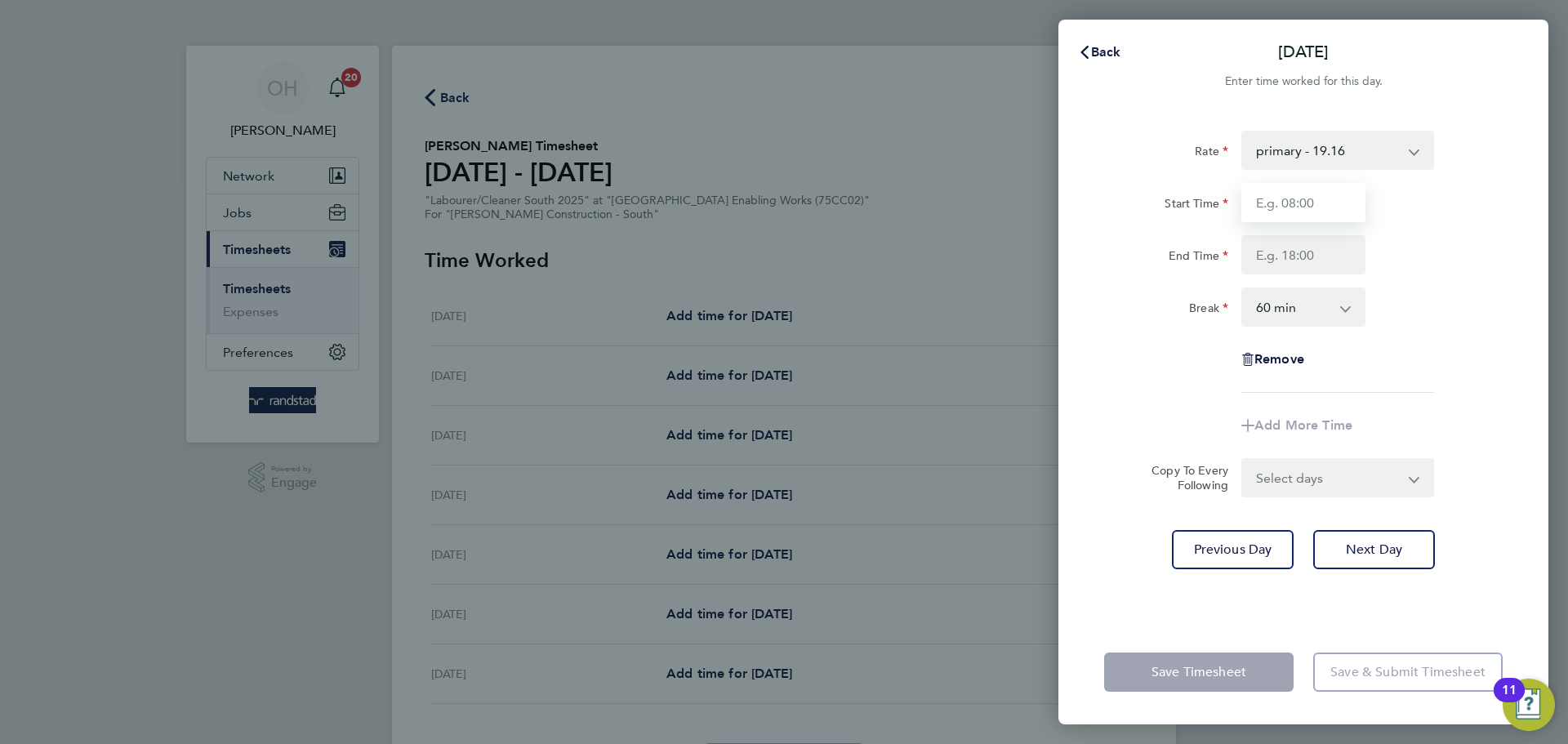
click at [1288, 195] on input "Start Time" at bounding box center [1303, 202] width 124 height 39
type input "07:30"
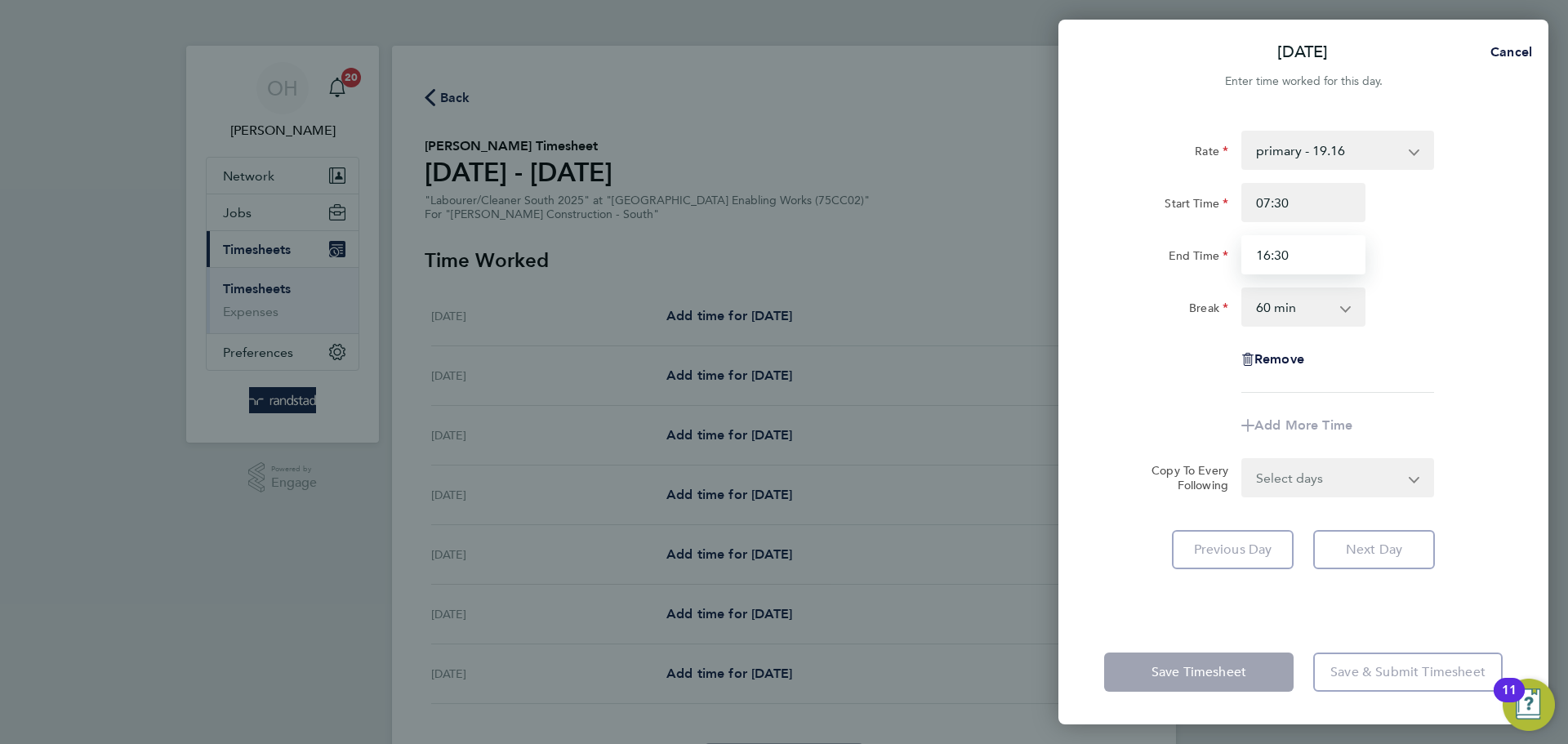
type input "16:30"
click at [1520, 203] on div "Rate primary - 19.16 Start Time 07:30 End Time 16:30 Break 0 min 15 min 30 min …" at bounding box center [1303, 365] width 490 height 509
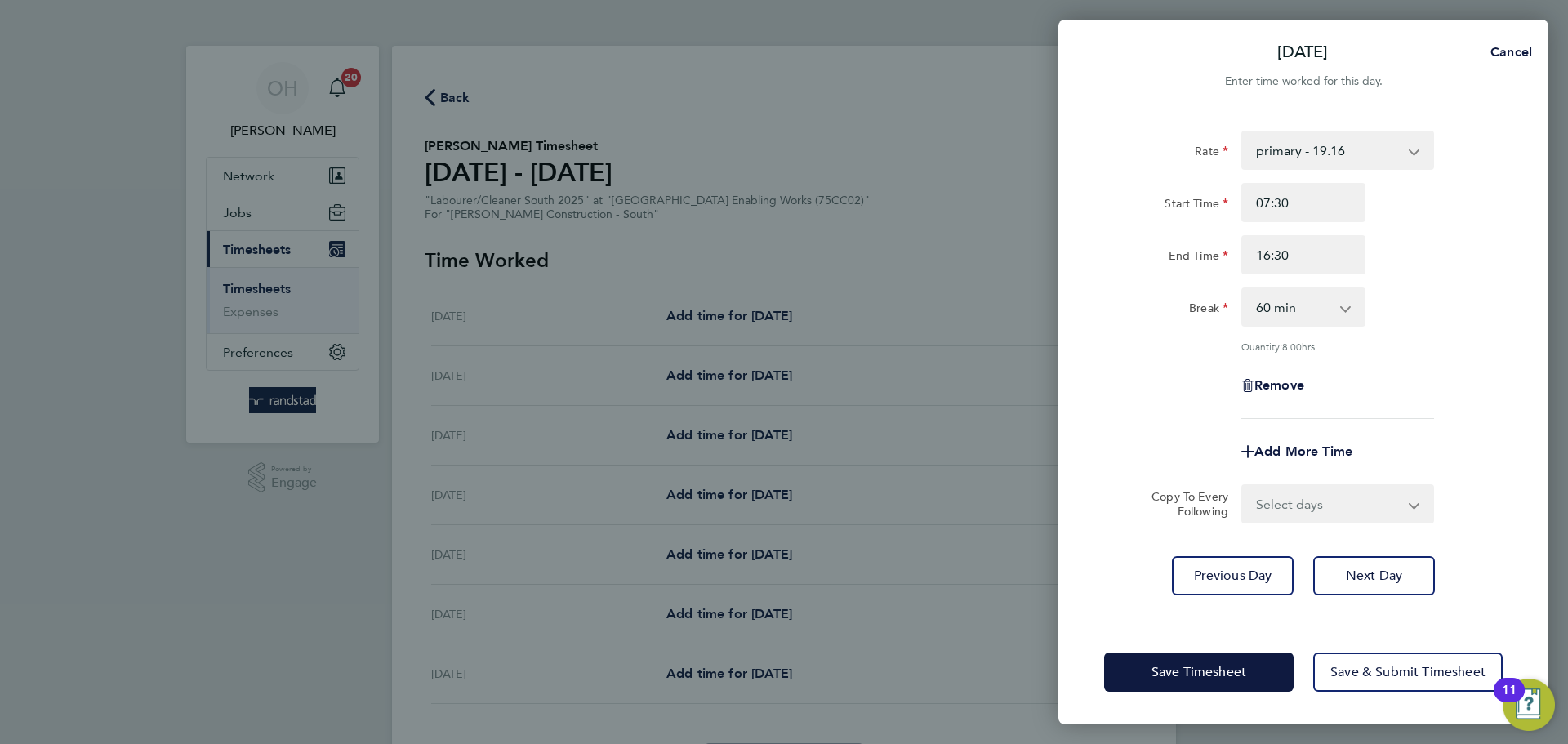
click at [1359, 302] on app-icon-cross-button at bounding box center [1355, 306] width 20 height 36
click at [1270, 252] on input "16:30" at bounding box center [1303, 254] width 124 height 39
click at [1283, 300] on select "0 min 15 min 30 min 45 min 60 min 75 min 90 min" at bounding box center [1293, 306] width 101 height 36
select select "30"
click at [1243, 289] on select "0 min 15 min 30 min 45 min 60 min 75 min 90 min" at bounding box center [1293, 306] width 101 height 36
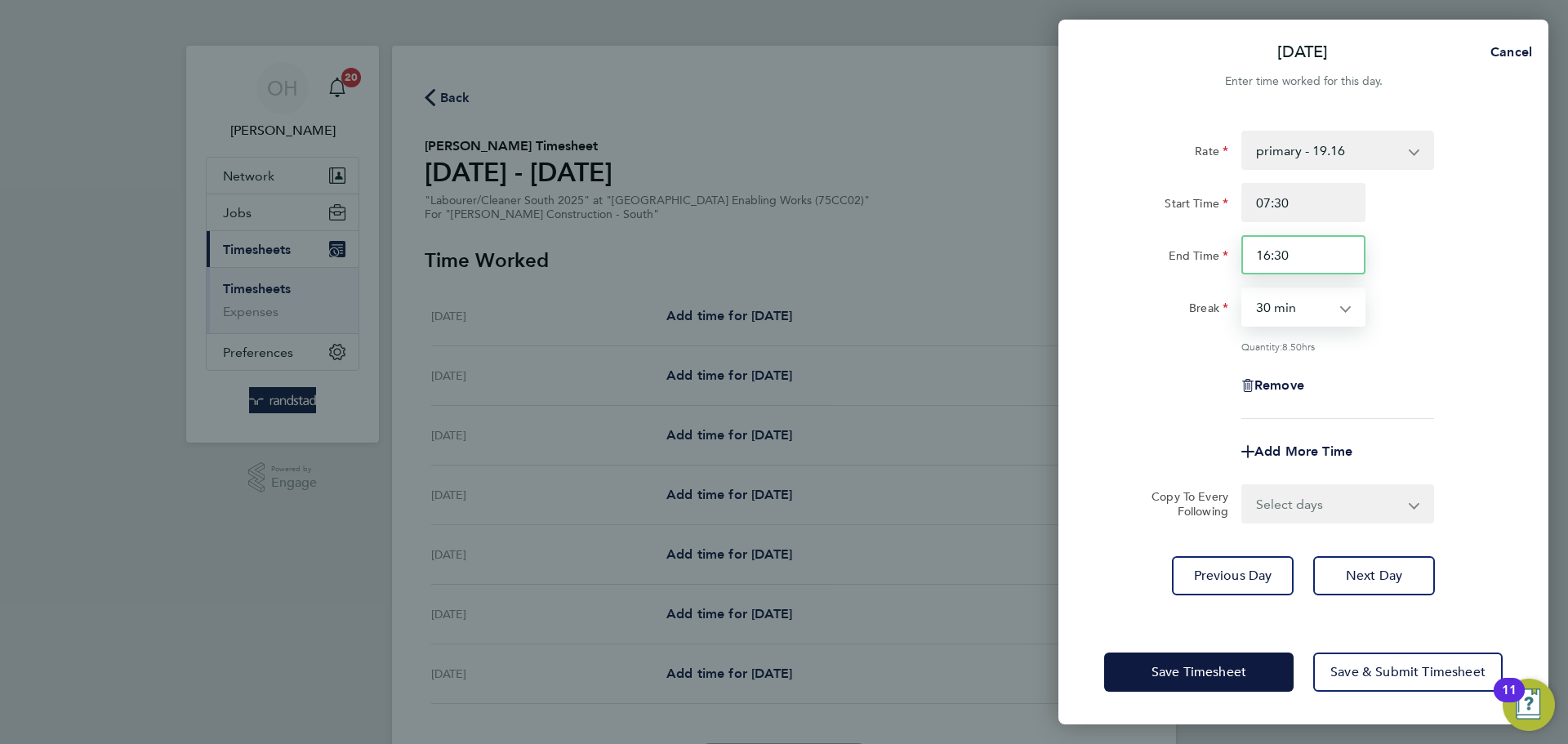
click at [1268, 253] on input "16:30" at bounding box center [1303, 254] width 124 height 39
type input "17:00"
click at [1430, 335] on div "Rate primary - 19.16 Start Time 07:30 End Time 17:00 Break 0 min 15 min 30 min …" at bounding box center [1303, 275] width 399 height 288
click at [1262, 509] on select "Select days Day [DATE] [DATE] [DATE] [DATE]" at bounding box center [1328, 503] width 171 height 36
select select "DAY"
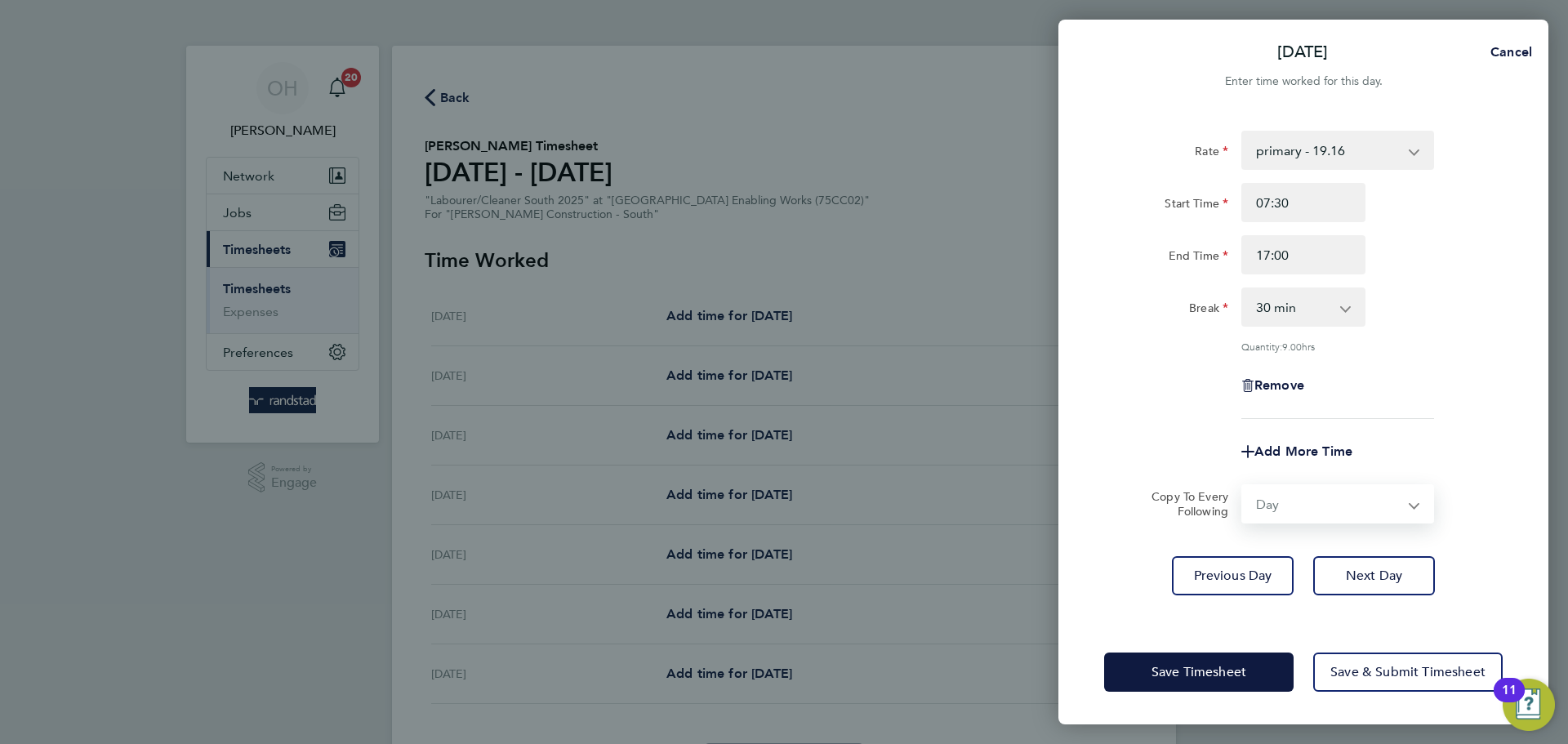
click at [1243, 486] on select "Select days Day [DATE] [DATE] [DATE] [DATE]" at bounding box center [1328, 503] width 171 height 36
select select "[DATE]"
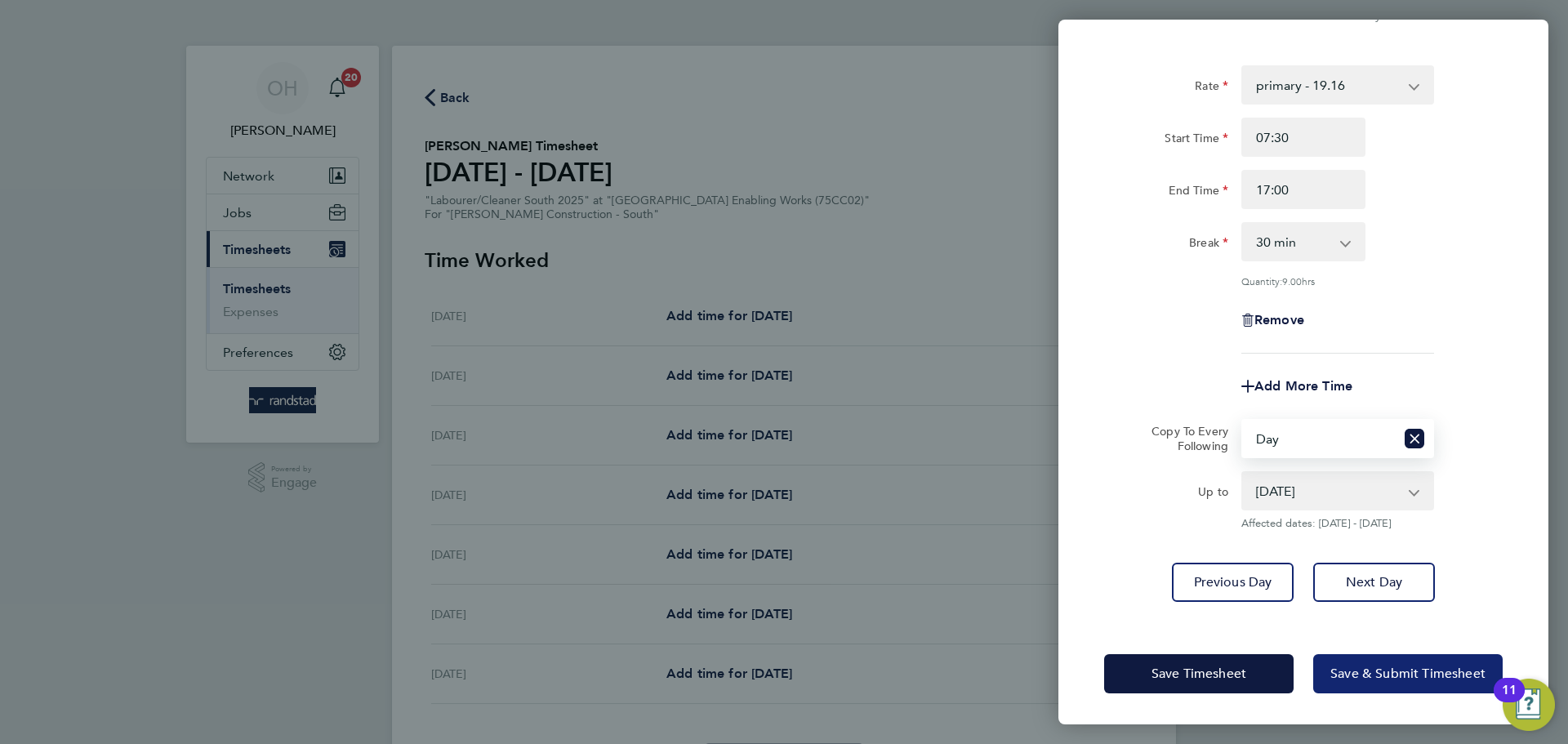
click at [1378, 680] on button "Save & Submit Timesheet" at bounding box center [1407, 674] width 189 height 39
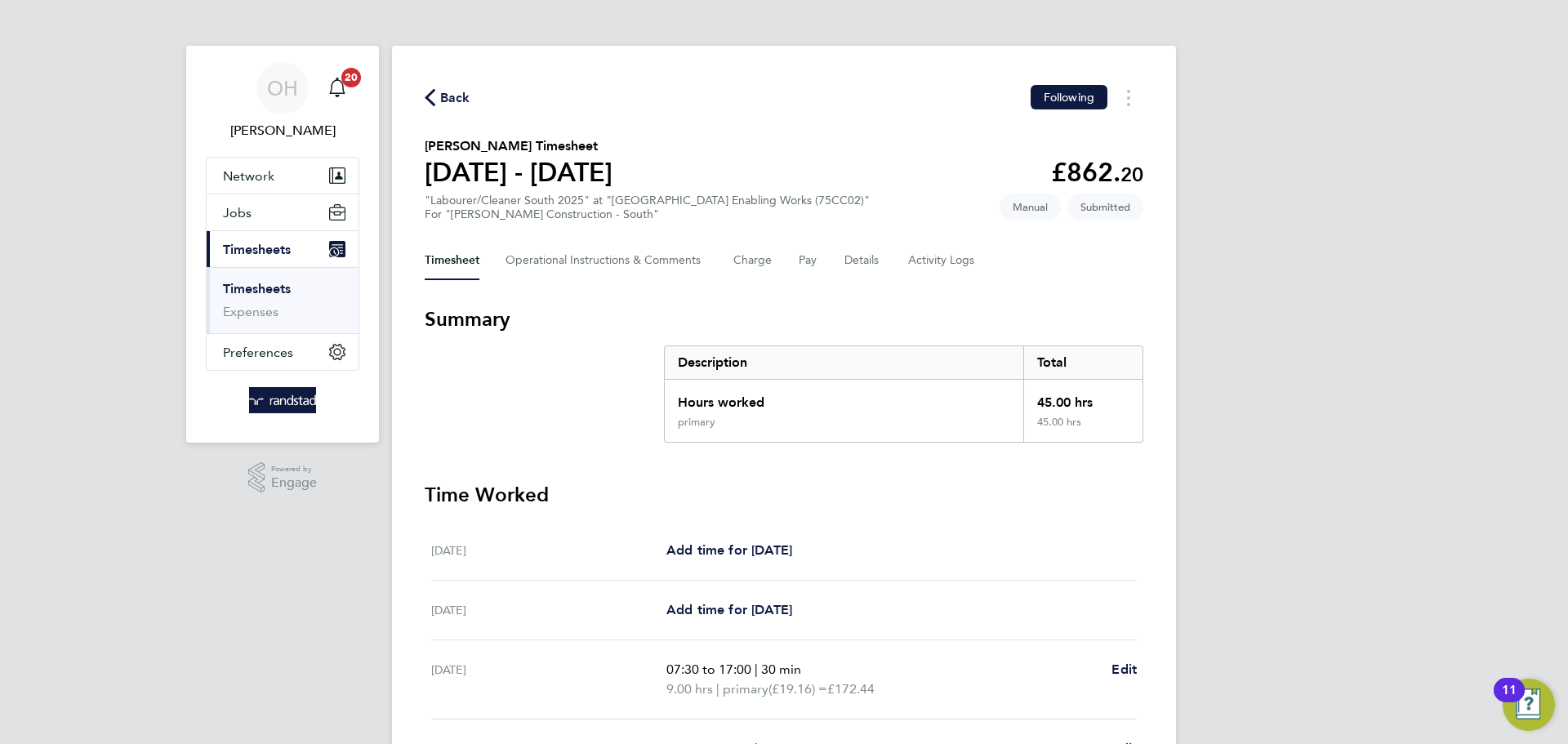
click at [440, 95] on span "Back" at bounding box center [455, 98] width 31 height 20
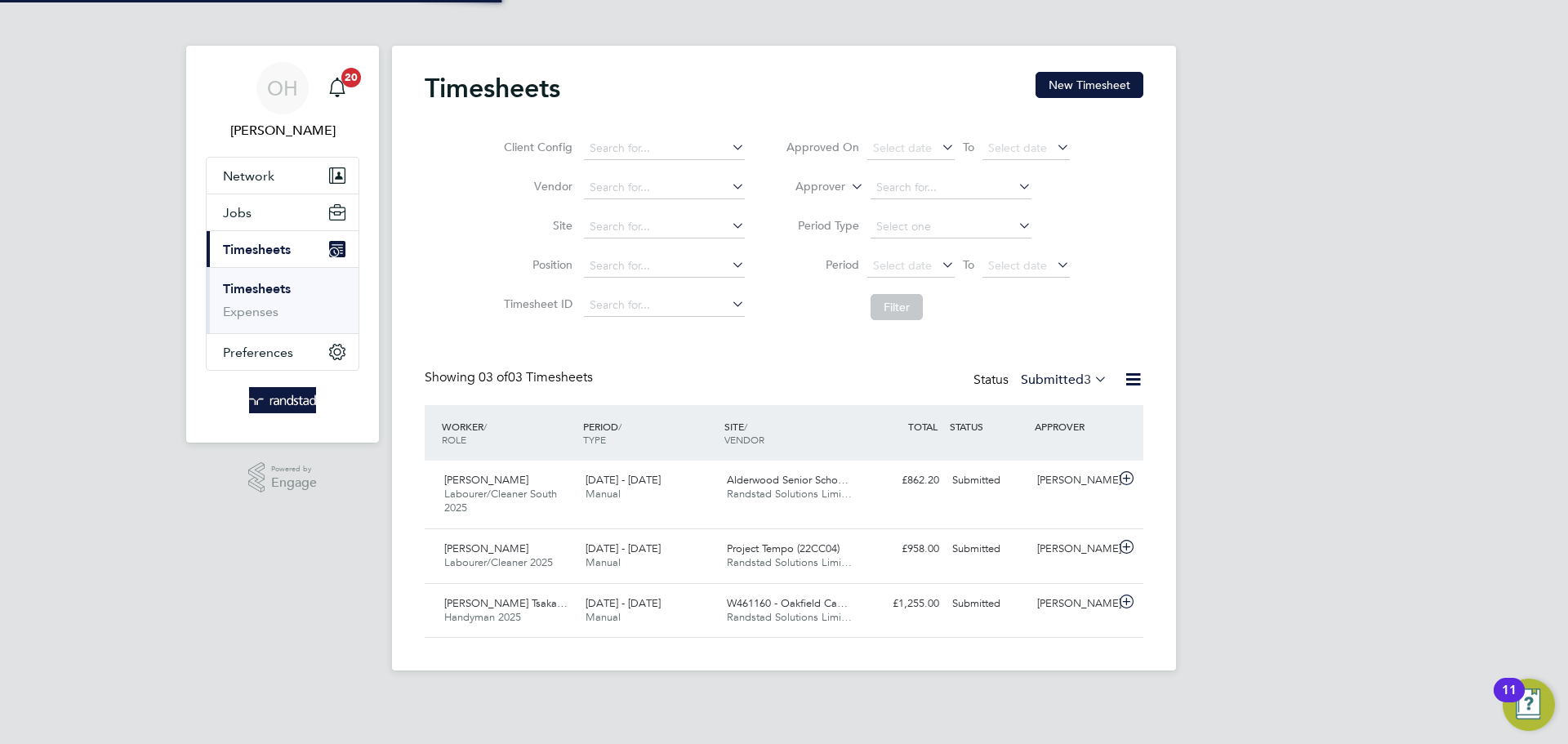
scroll to position [8, 8]
